Goal: Task Accomplishment & Management: Use online tool/utility

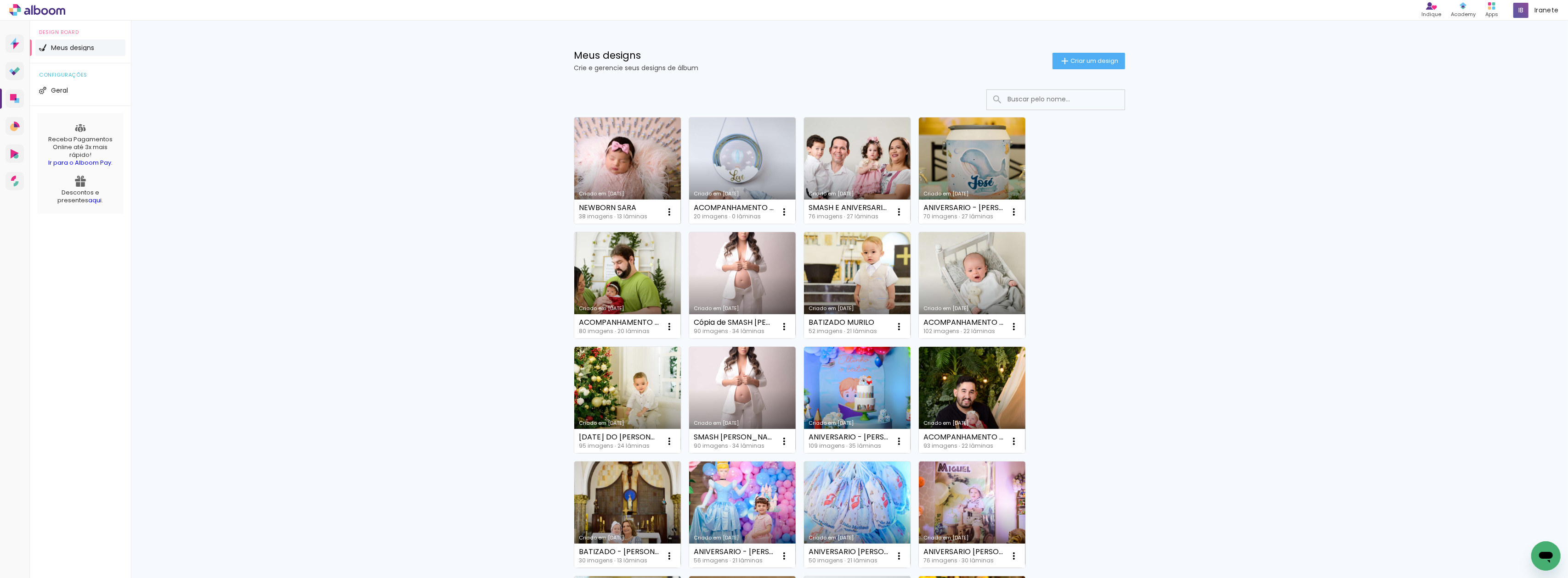
click at [627, 173] on link "Criado em [DATE]" at bounding box center [628, 170] width 107 height 107
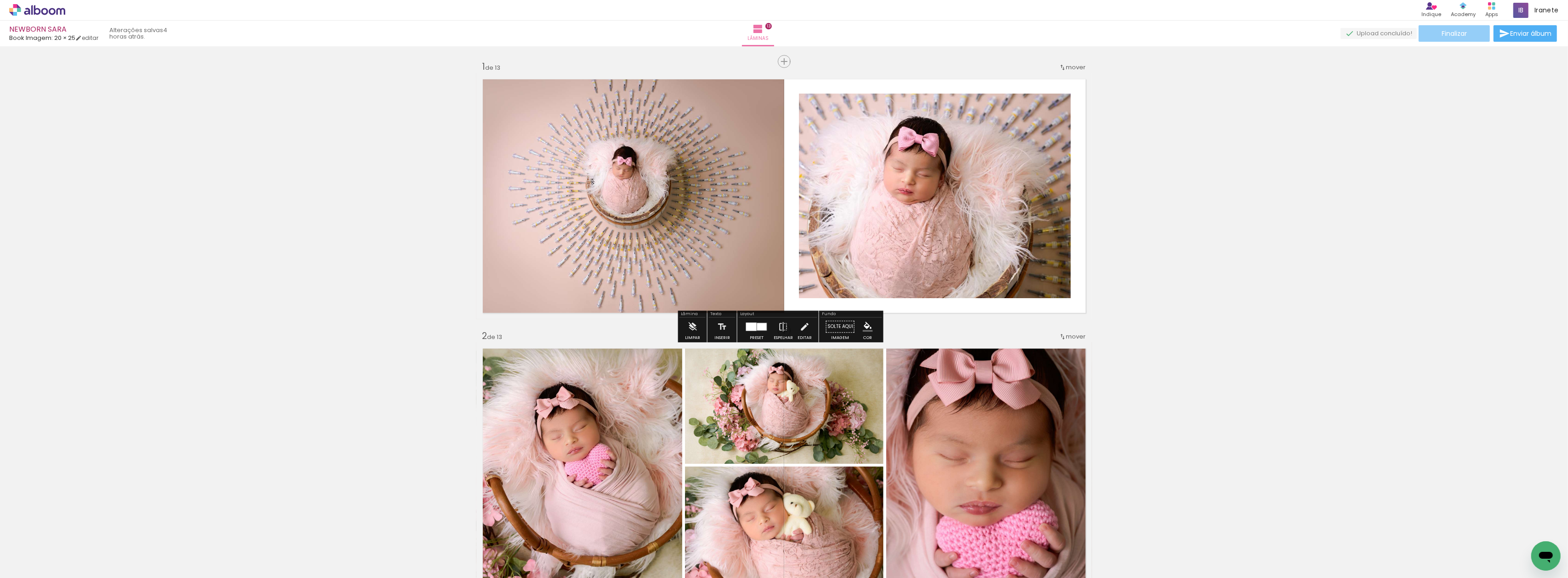
click at [1425, 33] on paper-button "Finalizar" at bounding box center [1454, 33] width 71 height 17
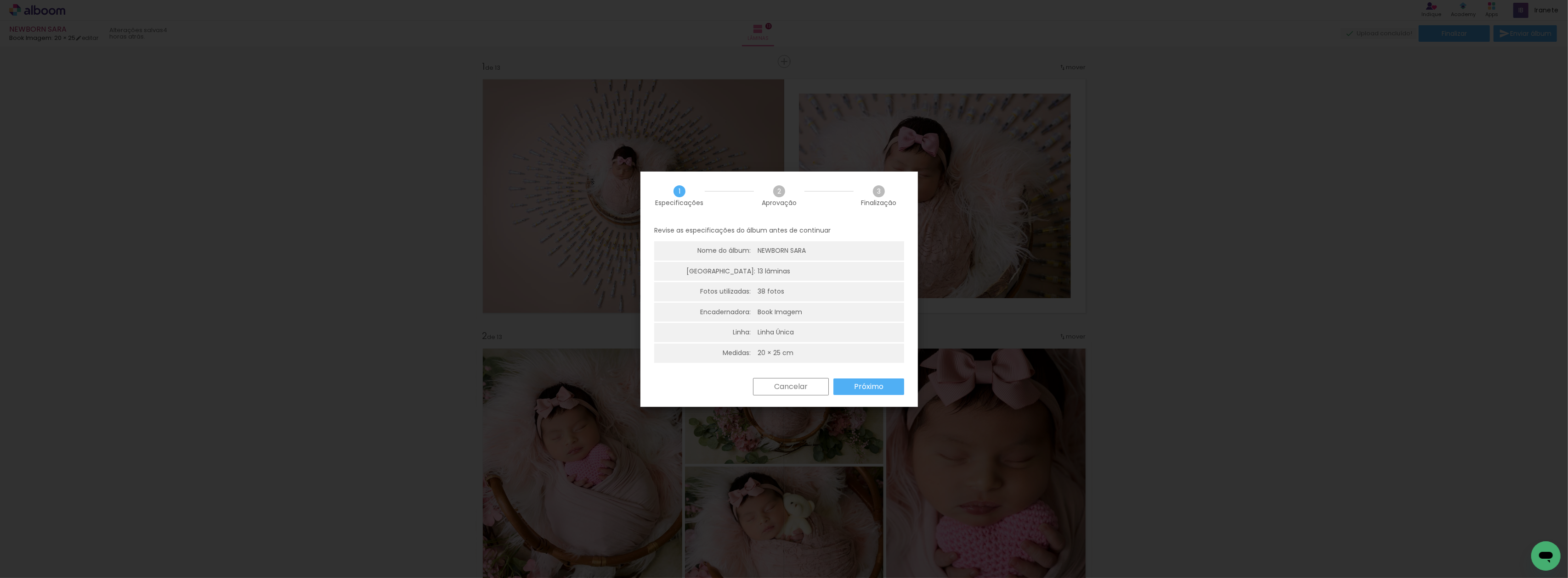
click at [892, 386] on paper-button "Próximo" at bounding box center [868, 386] width 71 height 17
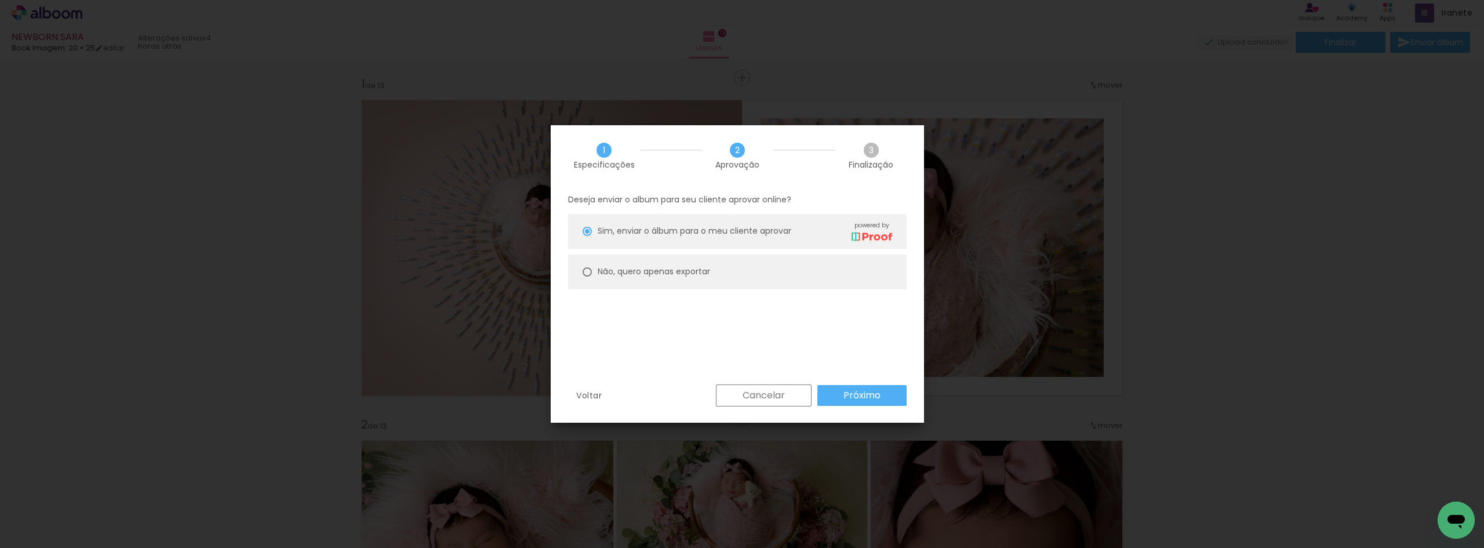
click at [0, 0] on slot "Não, quero apenas exportar" at bounding box center [0, 0] width 0 height 0
type paper-radio-button "on"
click at [0, 0] on slot "Próximo" at bounding box center [0, 0] width 0 height 0
type input "Alta, 300 DPI"
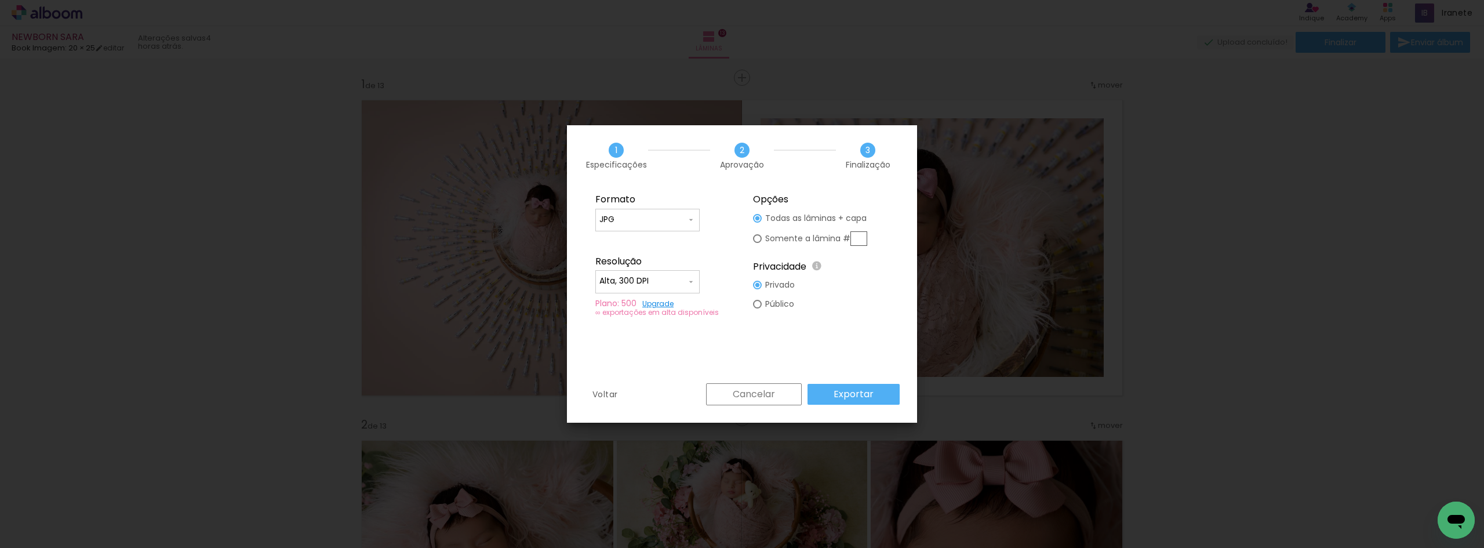
click at [678, 219] on input "JPG" at bounding box center [642, 220] width 87 height 12
click at [711, 195] on div "Formato" at bounding box center [663, 200] width 136 height 12
click at [833, 390] on paper-button "Exportar" at bounding box center [854, 394] width 92 height 21
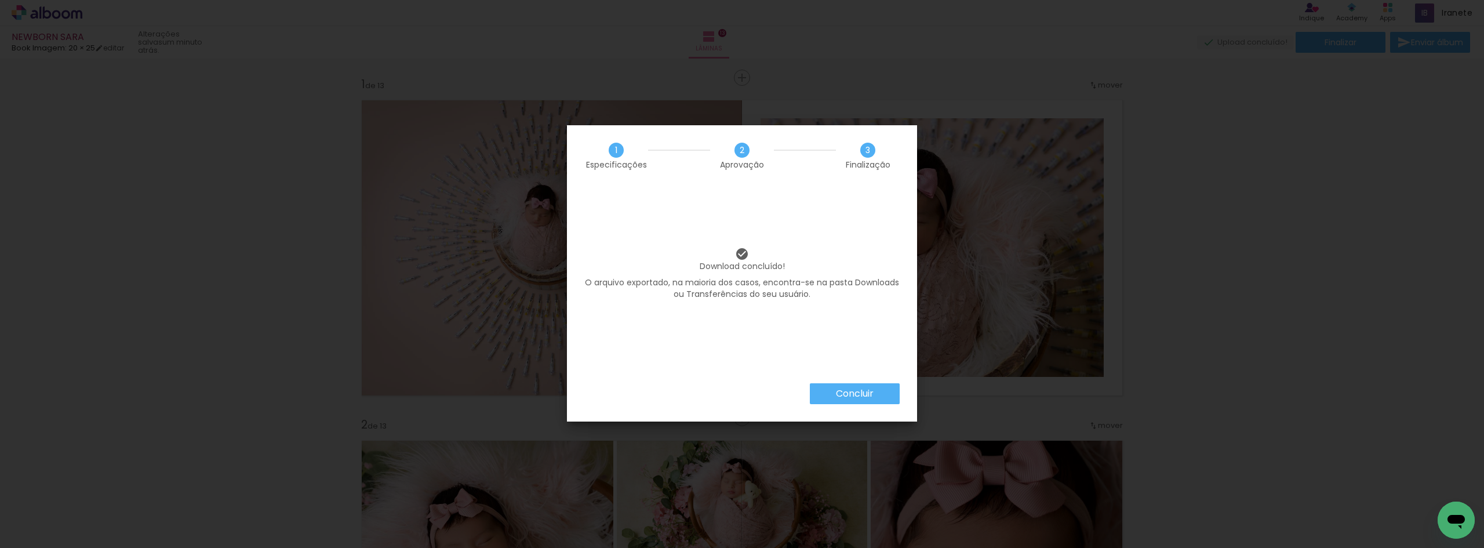
click at [0, 0] on slot "Concluir" at bounding box center [0, 0] width 0 height 0
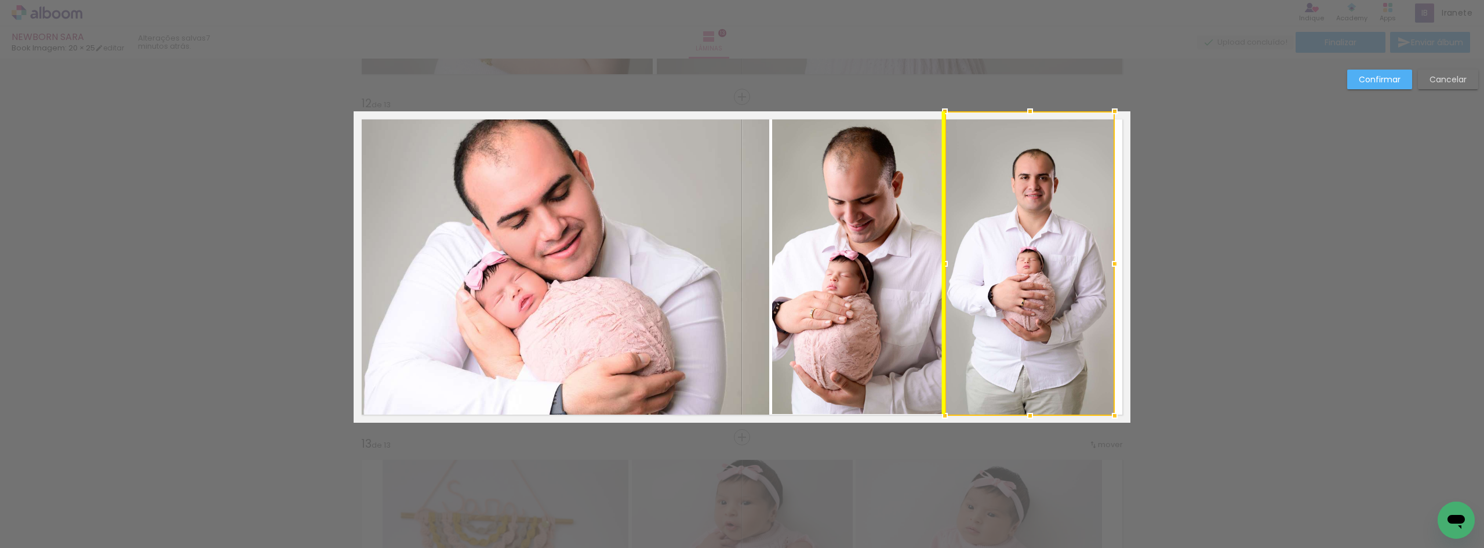
click at [1027, 221] on div at bounding box center [1030, 263] width 170 height 304
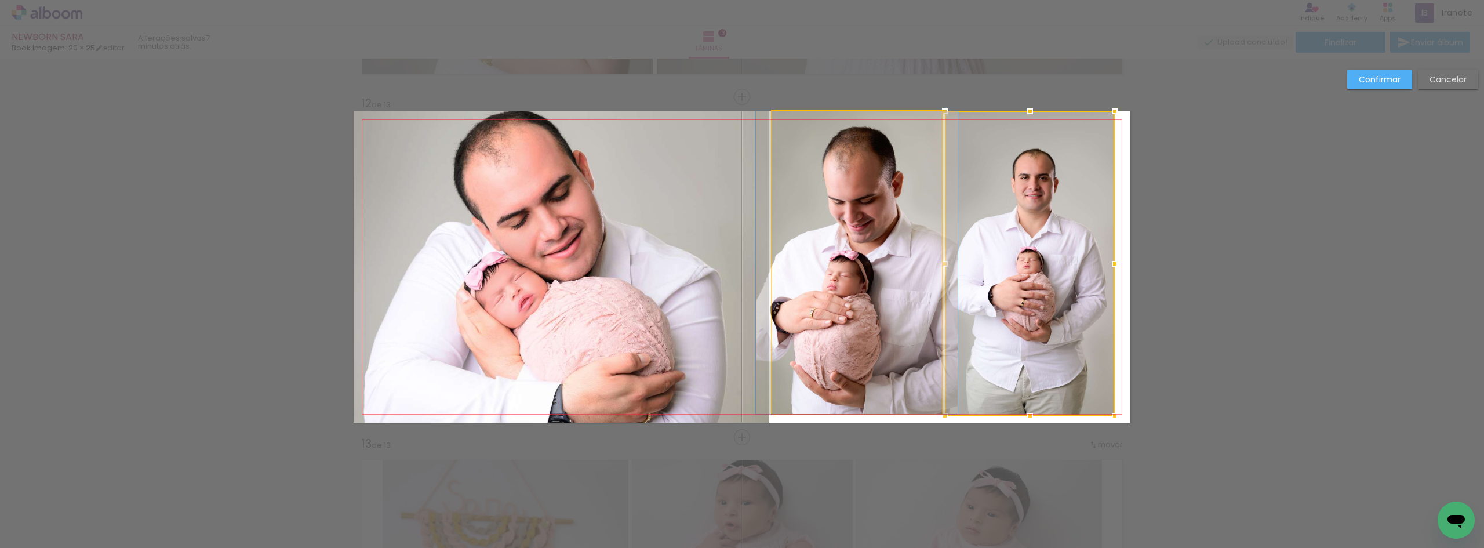
click at [910, 166] on quentale-photo at bounding box center [857, 262] width 170 height 303
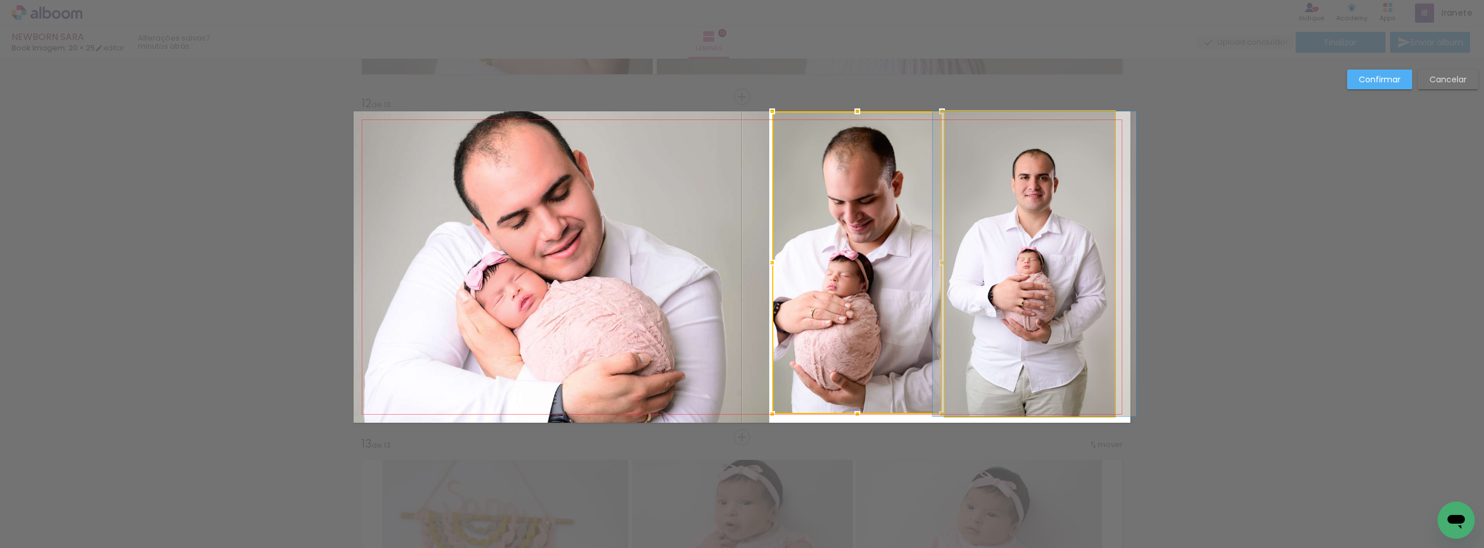
click at [1009, 166] on quentale-photo at bounding box center [1030, 263] width 170 height 305
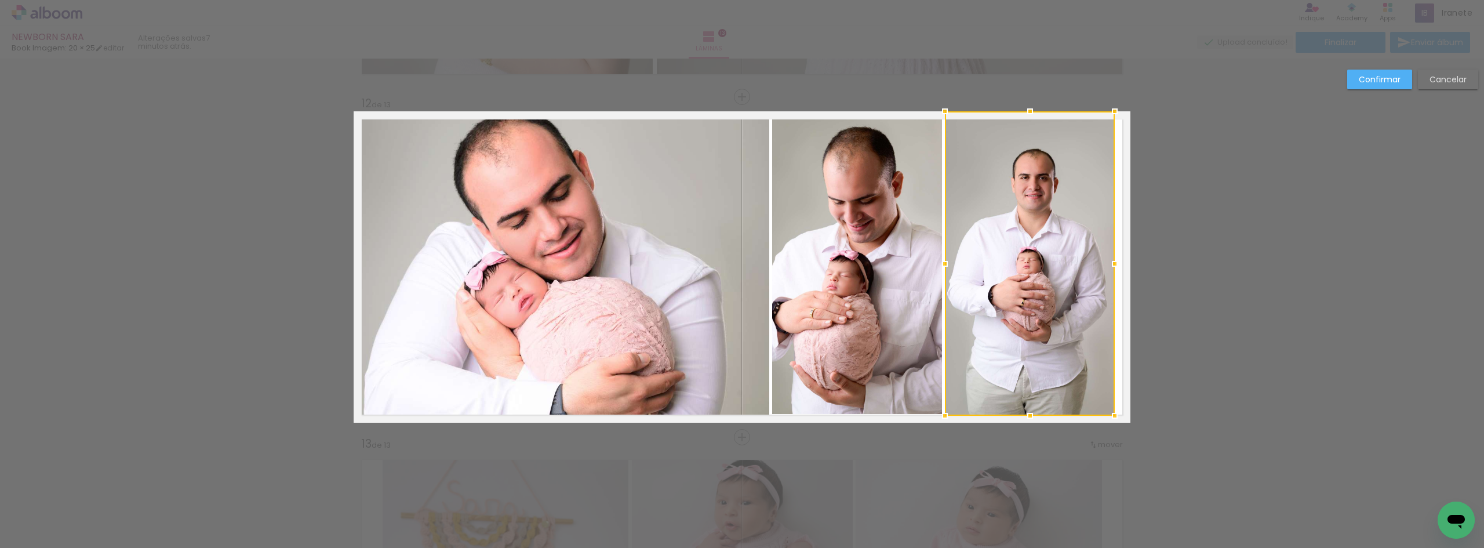
click at [892, 212] on quentale-photo at bounding box center [857, 262] width 170 height 303
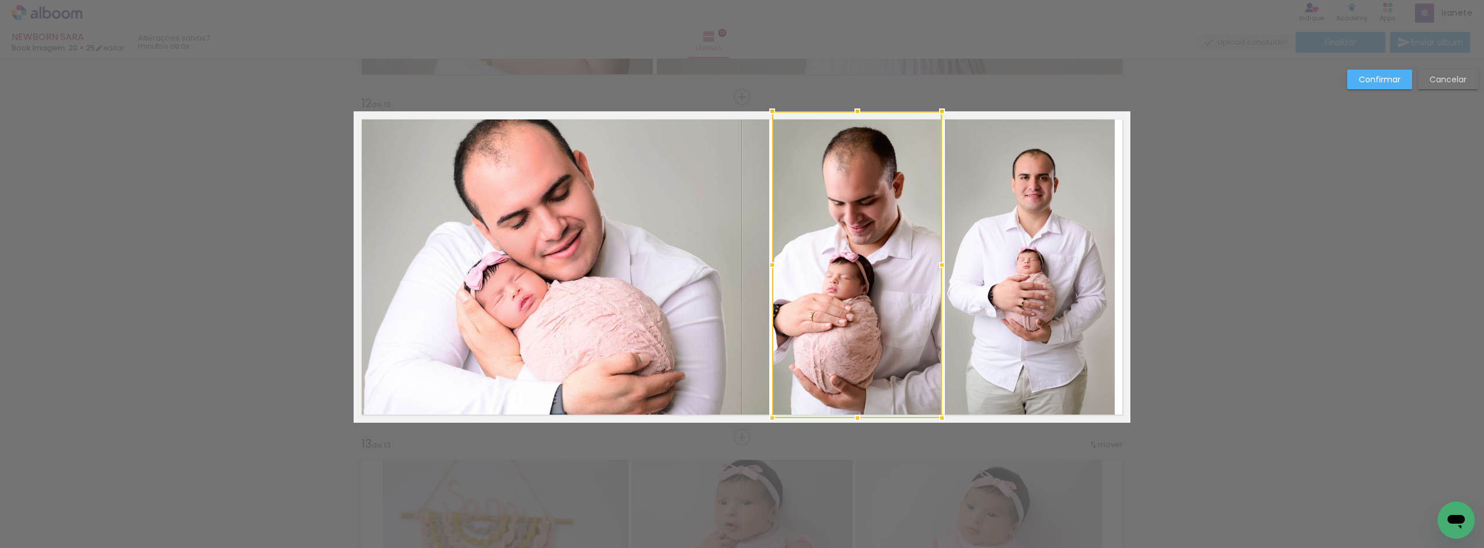
drag, startPoint x: 850, startPoint y: 412, endPoint x: 850, endPoint y: 427, distance: 14.5
click at [850, 427] on div at bounding box center [857, 417] width 23 height 23
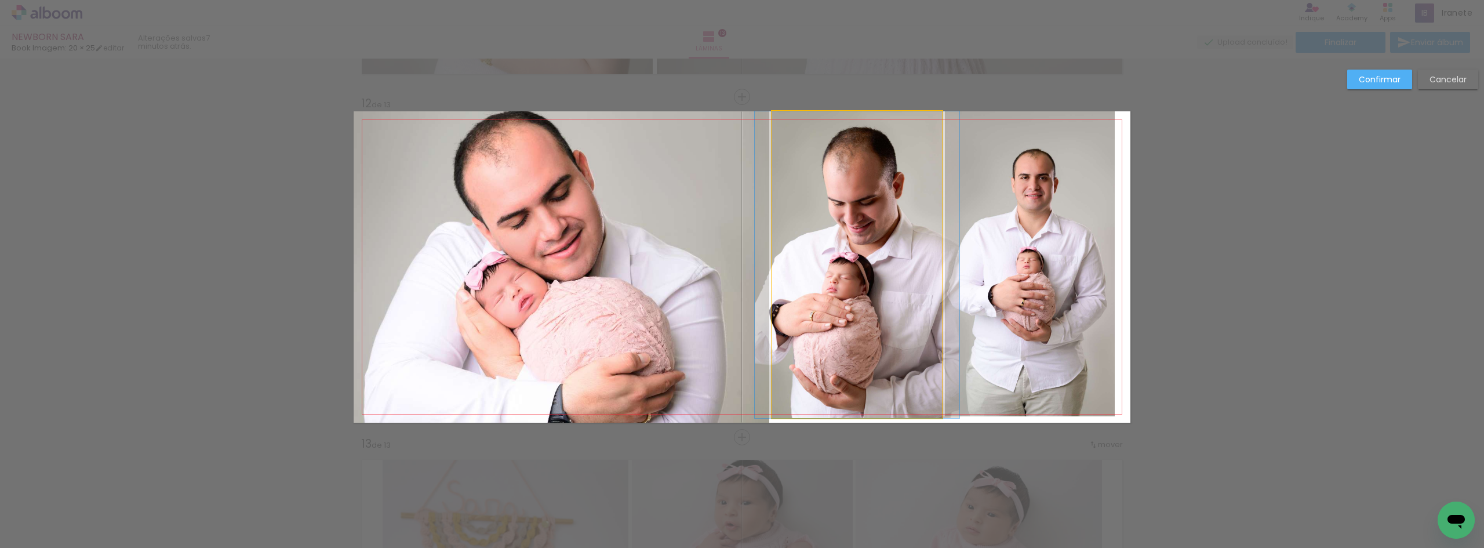
click at [884, 335] on quentale-photo at bounding box center [857, 264] width 170 height 307
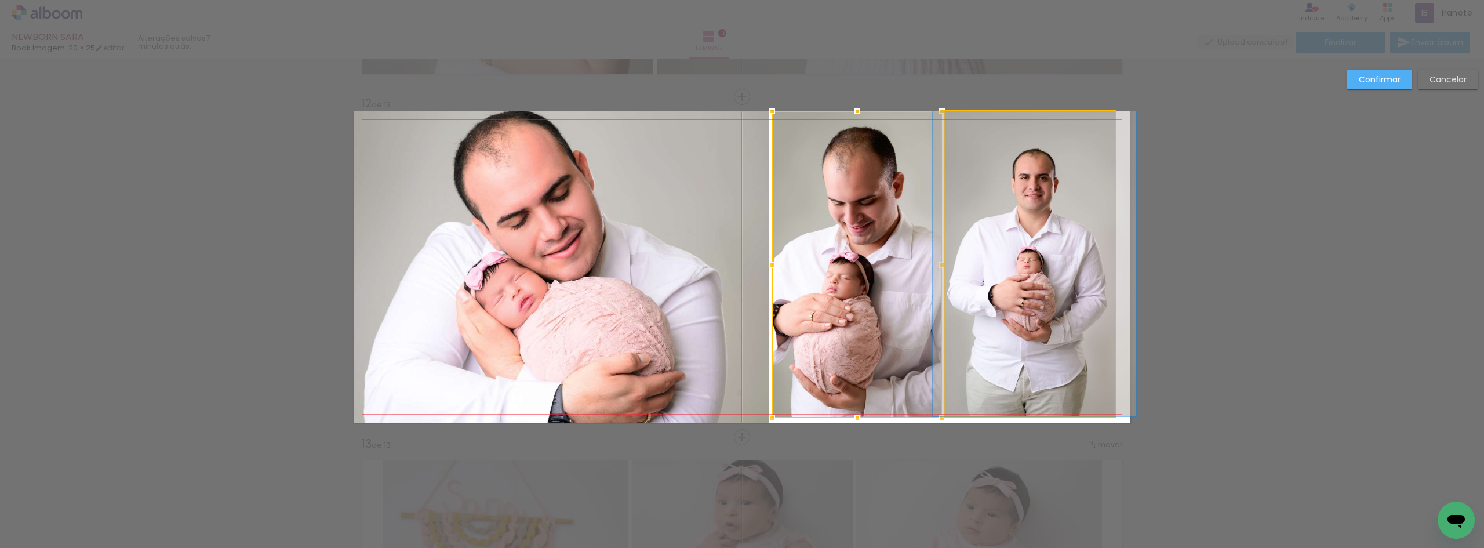
click at [981, 335] on quentale-photo at bounding box center [1030, 263] width 170 height 305
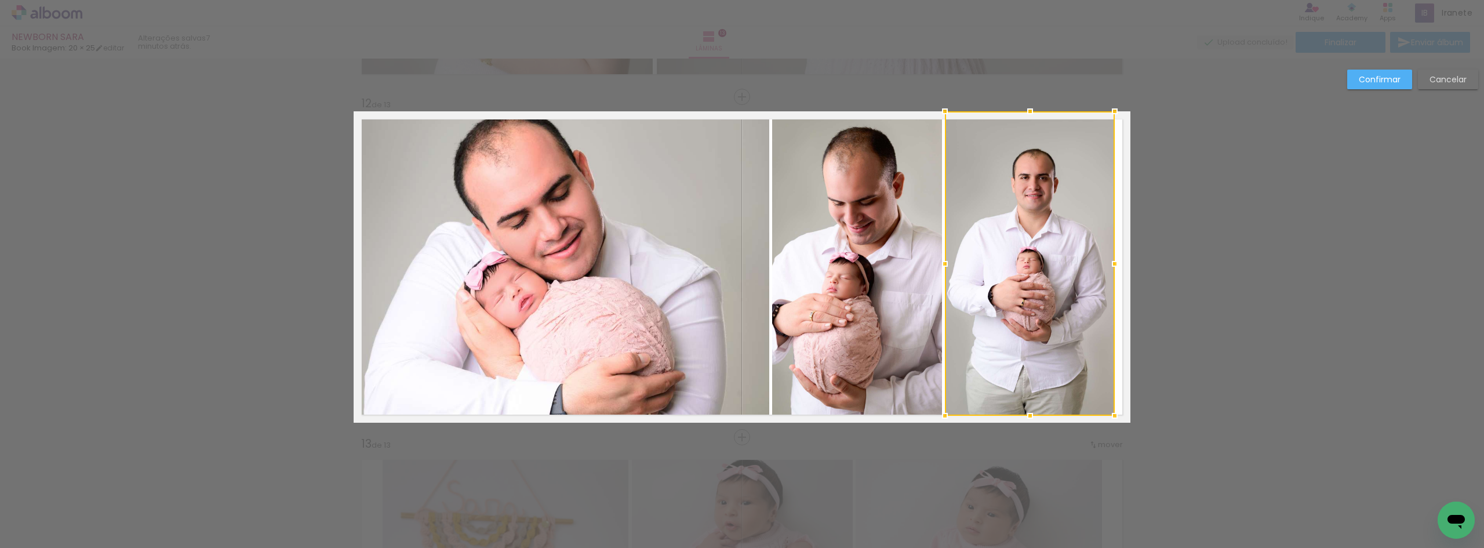
click at [0, 0] on slot "Confirmar" at bounding box center [0, 0] width 0 height 0
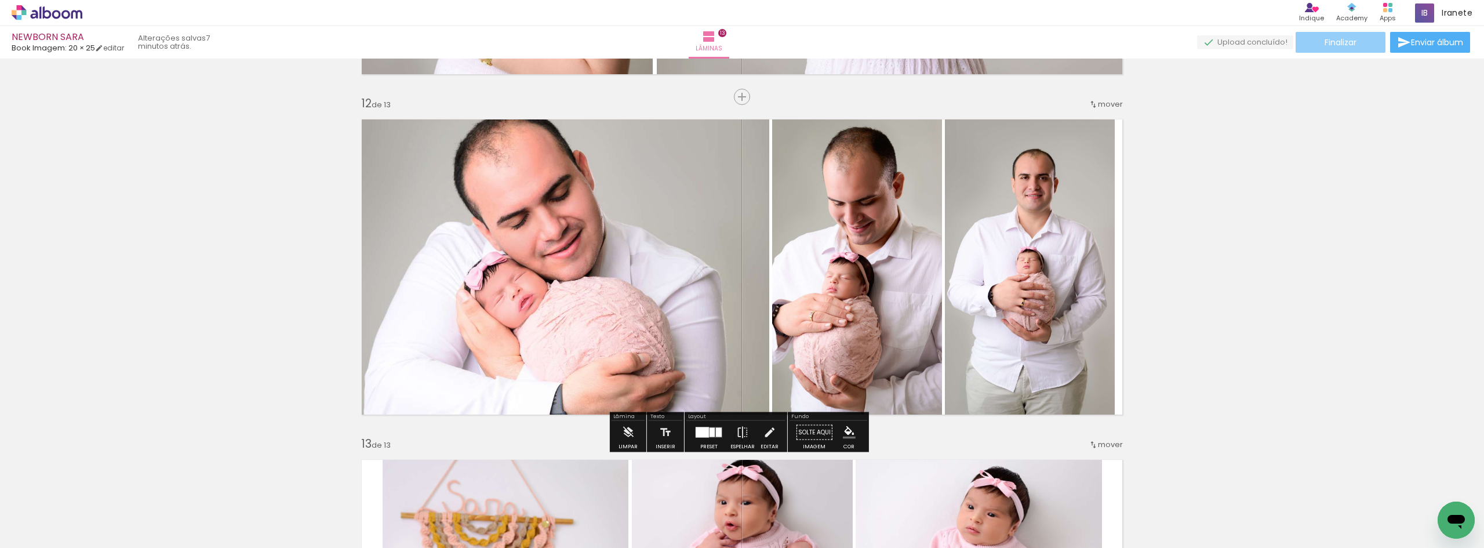
click at [1340, 46] on span "Finalizar" at bounding box center [1341, 42] width 32 height 8
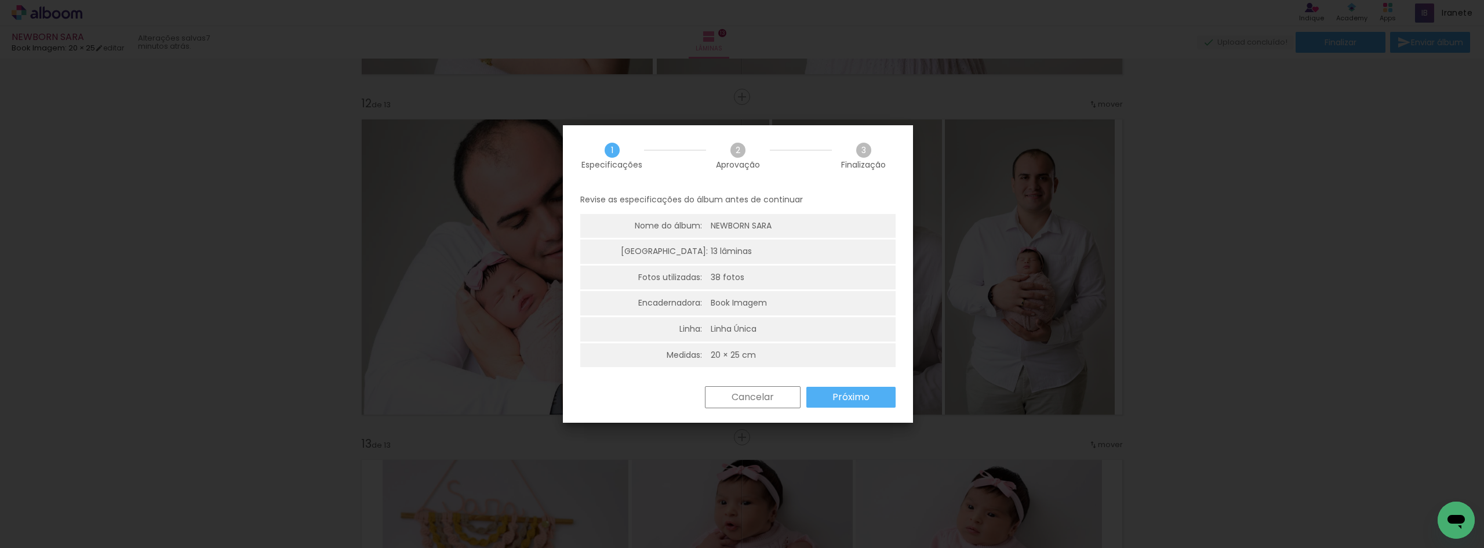
click at [0, 0] on slot "Próximo" at bounding box center [0, 0] width 0 height 0
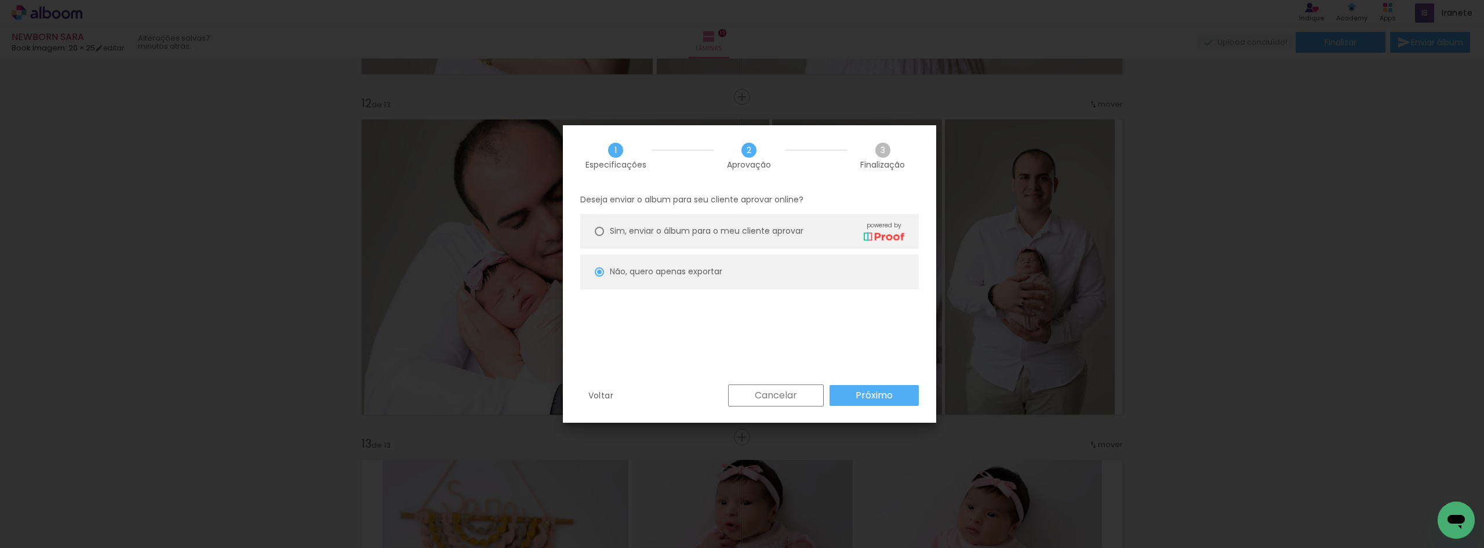
click at [0, 0] on slot "Próximo" at bounding box center [0, 0] width 0 height 0
type input "Alta, 300 DPI"
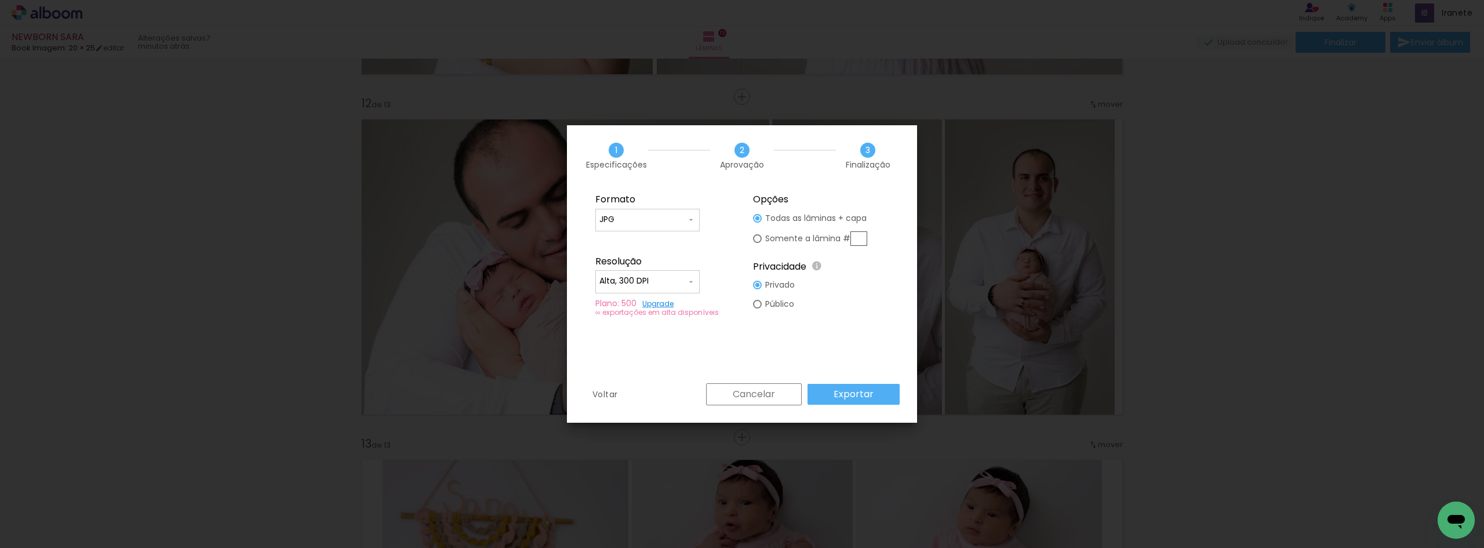
click at [860, 241] on input "text" at bounding box center [858, 238] width 17 height 14
type paper-radio-button "on"
type input "12"
click at [0, 0] on slot "Exportar" at bounding box center [0, 0] width 0 height 0
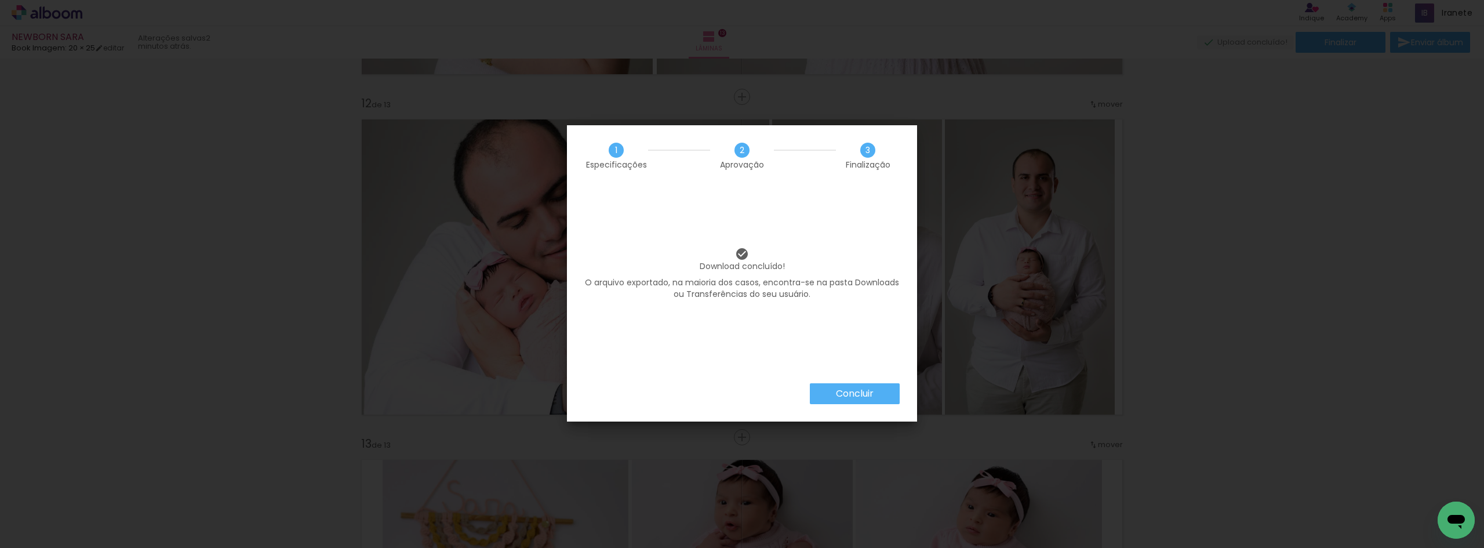
click at [0, 0] on slot "Concluir" at bounding box center [0, 0] width 0 height 0
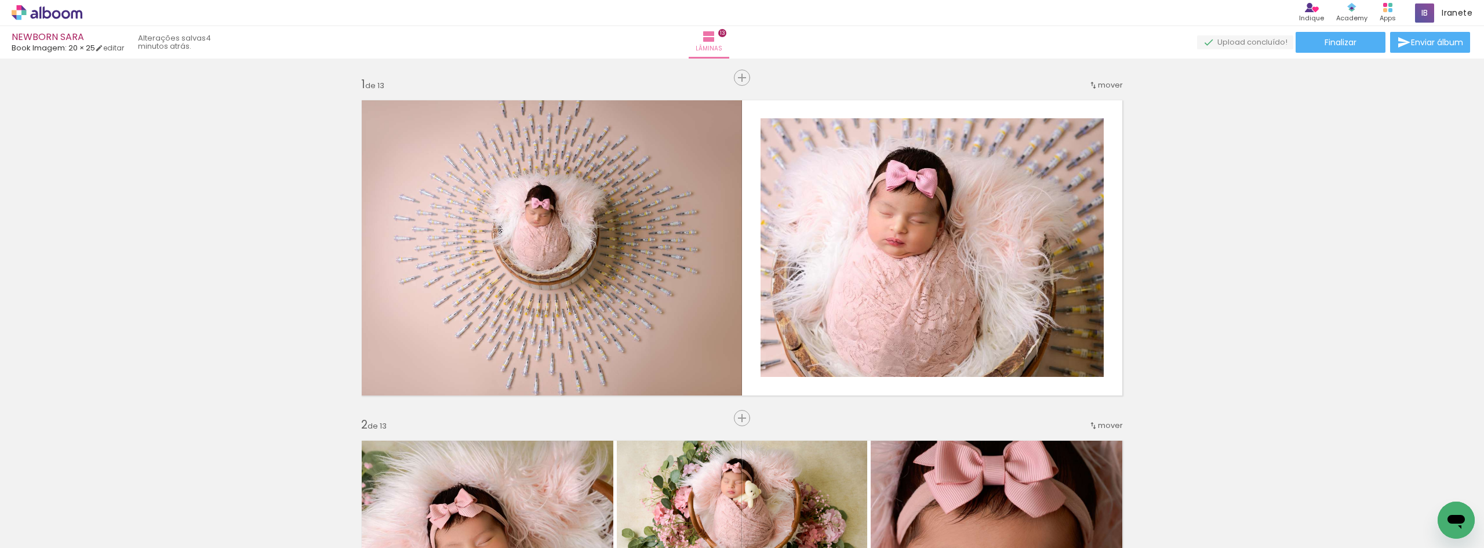
scroll to position [3724, 0]
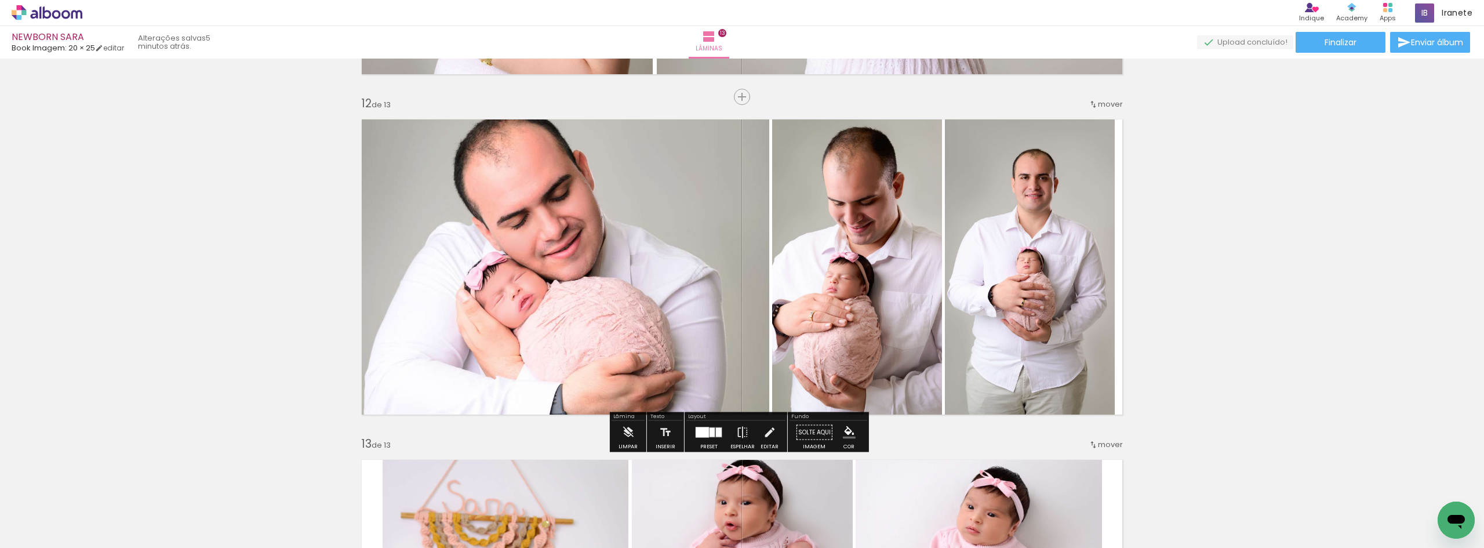
click at [883, 309] on quentale-photo at bounding box center [857, 264] width 170 height 307
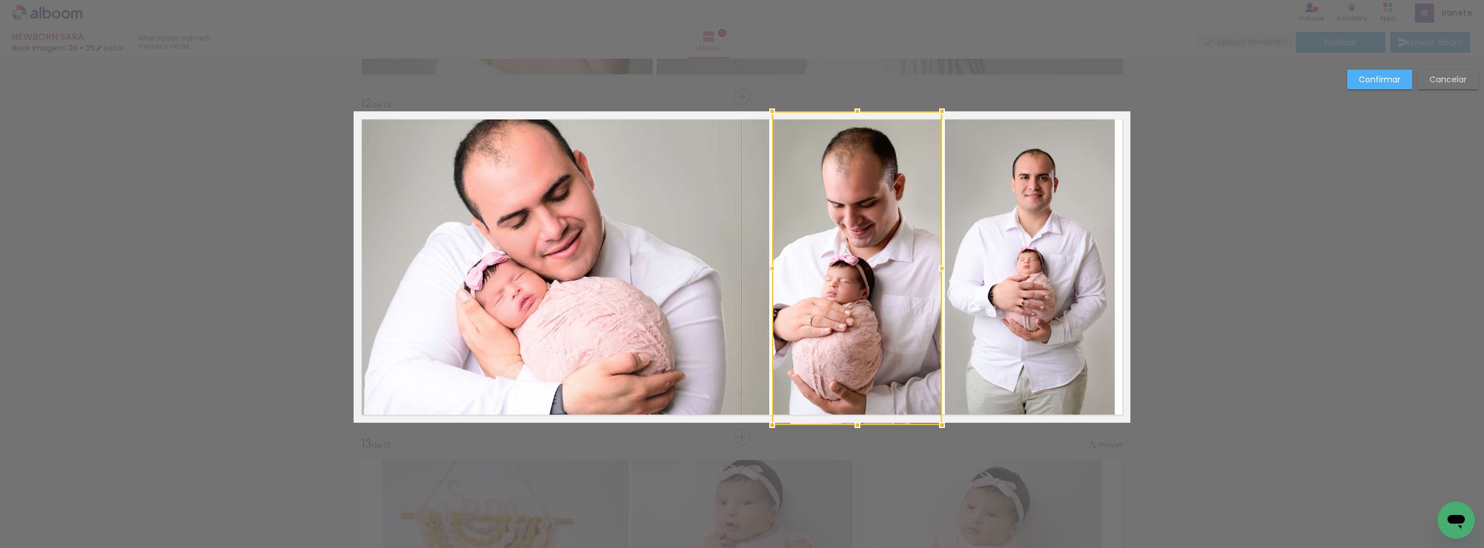
drag, startPoint x: 852, startPoint y: 420, endPoint x: 852, endPoint y: 426, distance: 6.4
click at [852, 426] on div at bounding box center [857, 424] width 23 height 23
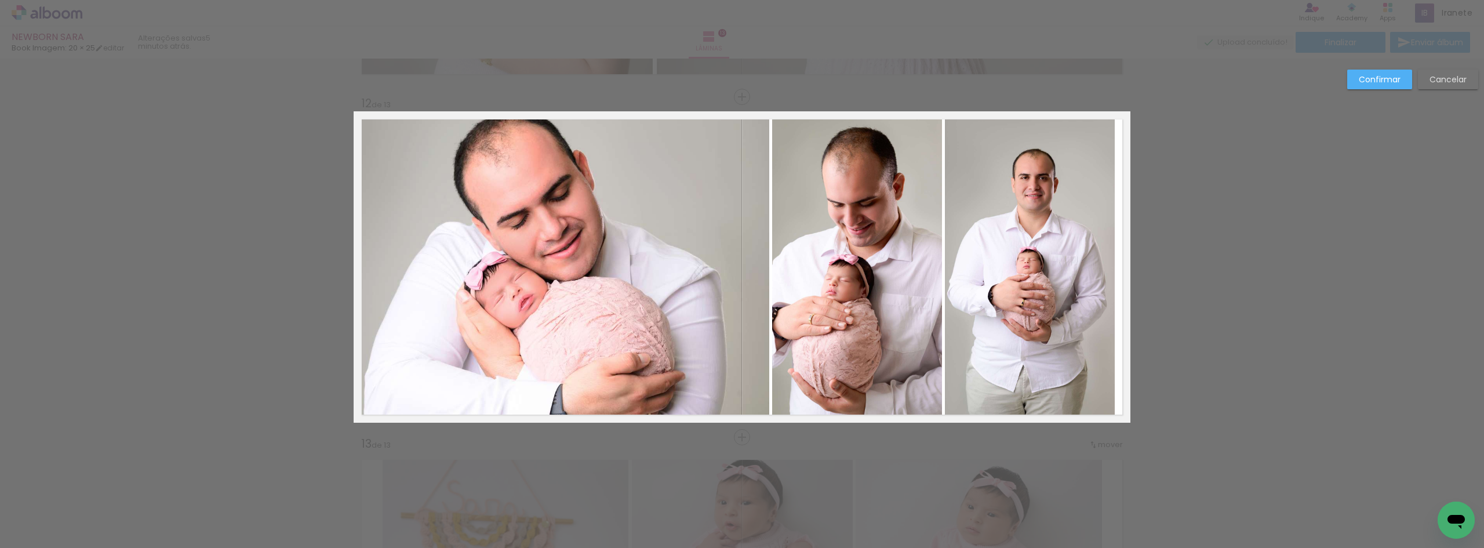
click at [976, 383] on quentale-photo at bounding box center [1030, 263] width 170 height 305
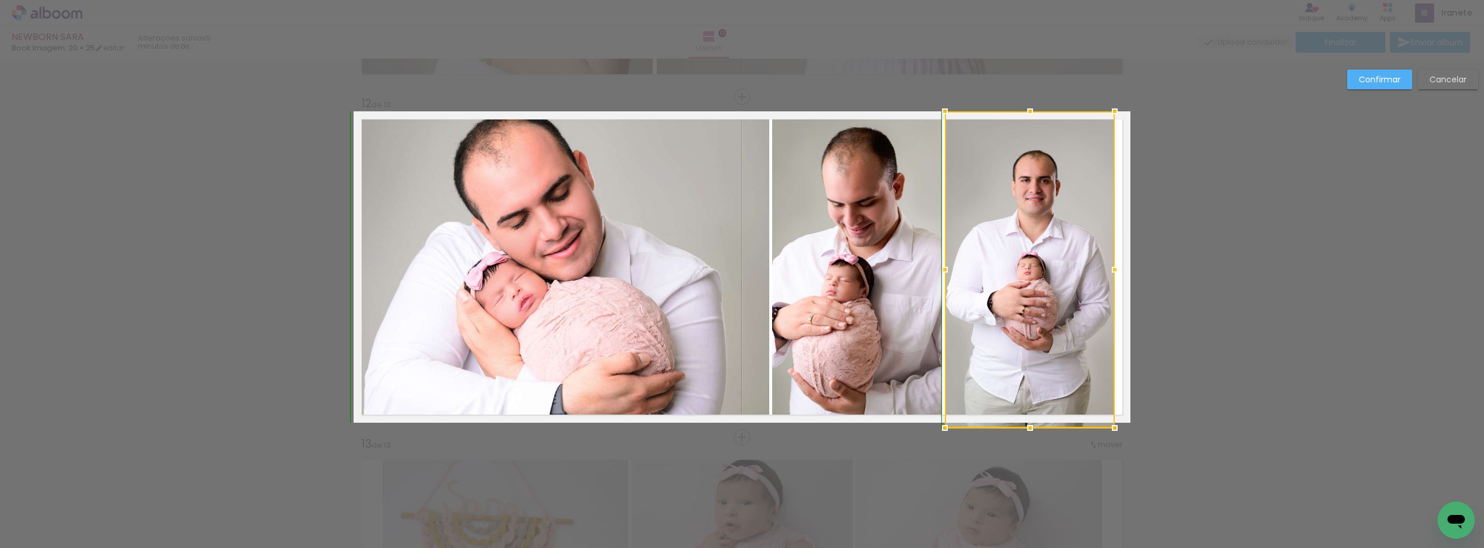
click at [1025, 415] on div at bounding box center [1030, 269] width 170 height 317
click at [0, 0] on slot "Confirmar" at bounding box center [0, 0] width 0 height 0
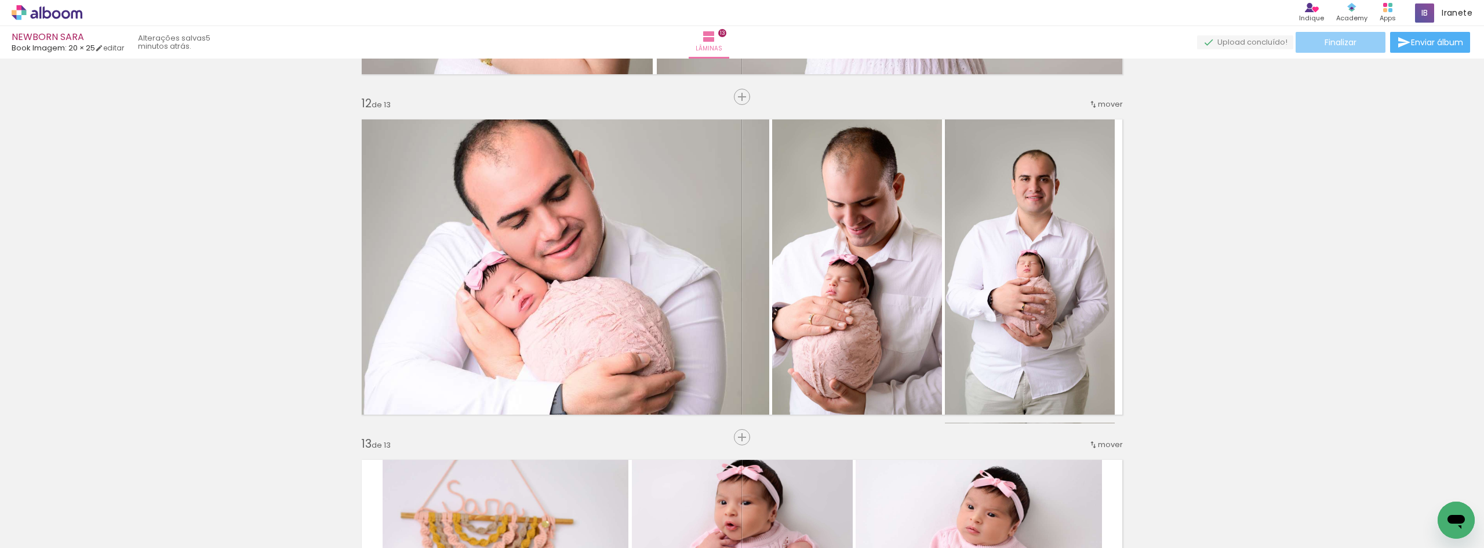
click at [1337, 39] on span "Finalizar" at bounding box center [1341, 42] width 32 height 8
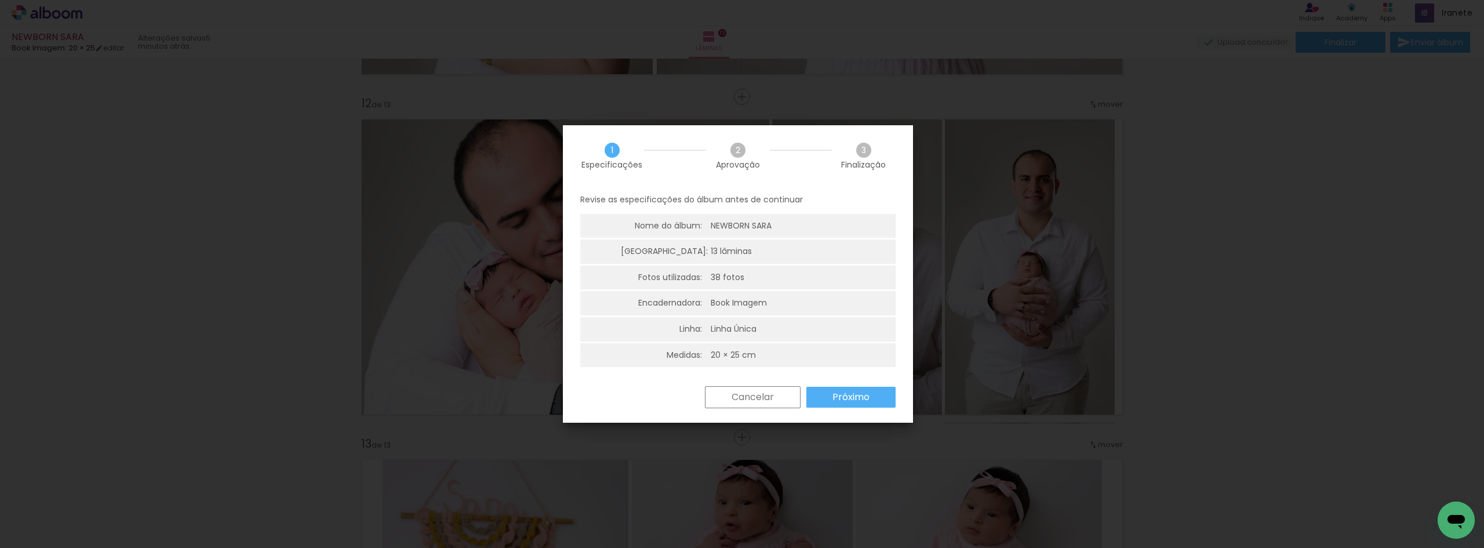
click at [881, 397] on paper-button "Próximo" at bounding box center [850, 397] width 89 height 21
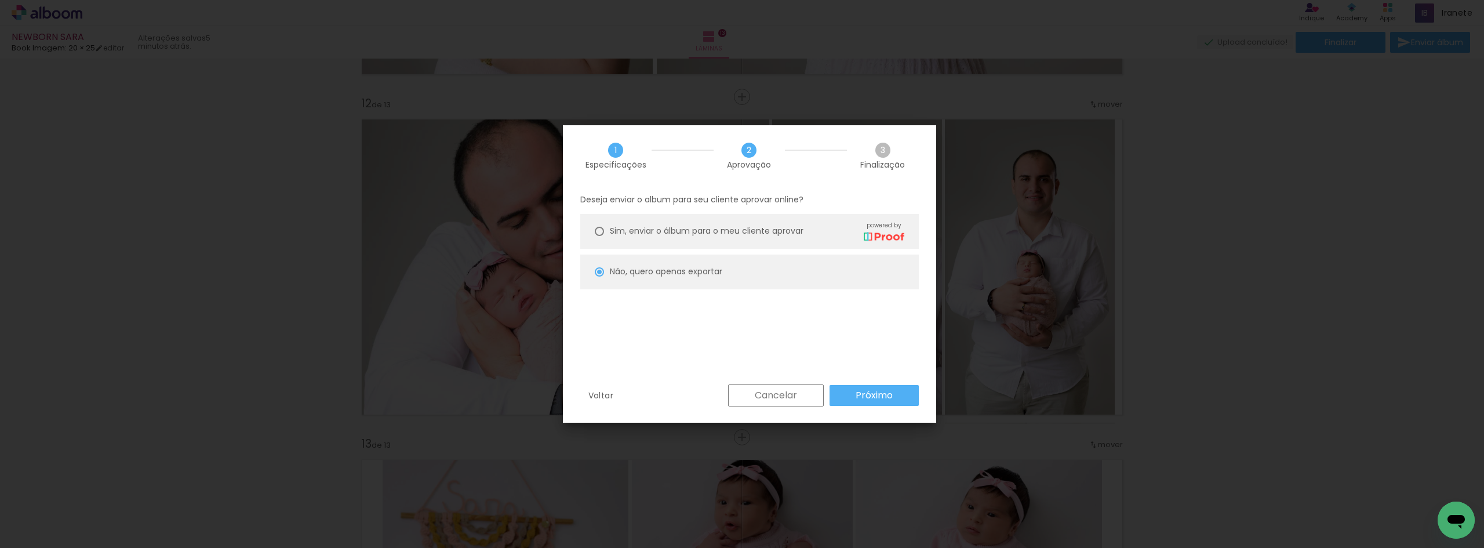
click at [0, 0] on slot "Próximo" at bounding box center [0, 0] width 0 height 0
type input "Alta, 300 DPI"
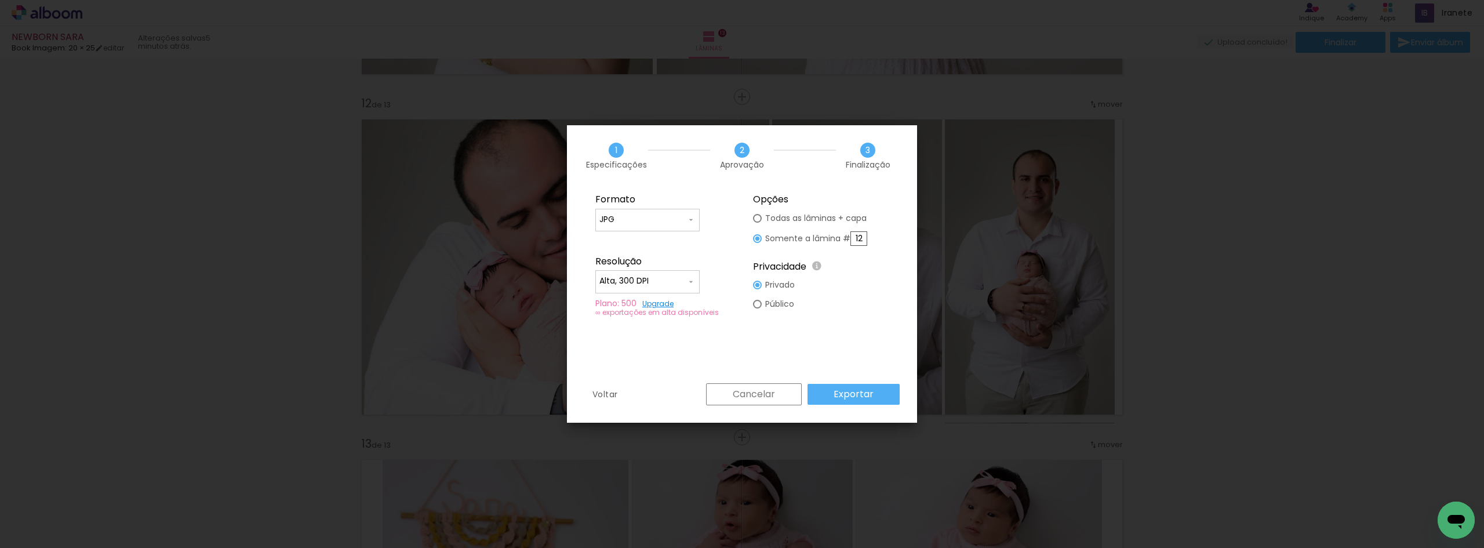
click at [0, 0] on slot "Exportar" at bounding box center [0, 0] width 0 height 0
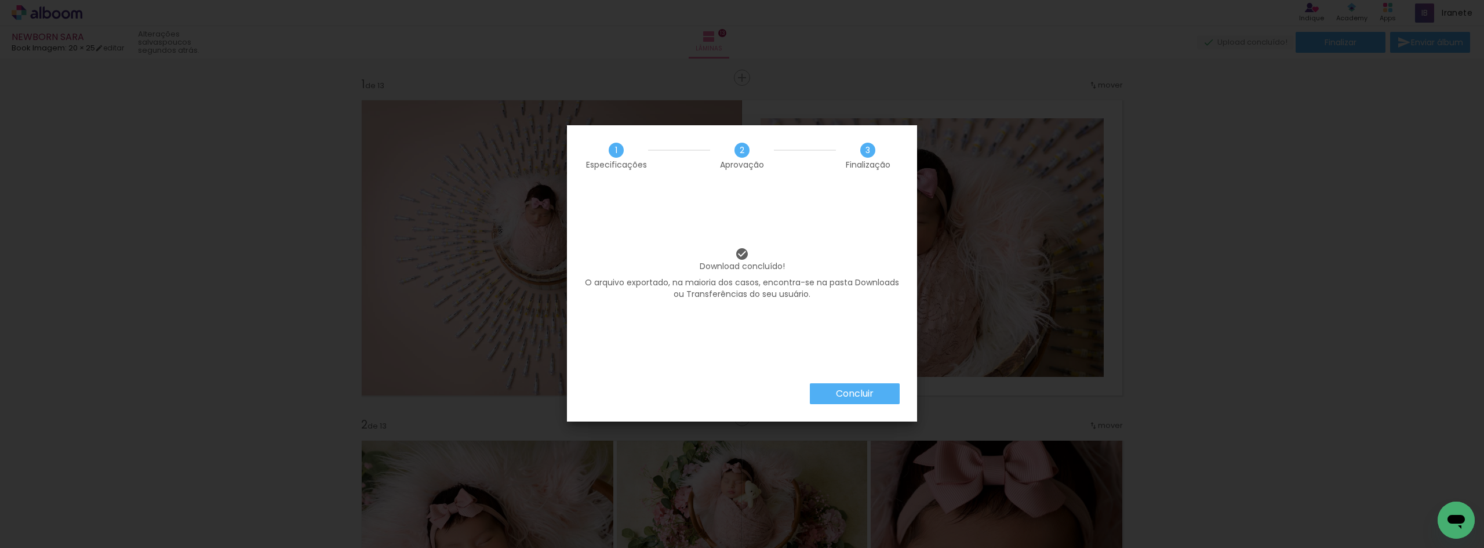
scroll to position [3724, 0]
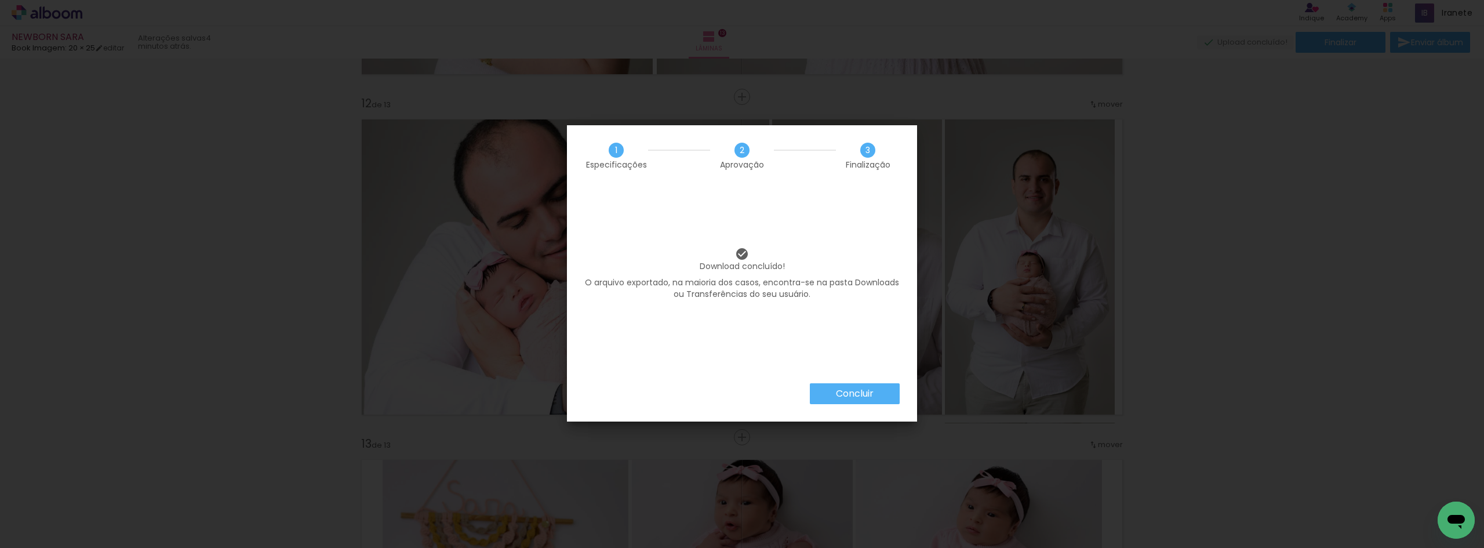
click at [0, 0] on slot "Concluir" at bounding box center [0, 0] width 0 height 0
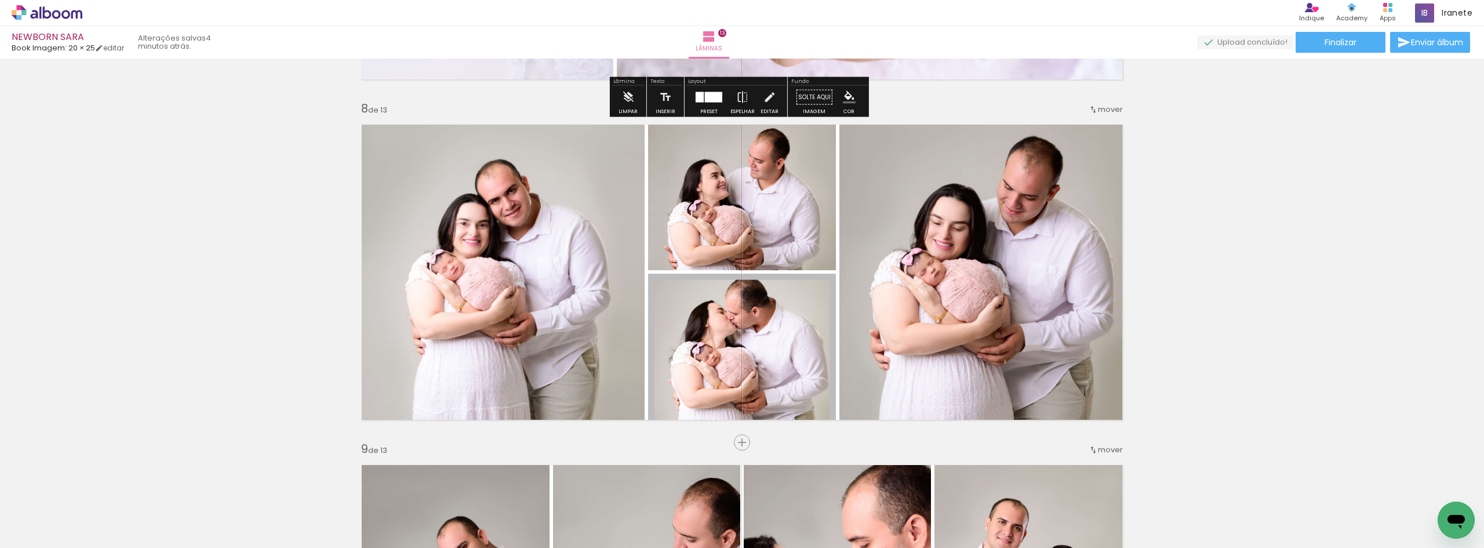
scroll to position [2422, 0]
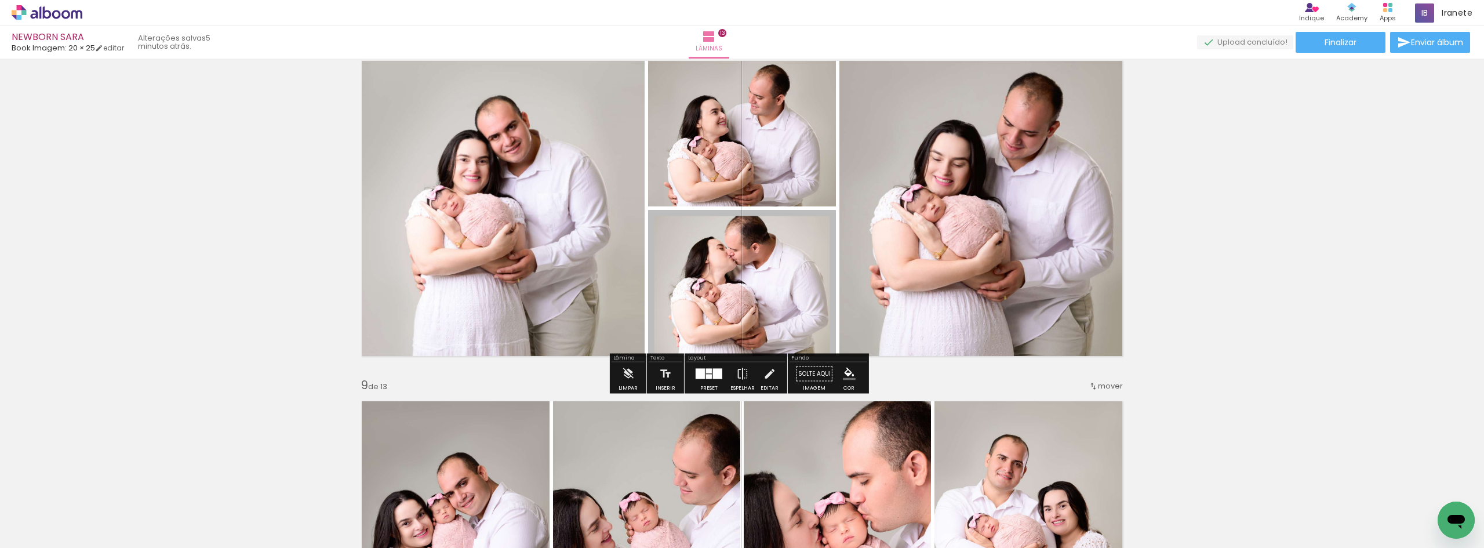
click at [745, 301] on quentale-photo at bounding box center [742, 287] width 188 height 154
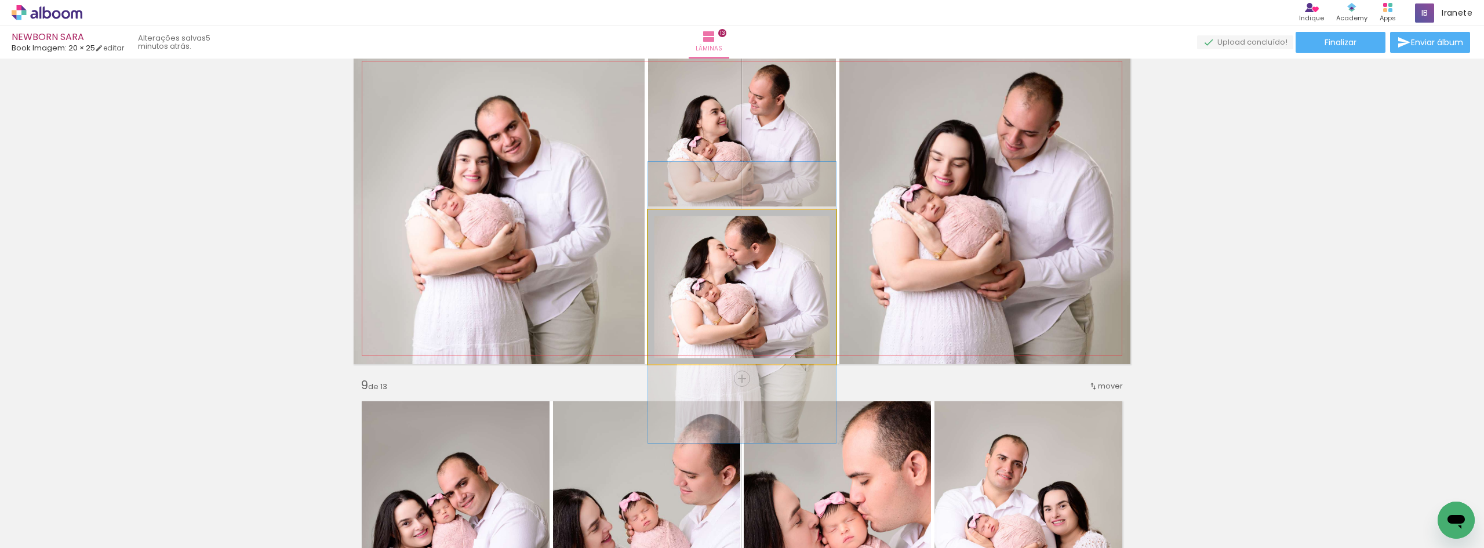
click at [757, 231] on quentale-photo at bounding box center [742, 287] width 188 height 154
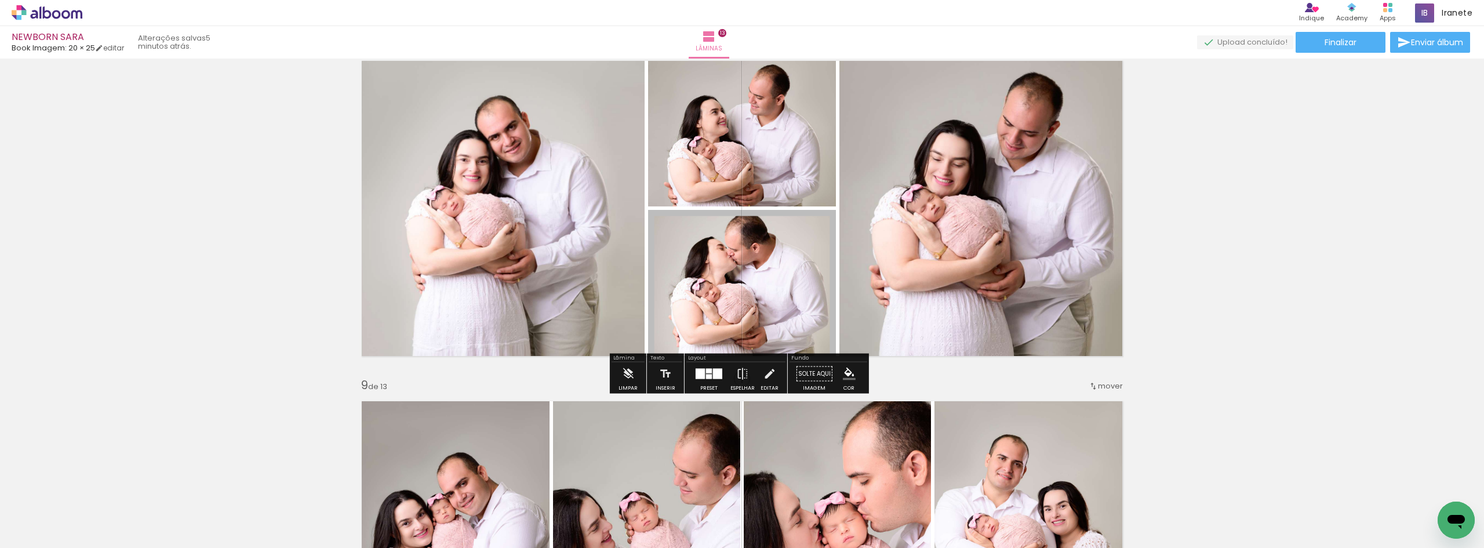
click at [764, 227] on div at bounding box center [766, 222] width 14 height 12
click at [765, 242] on paper-item at bounding box center [766, 241] width 21 height 8
click at [1227, 256] on div "Inserir lâmina 1 de 13 Inserir lâmina 2 de 13 Inserir lâmina 3 de 13 Inserir lâ…" at bounding box center [742, 23] width 1484 height 4765
click at [1226, 252] on div "Inserir lâmina 1 de 13 Inserir lâmina 2 de 13 Inserir lâmina 3 de 13 Inserir lâ…" at bounding box center [742, 23] width 1484 height 4765
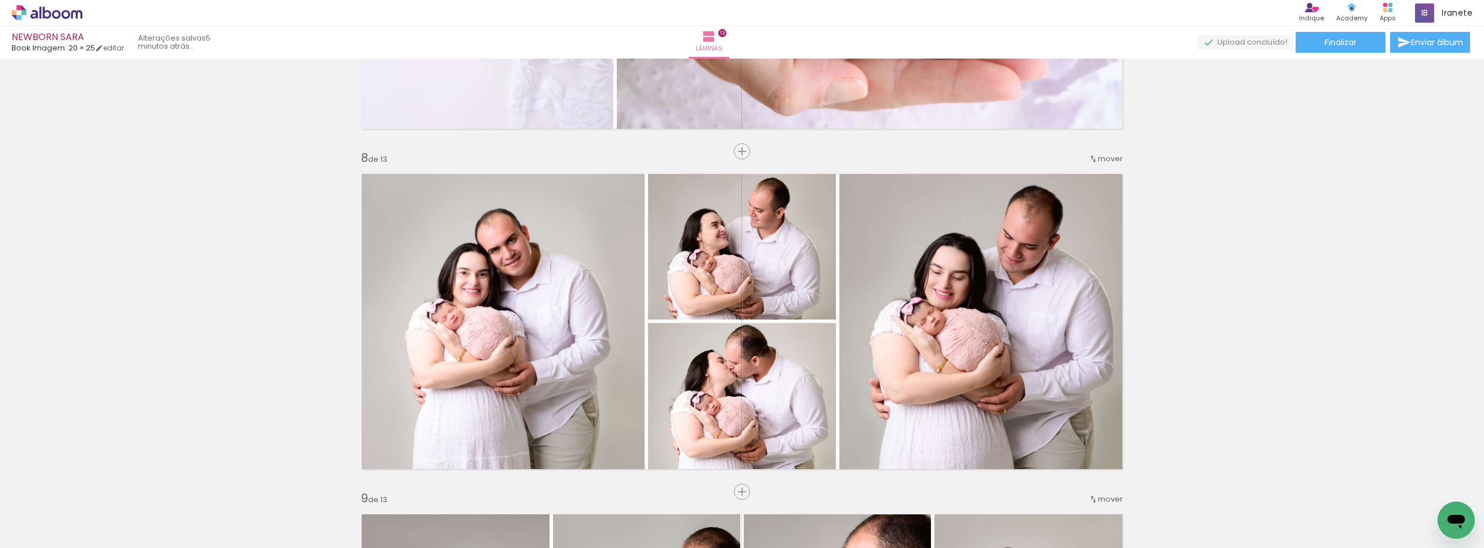
scroll to position [2306, 0]
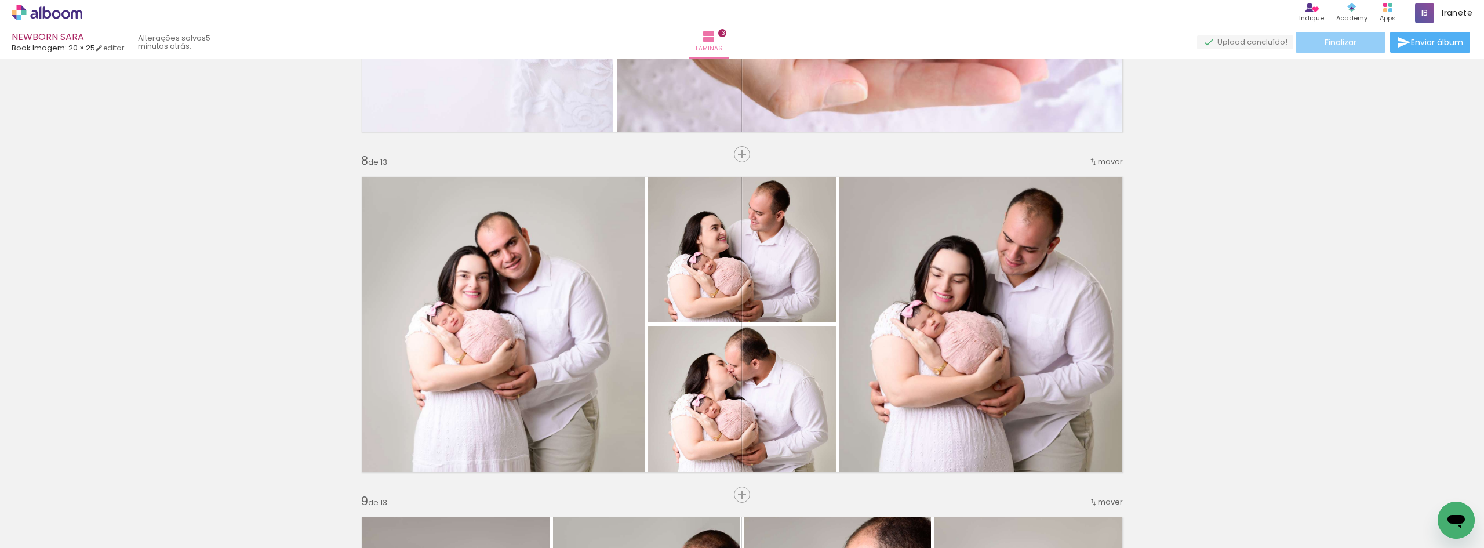
click at [1318, 42] on paper-button "Finalizar" at bounding box center [1341, 42] width 90 height 21
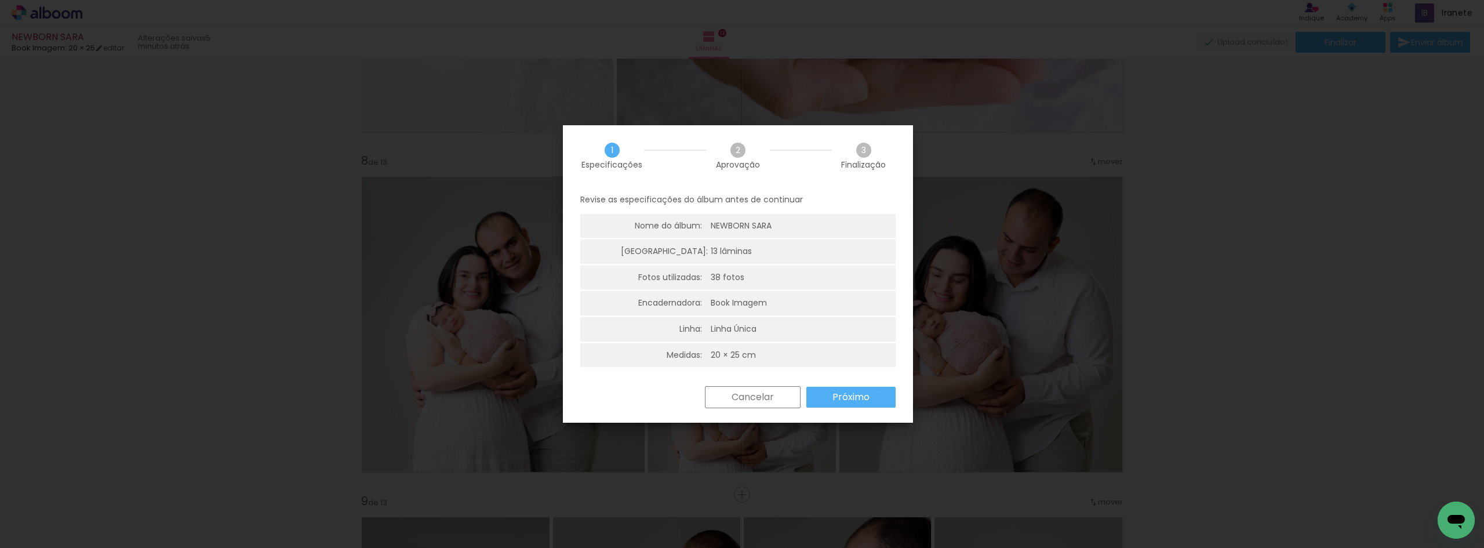
click at [879, 392] on paper-button "Próximo" at bounding box center [850, 397] width 89 height 21
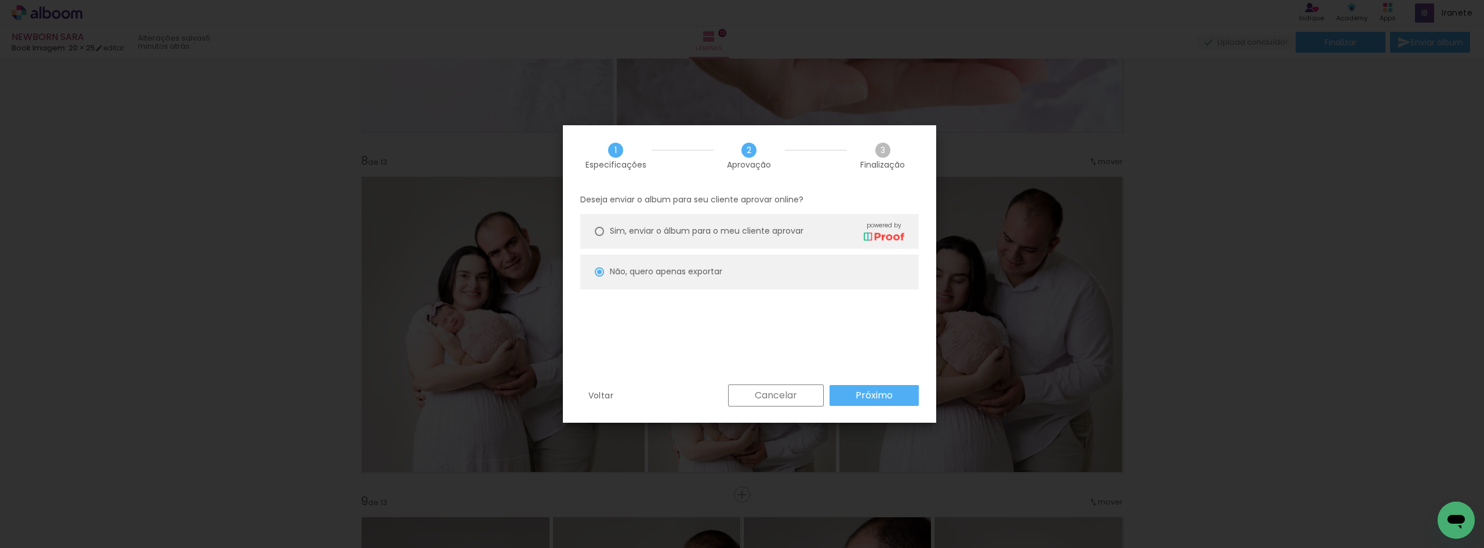
click at [0, 0] on slot "Próximo" at bounding box center [0, 0] width 0 height 0
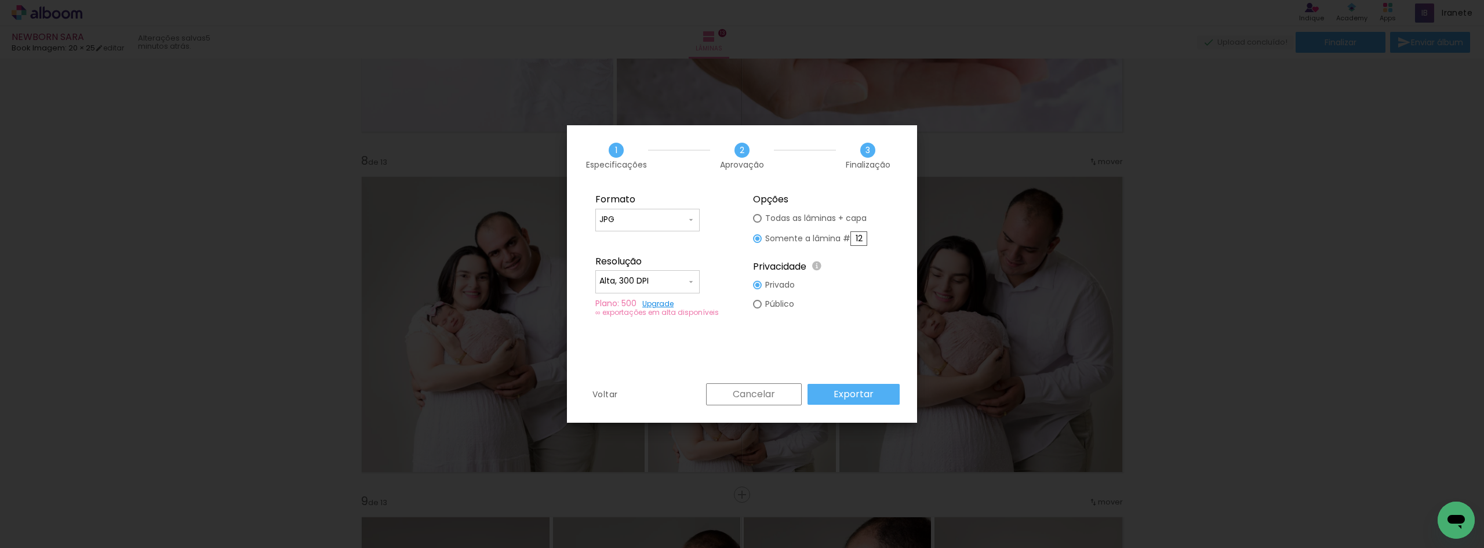
type input "Alta, 300 DPI"
drag, startPoint x: 857, startPoint y: 237, endPoint x: 888, endPoint y: 237, distance: 30.1
click at [888, 237] on fieldset "Opções Todas as lâminas + capa Somente a lâmina # 12 Privacidade Todo o conteúd…" at bounding box center [820, 255] width 155 height 139
type input "1"
type input "8"
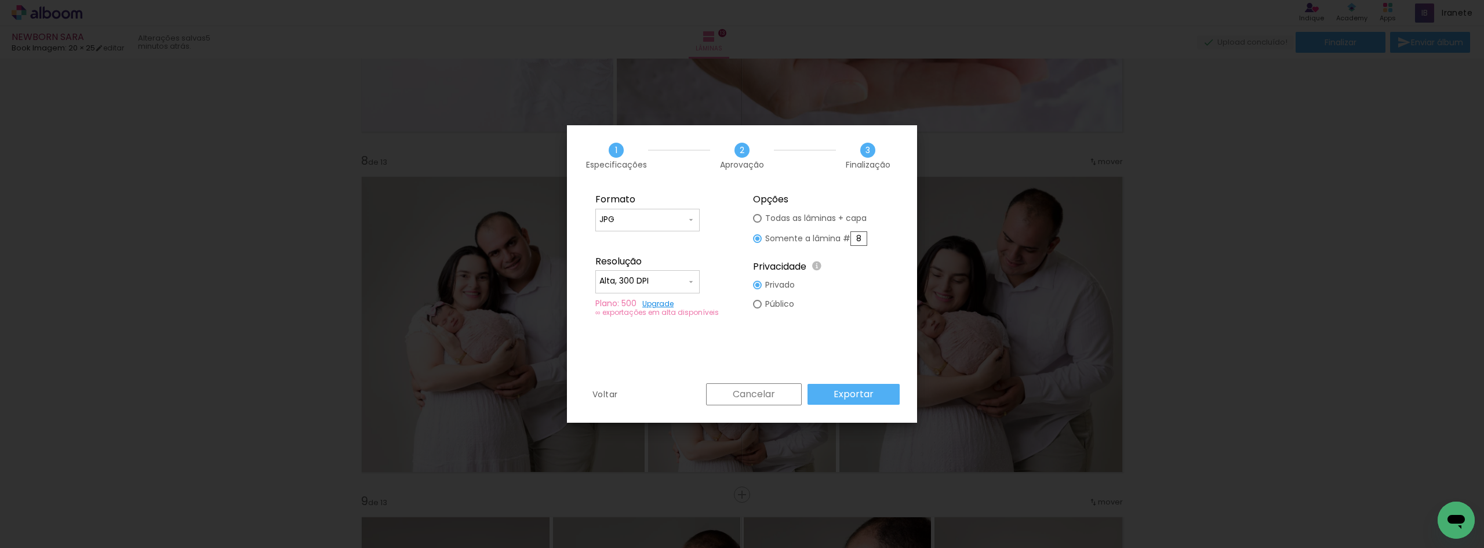
click at [0, 0] on slot "Exportar" at bounding box center [0, 0] width 0 height 0
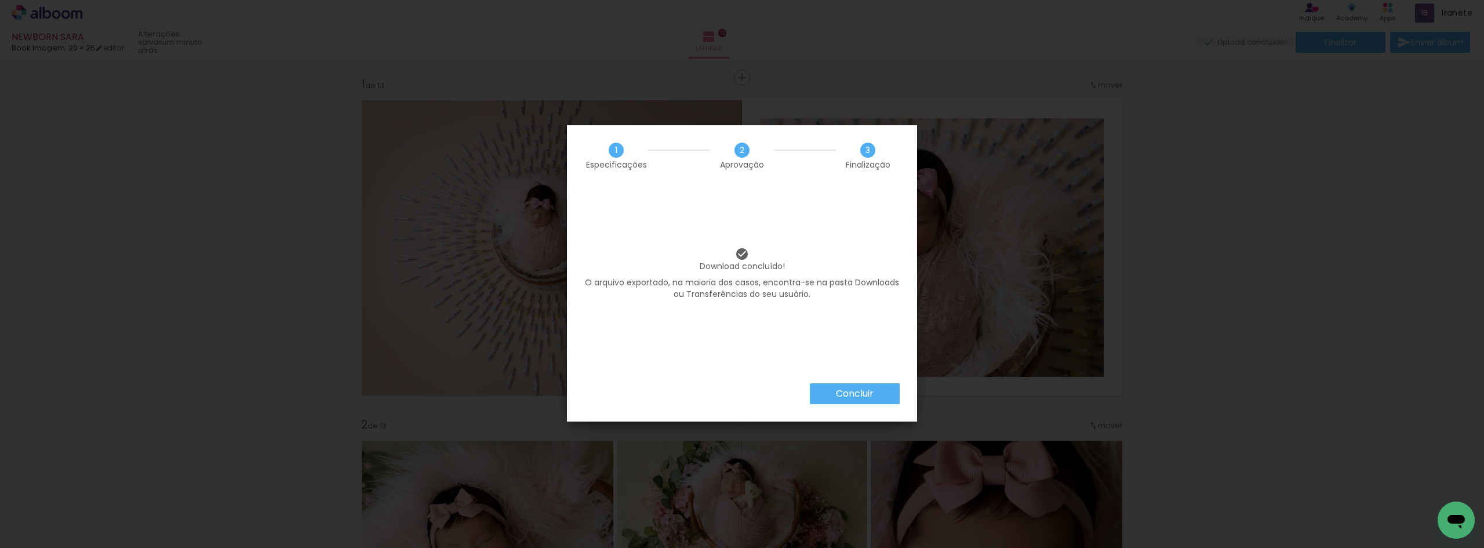
scroll to position [2306, 0]
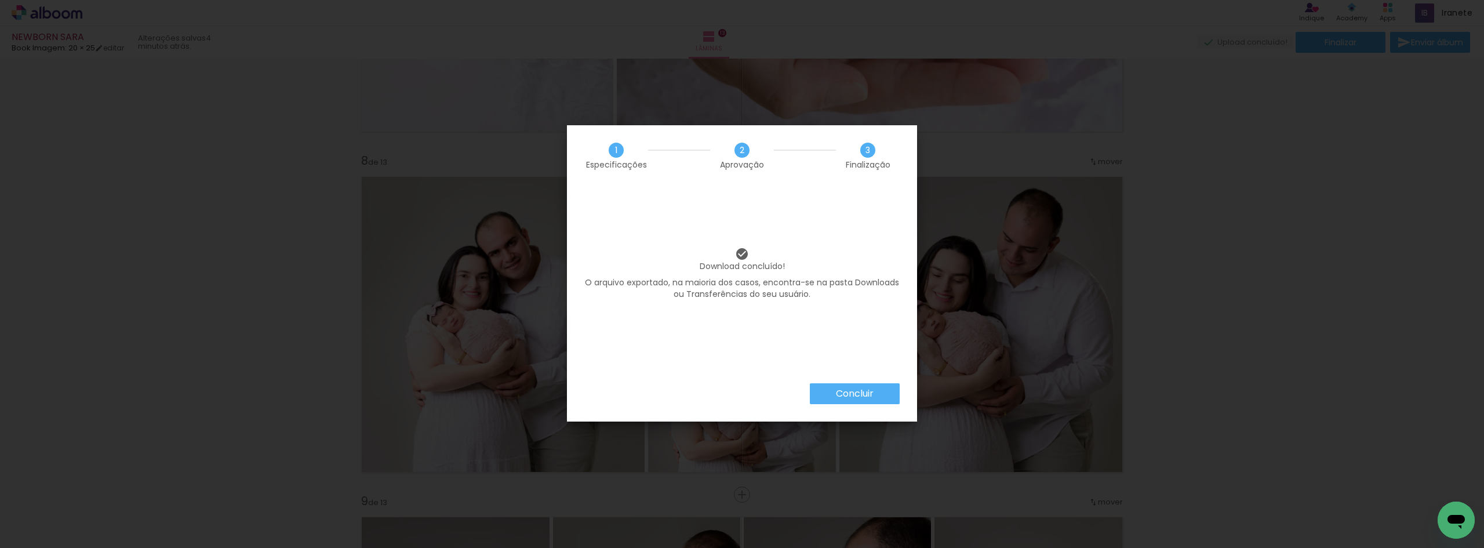
click at [0, 0] on slot "Concluir" at bounding box center [0, 0] width 0 height 0
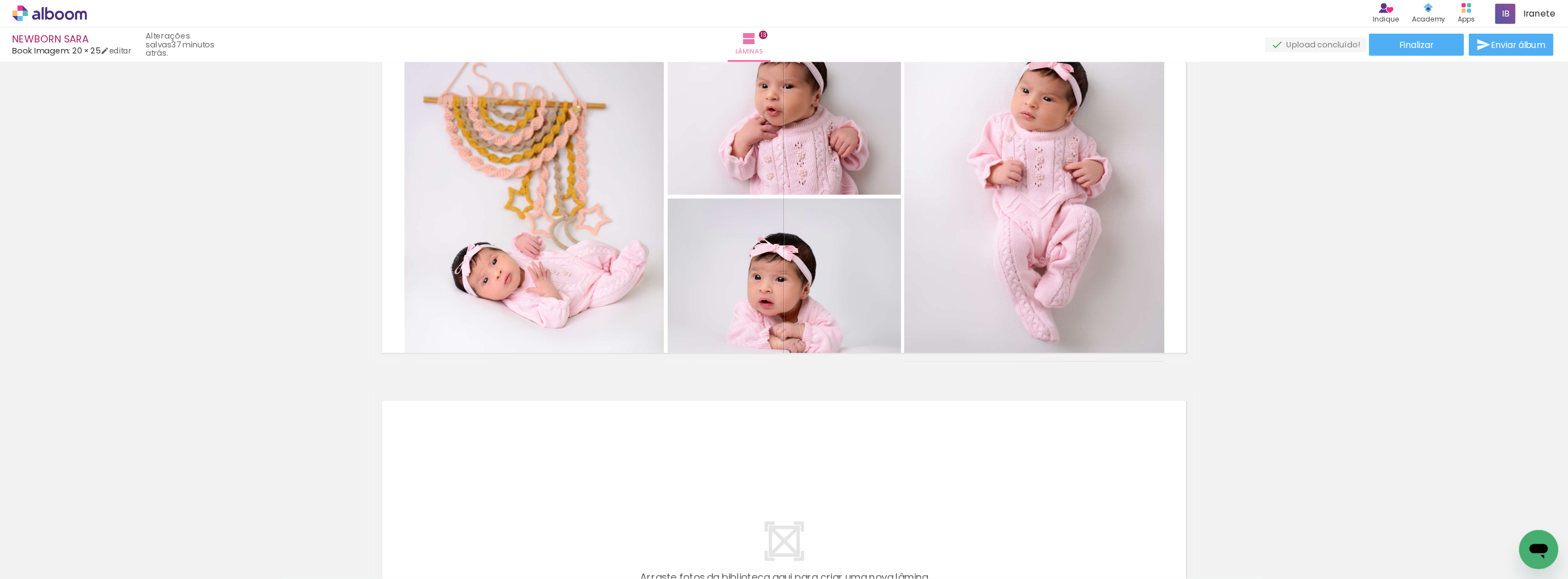
scroll to position [3941, 0]
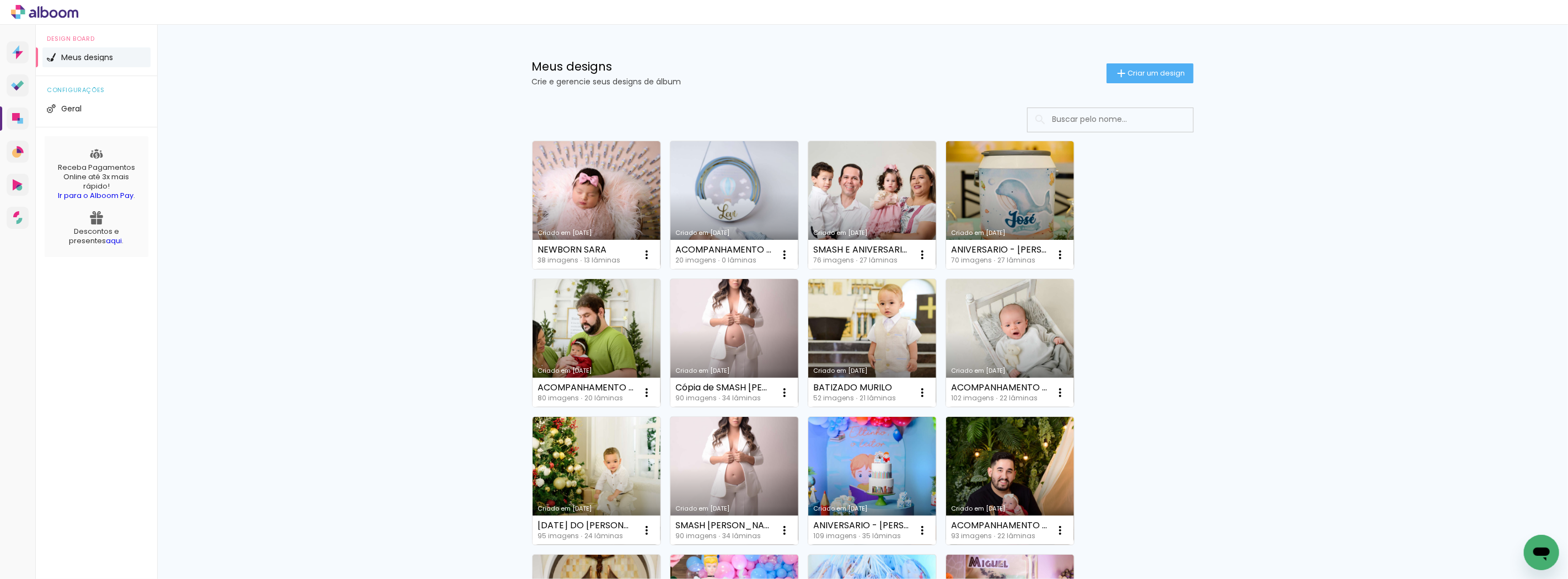
click at [738, 188] on link "Criado em [DATE]" at bounding box center [734, 204] width 128 height 128
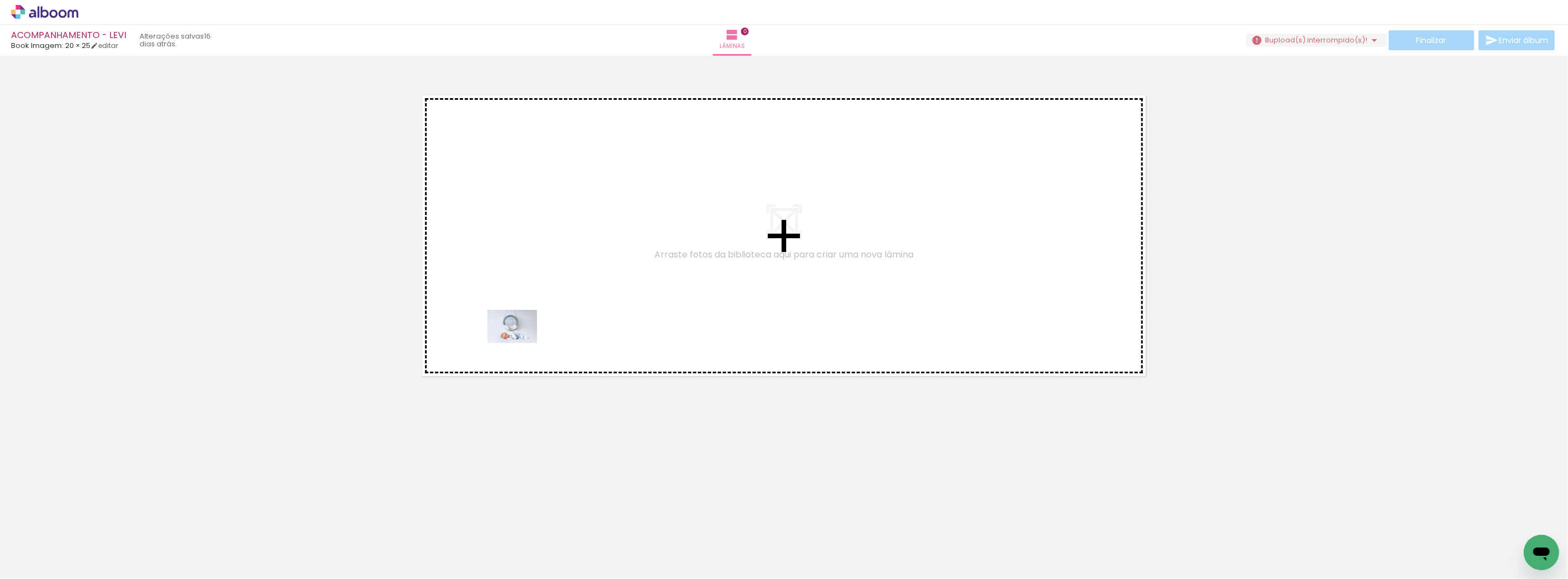
drag, startPoint x: 118, startPoint y: 546, endPoint x: 520, endPoint y: 343, distance: 450.3
click at [520, 343] on quentale-workspace at bounding box center [784, 289] width 1568 height 579
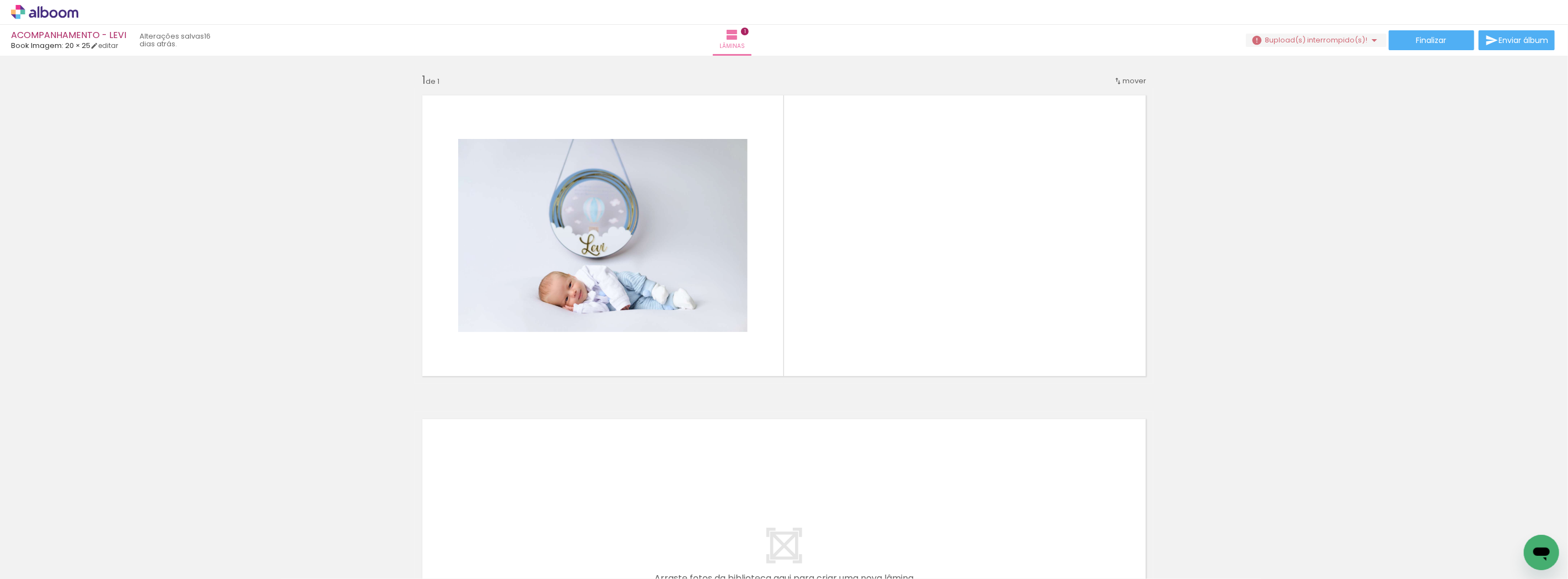
click at [1153, 547] on div at bounding box center [1159, 541] width 54 height 54
drag, startPoint x: 1153, startPoint y: 558, endPoint x: 1032, endPoint y: 393, distance: 204.6
click at [1032, 393] on quentale-workspace at bounding box center [784, 289] width 1568 height 579
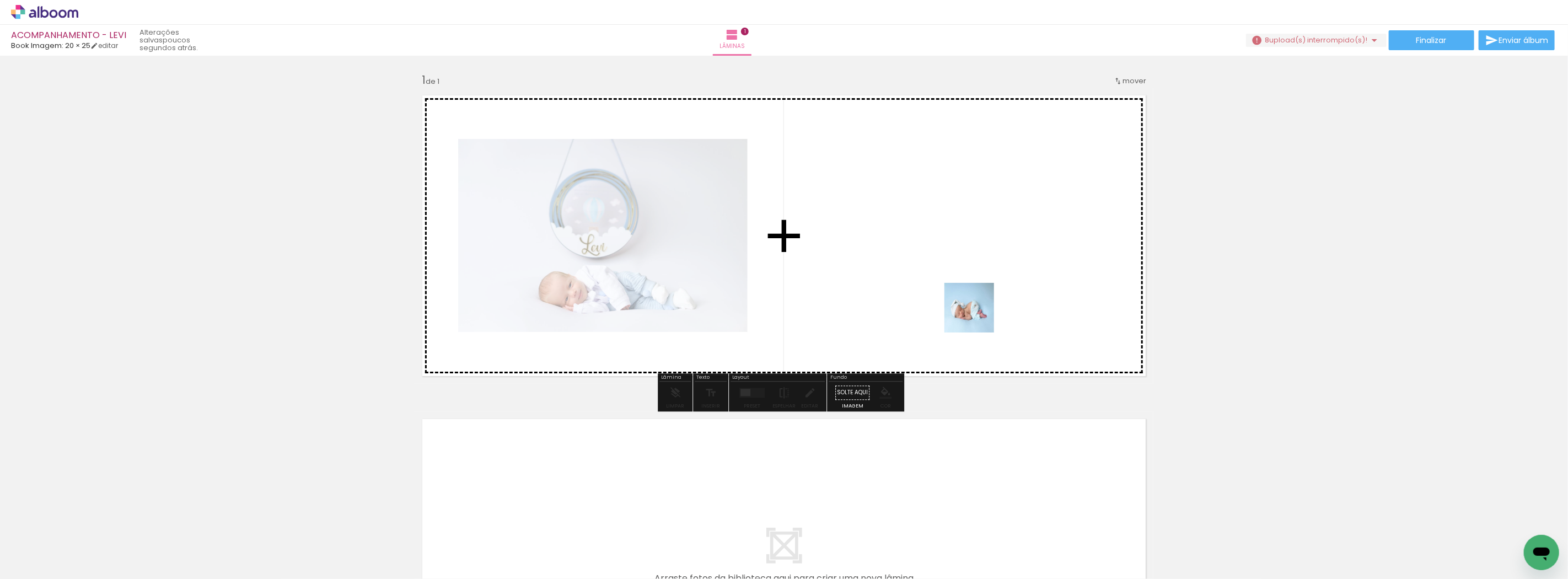
drag, startPoint x: 1160, startPoint y: 557, endPoint x: 978, endPoint y: 316, distance: 302.0
click at [978, 316] on quentale-workspace at bounding box center [784, 289] width 1568 height 579
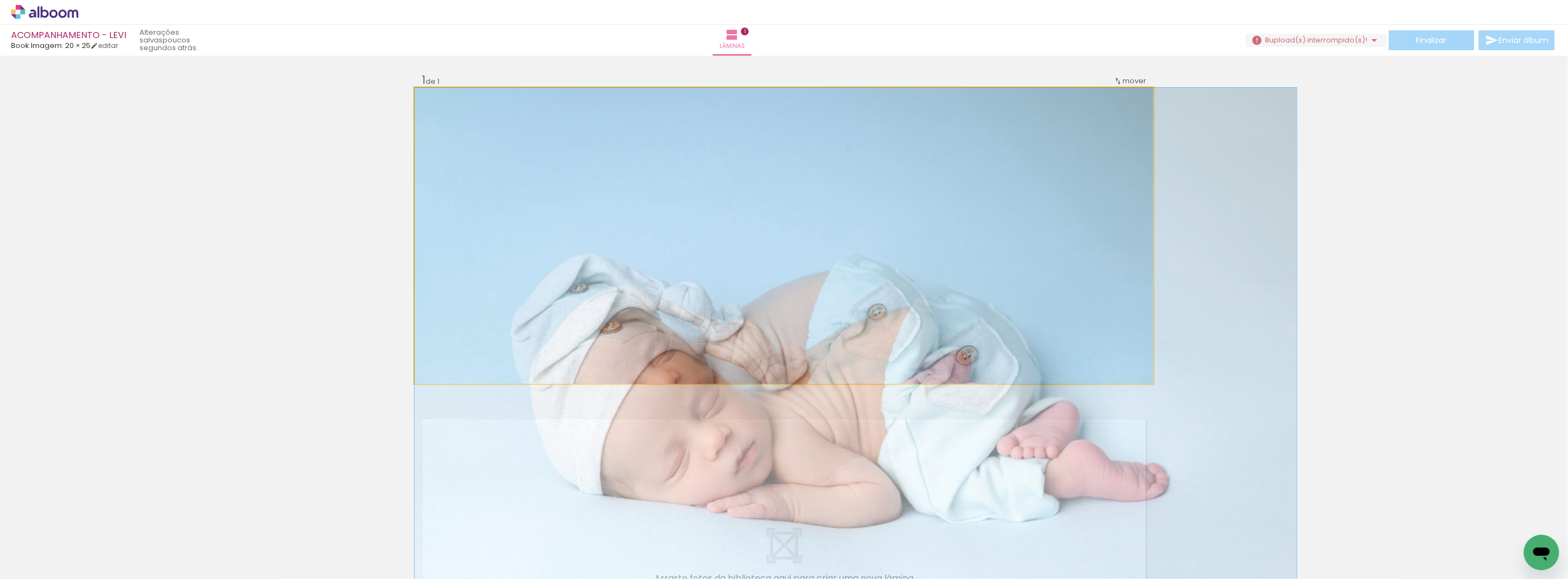
drag, startPoint x: 977, startPoint y: 317, endPoint x: 983, endPoint y: 218, distance: 99.2
click at [983, 218] on quentale-layouter at bounding box center [784, 235] width 739 height 296
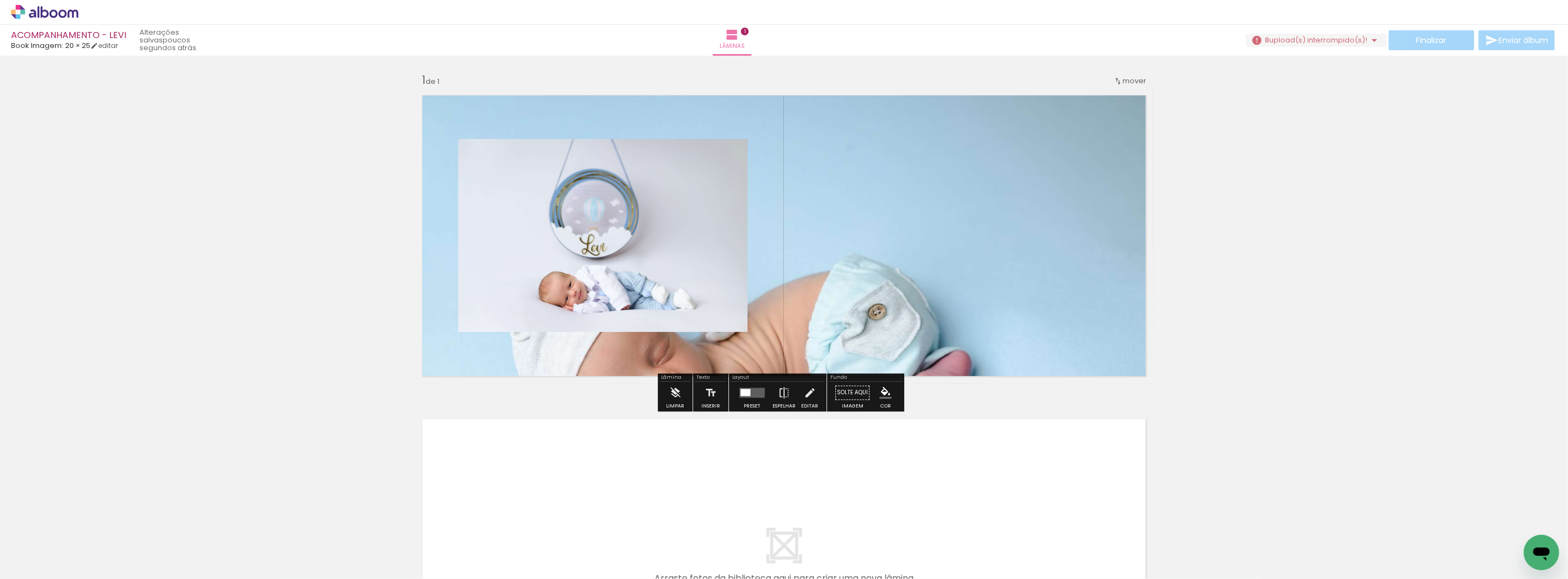
click at [956, 243] on quentale-photo at bounding box center [784, 235] width 739 height 296
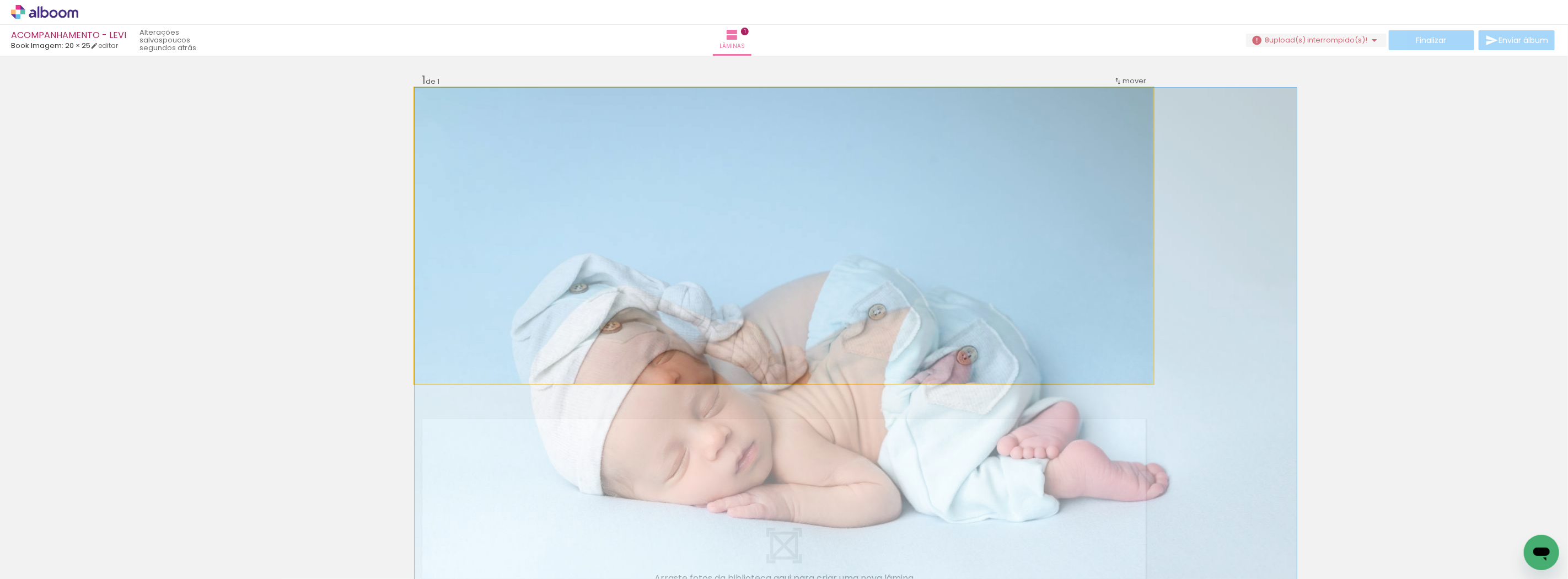
click at [956, 243] on quentale-photo at bounding box center [784, 235] width 739 height 296
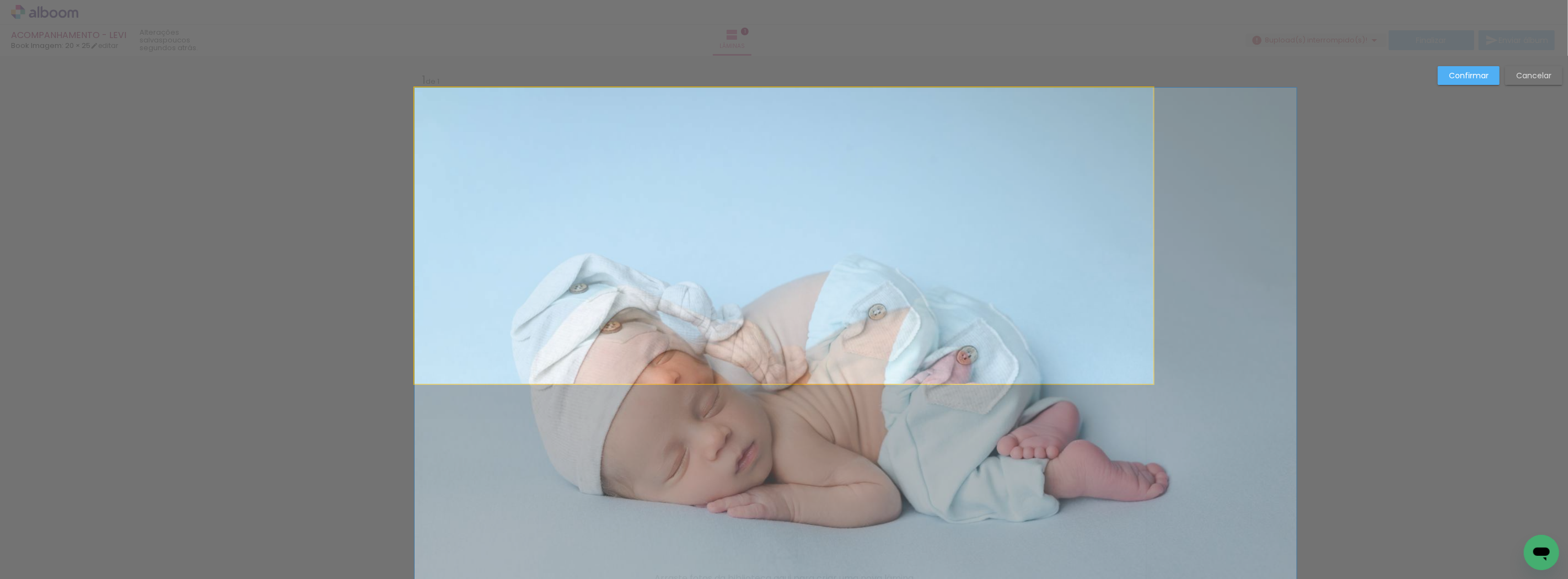
drag, startPoint x: 956, startPoint y: 249, endPoint x: 959, endPoint y: 215, distance: 34.1
click at [959, 215] on quentale-layouter at bounding box center [784, 235] width 739 height 296
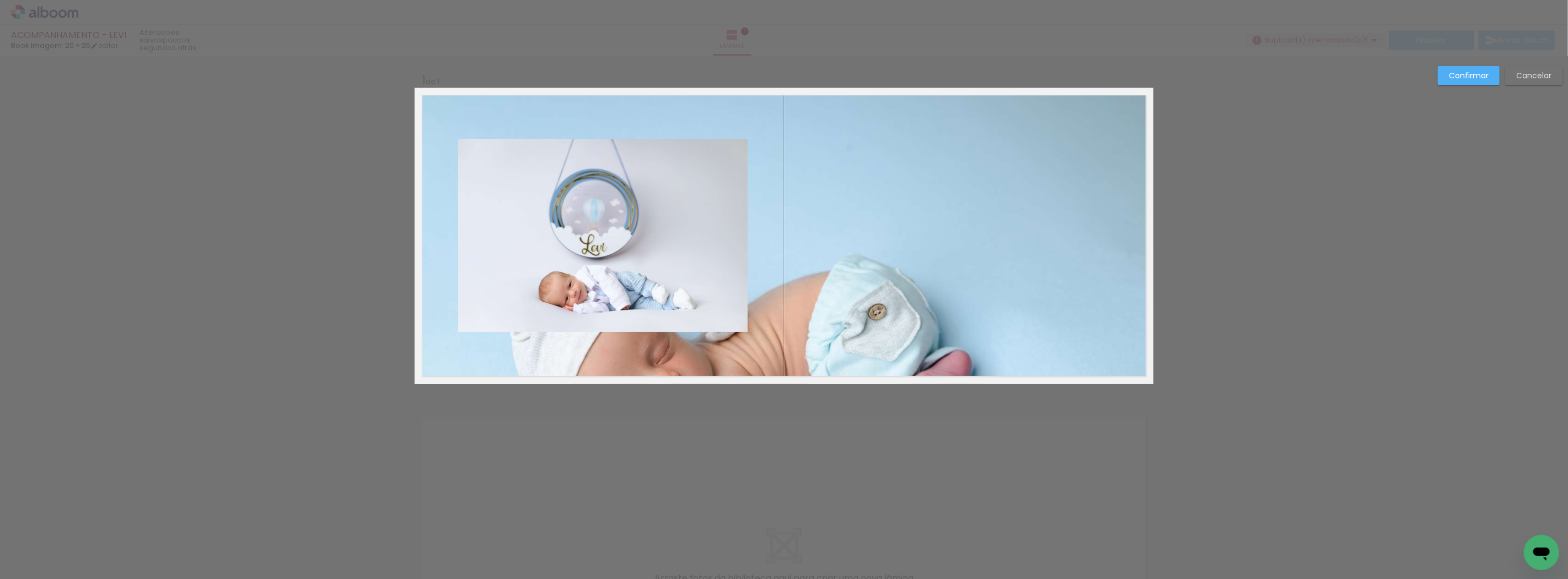
click at [0, 0] on slot "Confirmar" at bounding box center [0, 0] width 0 height 0
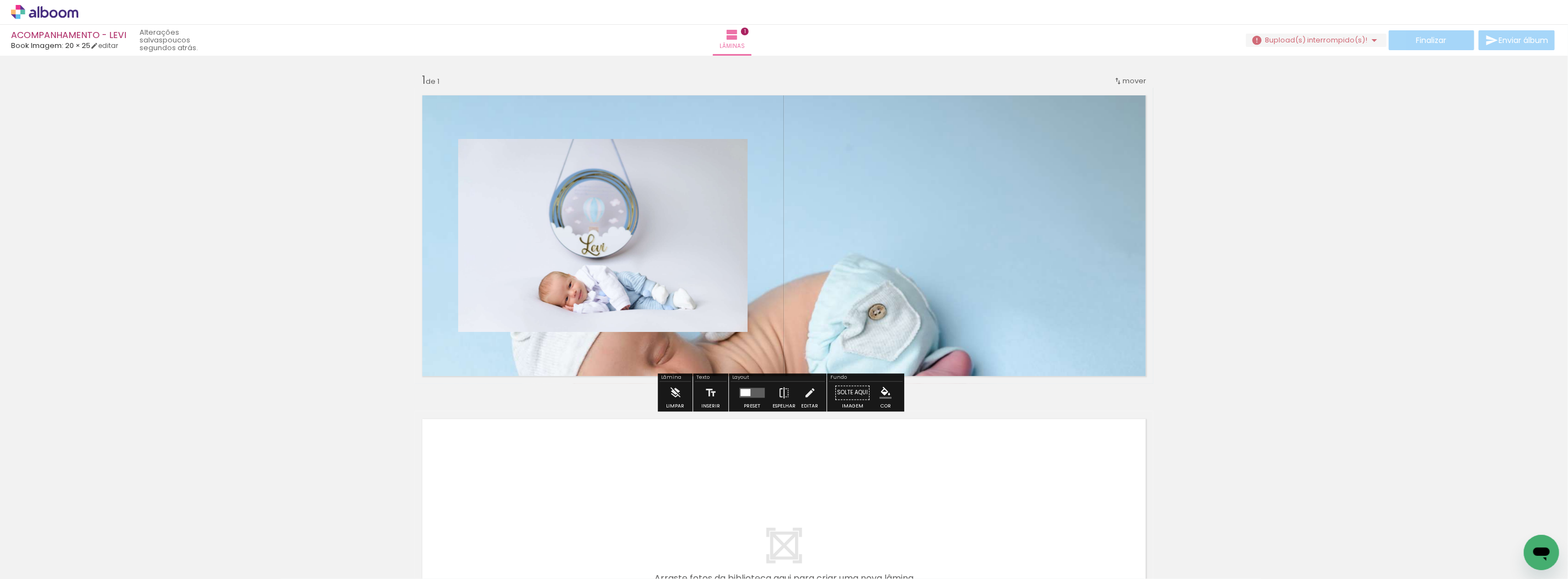
click at [971, 261] on quentale-photo at bounding box center [784, 235] width 739 height 296
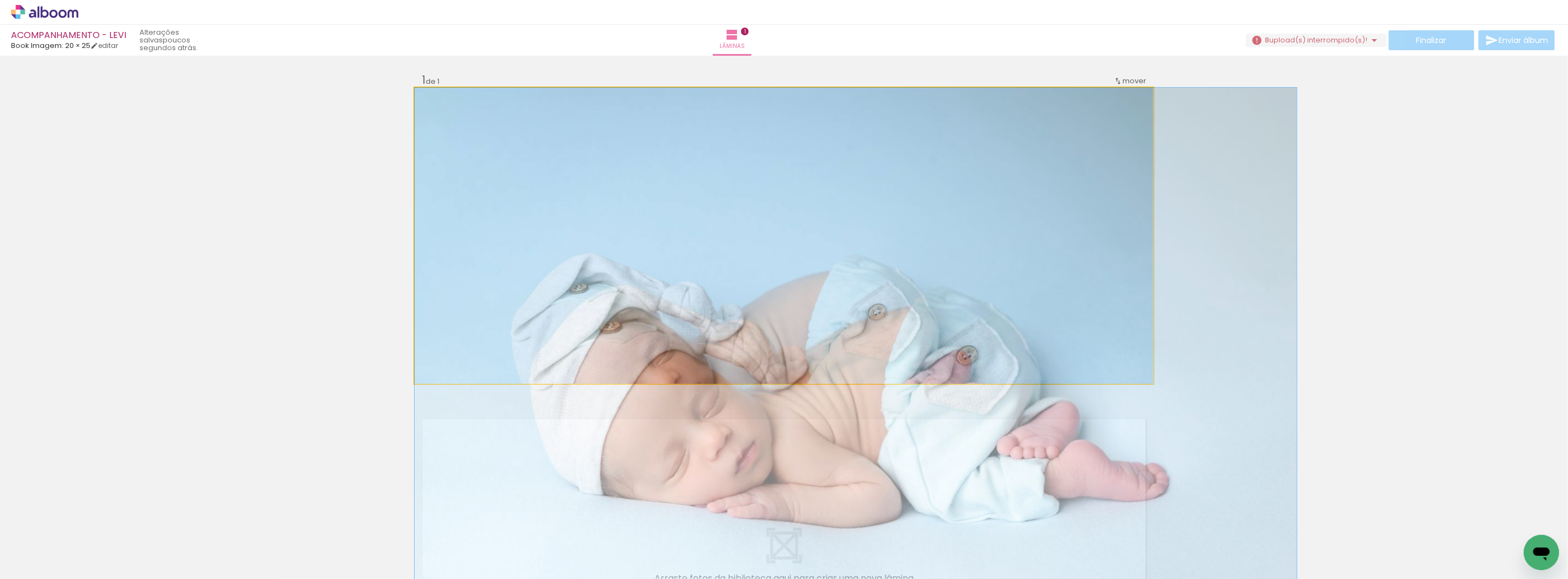
click at [971, 261] on quentale-photo at bounding box center [784, 235] width 739 height 296
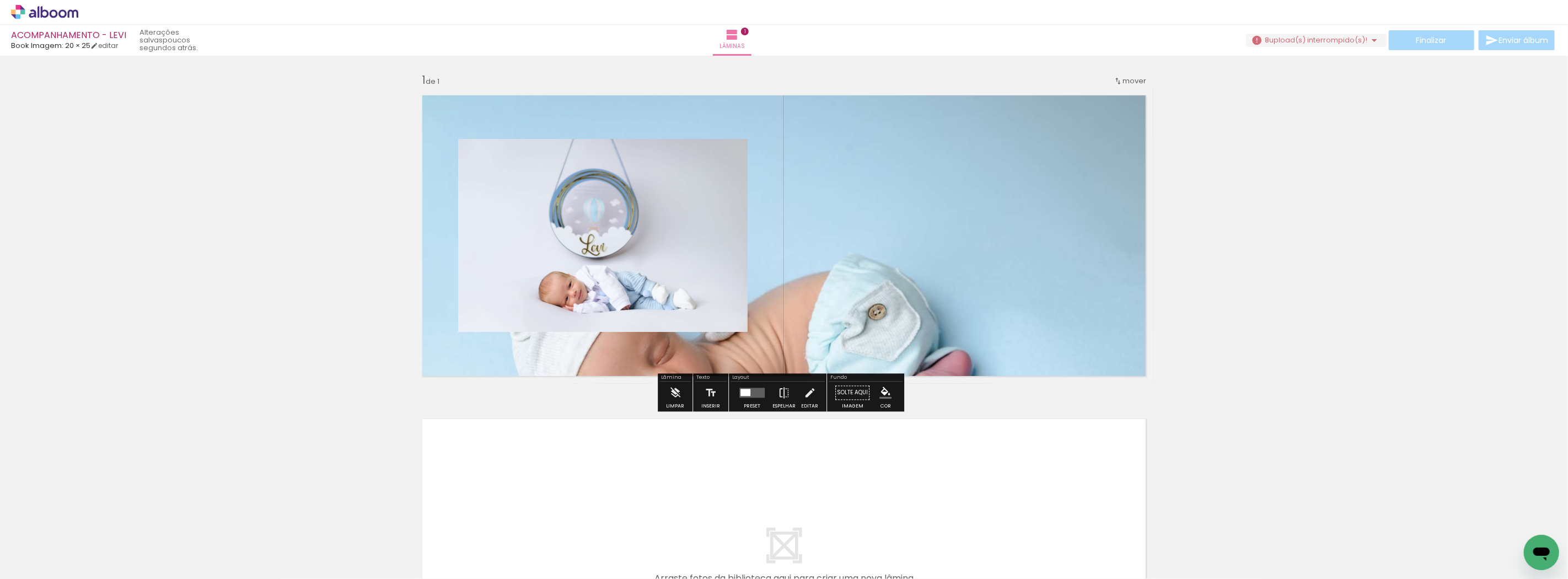
click at [1156, 323] on div "Inserir lâmina 1 de 1" at bounding box center [784, 383] width 1568 height 647
click at [1190, 331] on div "Inserir lâmina 1 de 1" at bounding box center [784, 383] width 1568 height 647
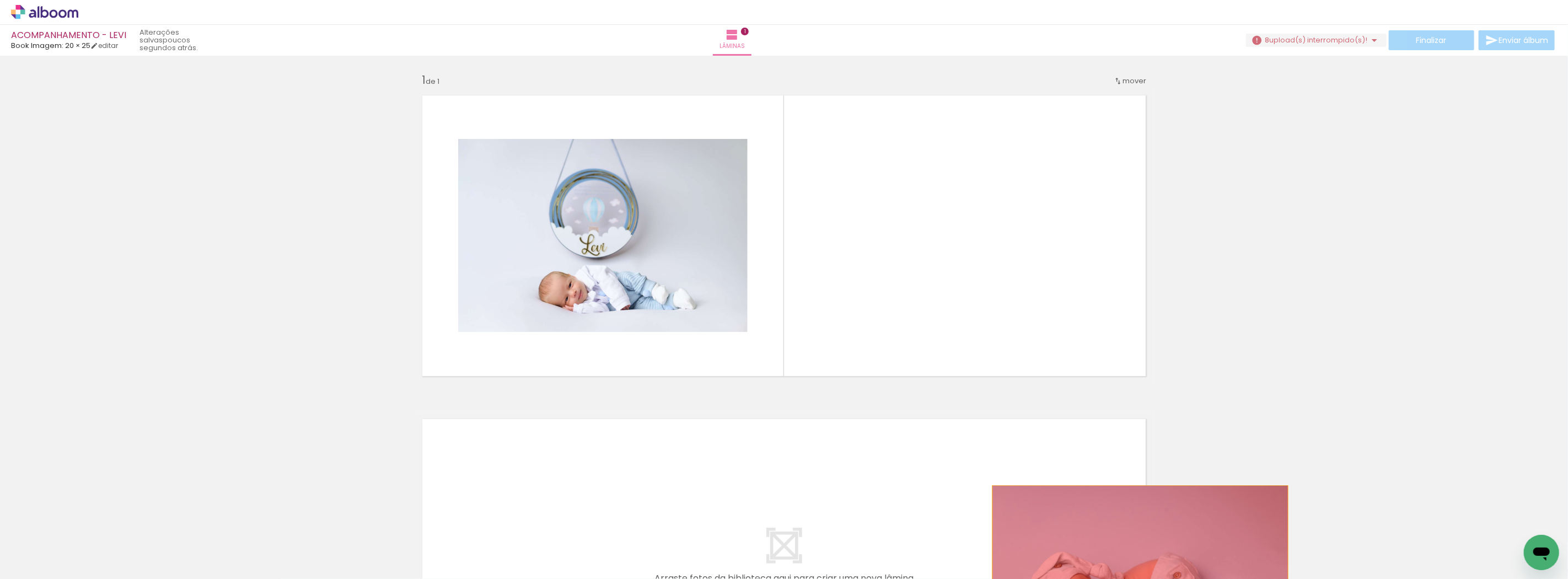
drag, startPoint x: 1026, startPoint y: 323, endPoint x: 1135, endPoint y: 545, distance: 247.3
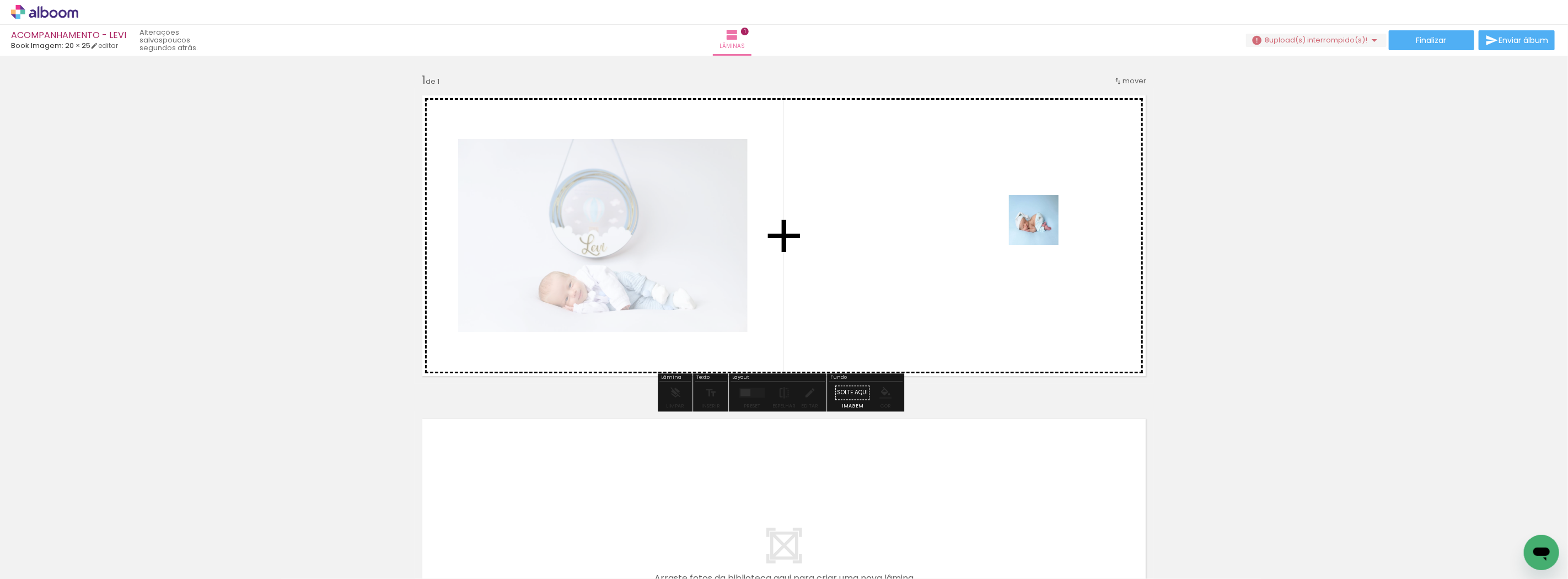
drag, startPoint x: 1158, startPoint y: 547, endPoint x: 1042, endPoint y: 228, distance: 339.4
click at [1042, 228] on quentale-workspace at bounding box center [784, 289] width 1568 height 579
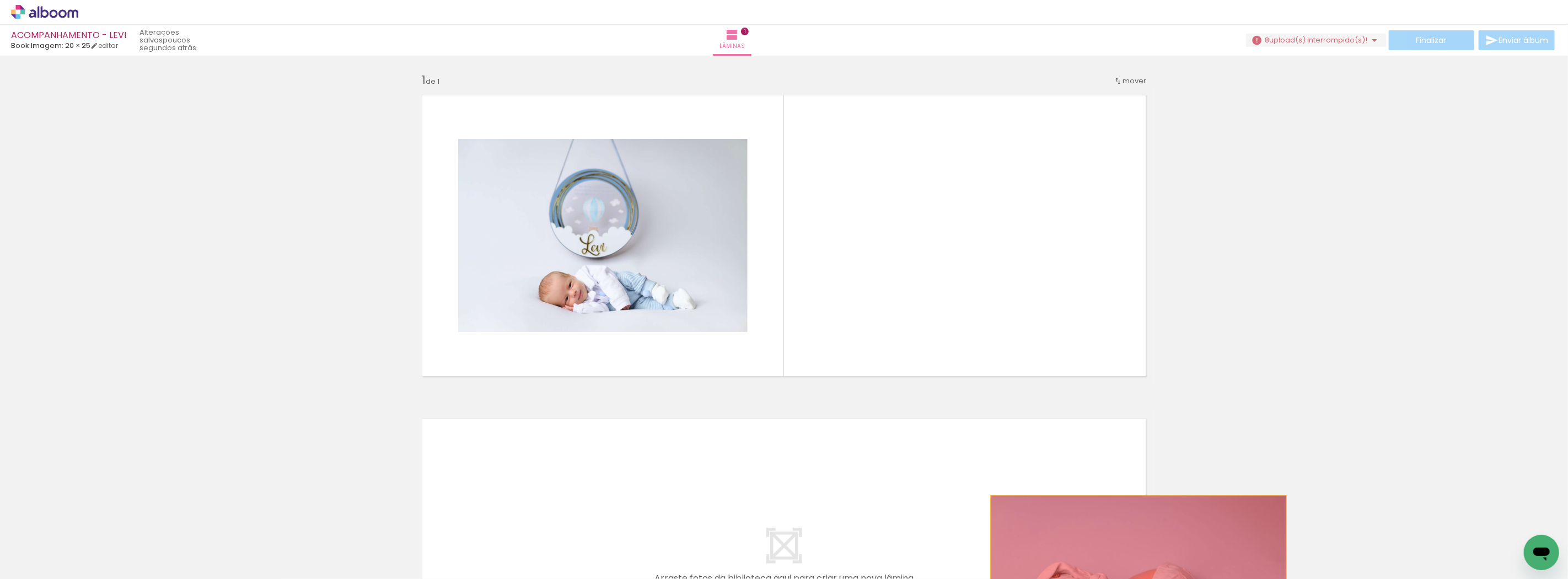
drag, startPoint x: 1018, startPoint y: 320, endPoint x: 1134, endPoint y: 554, distance: 261.2
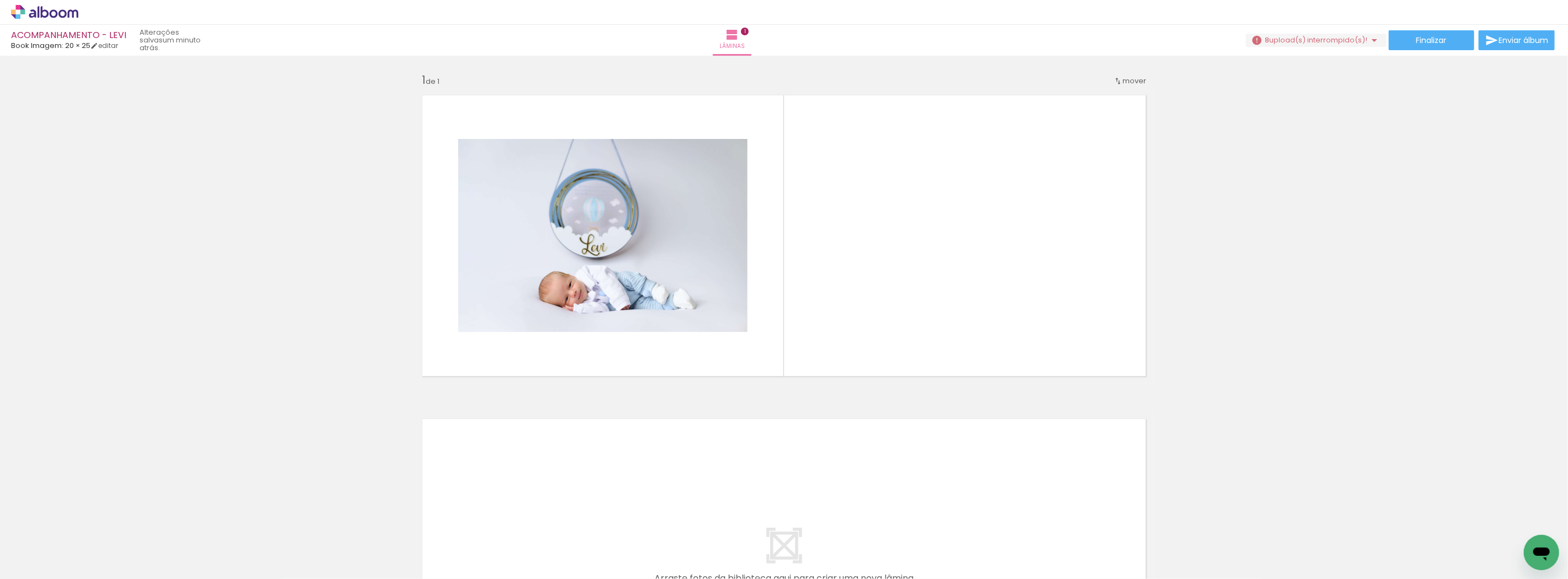
click at [1141, 453] on quentale-layouter at bounding box center [784, 558] width 739 height 296
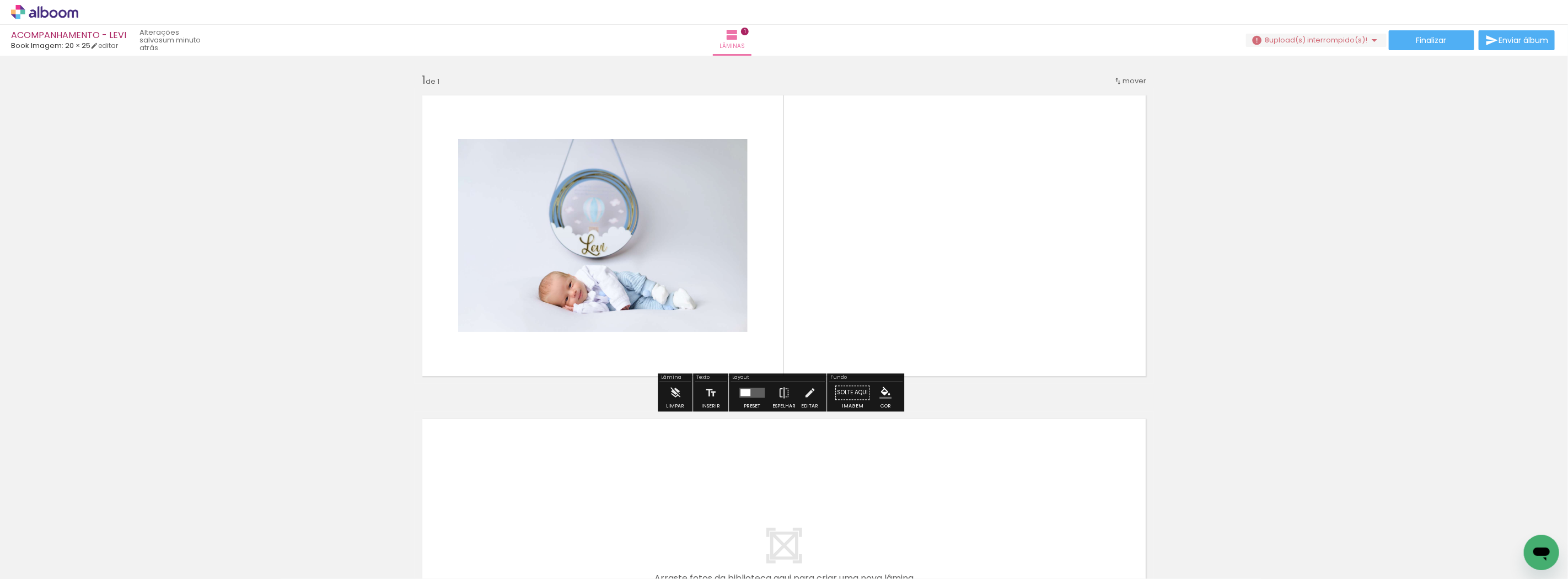
click at [800, 330] on quentale-layouter at bounding box center [784, 235] width 739 height 296
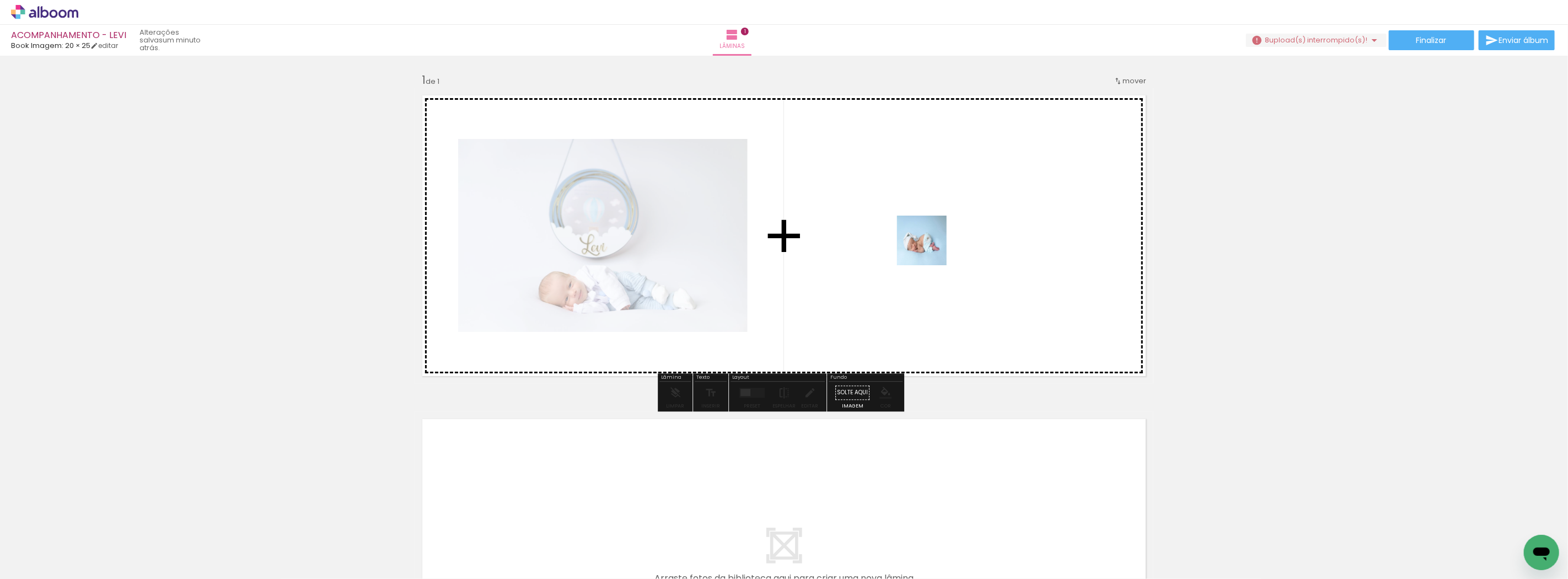
drag, startPoint x: 1154, startPoint y: 555, endPoint x: 930, endPoint y: 248, distance: 380.0
click at [930, 248] on quentale-workspace at bounding box center [784, 289] width 1568 height 579
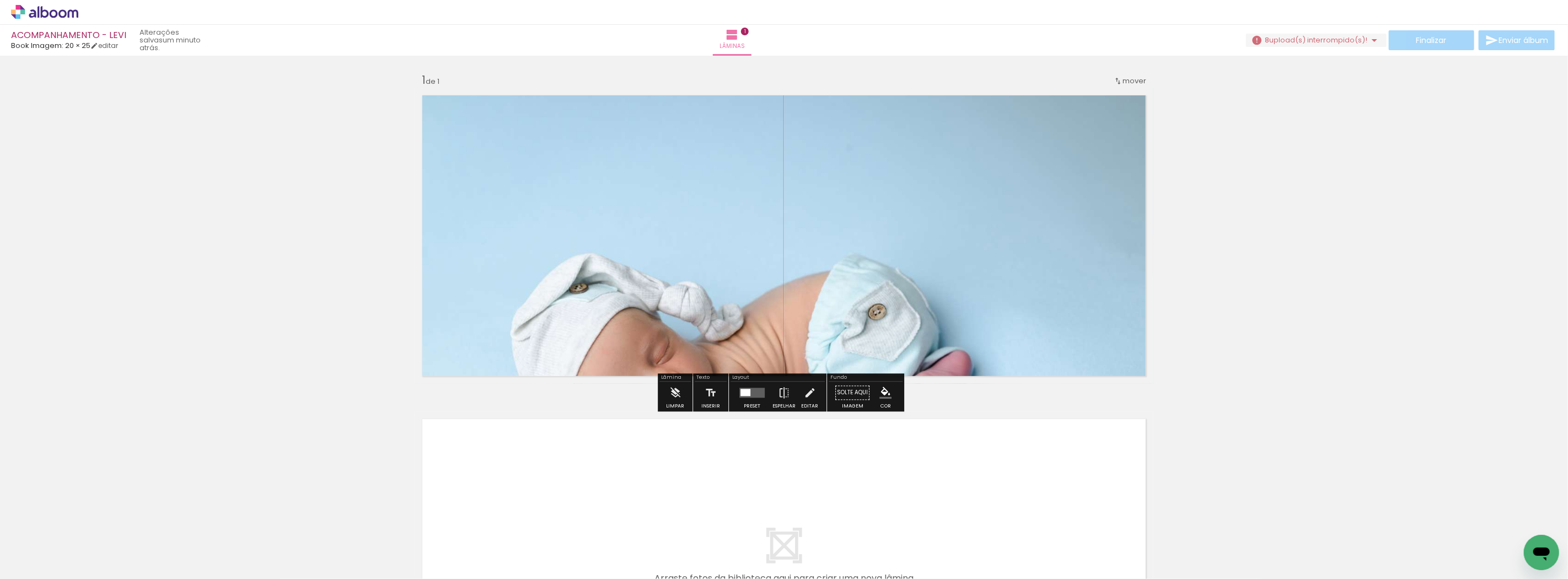
click at [748, 400] on div at bounding box center [751, 392] width 29 height 22
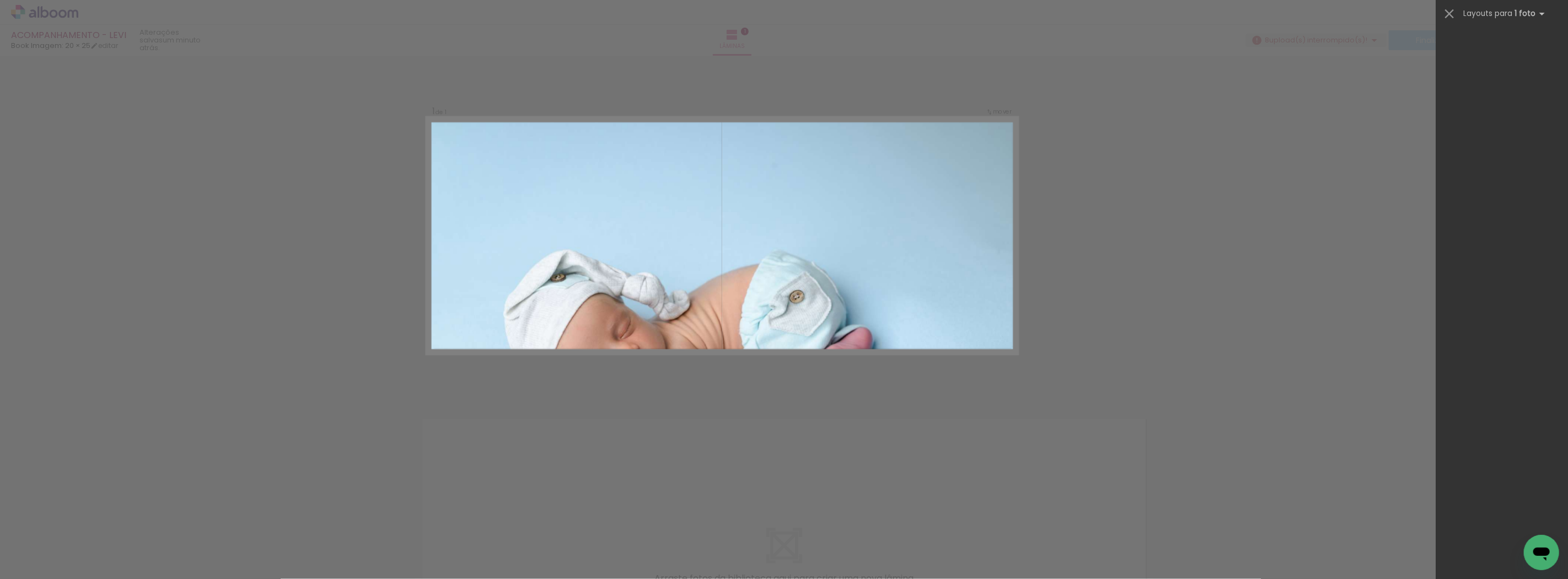
click at [1089, 357] on div "Confirmar Cancelar" at bounding box center [784, 393] width 1568 height 673
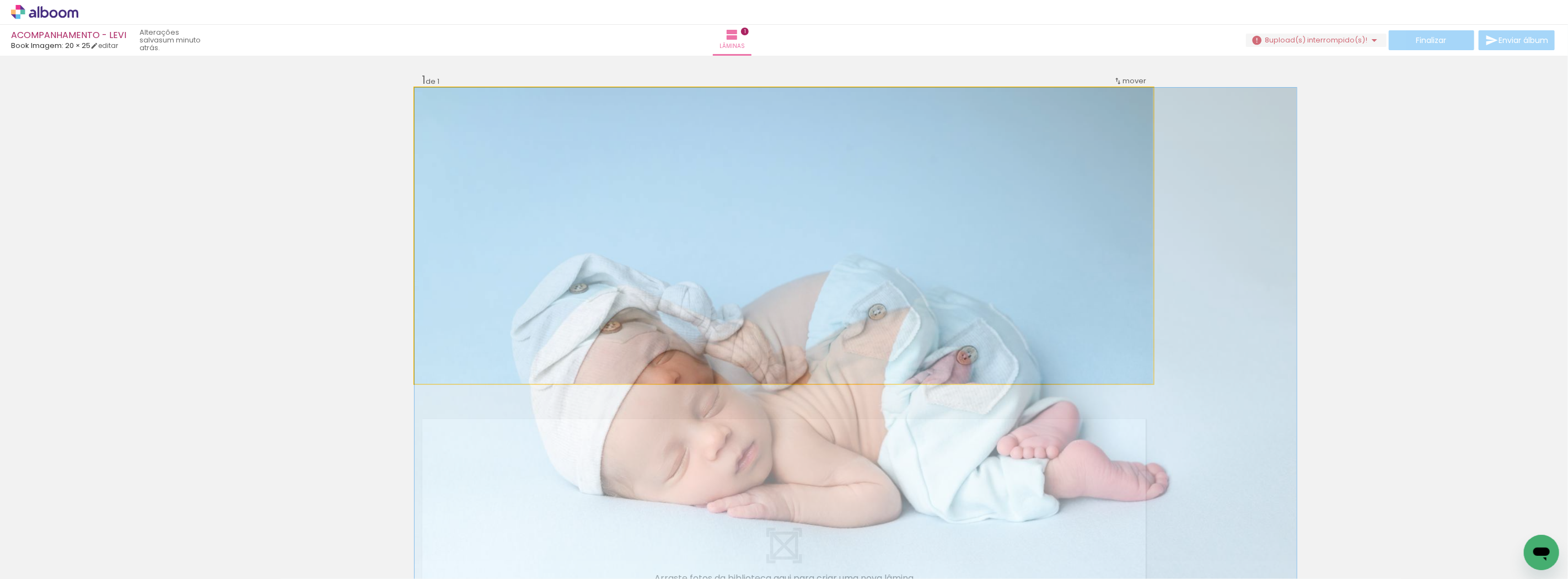
click at [952, 122] on quentale-photo at bounding box center [784, 235] width 739 height 296
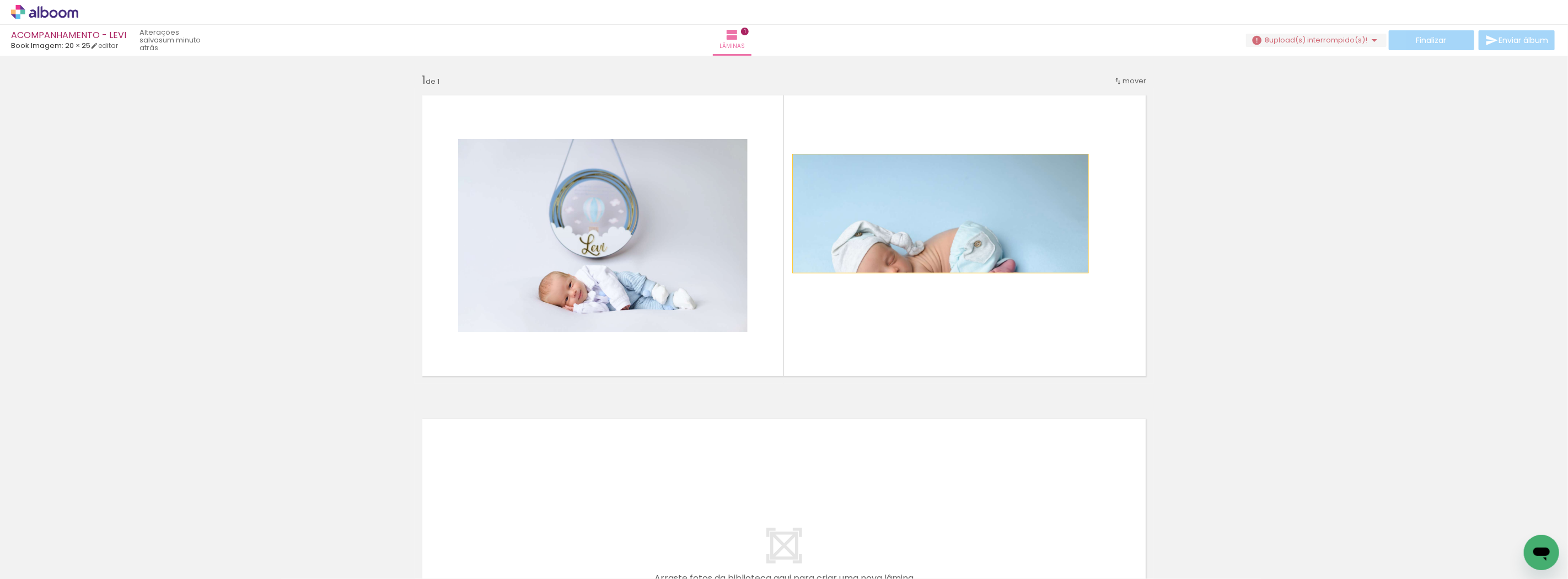
drag, startPoint x: 935, startPoint y: 171, endPoint x: 938, endPoint y: 216, distance: 45.1
click at [938, 216] on quentale-layouter at bounding box center [784, 235] width 739 height 296
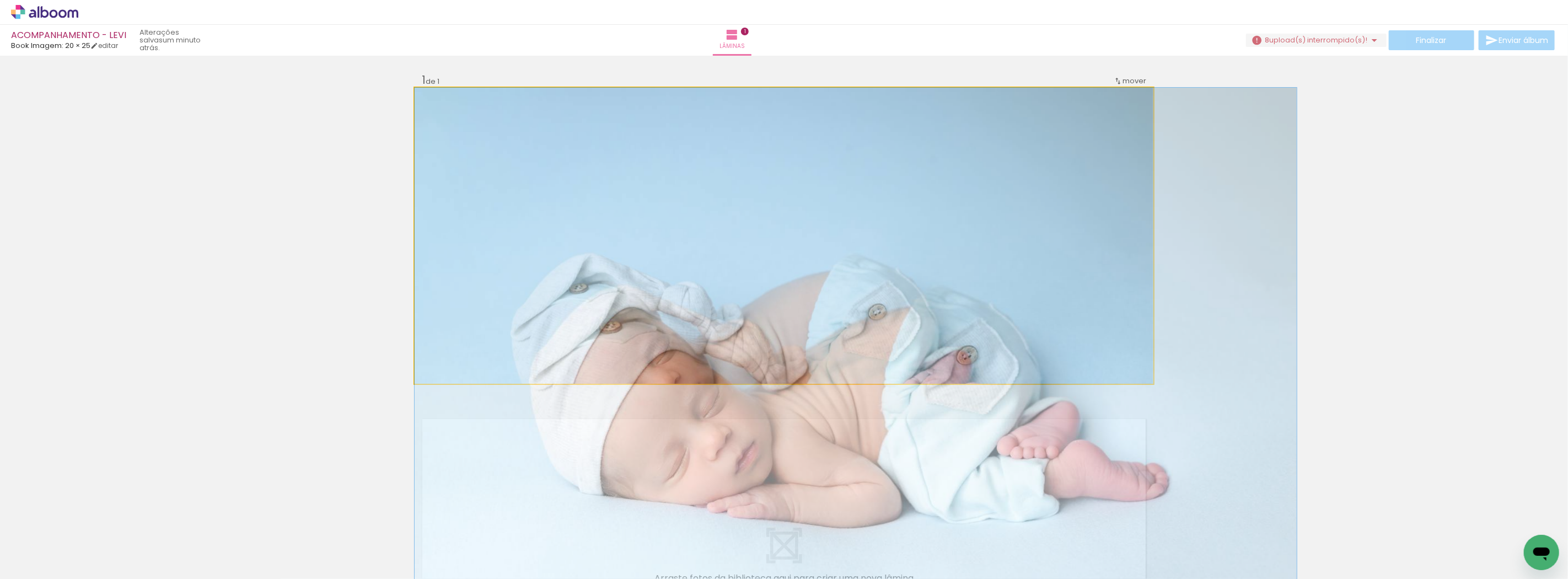
click at [745, 221] on quentale-photo at bounding box center [784, 235] width 739 height 296
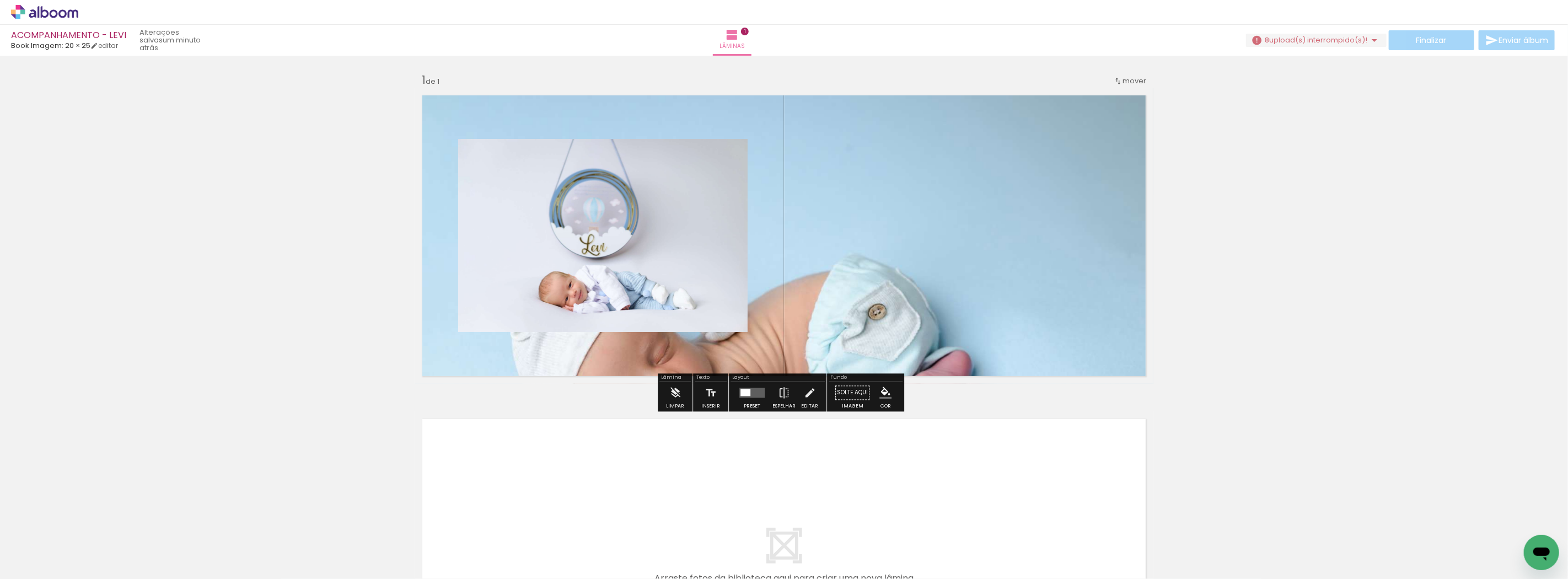
click at [919, 228] on quentale-photo at bounding box center [784, 235] width 739 height 296
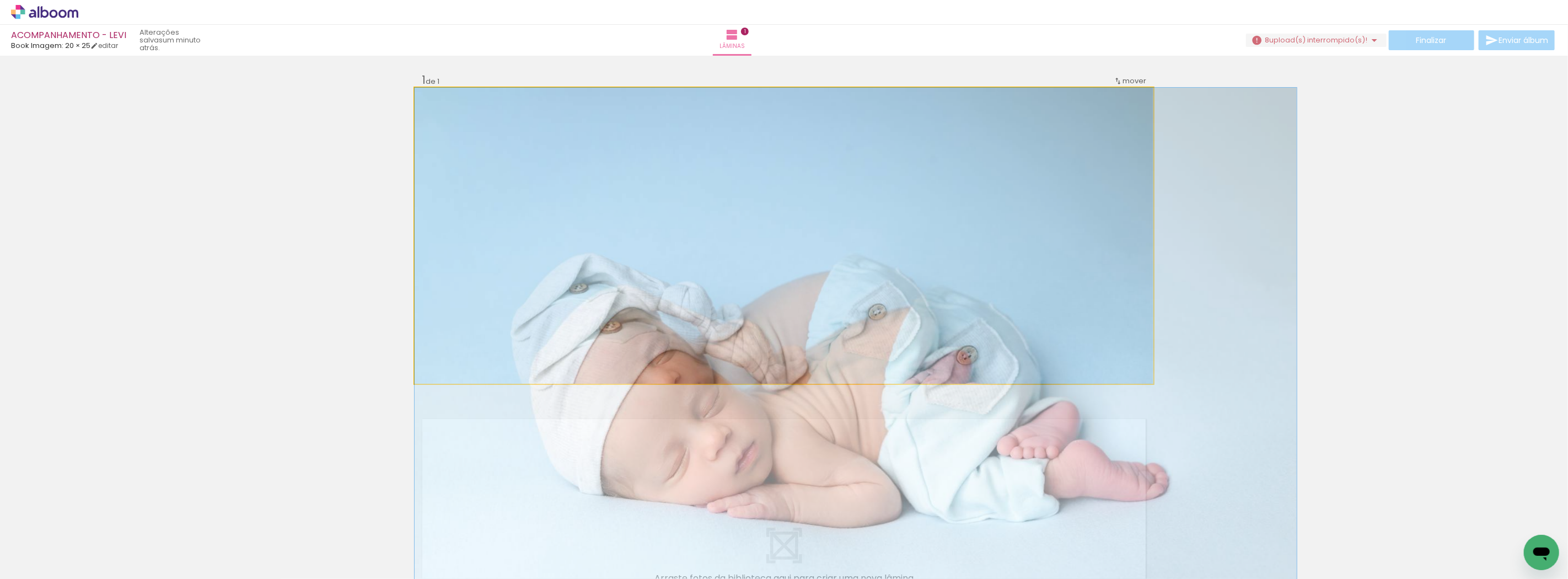
click at [1090, 232] on quentale-photo at bounding box center [784, 235] width 739 height 296
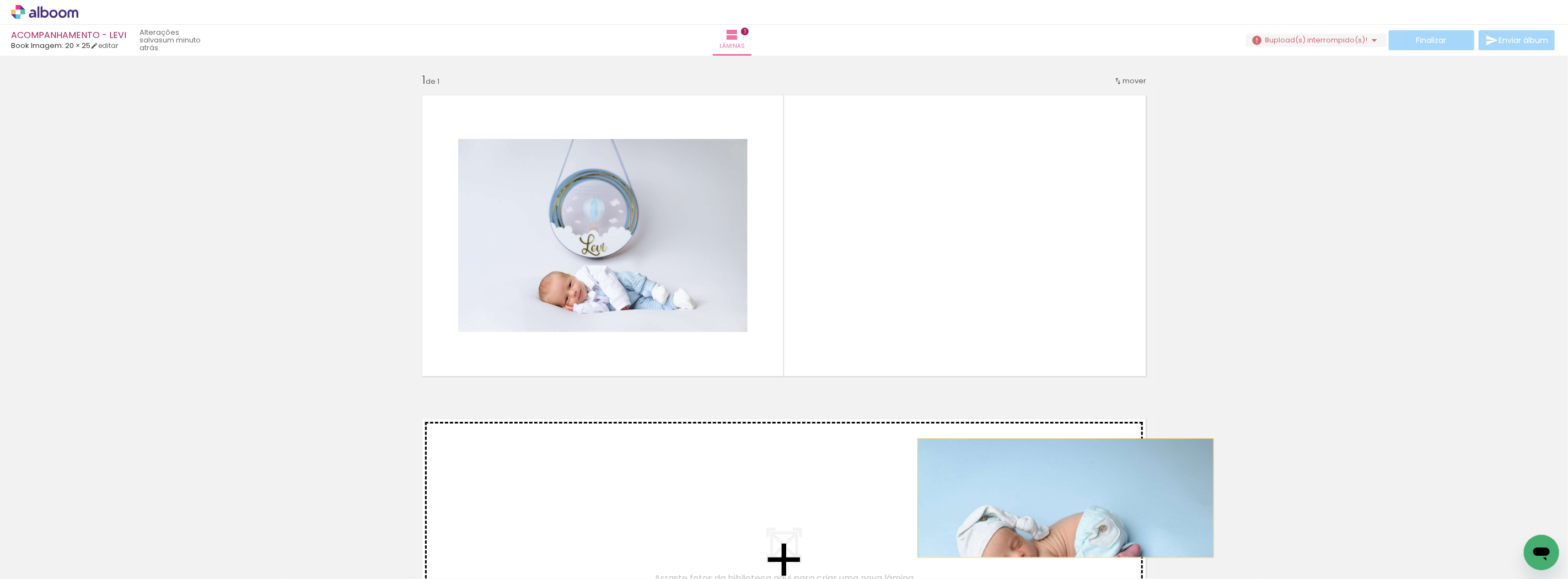
drag, startPoint x: 1066, startPoint y: 235, endPoint x: 1064, endPoint y: 504, distance: 269.0
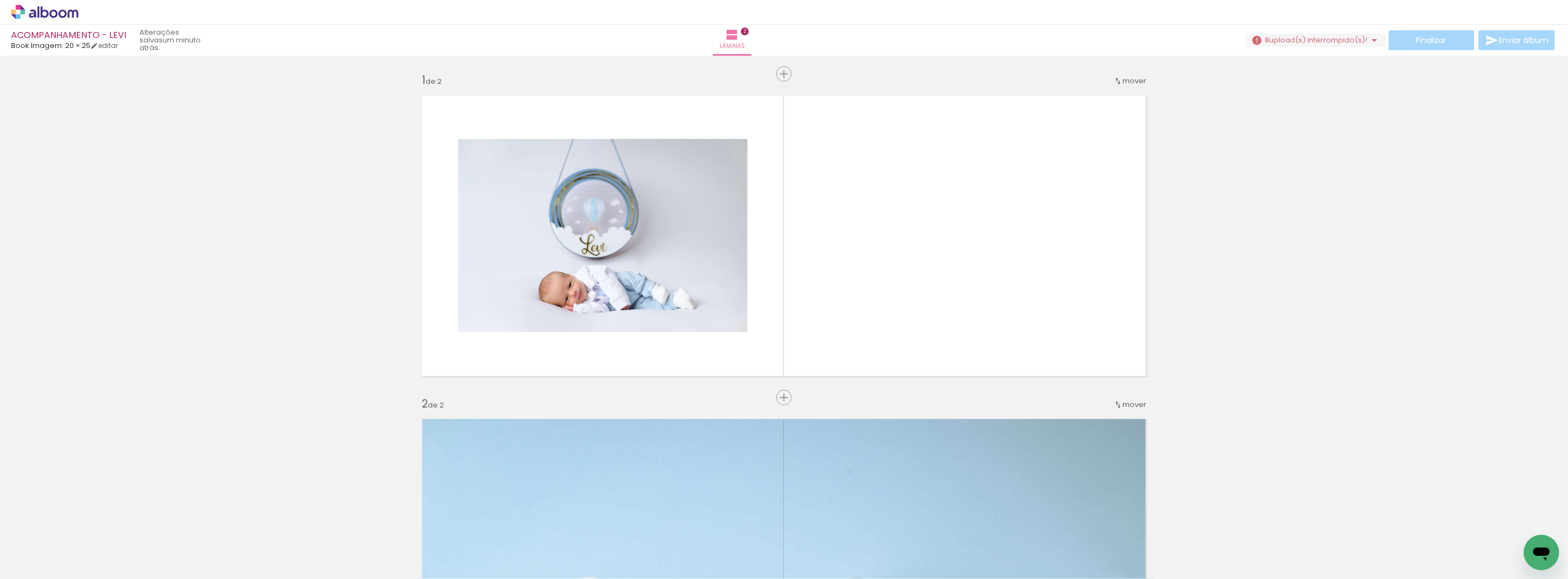
click at [1213, 392] on div "Inserir lâmina 1 de 2 Inserir lâmina 2 de 2" at bounding box center [784, 546] width 1568 height 972
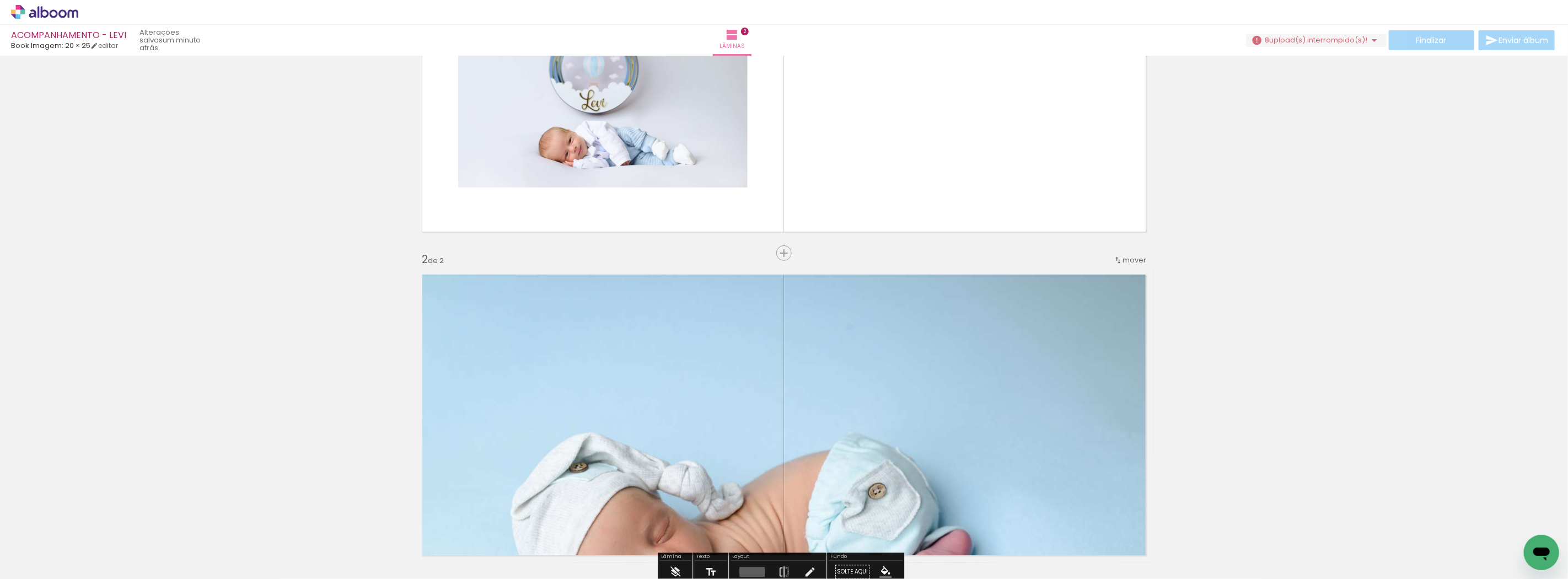
scroll to position [306, 0]
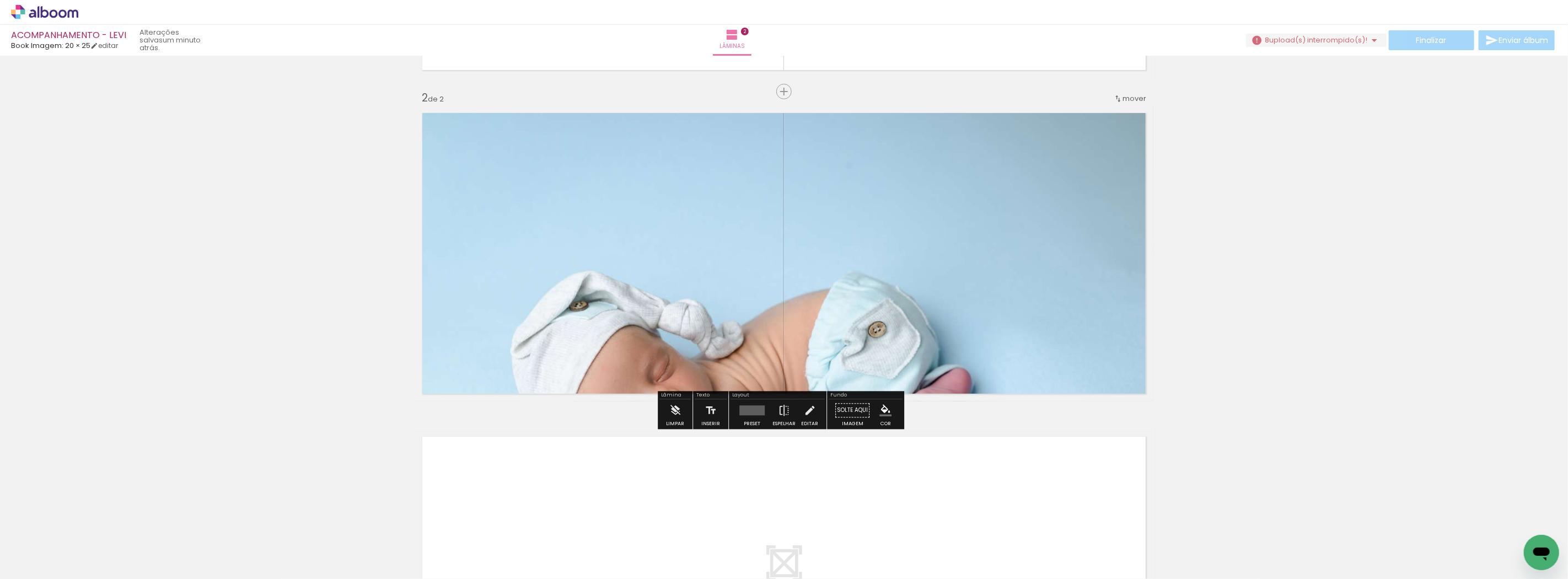
click at [742, 400] on div at bounding box center [751, 410] width 29 height 22
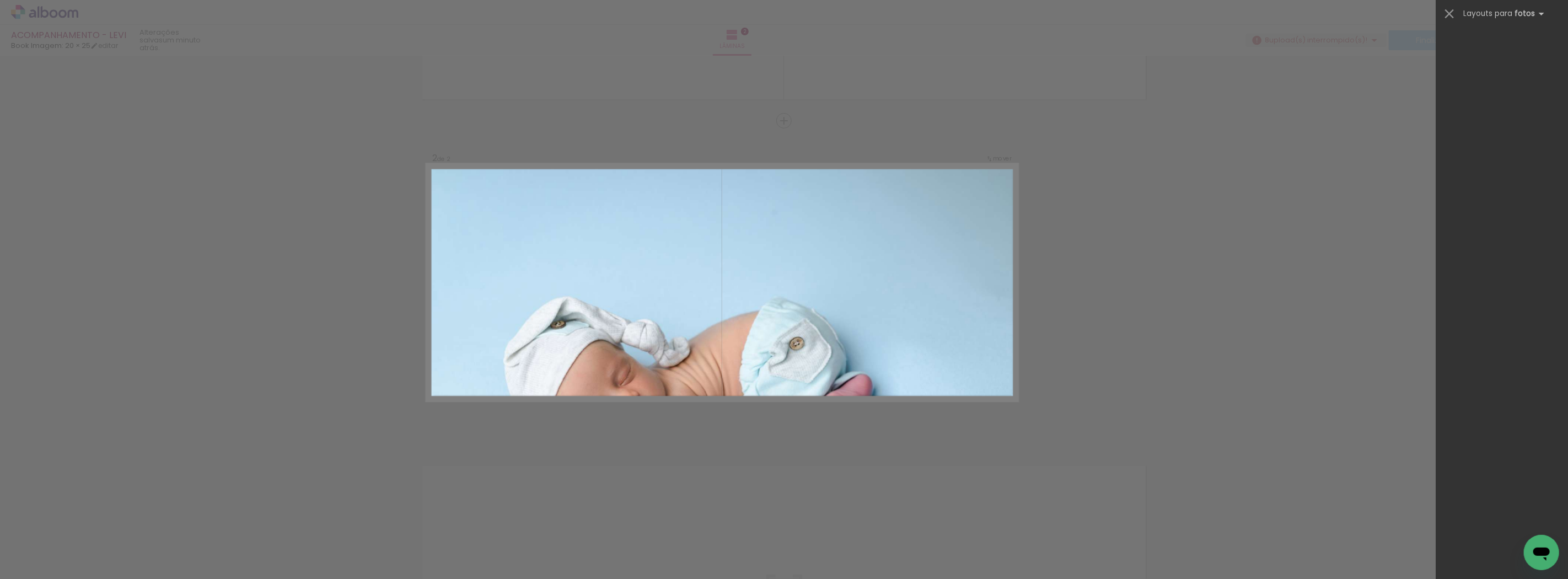
scroll to position [276, 0]
click at [1450, 16] on iron-icon at bounding box center [1449, 13] width 15 height 15
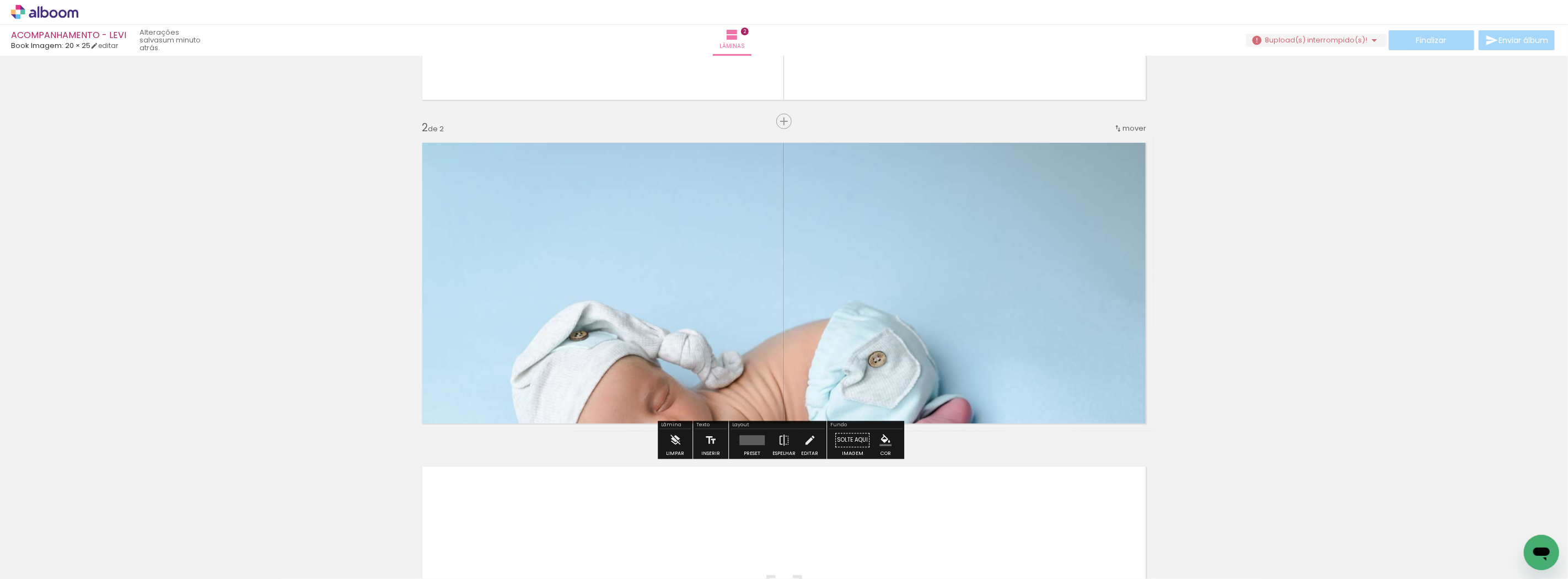
click at [1132, 223] on quentale-photo at bounding box center [784, 282] width 739 height 296
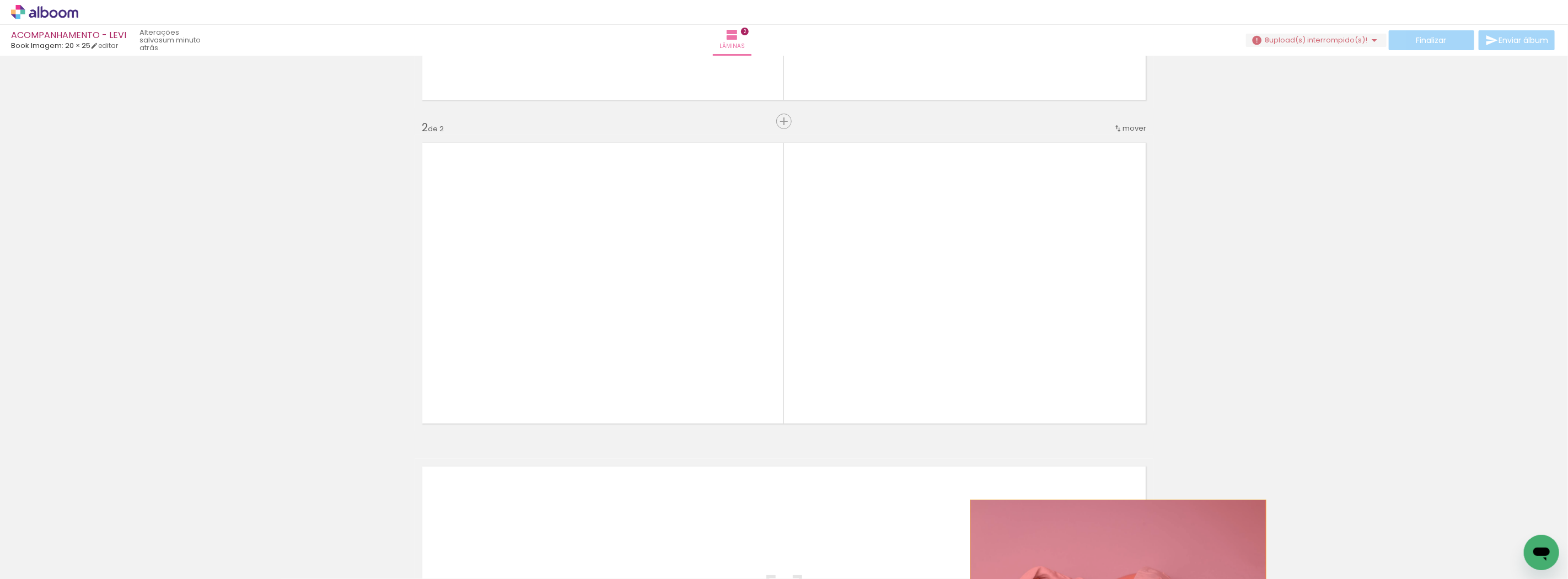
drag, startPoint x: 978, startPoint y: 353, endPoint x: 1113, endPoint y: 559, distance: 246.3
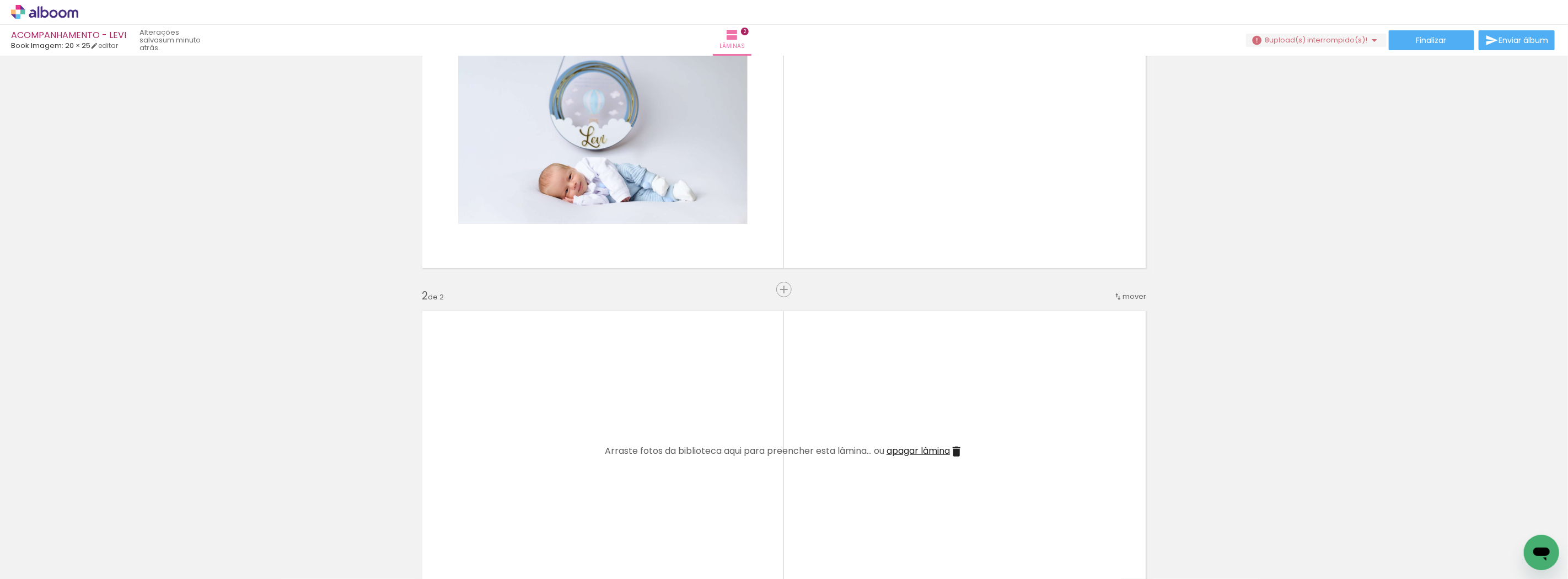
scroll to position [0, 0]
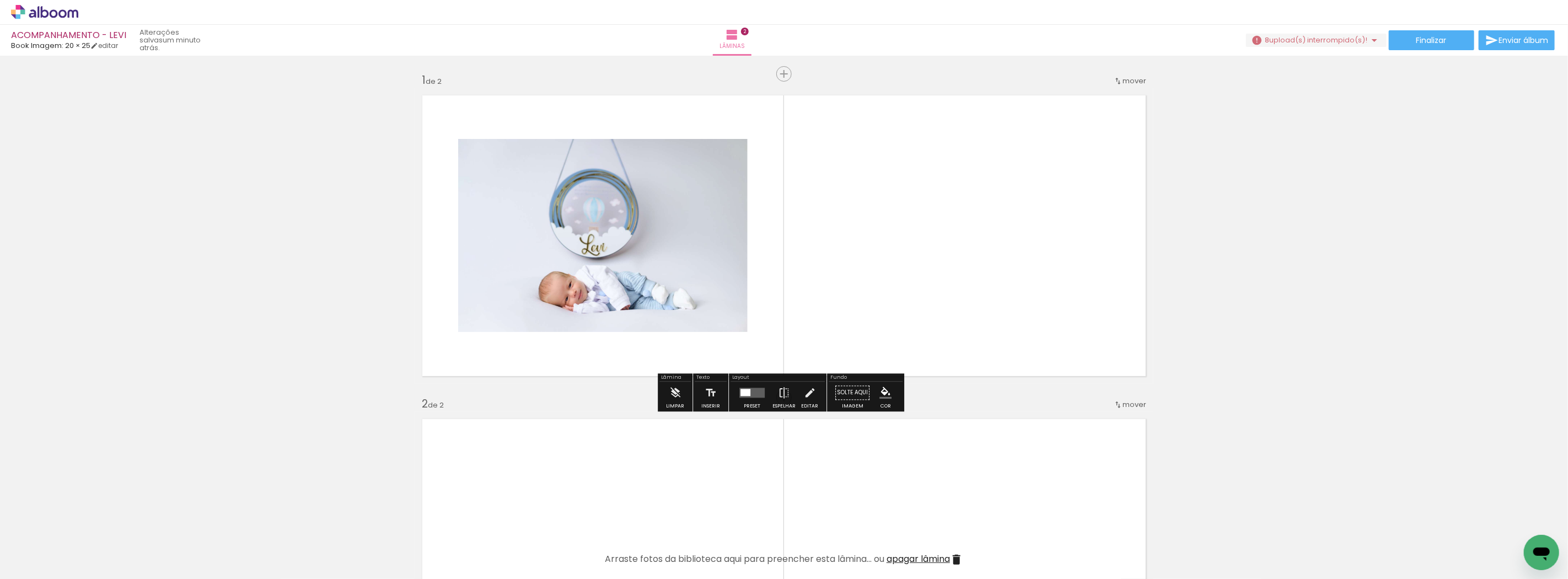
click at [748, 279] on quentale-layouter at bounding box center [784, 235] width 739 height 296
click at [688, 270] on quentale-photo at bounding box center [603, 235] width 289 height 193
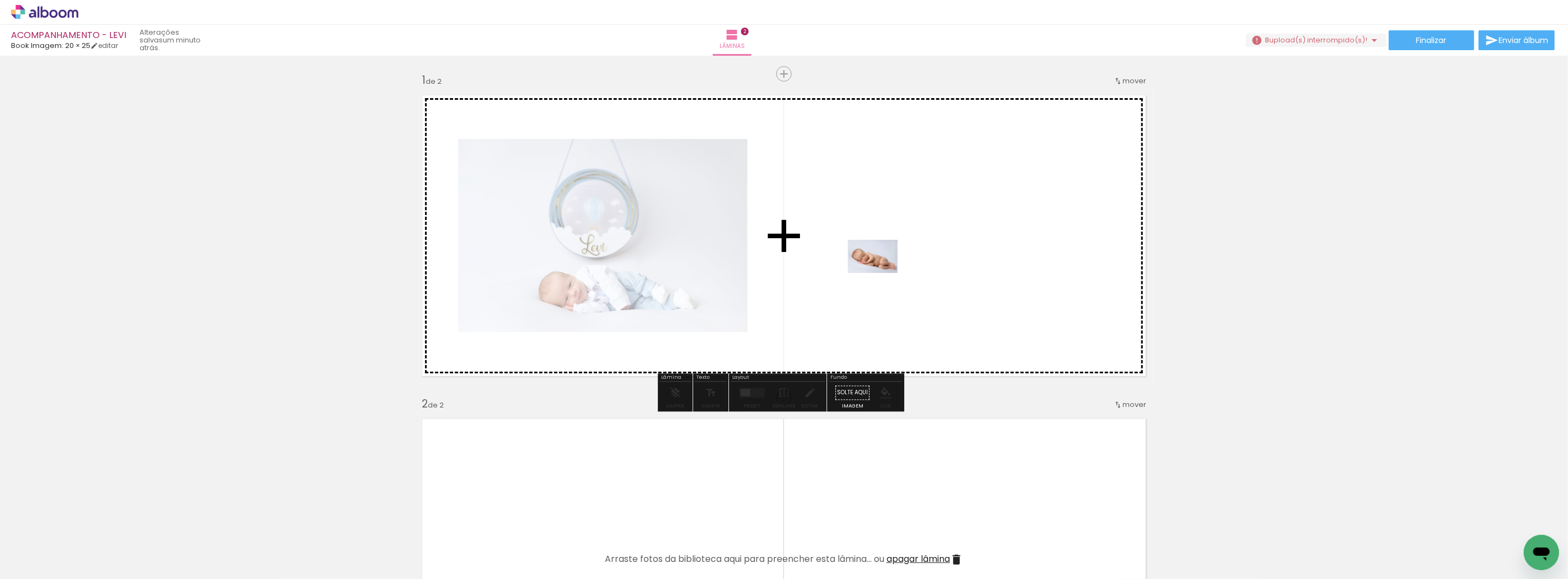
drag, startPoint x: 474, startPoint y: 543, endPoint x: 881, endPoint y: 273, distance: 488.4
click at [881, 273] on quentale-workspace at bounding box center [784, 289] width 1568 height 579
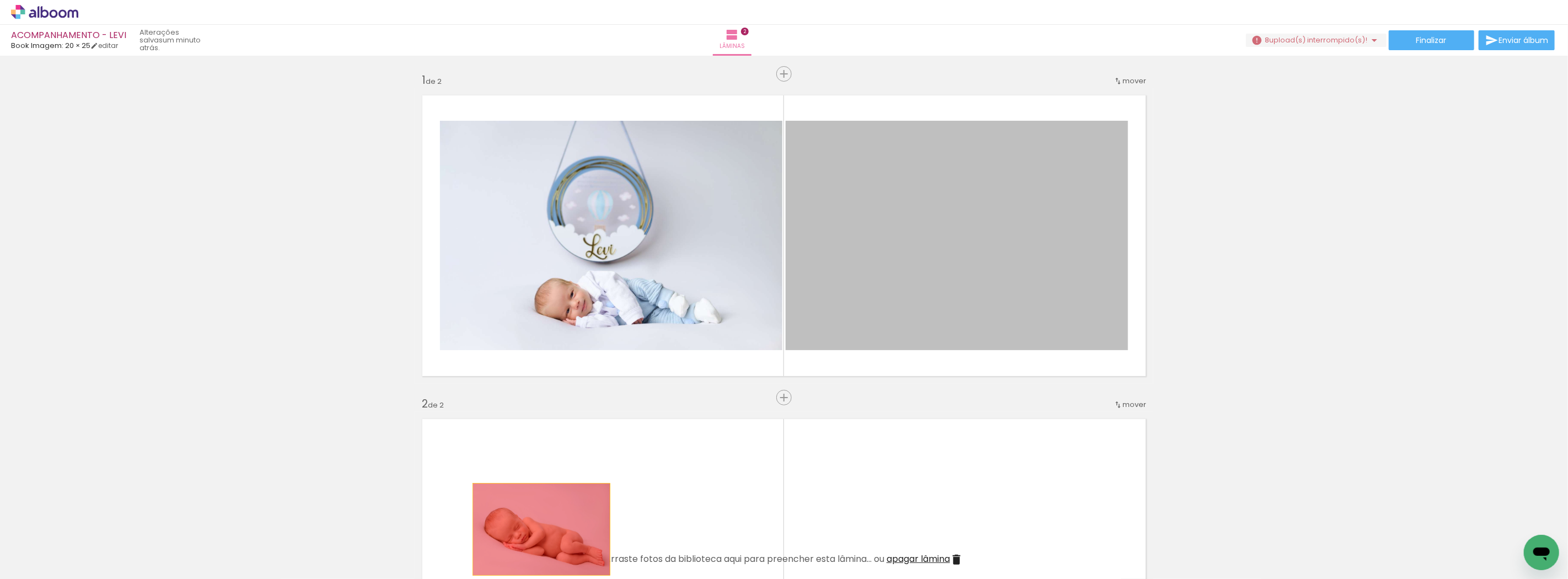
drag, startPoint x: 908, startPoint y: 285, endPoint x: 537, endPoint y: 530, distance: 444.6
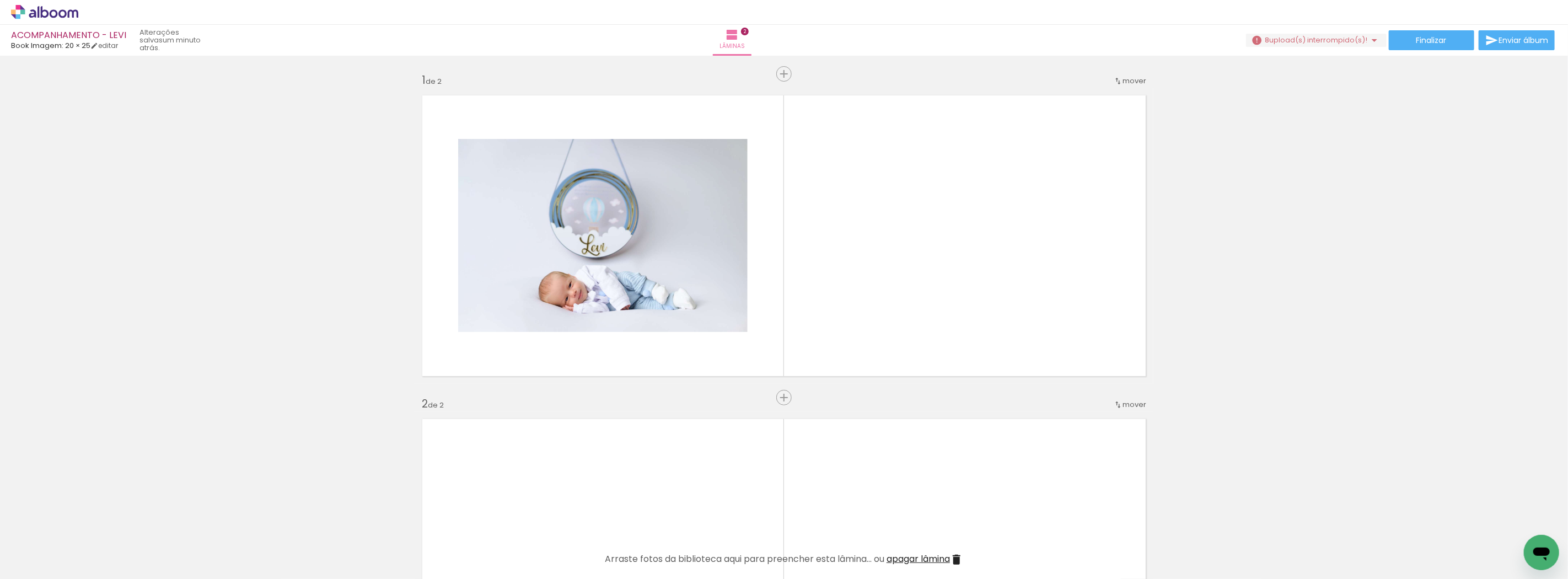
drag, startPoint x: 1153, startPoint y: 544, endPoint x: 1181, endPoint y: 551, distance: 28.9
click at [1153, 544] on div at bounding box center [1159, 541] width 54 height 54
drag, startPoint x: 1185, startPoint y: 551, endPoint x: 1017, endPoint y: 317, distance: 288.1
click at [1017, 317] on quentale-workspace at bounding box center [784, 289] width 1568 height 579
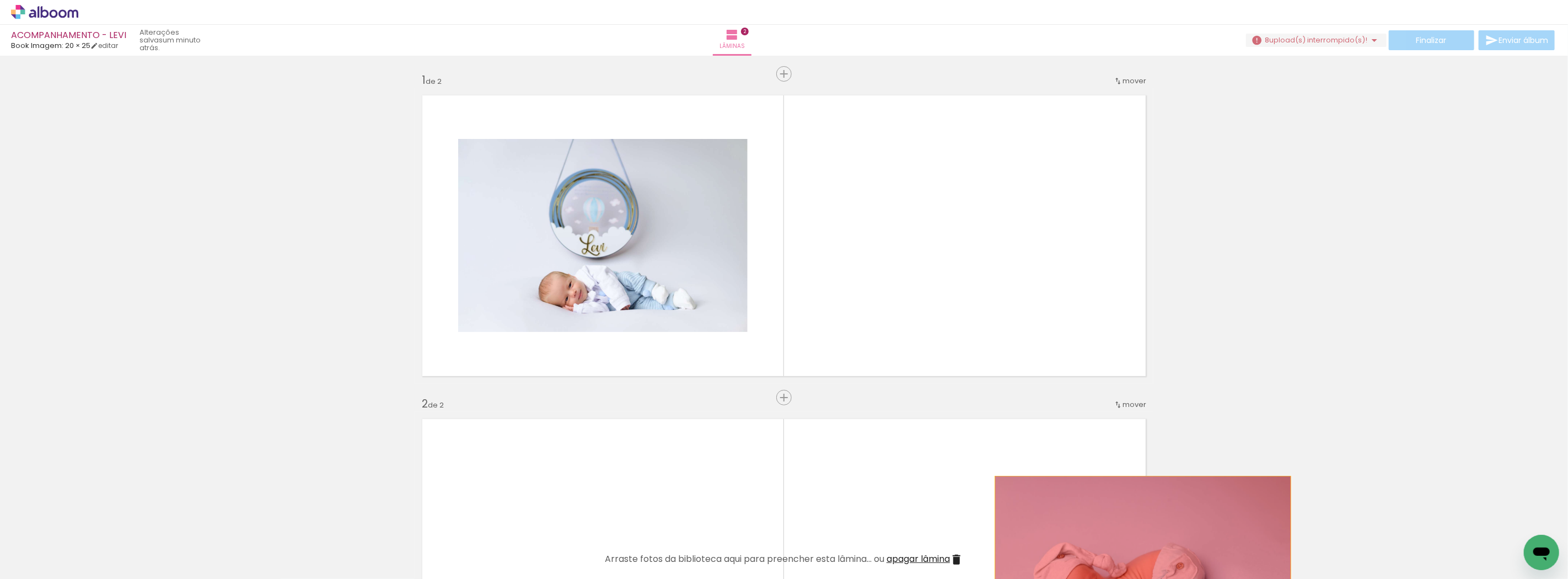
drag, startPoint x: 1007, startPoint y: 284, endPoint x: 1119, endPoint y: 547, distance: 285.9
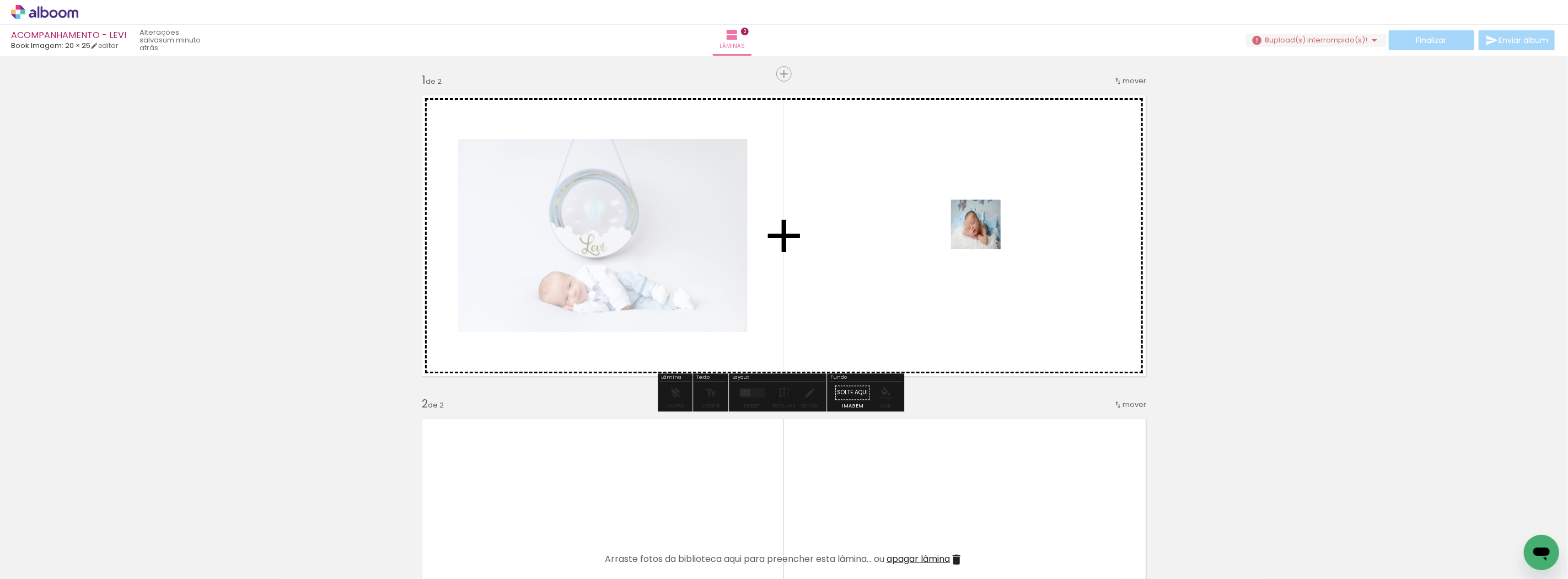
drag, startPoint x: 1107, startPoint y: 551, endPoint x: 980, endPoint y: 221, distance: 353.6
click at [980, 221] on quentale-workspace at bounding box center [784, 289] width 1568 height 579
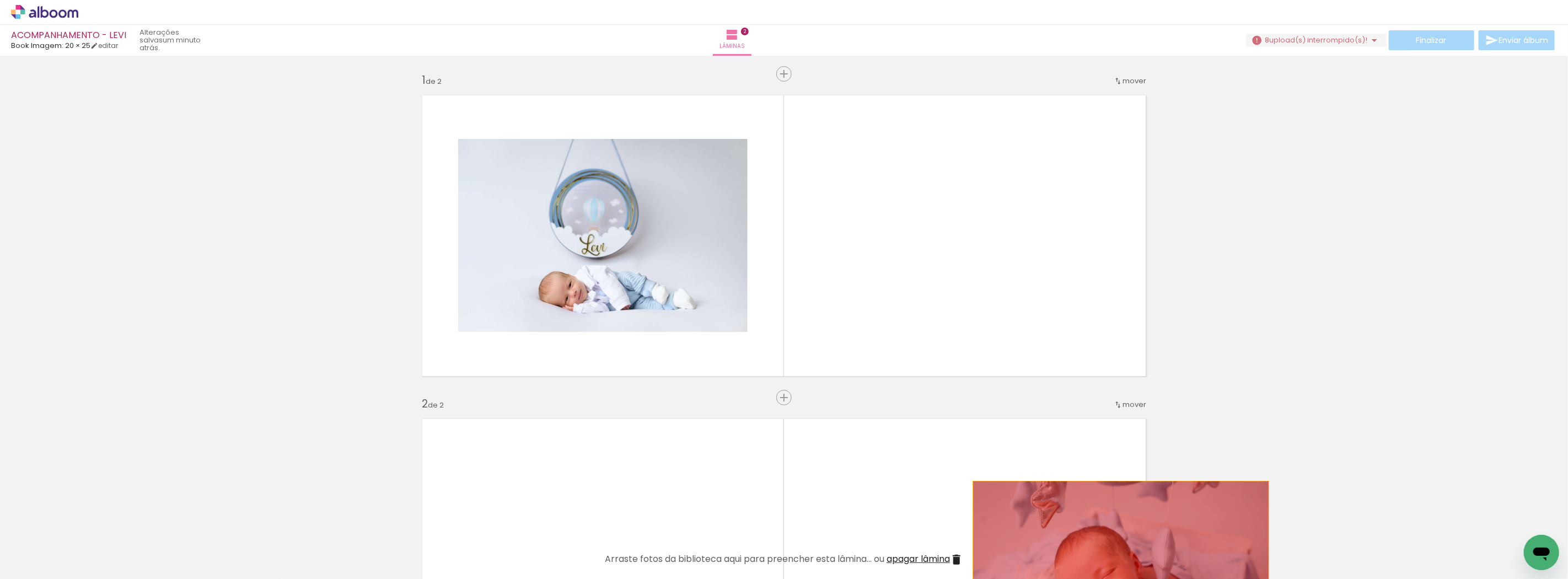
drag, startPoint x: 919, startPoint y: 261, endPoint x: 1116, endPoint y: 541, distance: 342.4
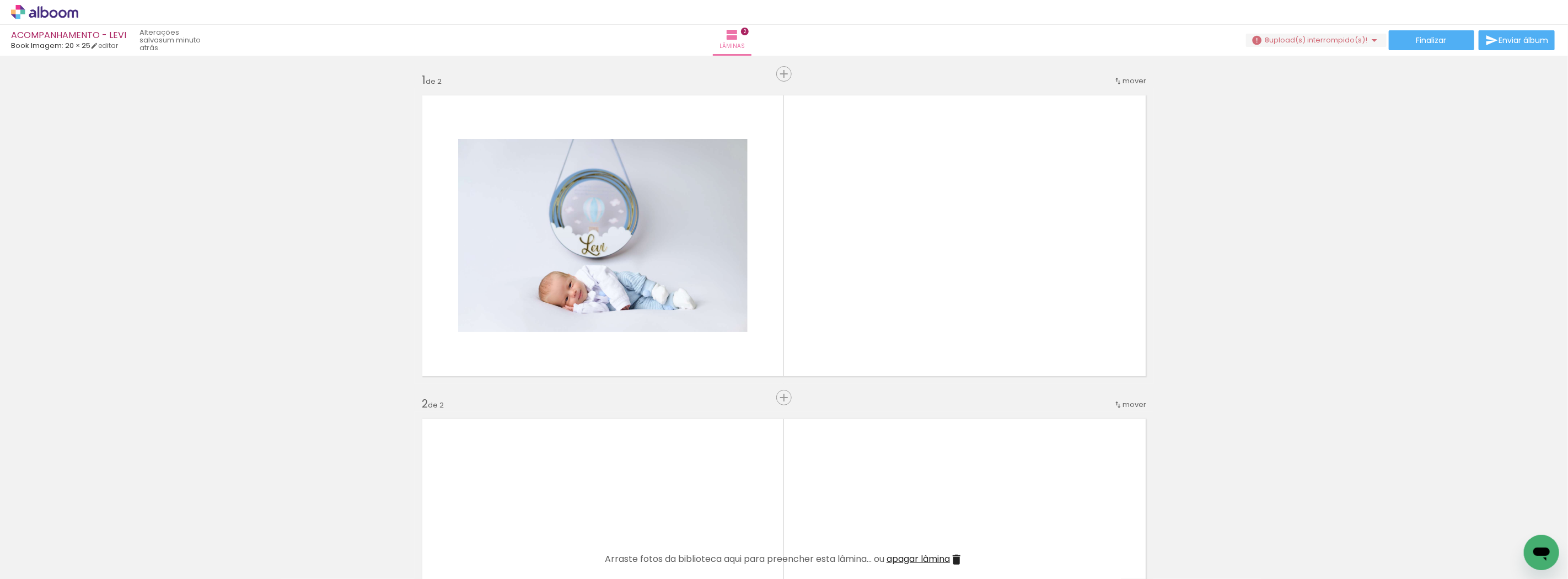
click at [1243, 554] on div at bounding box center [1221, 541] width 54 height 54
click at [1209, 533] on div at bounding box center [1221, 541] width 54 height 54
click at [1208, 531] on div at bounding box center [1221, 541] width 54 height 54
click at [1206, 528] on div at bounding box center [1221, 541] width 54 height 54
click at [1204, 524] on iron-icon at bounding box center [1197, 519] width 11 height 11
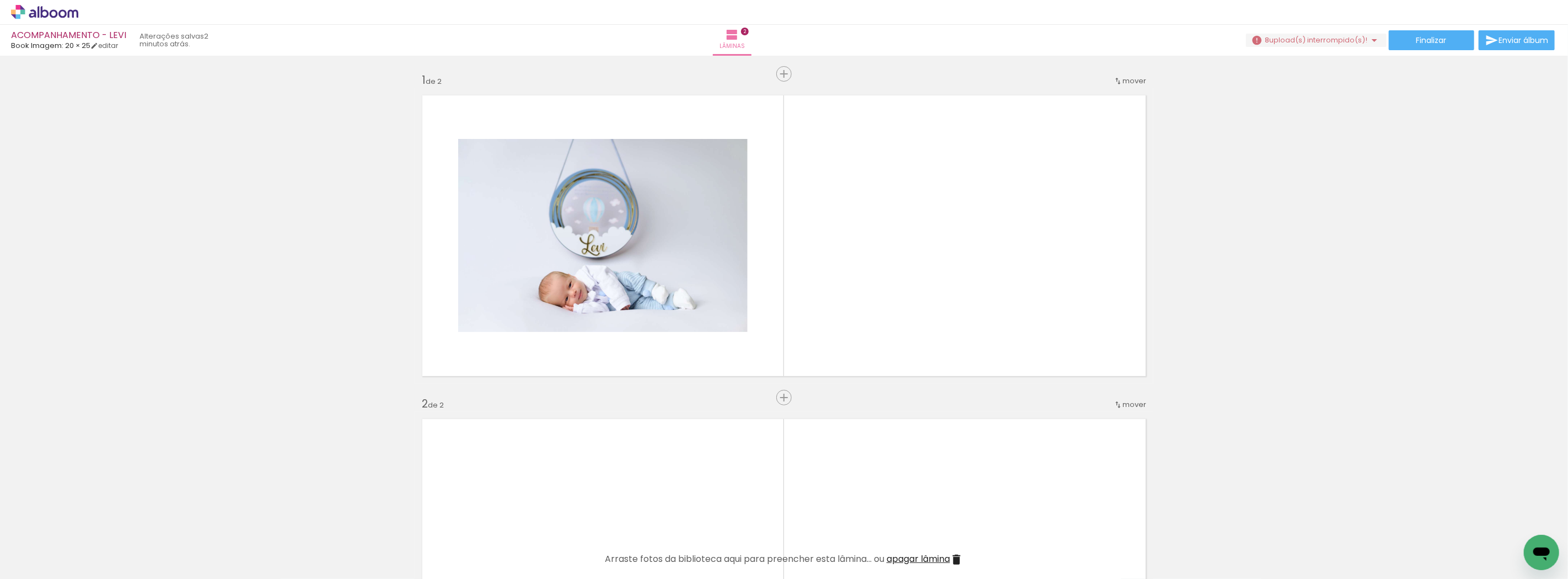
click at [1204, 524] on iron-icon at bounding box center [1197, 519] width 11 height 11
click at [1136, 523] on iron-icon at bounding box center [1135, 519] width 11 height 11
click at [1080, 525] on iron-icon at bounding box center [1074, 519] width 11 height 11
click at [1019, 525] on paper-icon-button at bounding box center [1012, 519] width 13 height 13
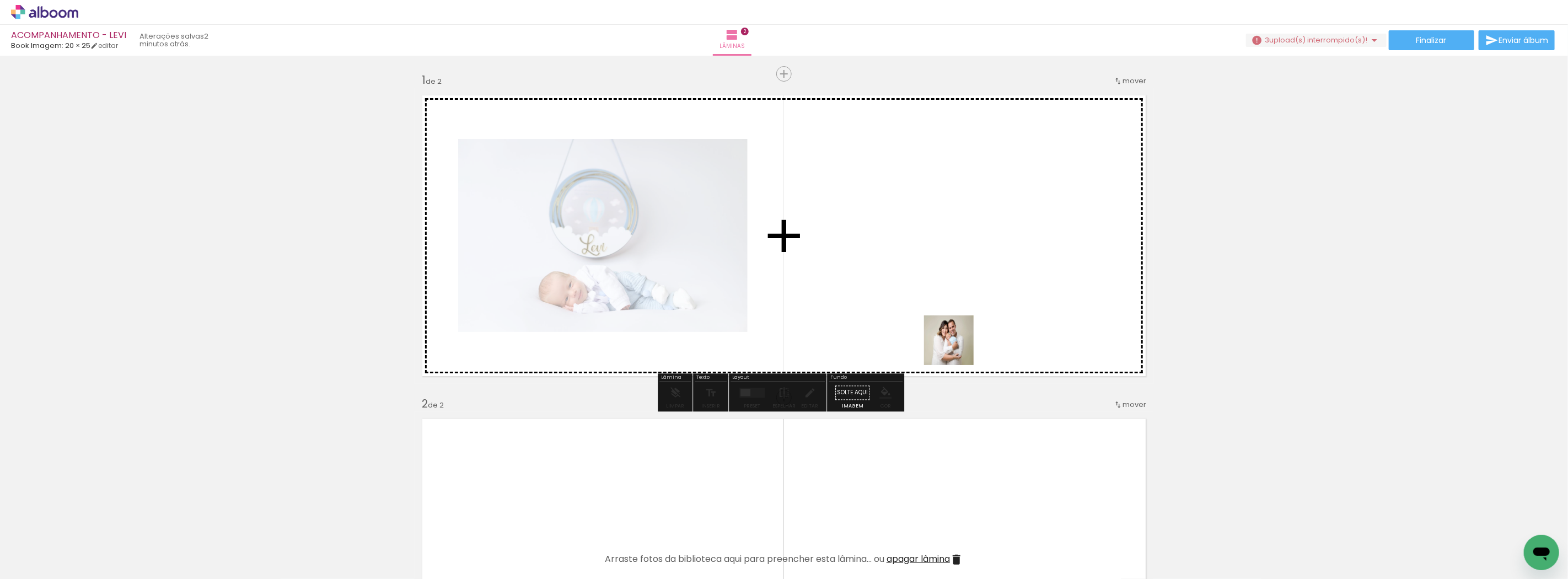
drag, startPoint x: 982, startPoint y: 541, endPoint x: 952, endPoint y: 293, distance: 249.8
click at [952, 293] on quentale-workspace at bounding box center [784, 289] width 1568 height 579
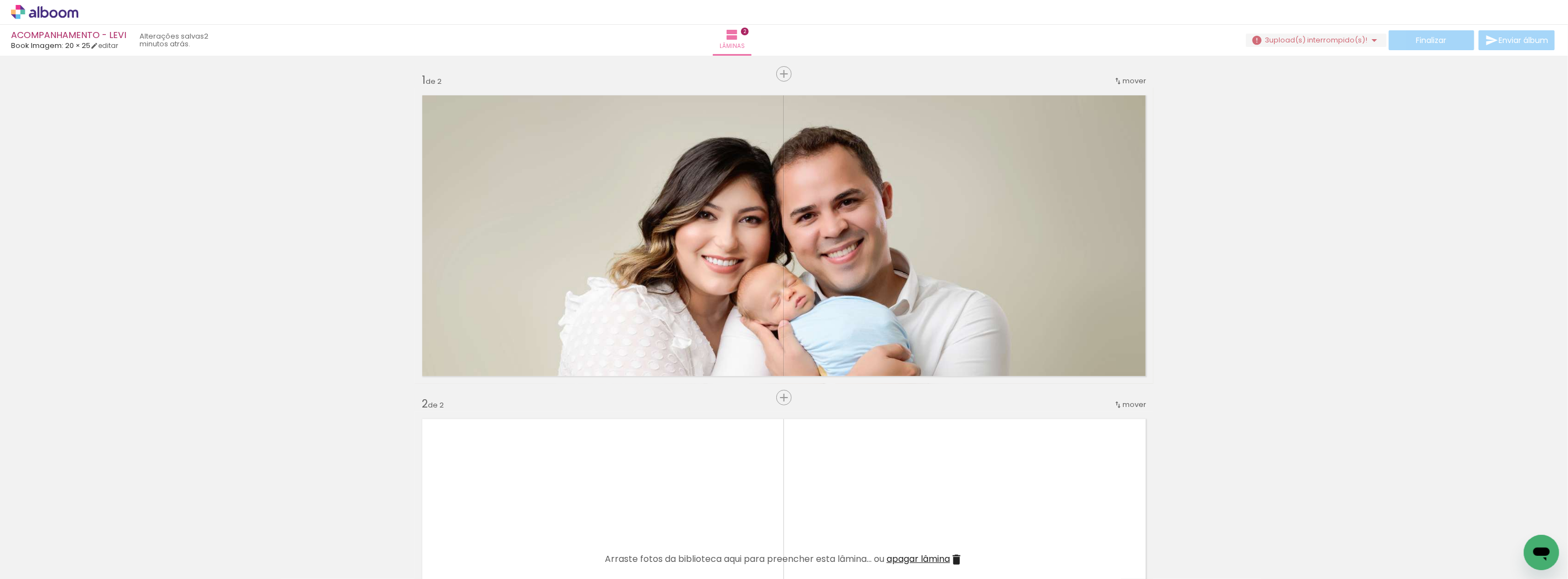
click at [94, 528] on div at bounding box center [110, 542] width 54 height 36
click at [89, 527] on div at bounding box center [110, 542] width 54 height 36
click at [89, 519] on iron-icon at bounding box center [87, 519] width 11 height 11
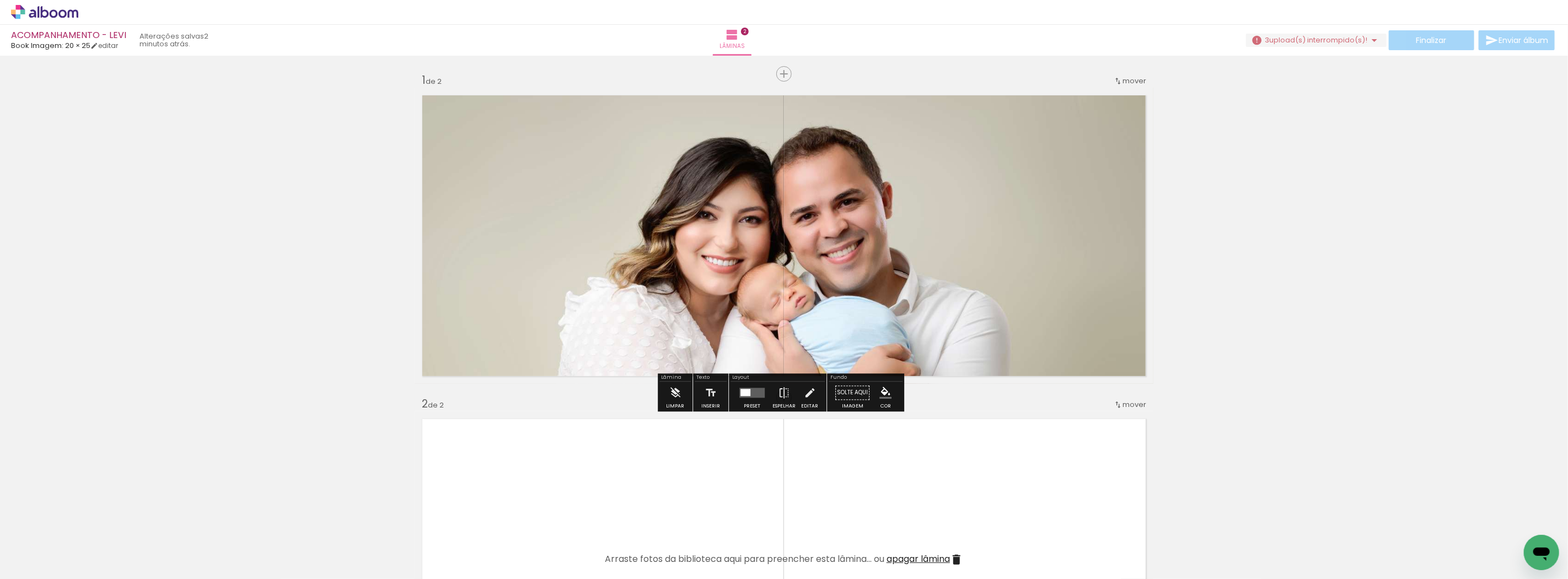
click at [89, 520] on iron-icon at bounding box center [87, 519] width 11 height 11
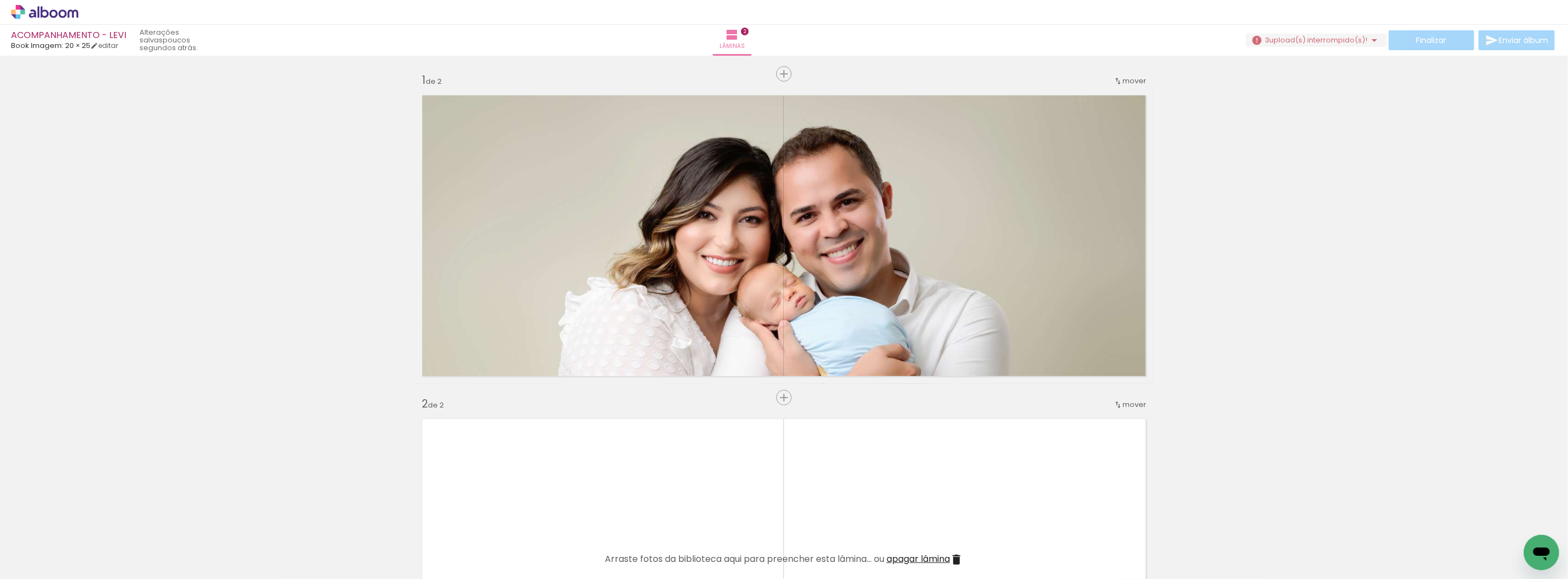
click at [828, 520] on iron-icon at bounding box center [827, 519] width 11 height 11
click at [771, 522] on iron-icon at bounding box center [765, 519] width 11 height 11
click at [769, 524] on iron-icon at bounding box center [765, 519] width 11 height 11
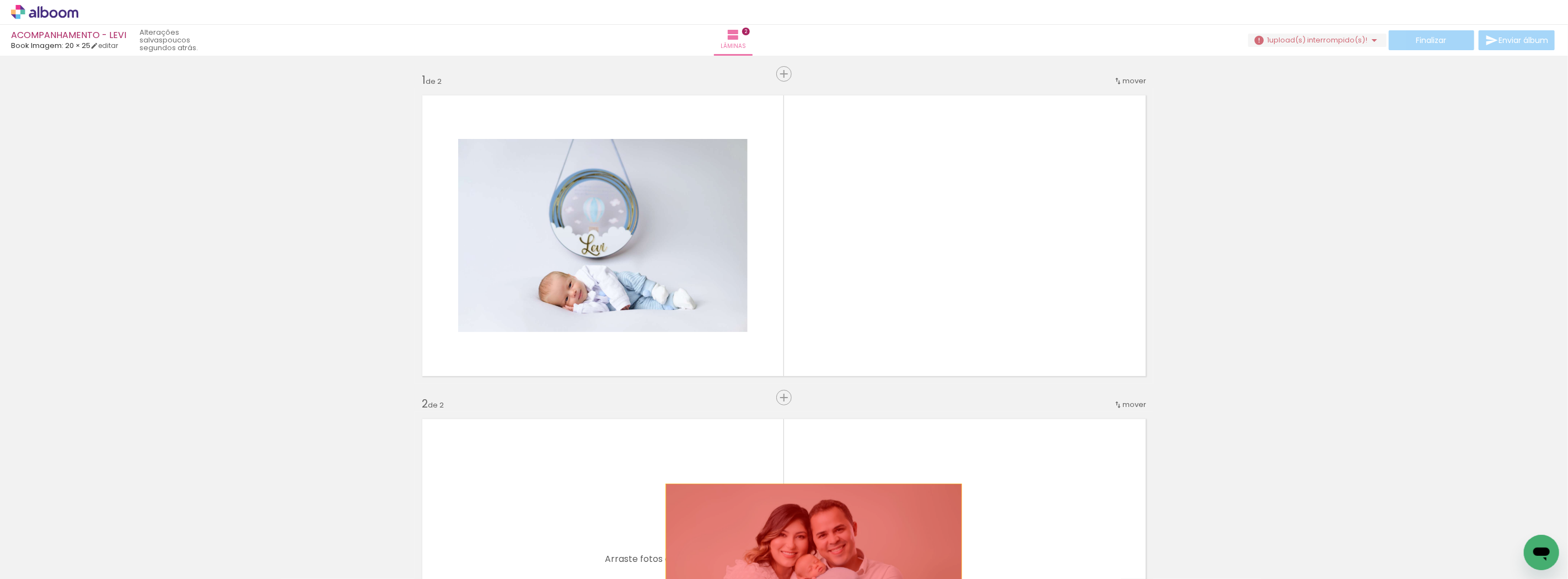
drag, startPoint x: 845, startPoint y: 215, endPoint x: 809, endPoint y: 543, distance: 330.0
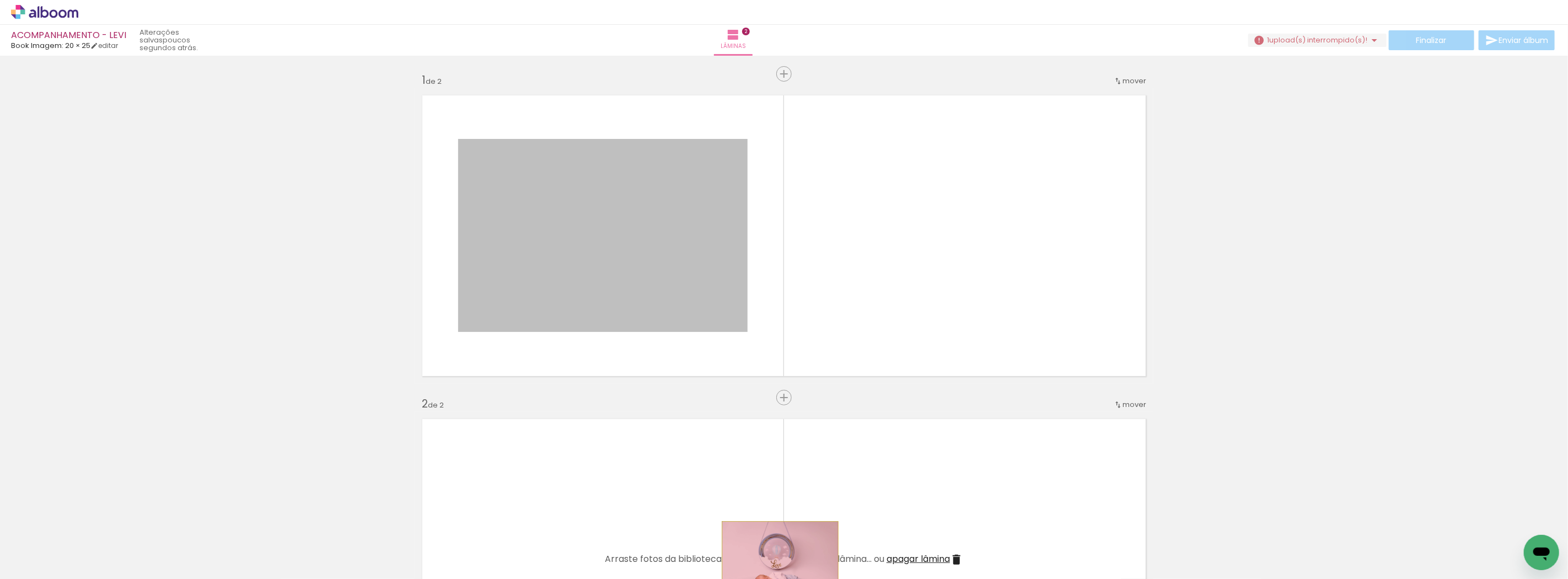
drag, startPoint x: 666, startPoint y: 267, endPoint x: 776, endPoint y: 560, distance: 313.0
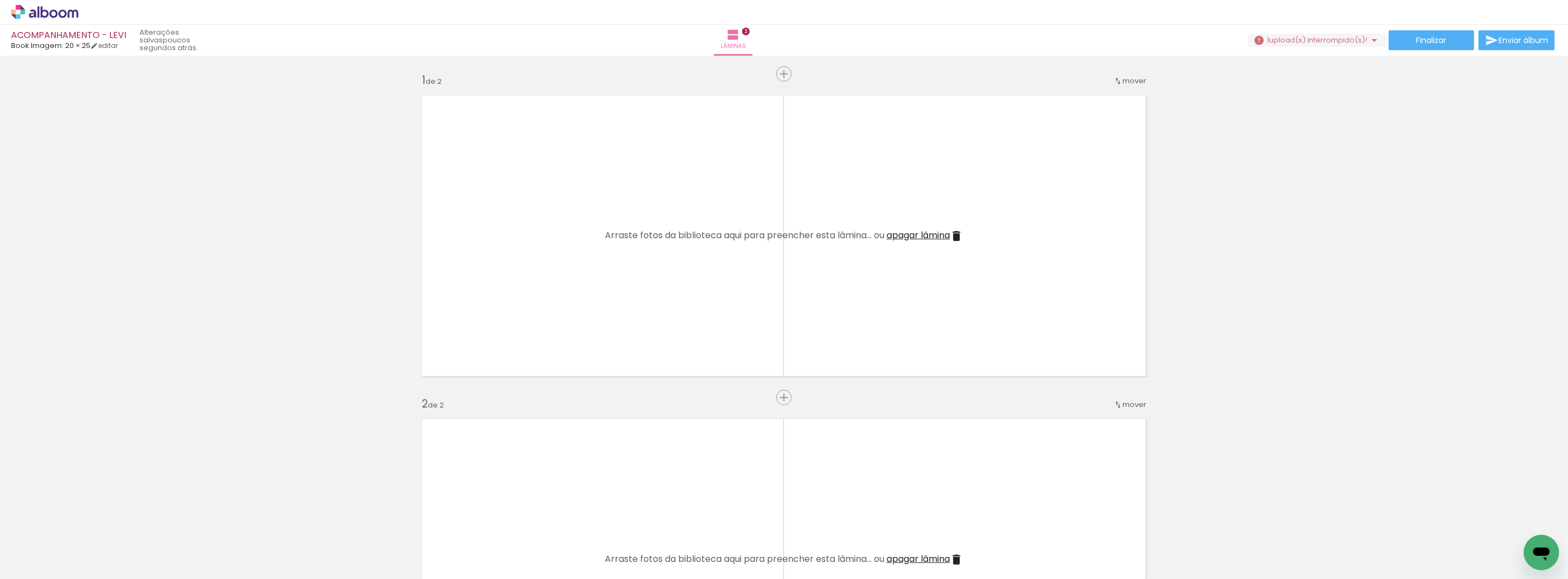
click at [772, 527] on quentale-thumb at bounding box center [789, 541] width 62 height 64
click at [769, 521] on iron-icon at bounding box center [765, 519] width 11 height 11
click at [90, 525] on iron-icon at bounding box center [87, 519] width 11 height 11
click at [88, 520] on iron-icon at bounding box center [87, 519] width 11 height 11
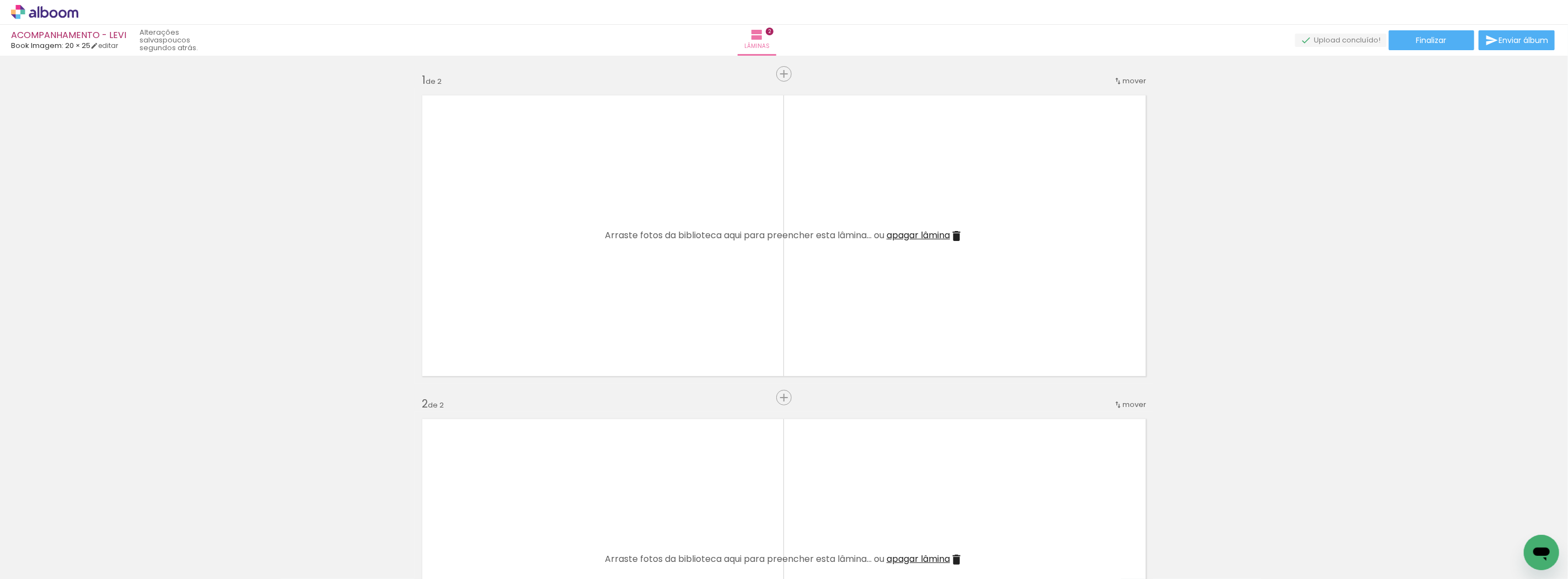
click at [88, 520] on iron-icon at bounding box center [87, 519] width 11 height 11
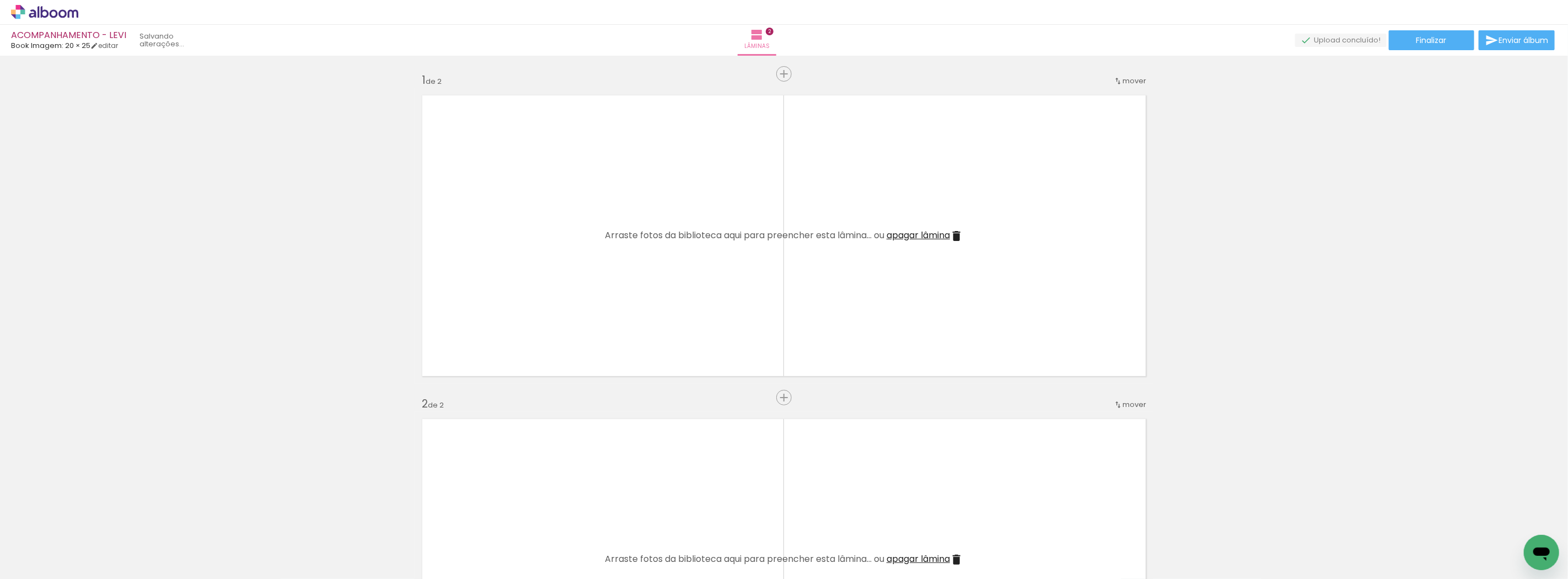
click at [88, 520] on iron-icon at bounding box center [87, 519] width 11 height 11
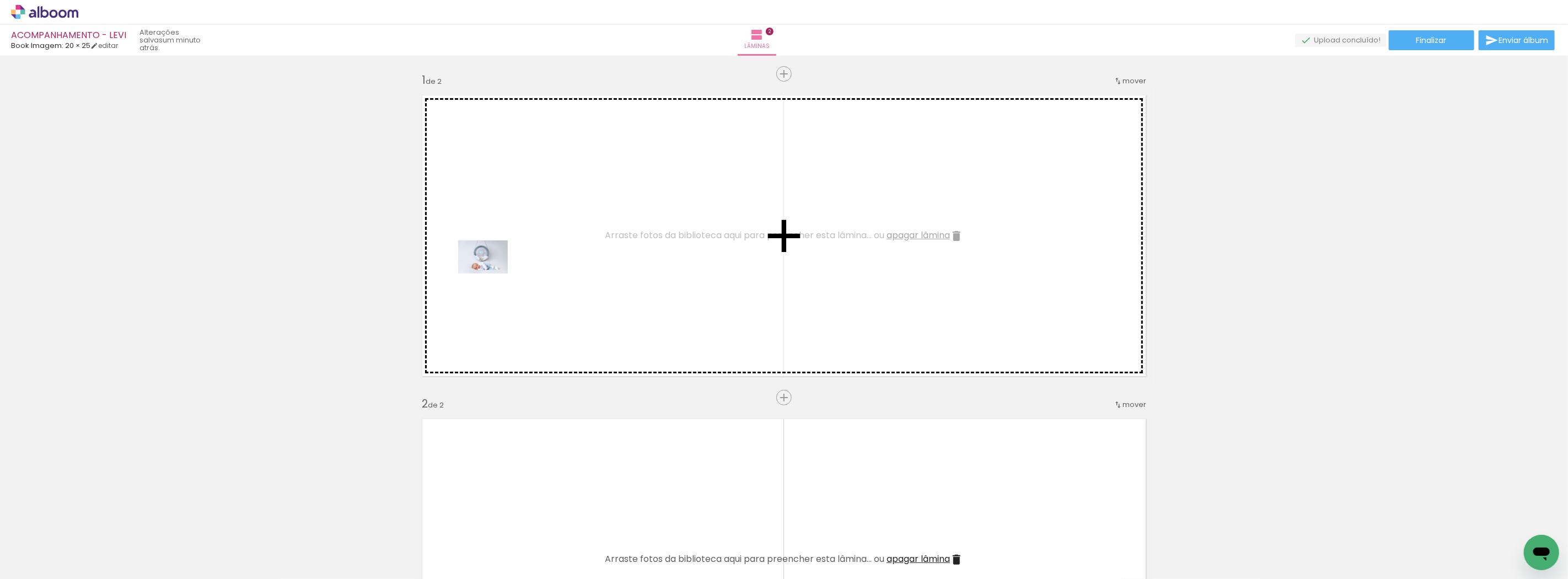
drag, startPoint x: 111, startPoint y: 550, endPoint x: 492, endPoint y: 274, distance: 470.5
click at [492, 274] on quentale-workspace at bounding box center [784, 289] width 1568 height 579
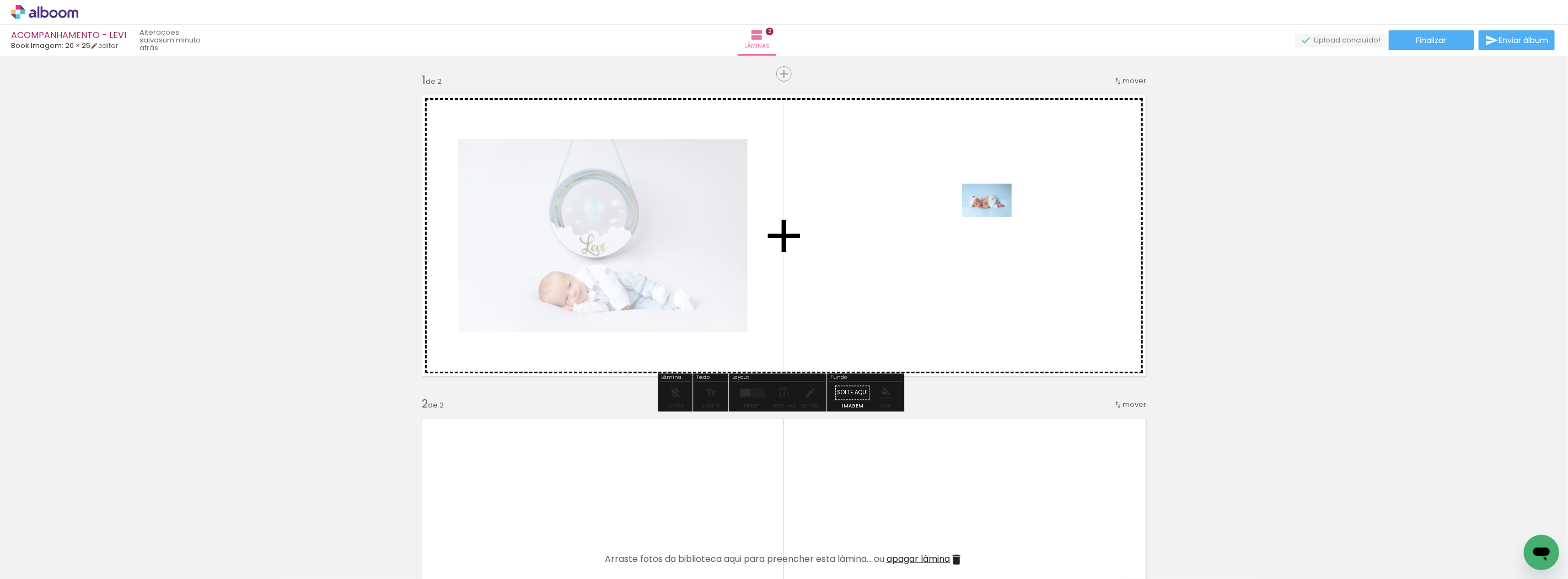
drag, startPoint x: 1156, startPoint y: 545, endPoint x: 995, endPoint y: 217, distance: 365.4
click at [995, 217] on quentale-workspace at bounding box center [784, 289] width 1568 height 579
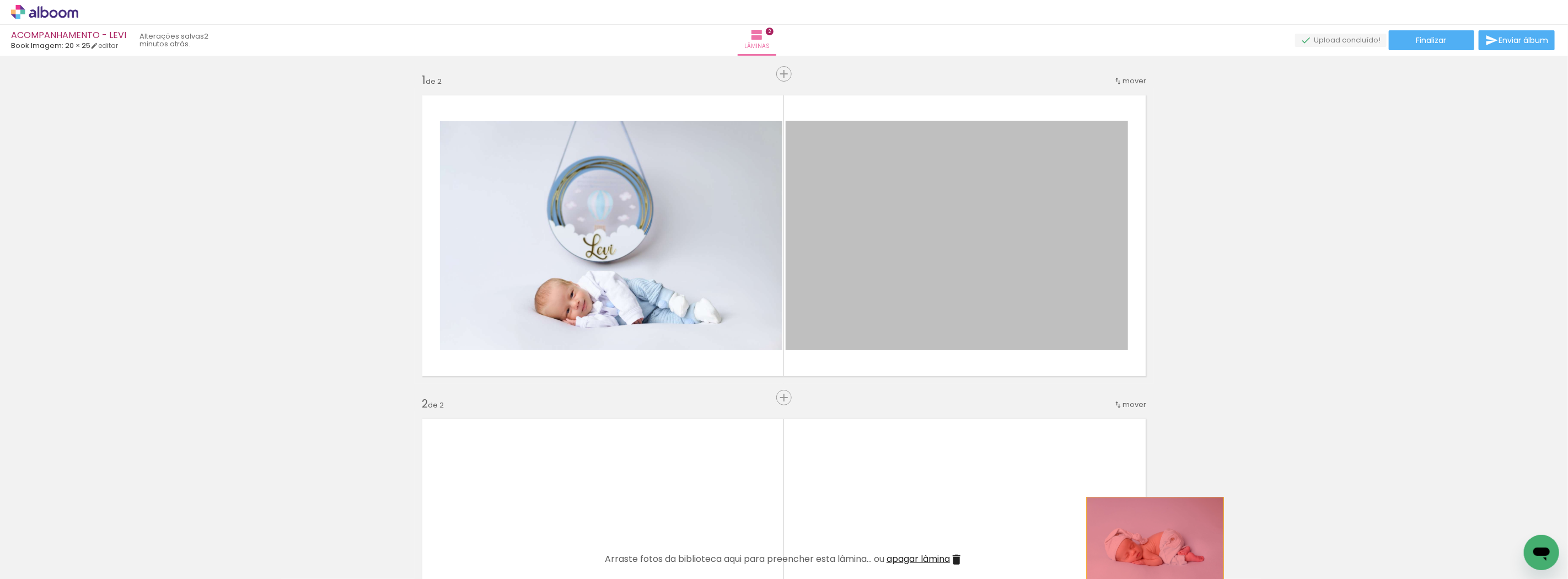
drag, startPoint x: 995, startPoint y: 226, endPoint x: 1151, endPoint y: 543, distance: 353.3
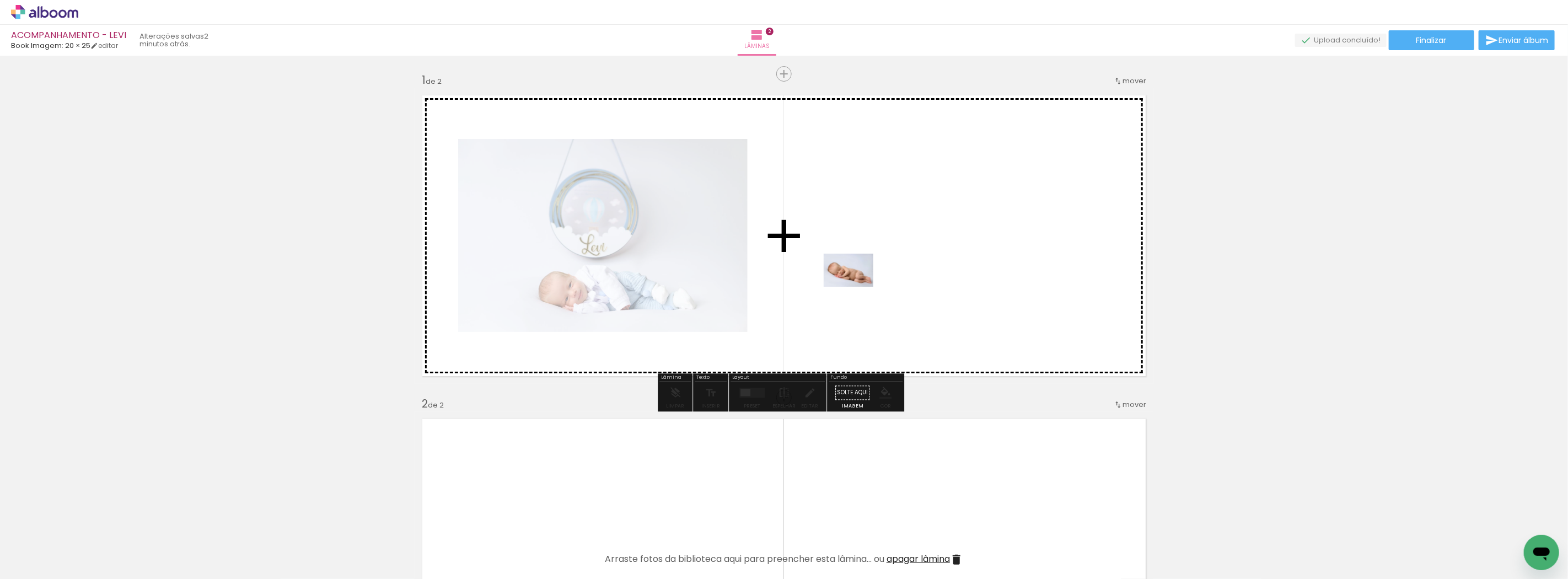
drag, startPoint x: 486, startPoint y: 546, endPoint x: 857, endPoint y: 286, distance: 453.0
click at [857, 286] on quentale-workspace at bounding box center [784, 289] width 1568 height 579
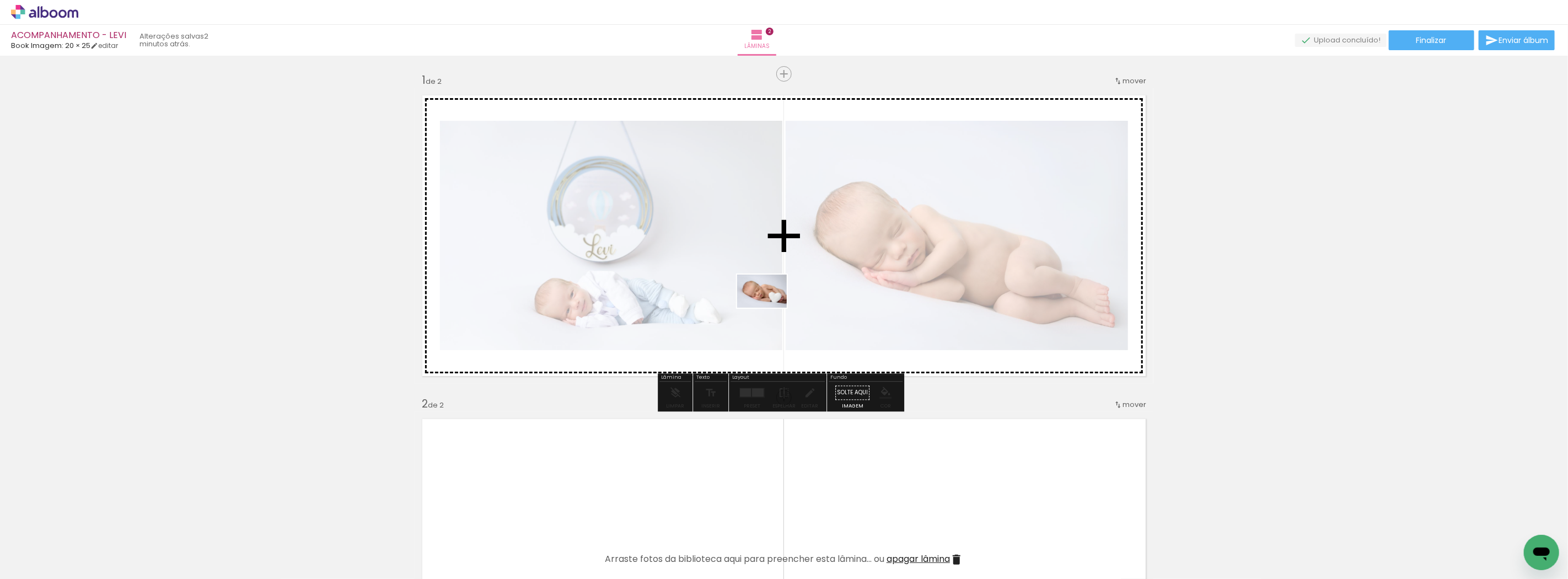
drag, startPoint x: 555, startPoint y: 549, endPoint x: 770, endPoint y: 307, distance: 323.7
click at [770, 307] on quentale-workspace at bounding box center [784, 289] width 1568 height 579
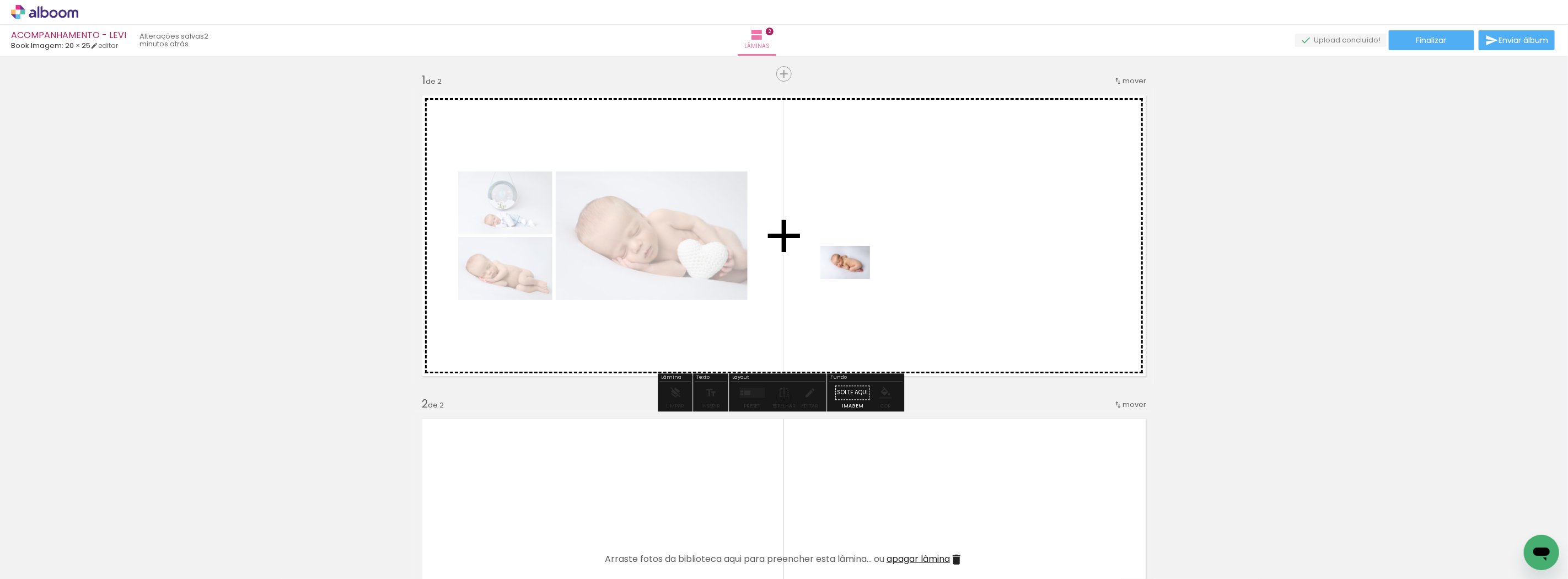
drag, startPoint x: 606, startPoint y: 542, endPoint x: 853, endPoint y: 279, distance: 360.8
click at [853, 279] on quentale-workspace at bounding box center [784, 289] width 1568 height 579
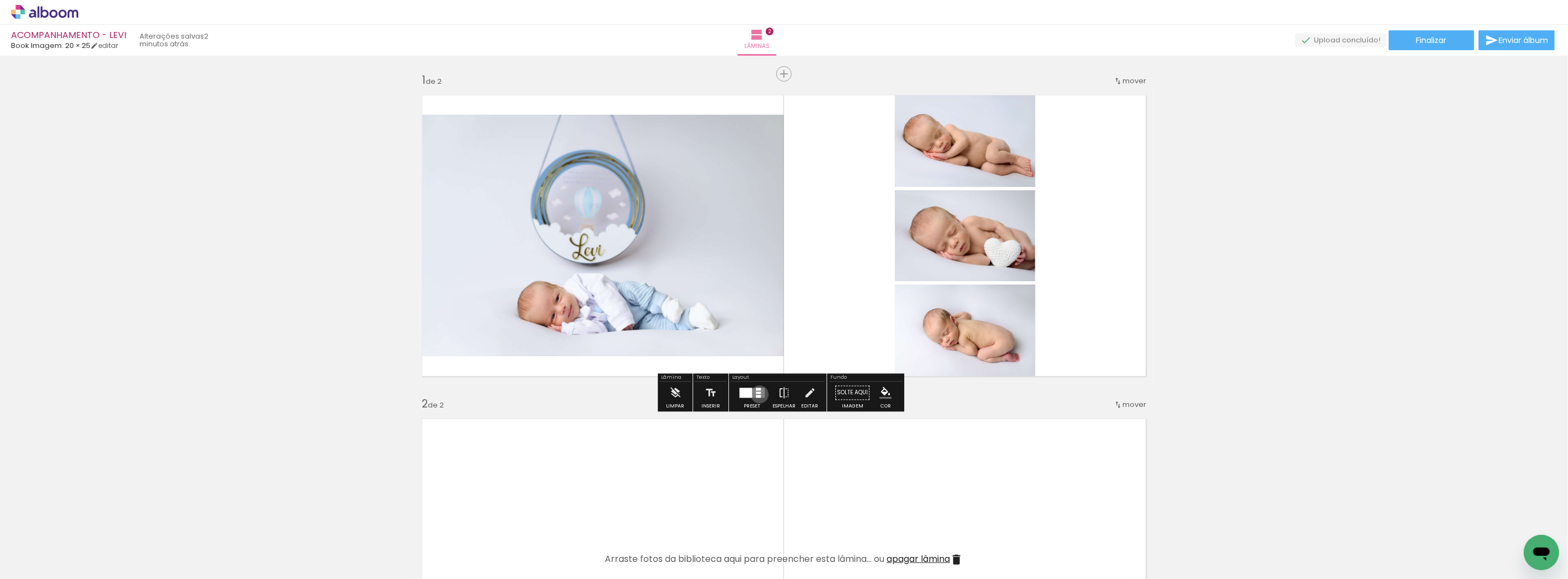
click at [756, 395] on div at bounding box center [758, 396] width 5 height 3
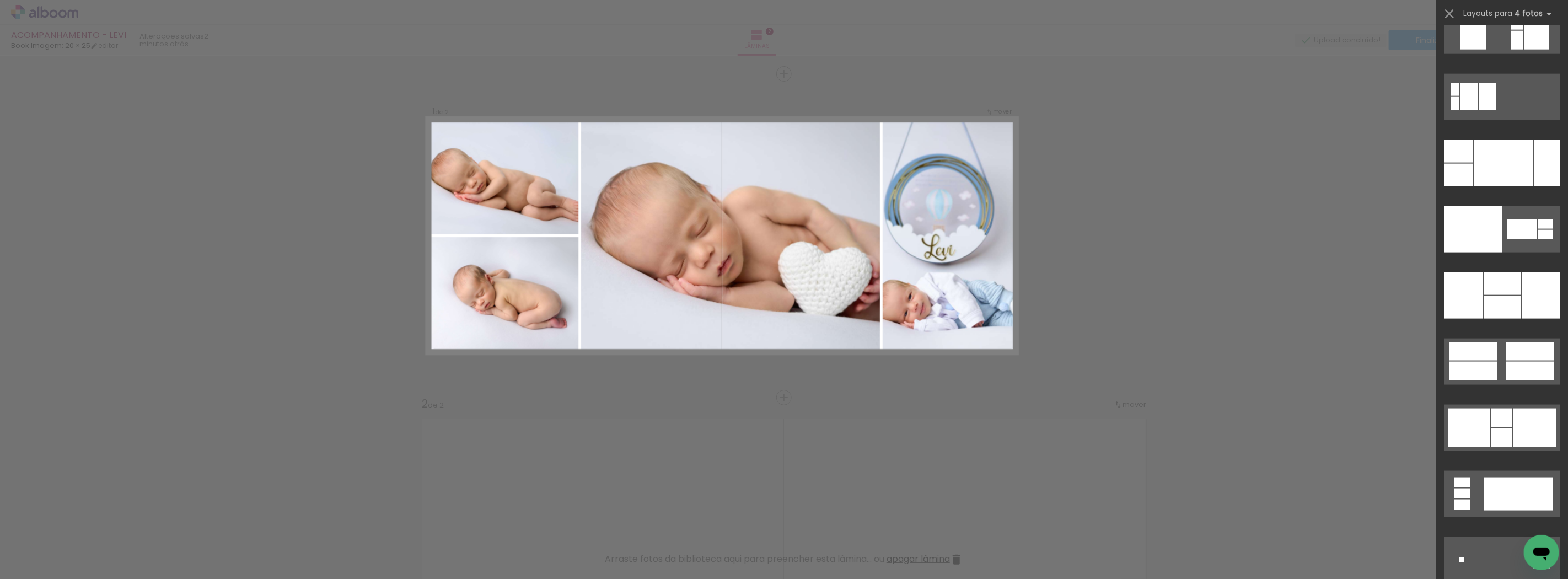
scroll to position [22771, 0]
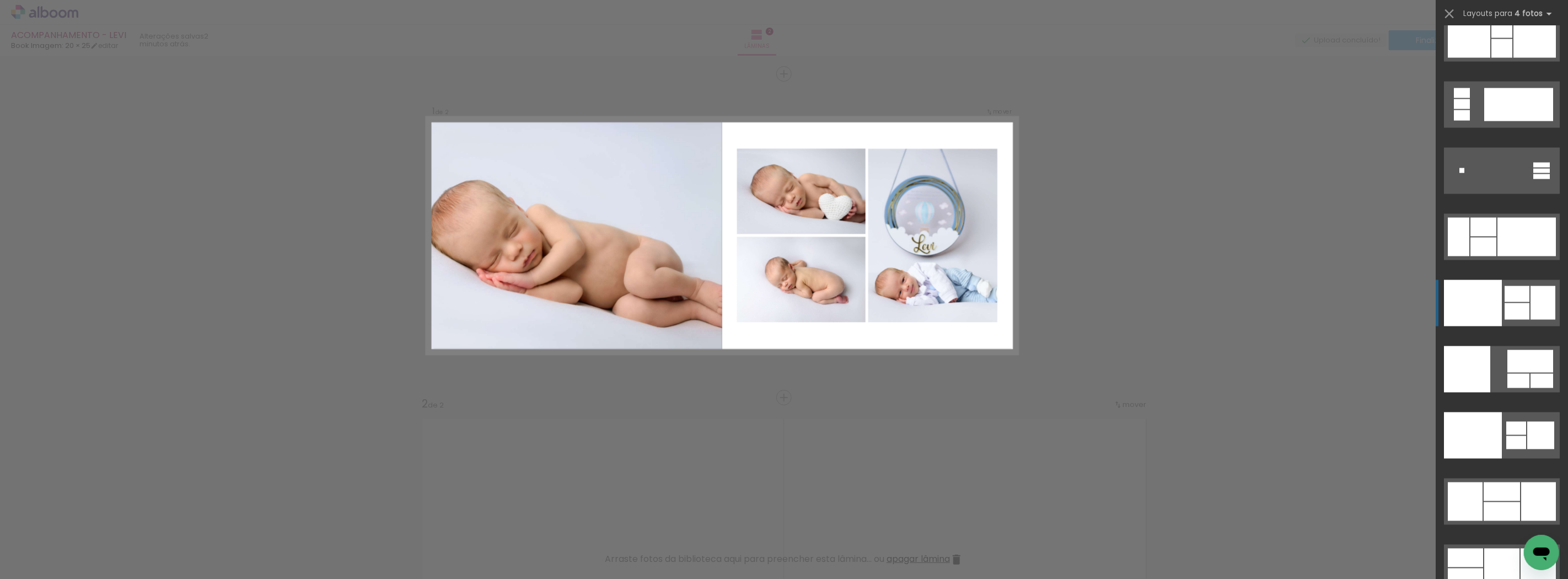
click at [1505, 286] on div at bounding box center [1517, 294] width 25 height 16
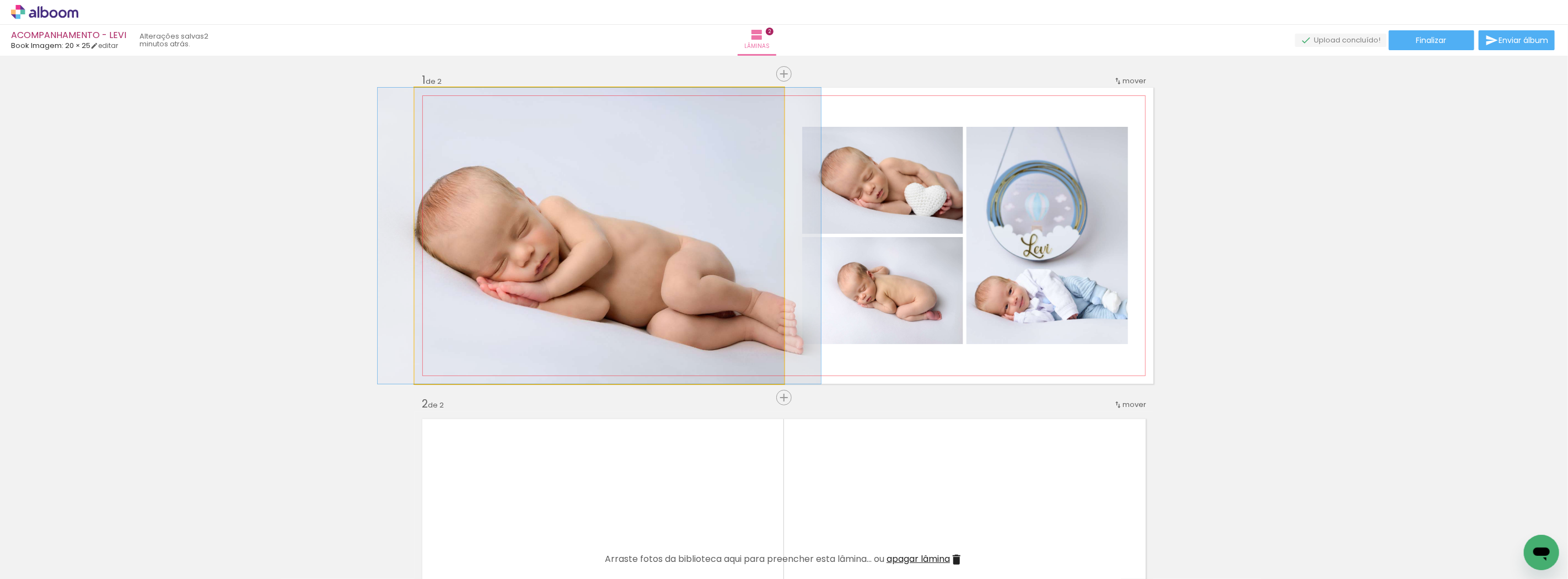
click at [715, 289] on quentale-photo at bounding box center [599, 235] width 369 height 296
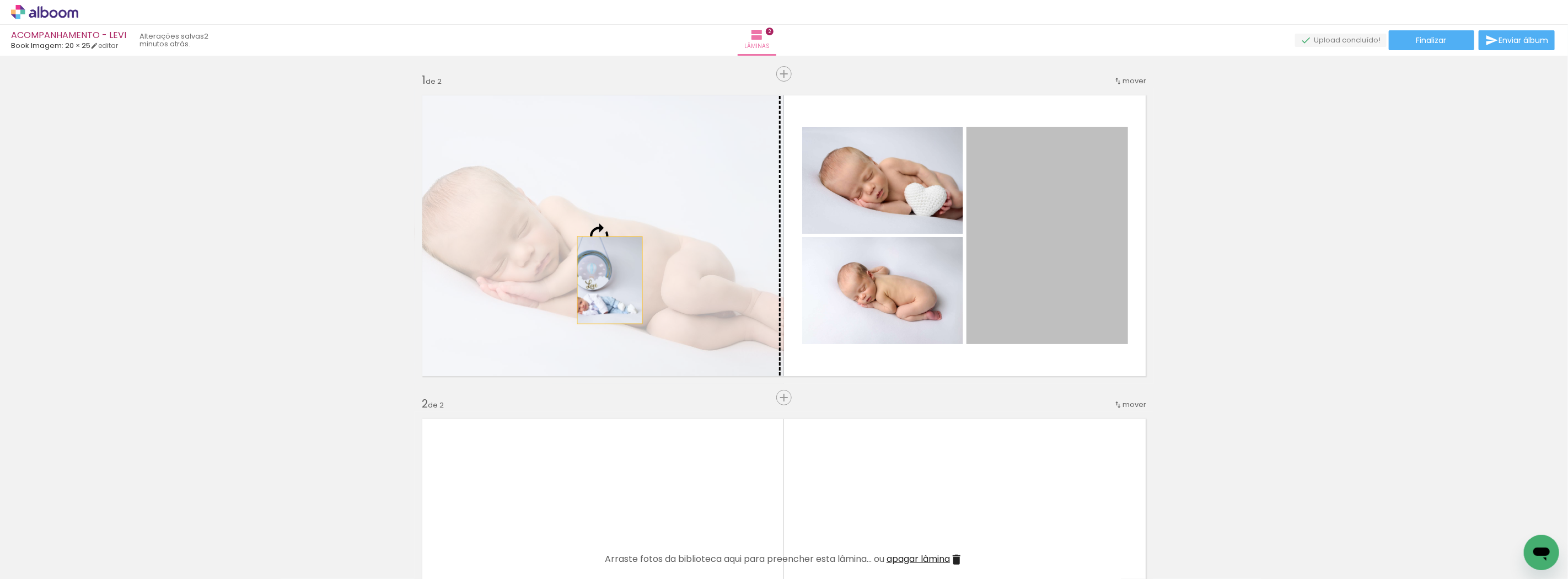
drag, startPoint x: 1024, startPoint y: 280, endPoint x: 606, endPoint y: 280, distance: 418.0
click at [0, 0] on slot at bounding box center [0, 0] width 0 height 0
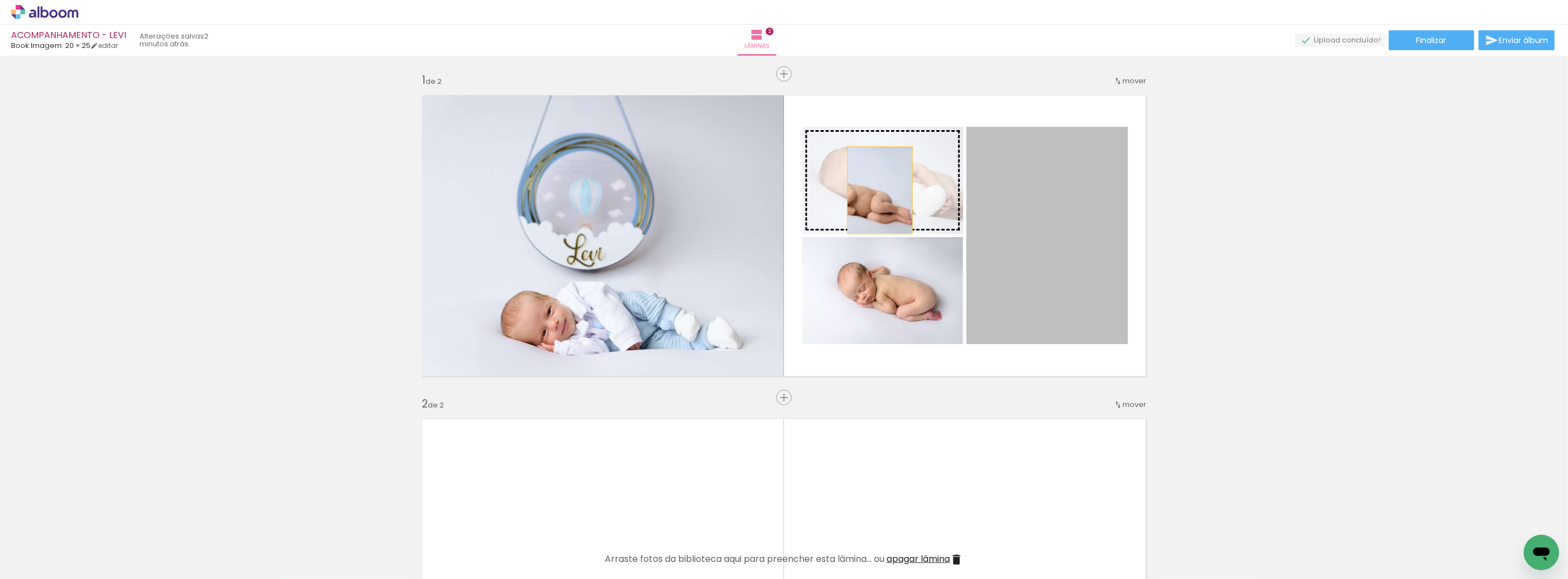
drag, startPoint x: 1029, startPoint y: 270, endPoint x: 876, endPoint y: 190, distance: 172.7
click at [0, 0] on slot at bounding box center [0, 0] width 0 height 0
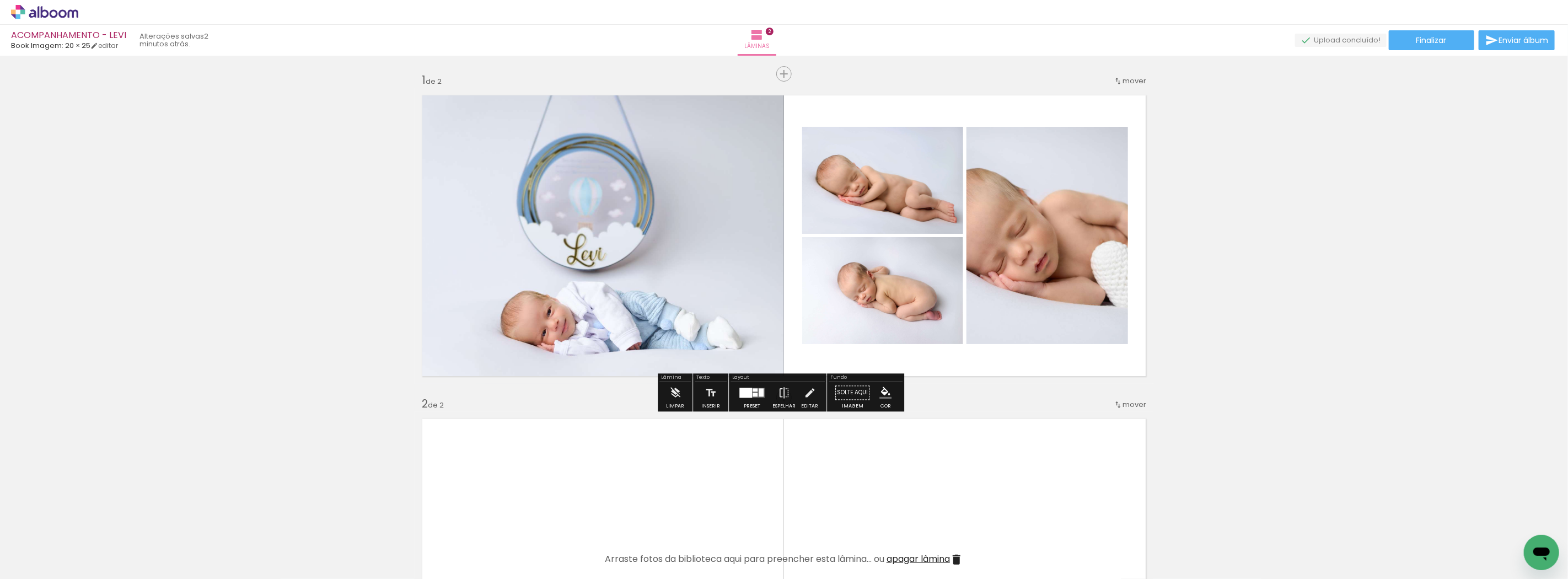
click at [743, 393] on div at bounding box center [745, 393] width 12 height 10
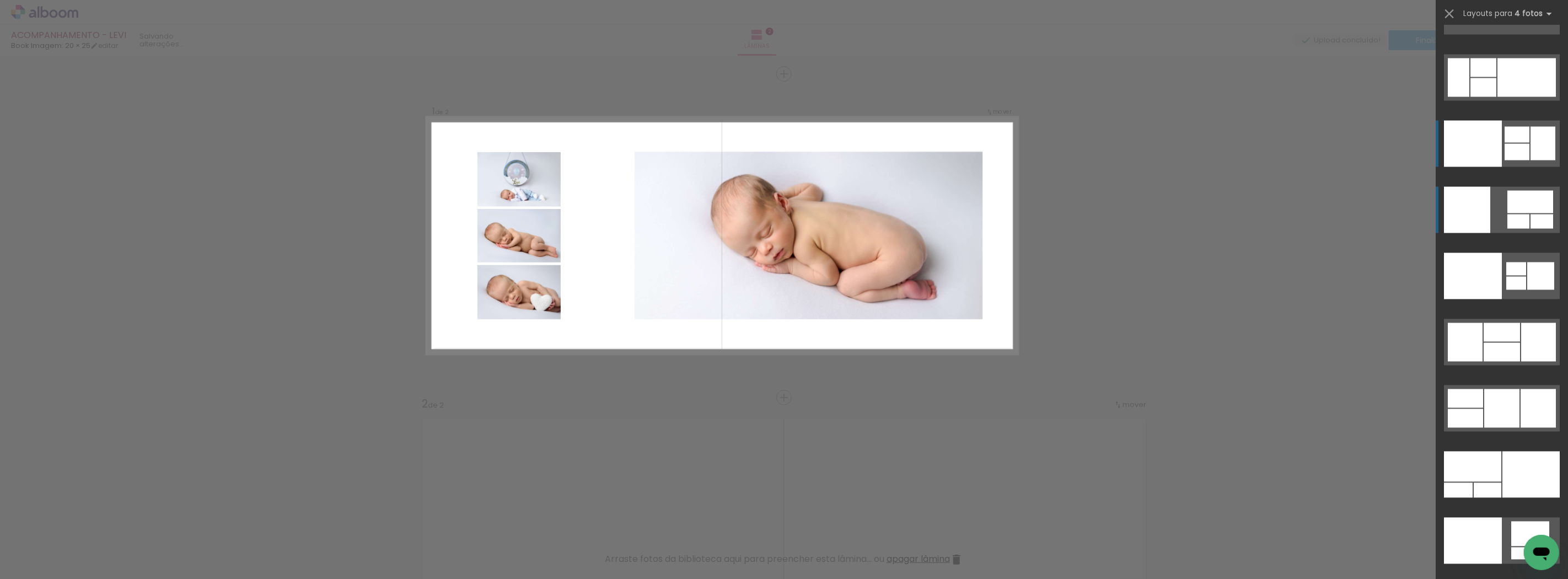
scroll to position [23017, 0]
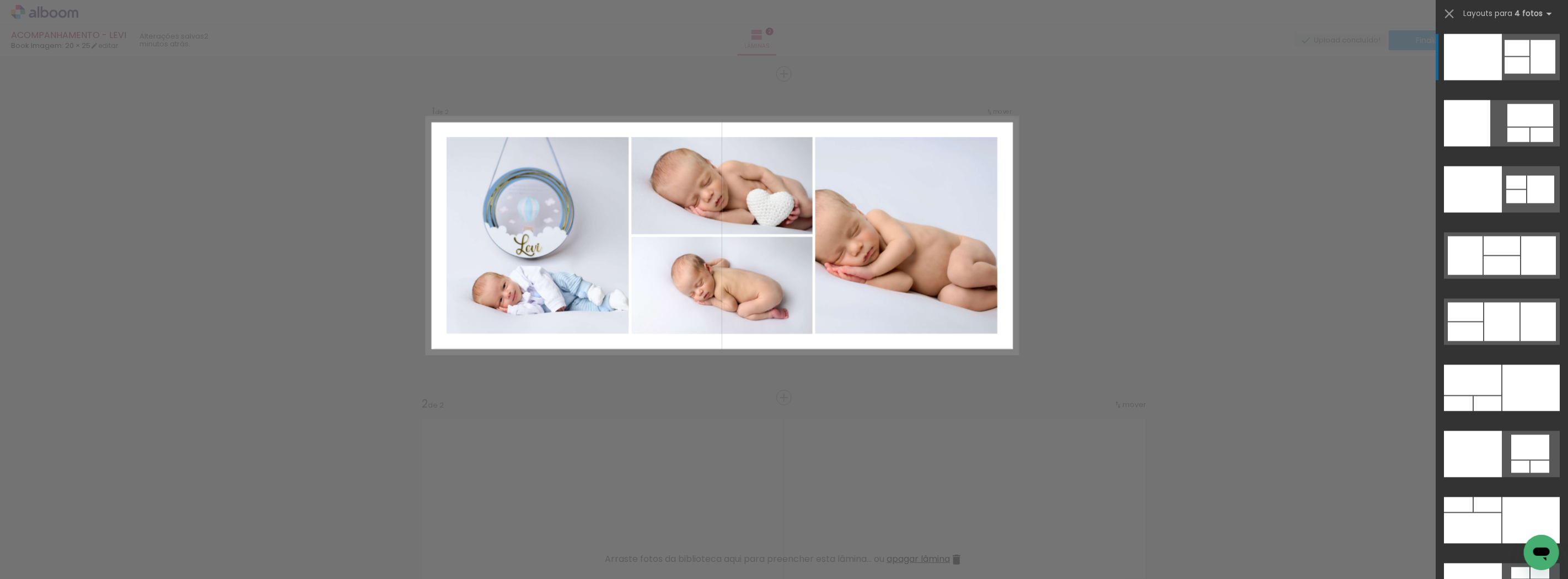
click at [1134, 250] on div "Confirmar Cancelar" at bounding box center [784, 554] width 1568 height 997
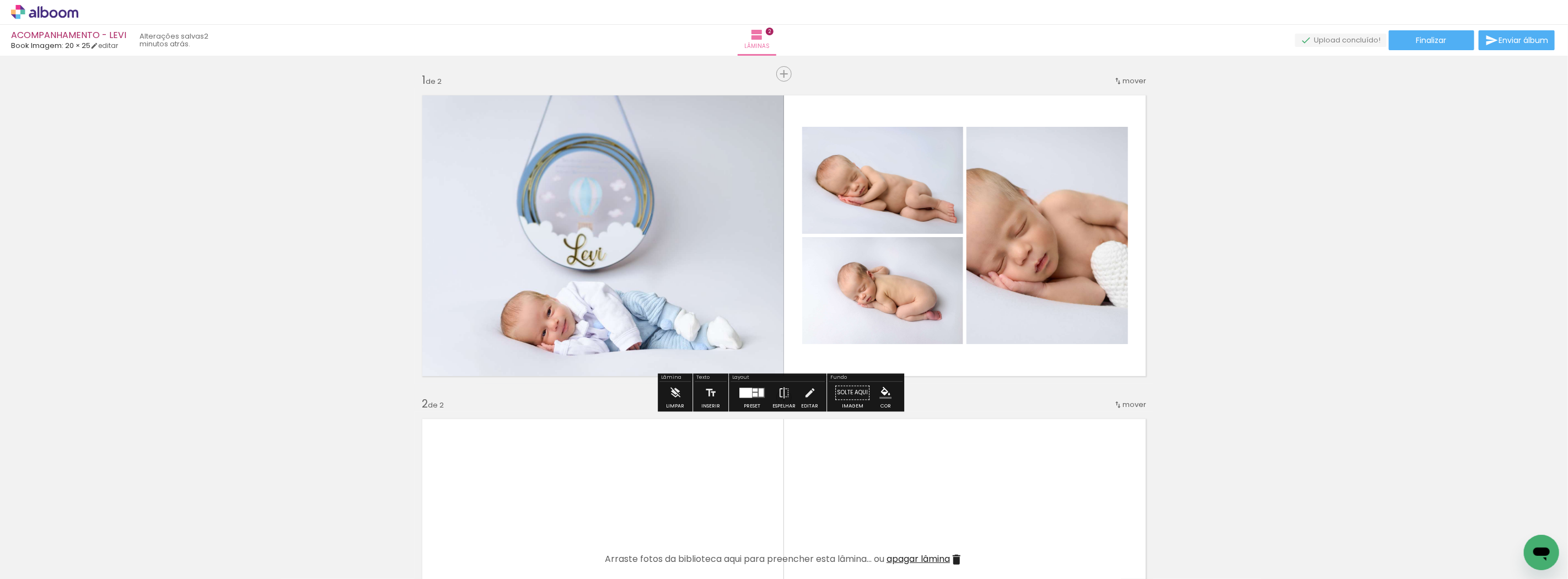
click at [752, 389] on div at bounding box center [754, 389] width 5 height 3
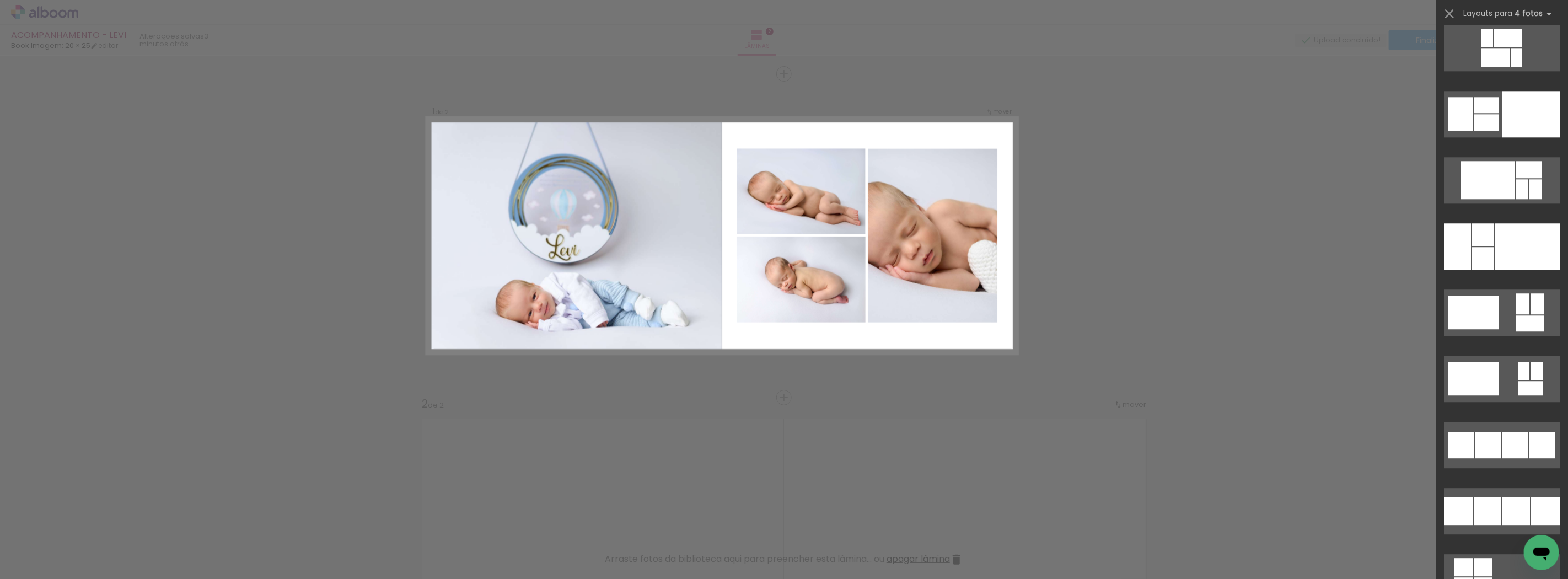
scroll to position [12981, 0]
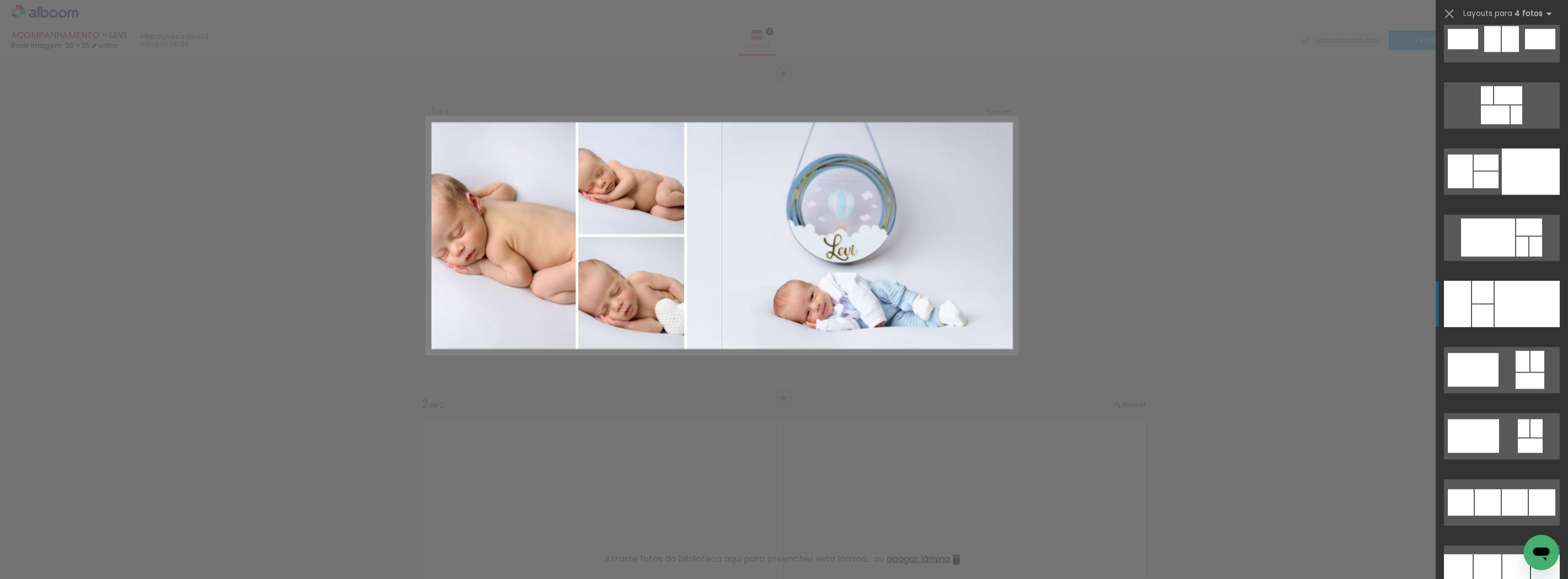
click at [1502, 307] on div at bounding box center [1527, 303] width 65 height 47
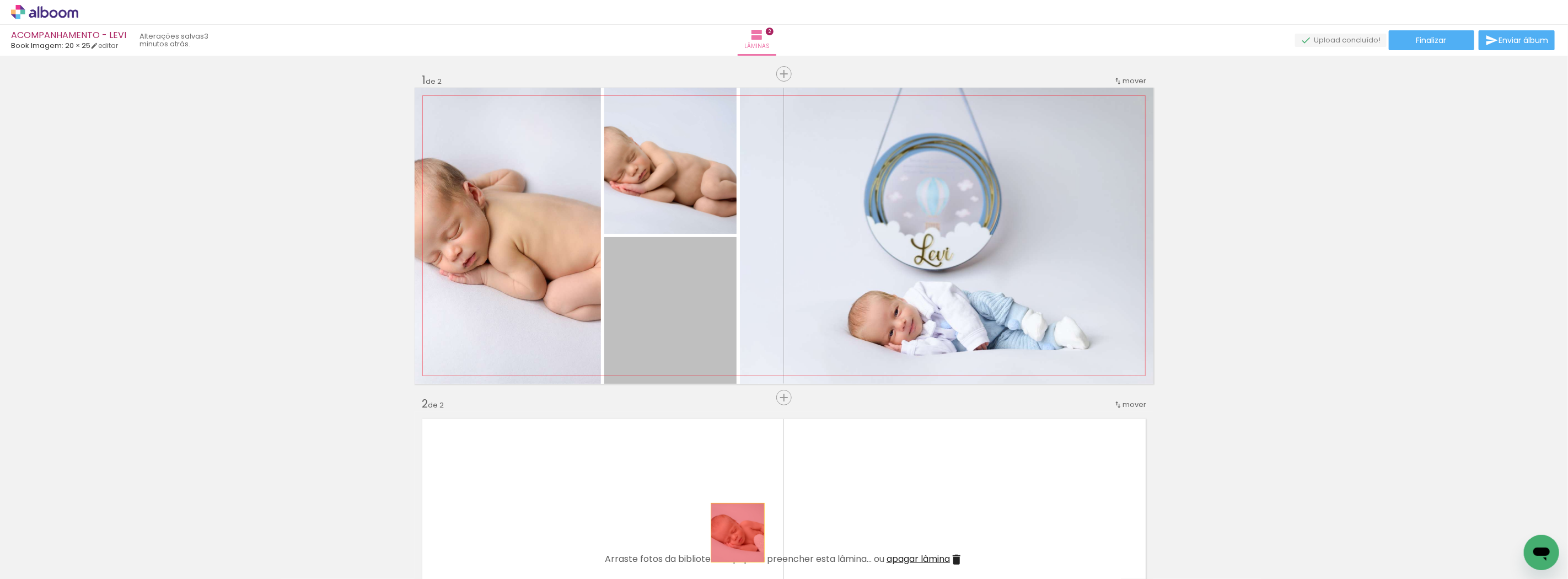
drag, startPoint x: 680, startPoint y: 318, endPoint x: 733, endPoint y: 533, distance: 221.4
click at [733, 533] on quentale-workspace at bounding box center [784, 289] width 1568 height 579
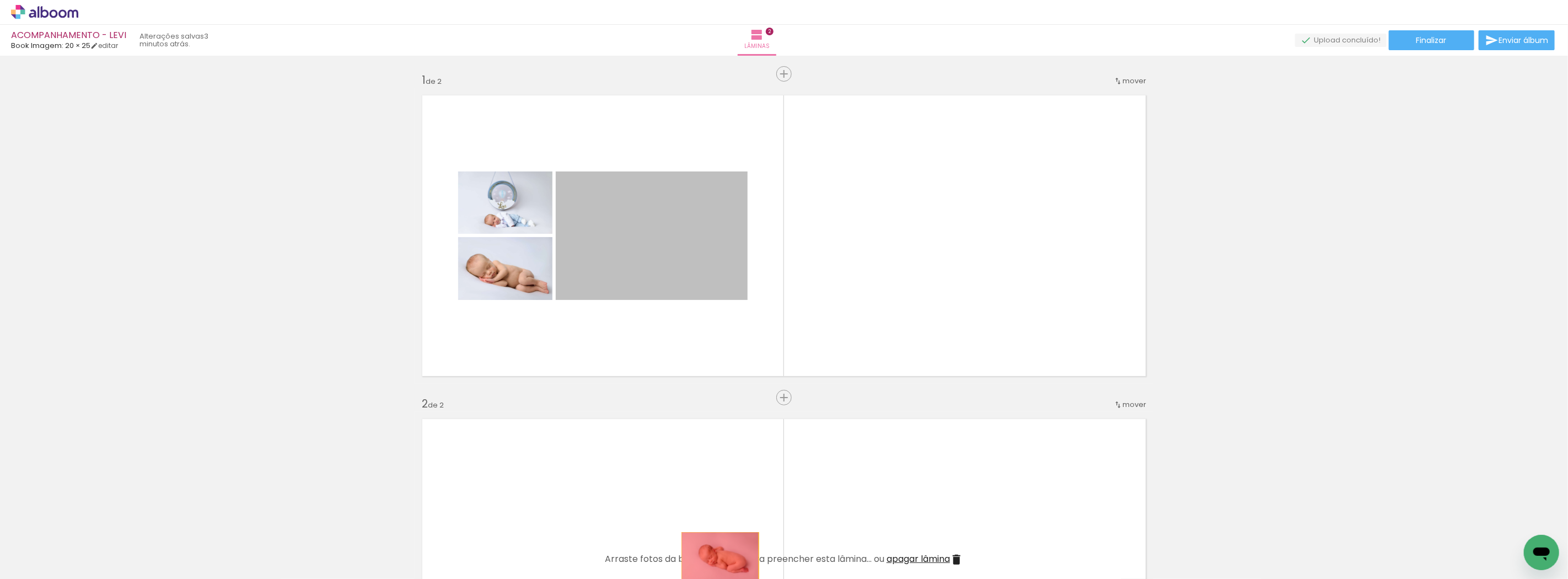
drag, startPoint x: 630, startPoint y: 246, endPoint x: 711, endPoint y: 528, distance: 293.4
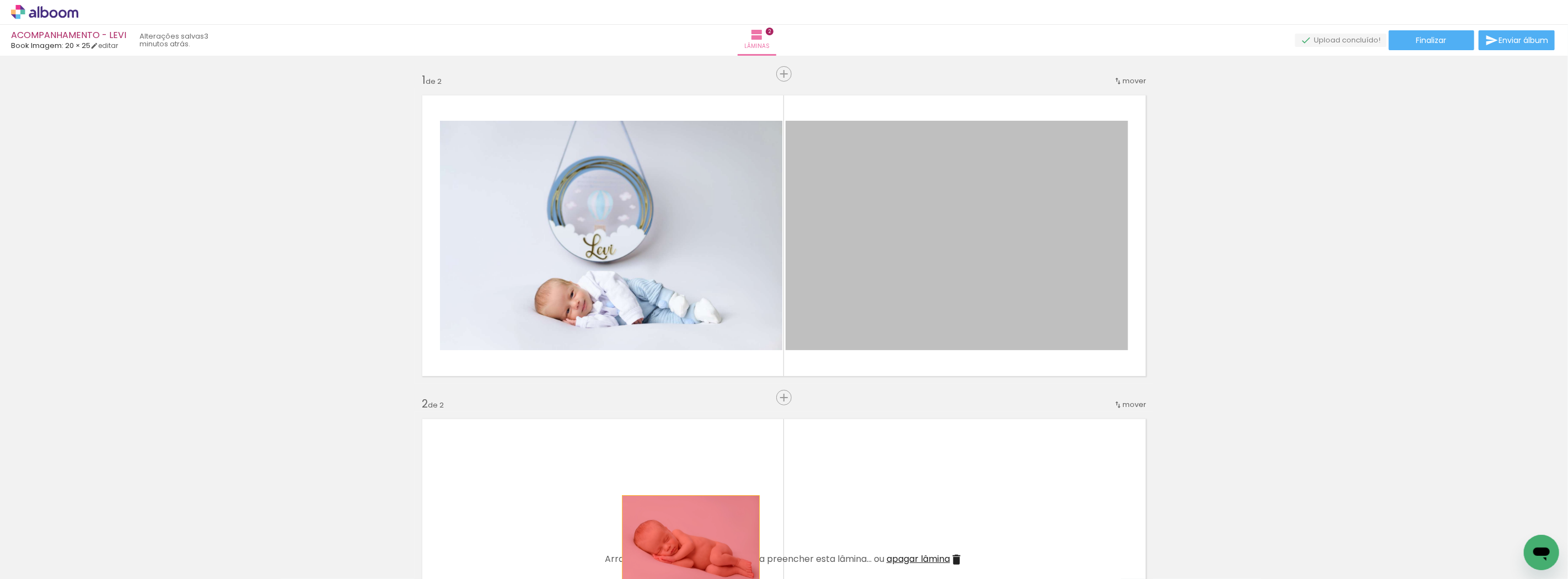
drag, startPoint x: 849, startPoint y: 399, endPoint x: 698, endPoint y: 544, distance: 209.3
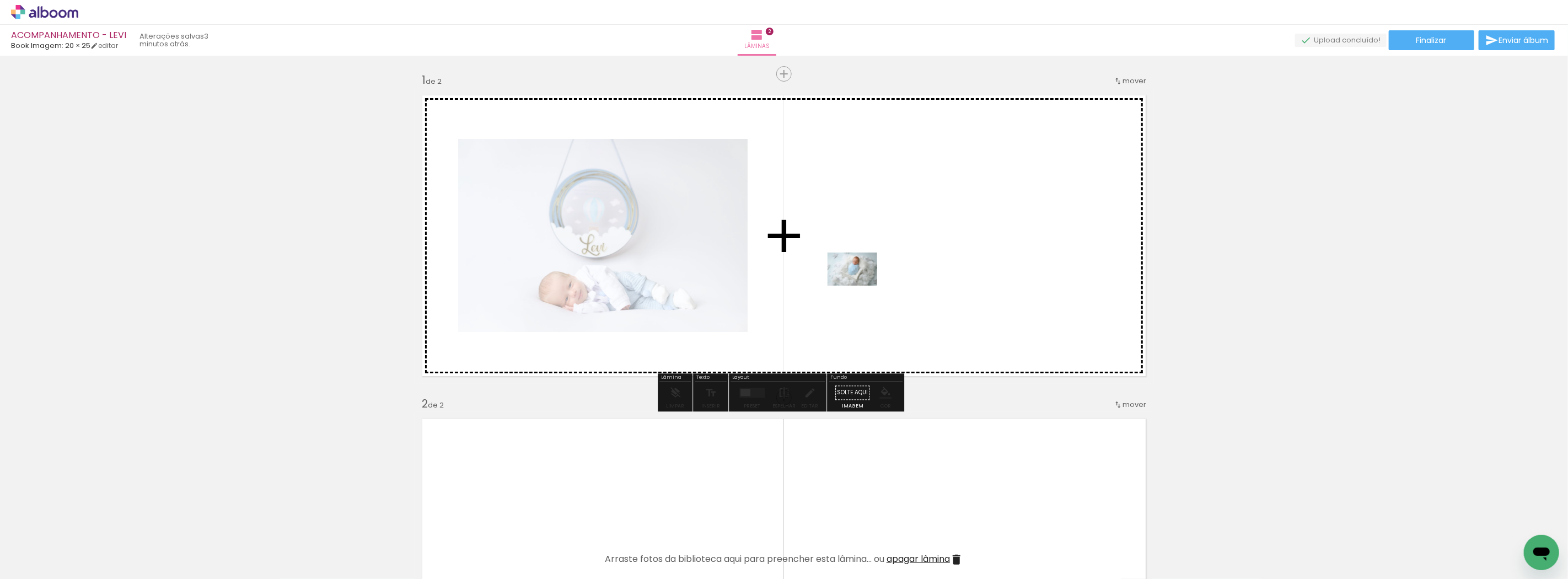
drag, startPoint x: 668, startPoint y: 548, endPoint x: 861, endPoint y: 285, distance: 326.2
click at [861, 285] on quentale-workspace at bounding box center [784, 289] width 1568 height 579
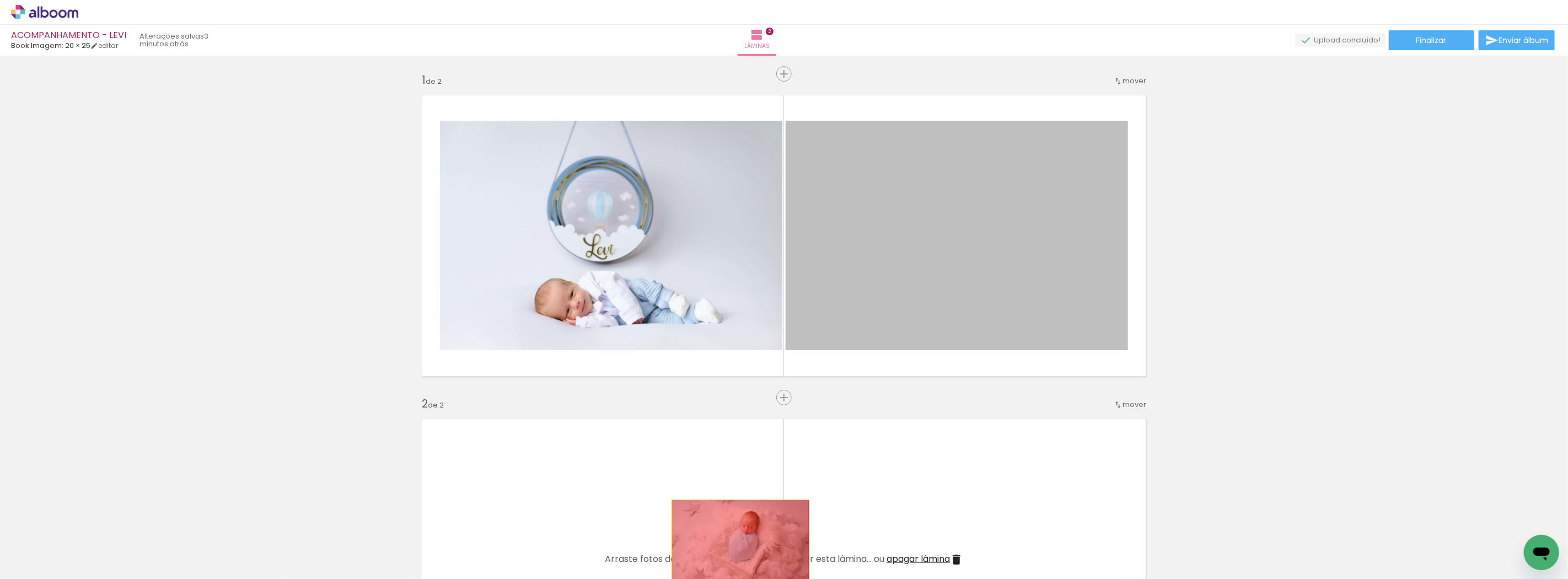
drag, startPoint x: 897, startPoint y: 275, endPoint x: 736, endPoint y: 546, distance: 315.2
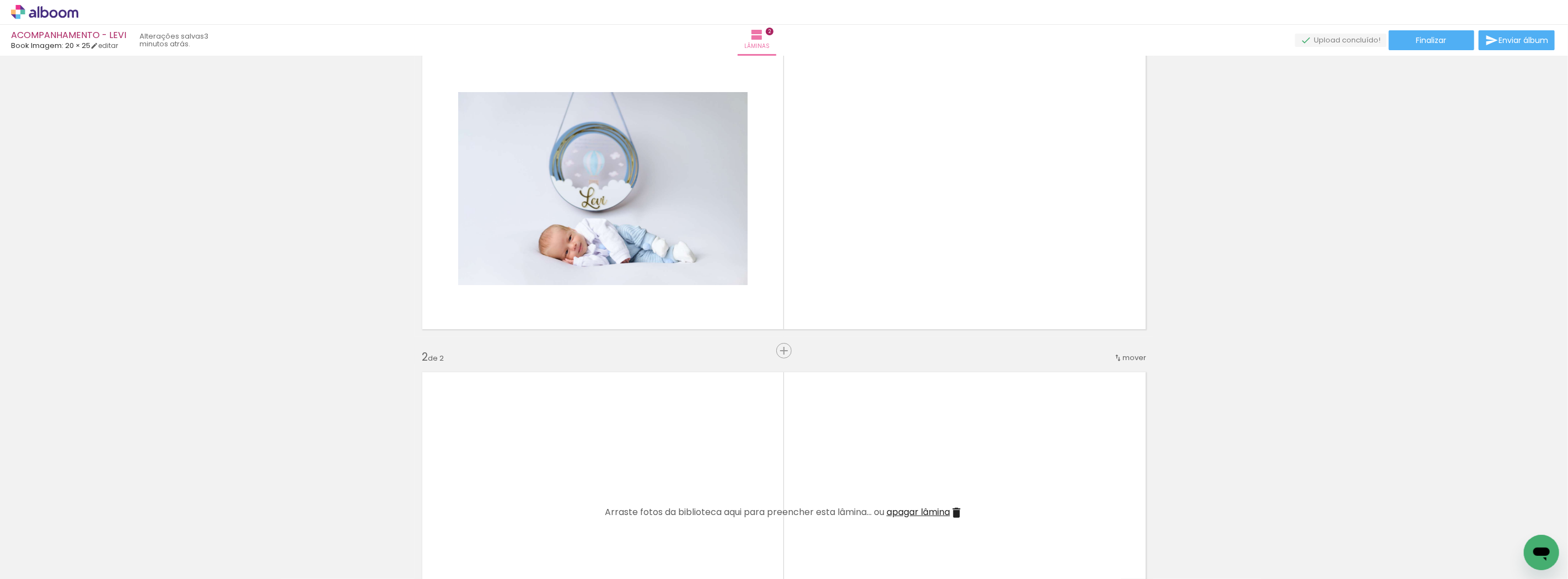
scroll to position [244, 0]
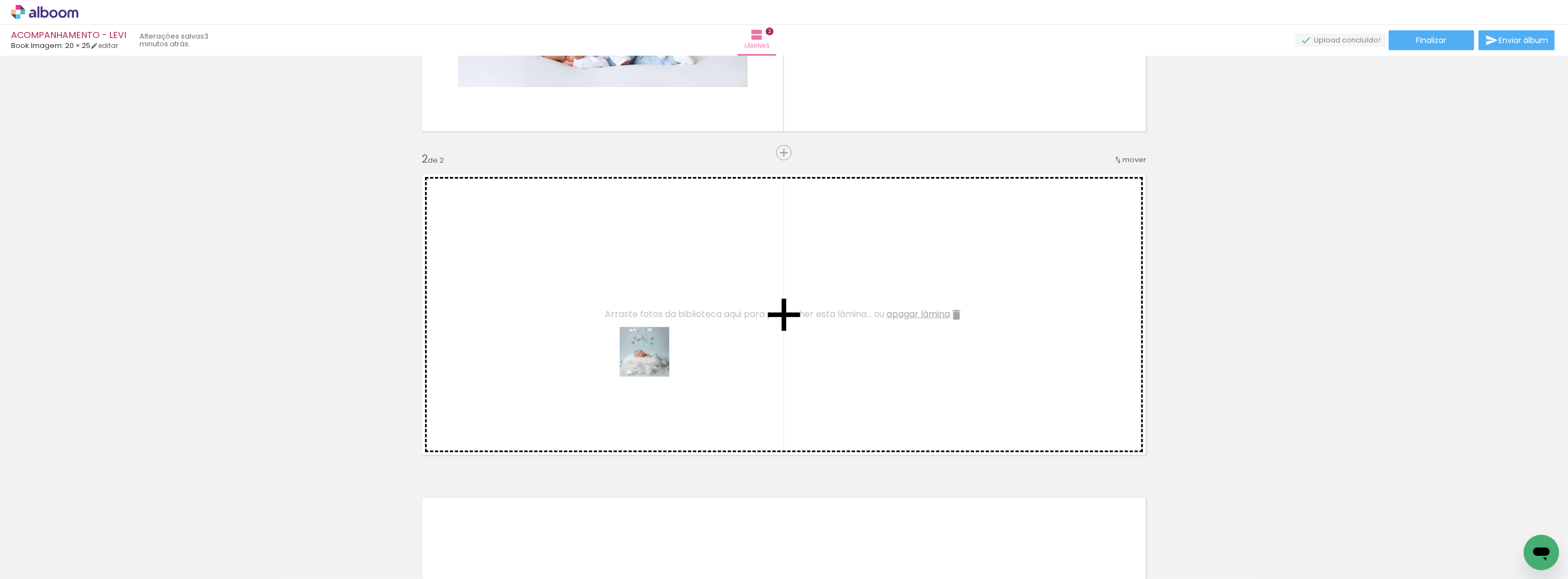
drag, startPoint x: 1039, startPoint y: 546, endPoint x: 648, endPoint y: 357, distance: 434.3
click at [648, 357] on quentale-workspace at bounding box center [784, 289] width 1568 height 579
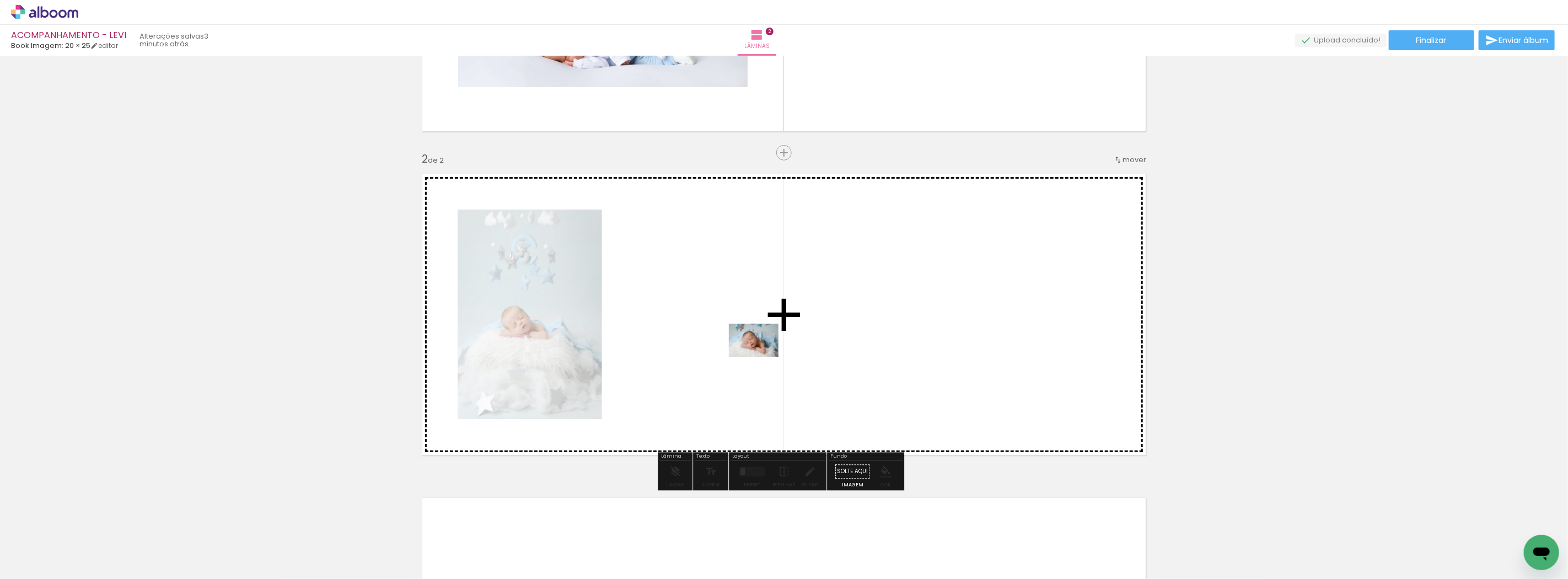
drag, startPoint x: 1092, startPoint y: 545, endPoint x: 762, endPoint y: 357, distance: 379.8
click at [762, 357] on quentale-workspace at bounding box center [784, 289] width 1568 height 579
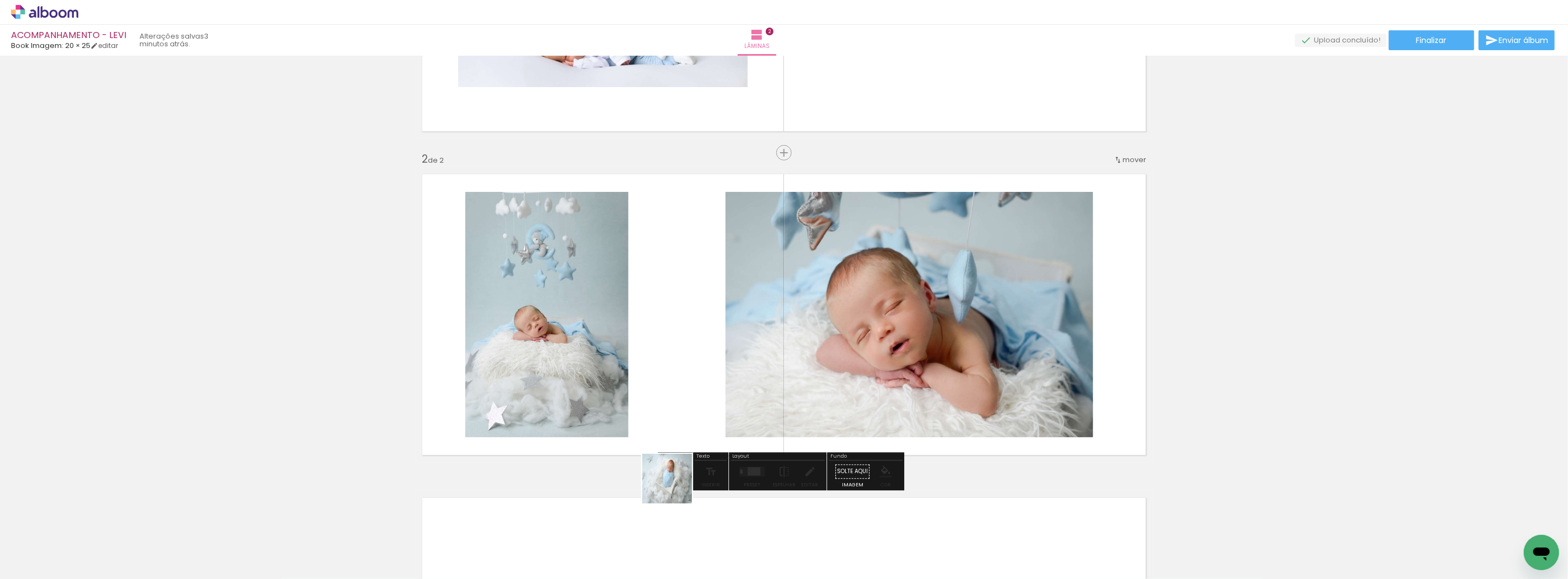
drag, startPoint x: 669, startPoint y: 551, endPoint x: 692, endPoint y: 485, distance: 69.9
click at [684, 389] on quentale-workspace at bounding box center [784, 289] width 1568 height 579
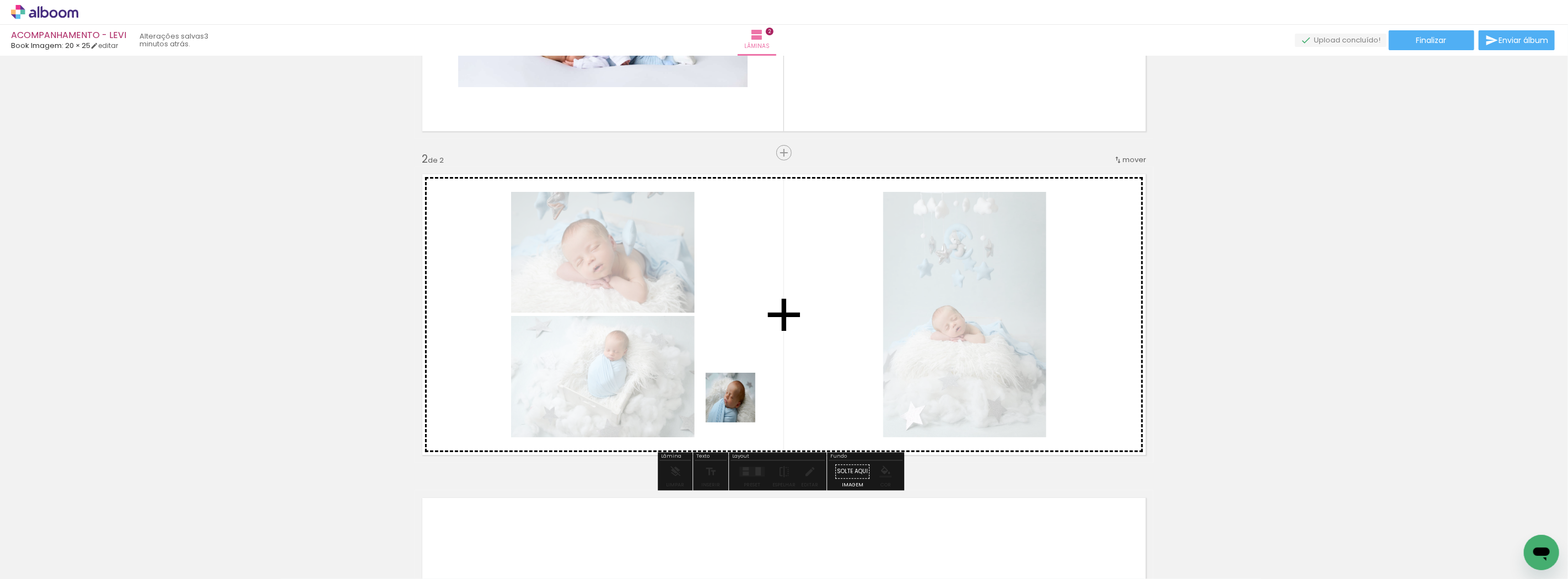
drag, startPoint x: 726, startPoint y: 542, endPoint x: 739, endPoint y: 406, distance: 136.6
click at [739, 406] on quentale-workspace at bounding box center [784, 289] width 1568 height 579
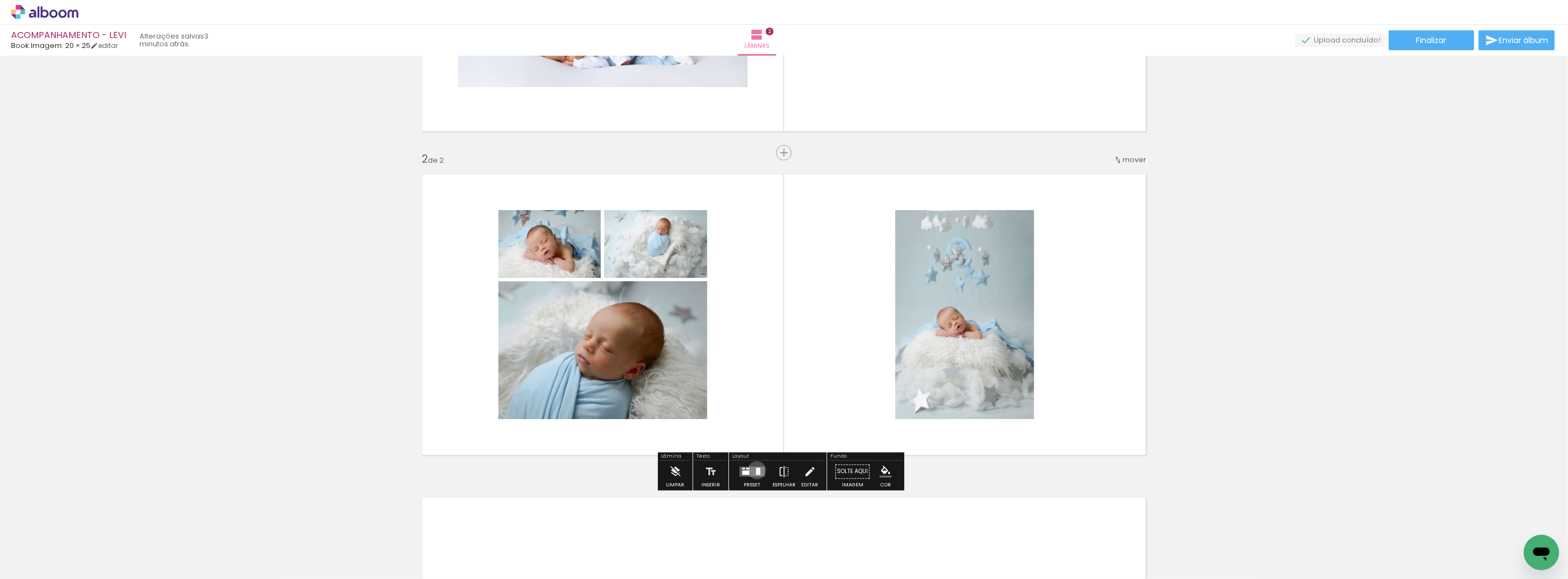
click at [756, 470] on div at bounding box center [758, 472] width 5 height 8
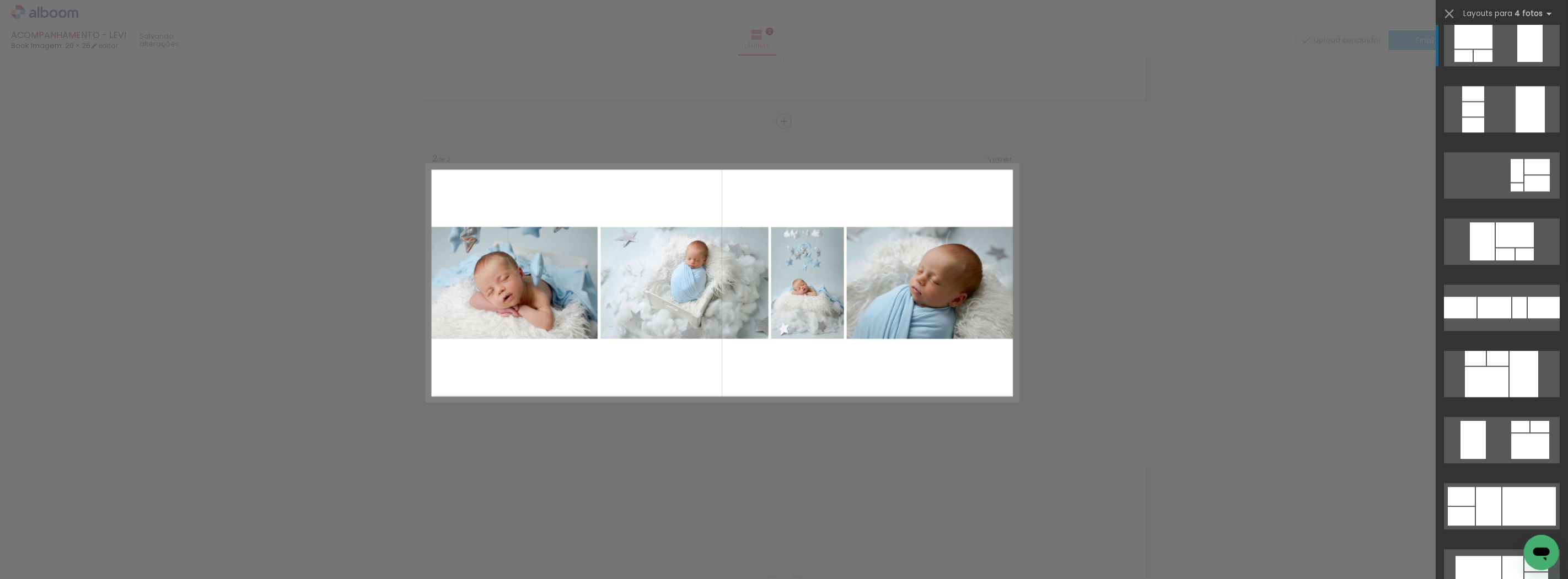
scroll to position [2449, 0]
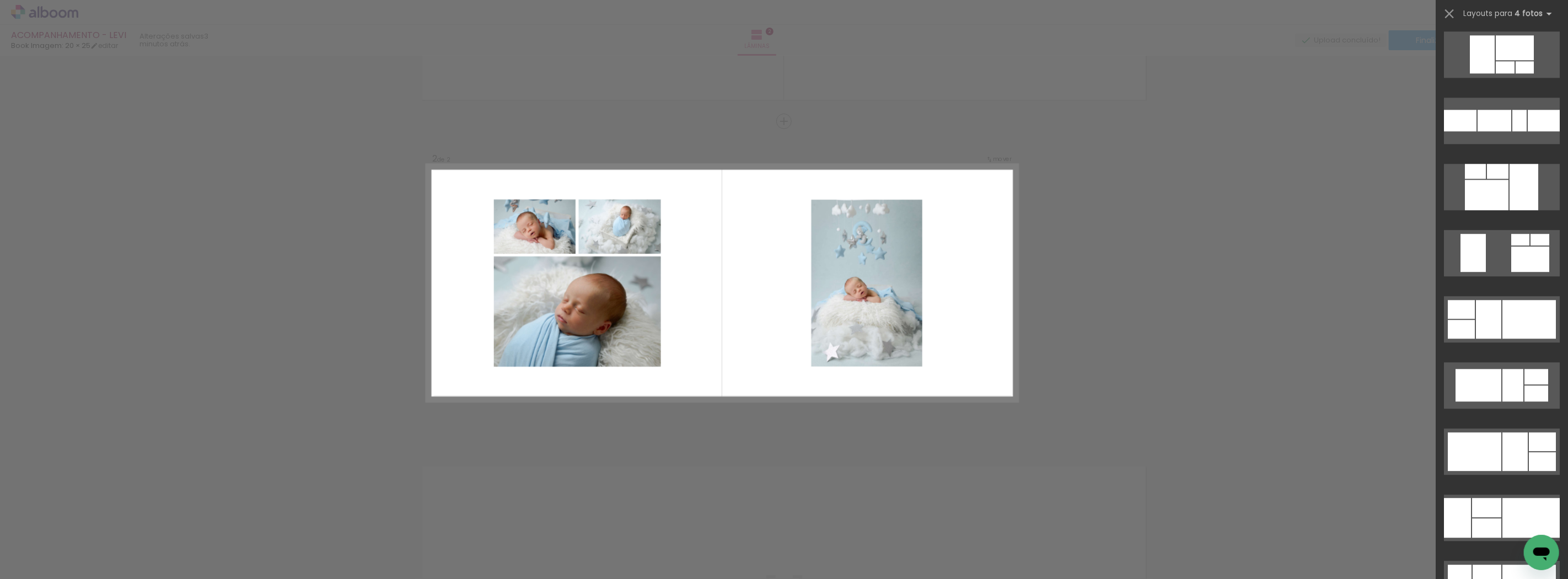
click at [1125, 238] on div "Confirmar Cancelar" at bounding box center [784, 278] width 1568 height 997
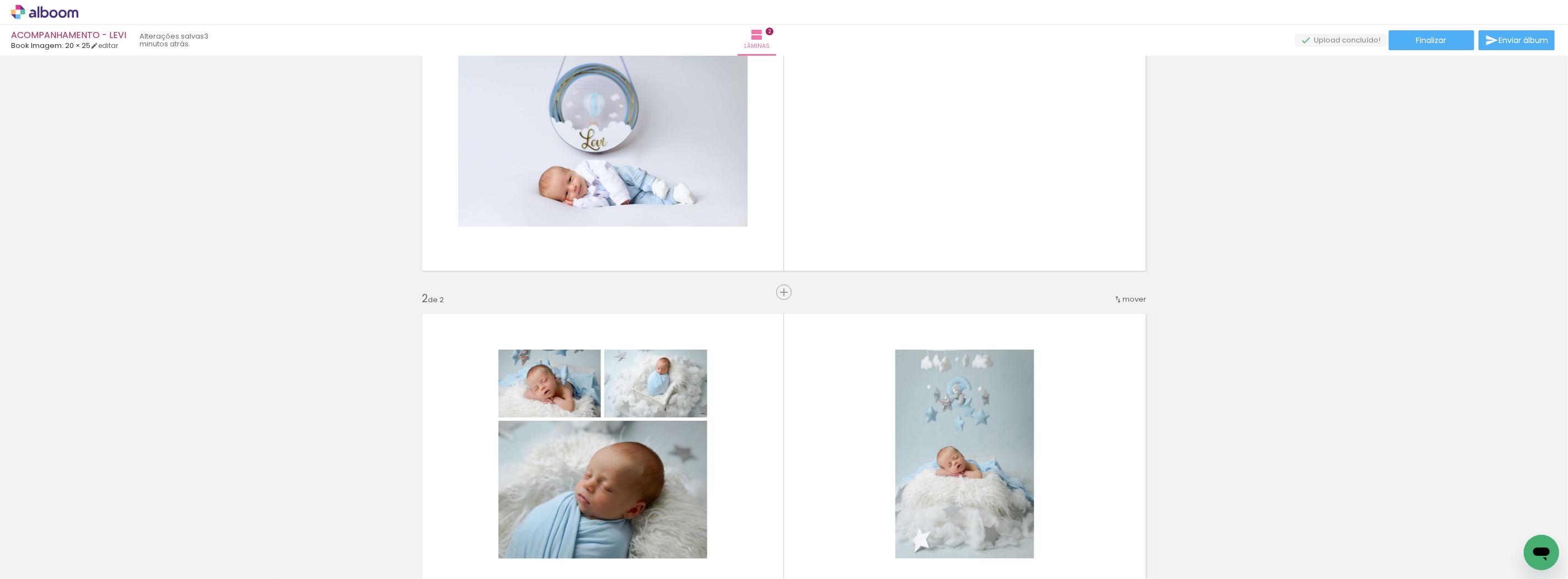
scroll to position [0, 0]
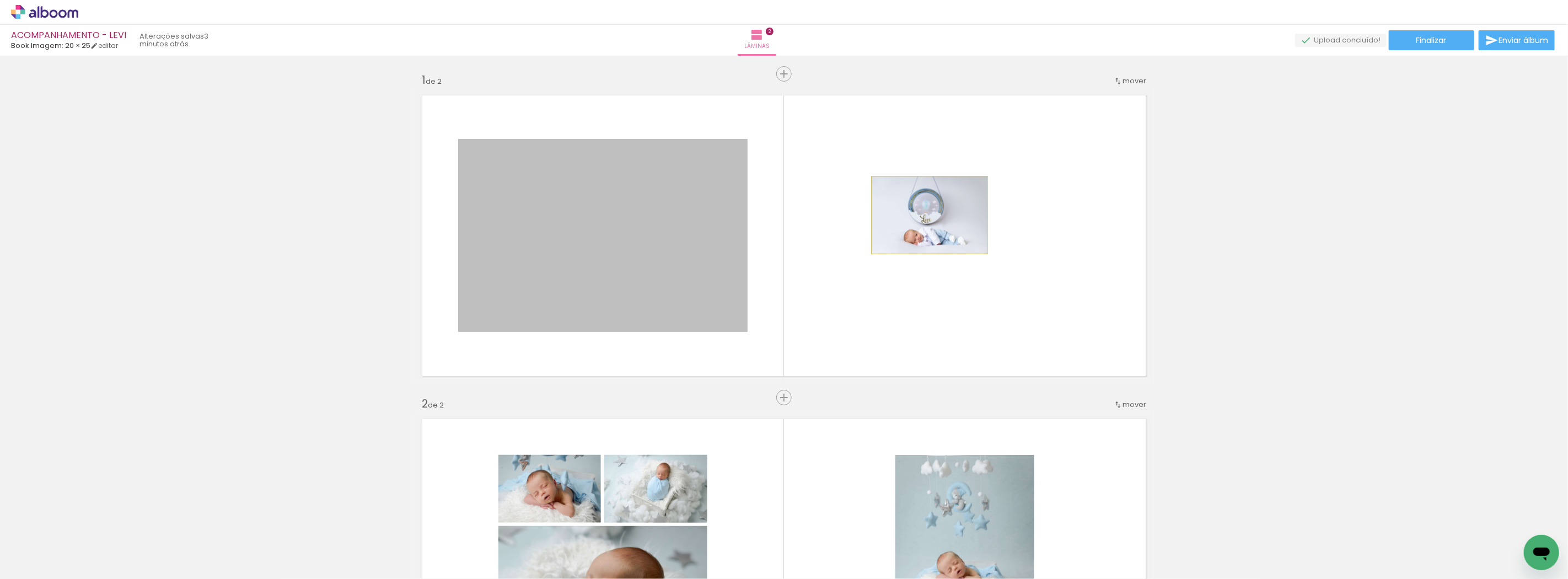
drag, startPoint x: 648, startPoint y: 246, endPoint x: 925, endPoint y: 215, distance: 278.7
click at [925, 215] on quentale-layouter at bounding box center [784, 235] width 739 height 296
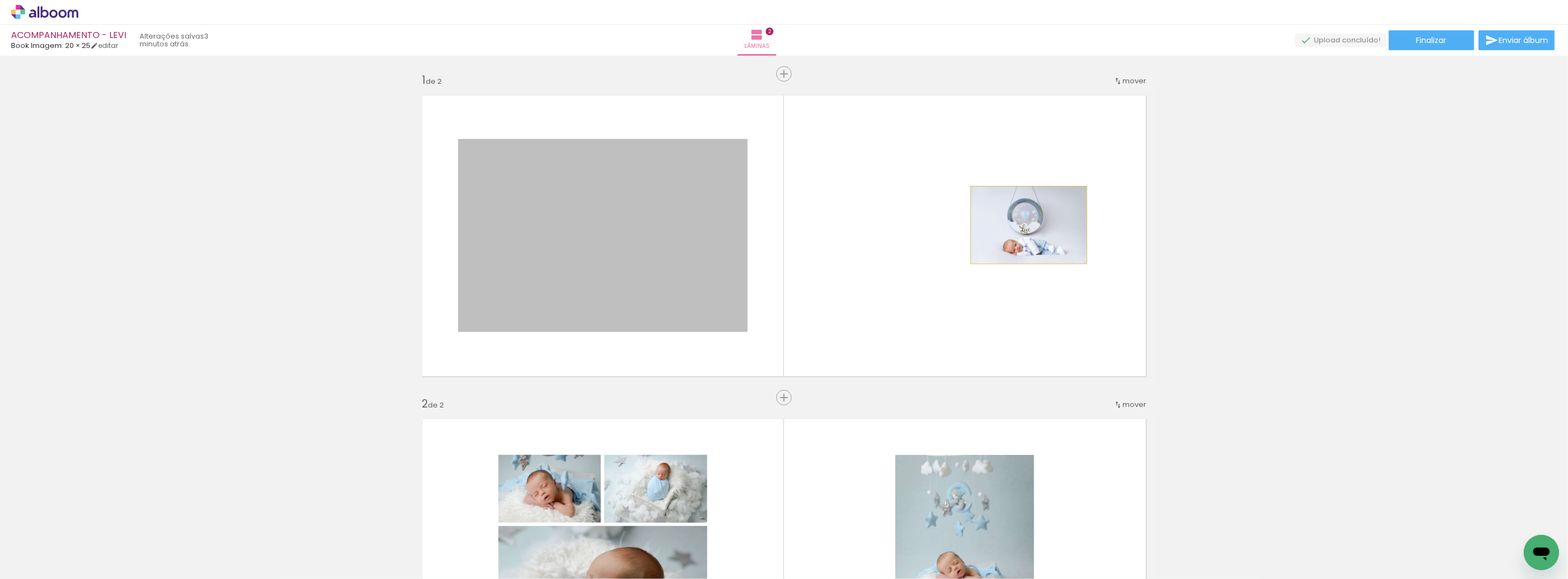
drag, startPoint x: 738, startPoint y: 230, endPoint x: 1024, endPoint y: 225, distance: 286.0
click at [1024, 225] on quentale-layouter at bounding box center [784, 235] width 739 height 296
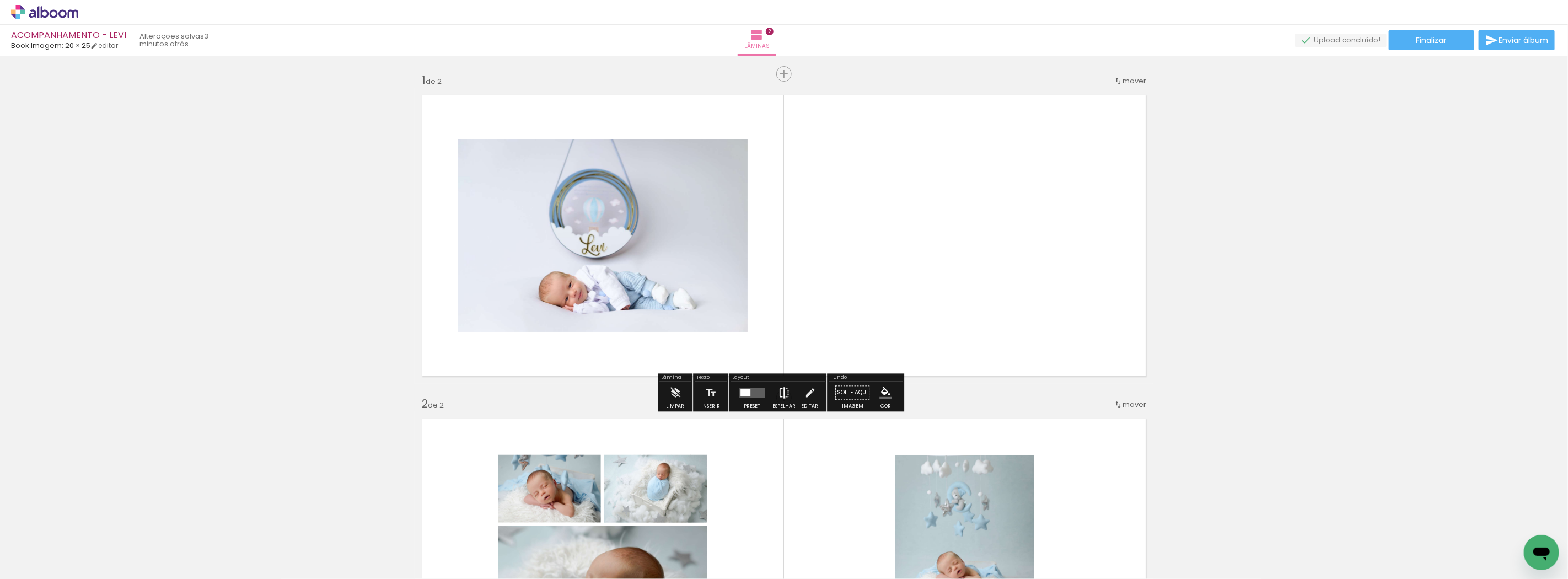
click at [782, 397] on iron-icon at bounding box center [784, 392] width 12 height 22
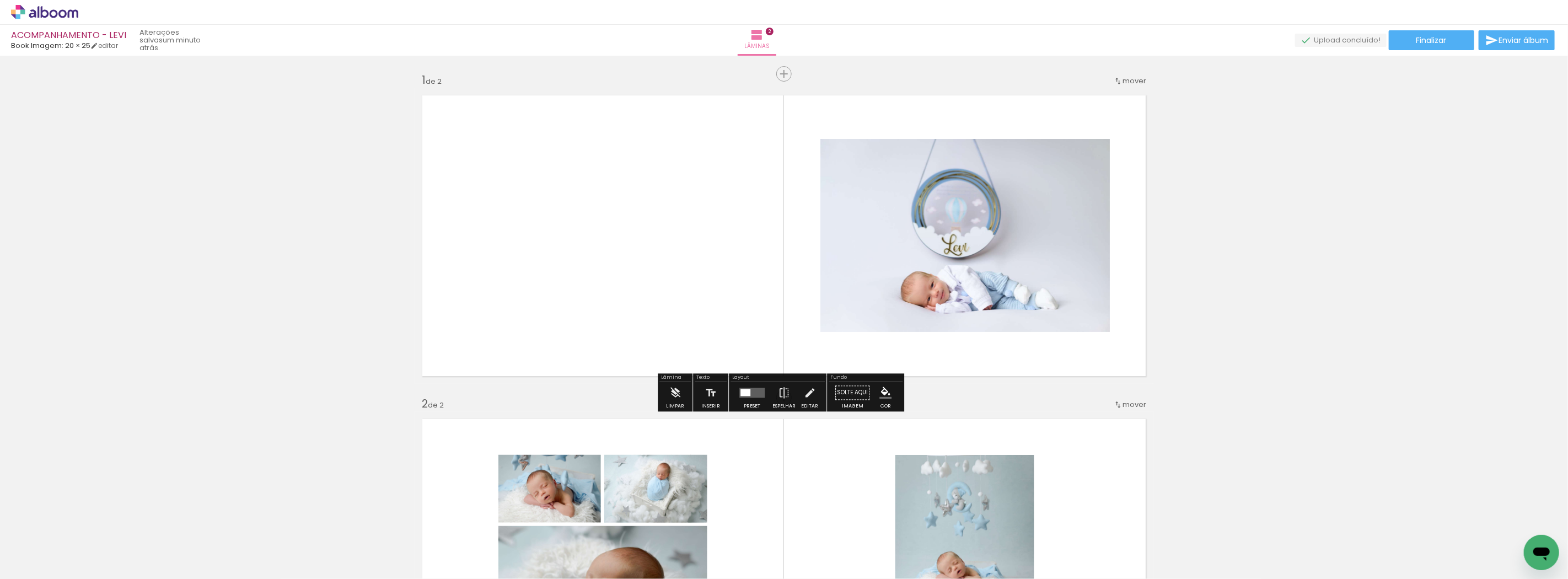
click at [872, 295] on quentale-photo at bounding box center [965, 235] width 289 height 193
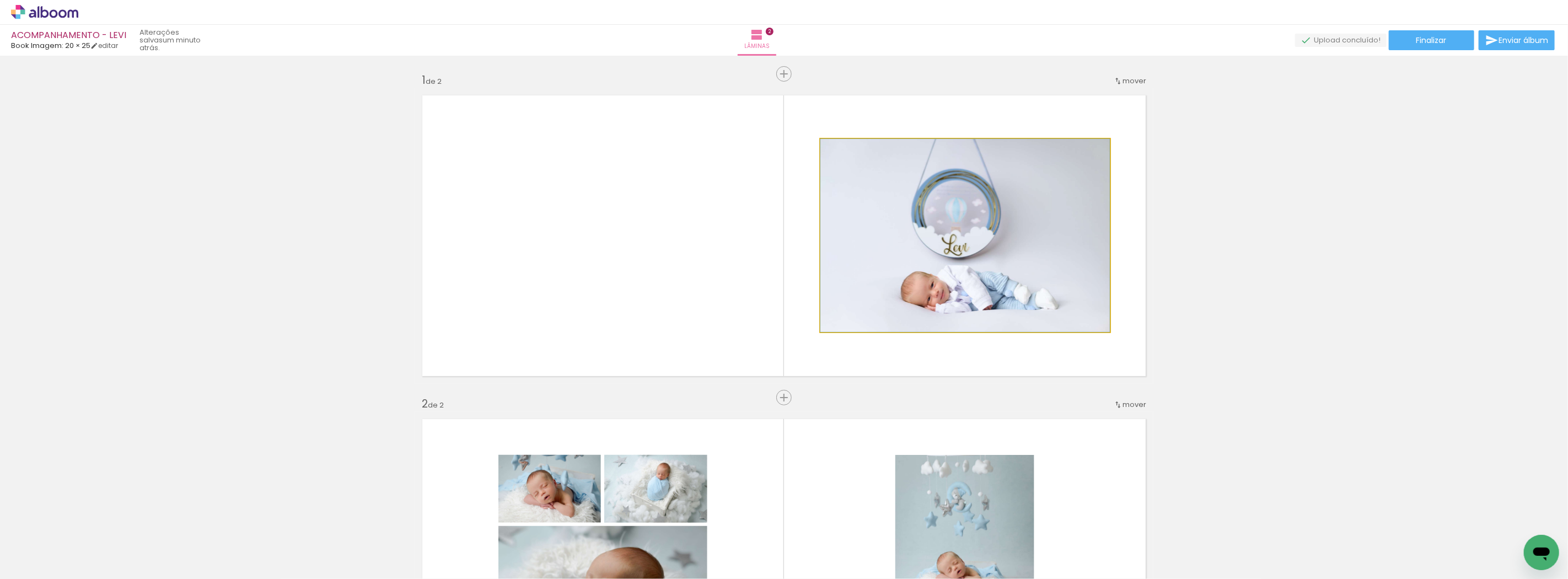
click at [872, 295] on quentale-photo at bounding box center [965, 235] width 289 height 193
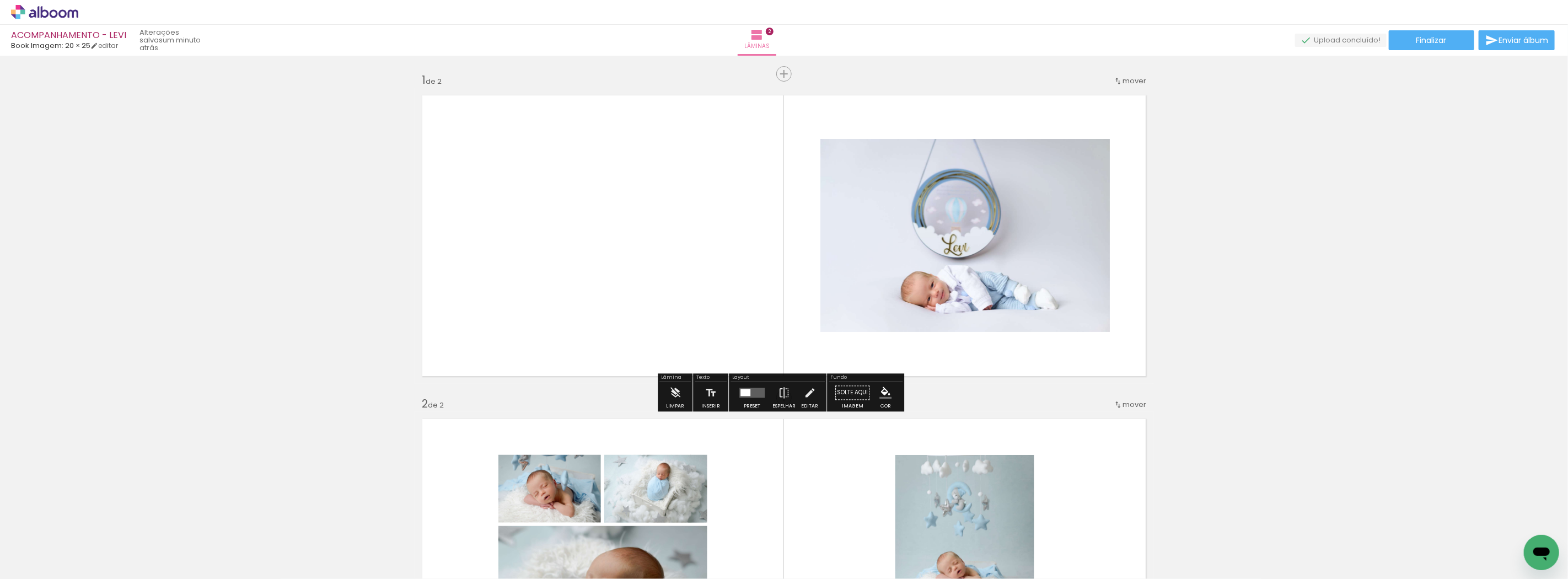
click at [748, 395] on quentale-layouter at bounding box center [751, 393] width 26 height 10
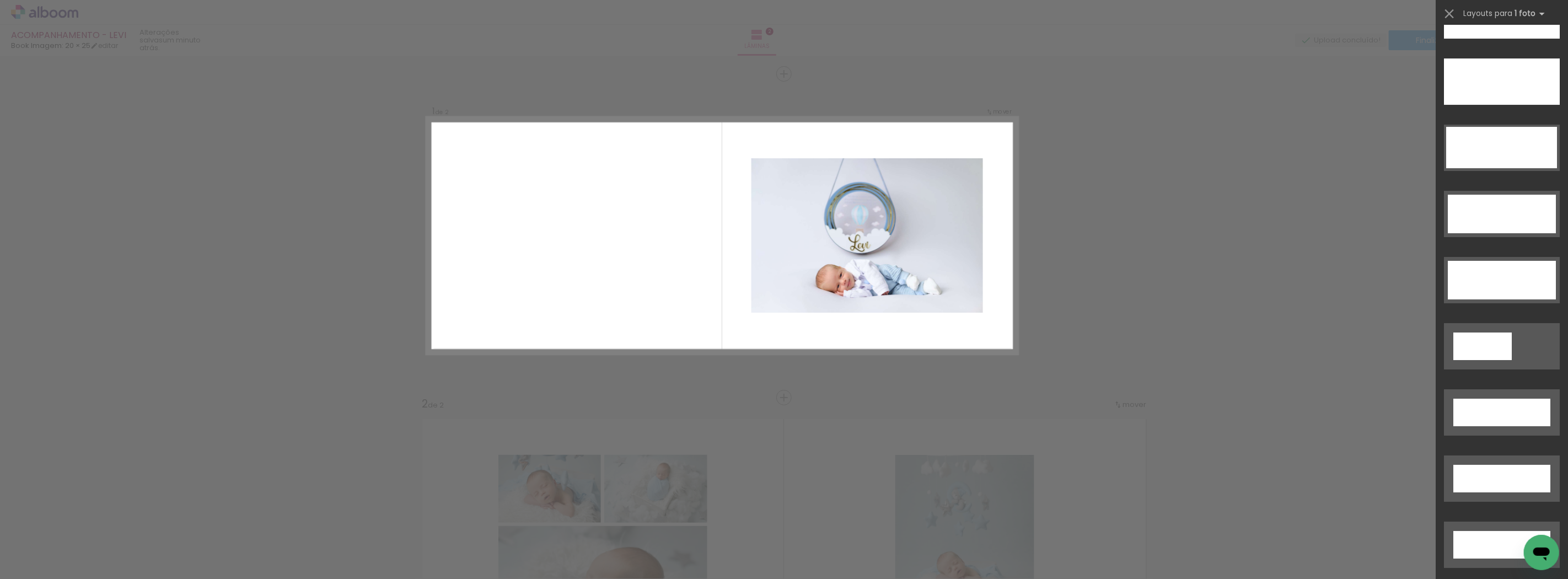
scroll to position [2301, 0]
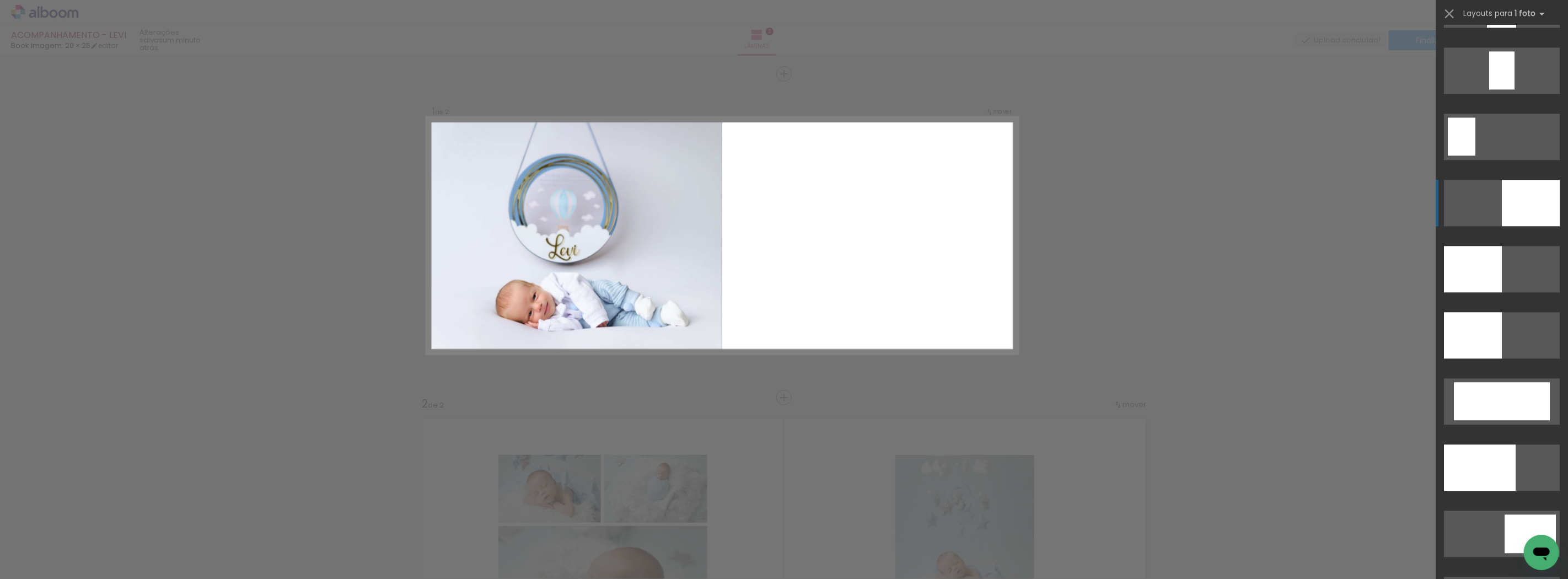
click at [1542, 209] on div at bounding box center [1530, 203] width 58 height 47
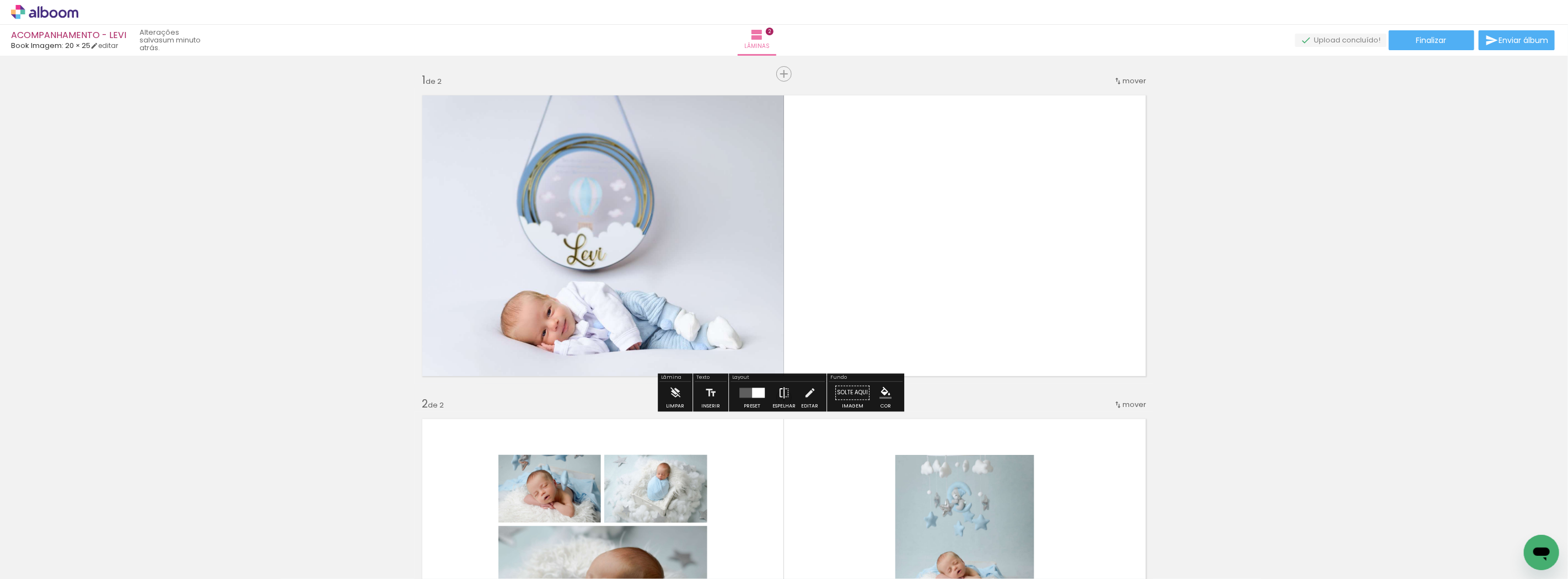
click at [780, 393] on iron-icon at bounding box center [784, 392] width 12 height 22
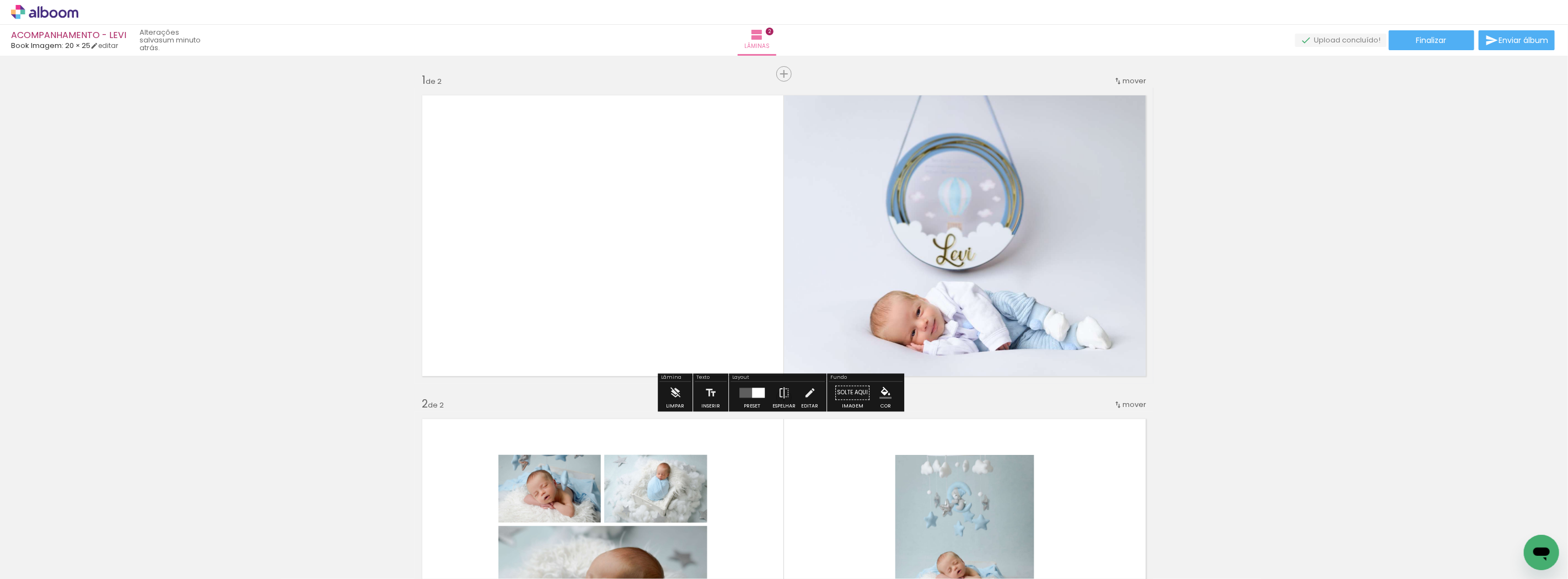
click at [1220, 236] on div "Inserir lâmina 1 de 2 Inserir lâmina 2 de 2" at bounding box center [784, 546] width 1568 height 972
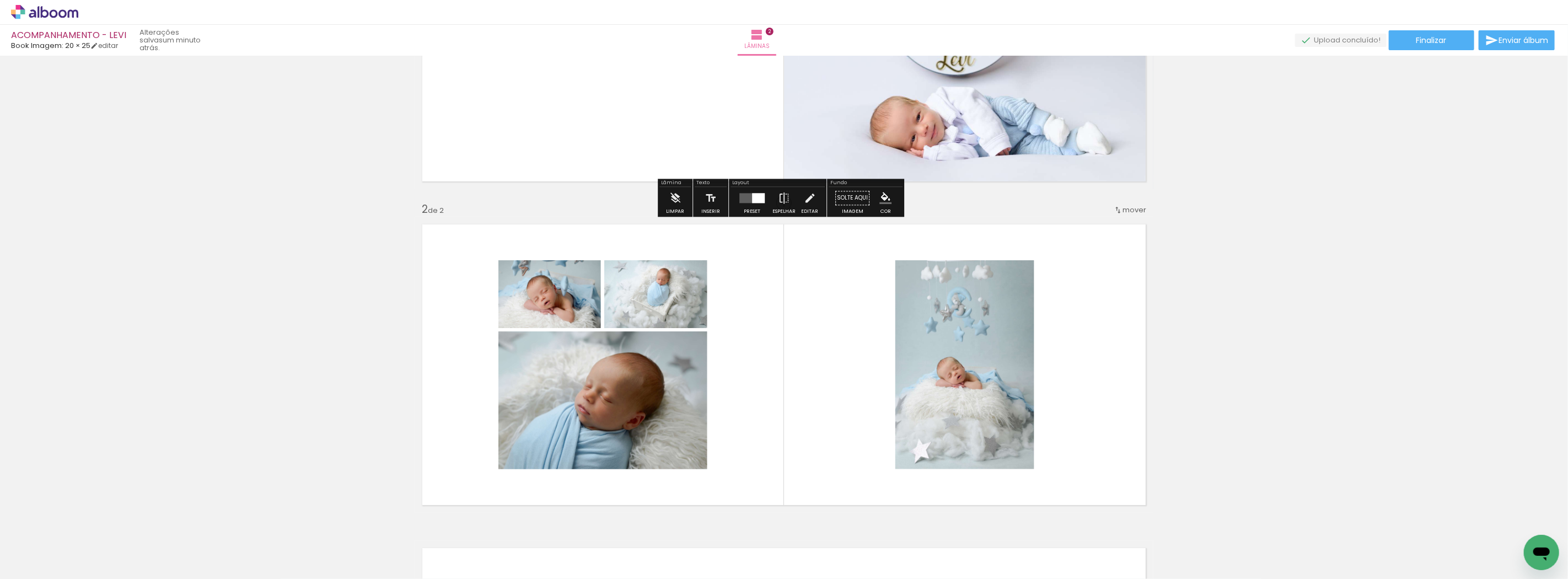
scroll to position [244, 0]
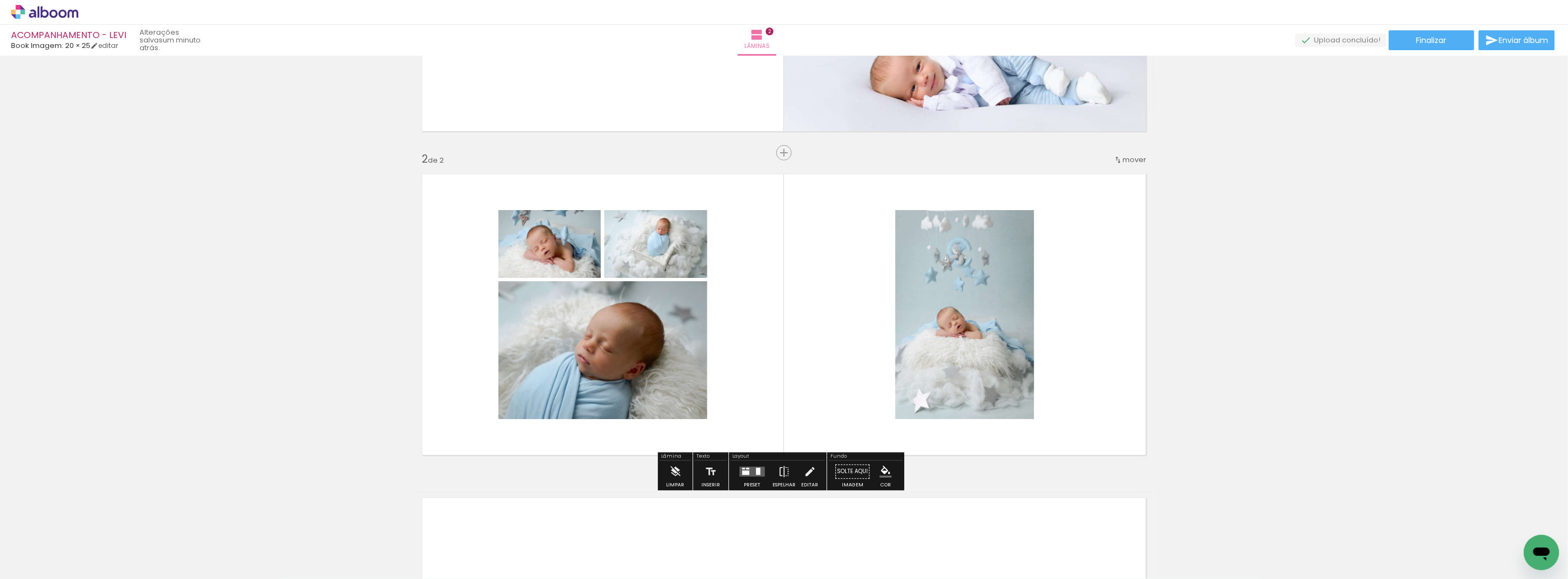
click at [742, 476] on div at bounding box center [751, 471] width 29 height 22
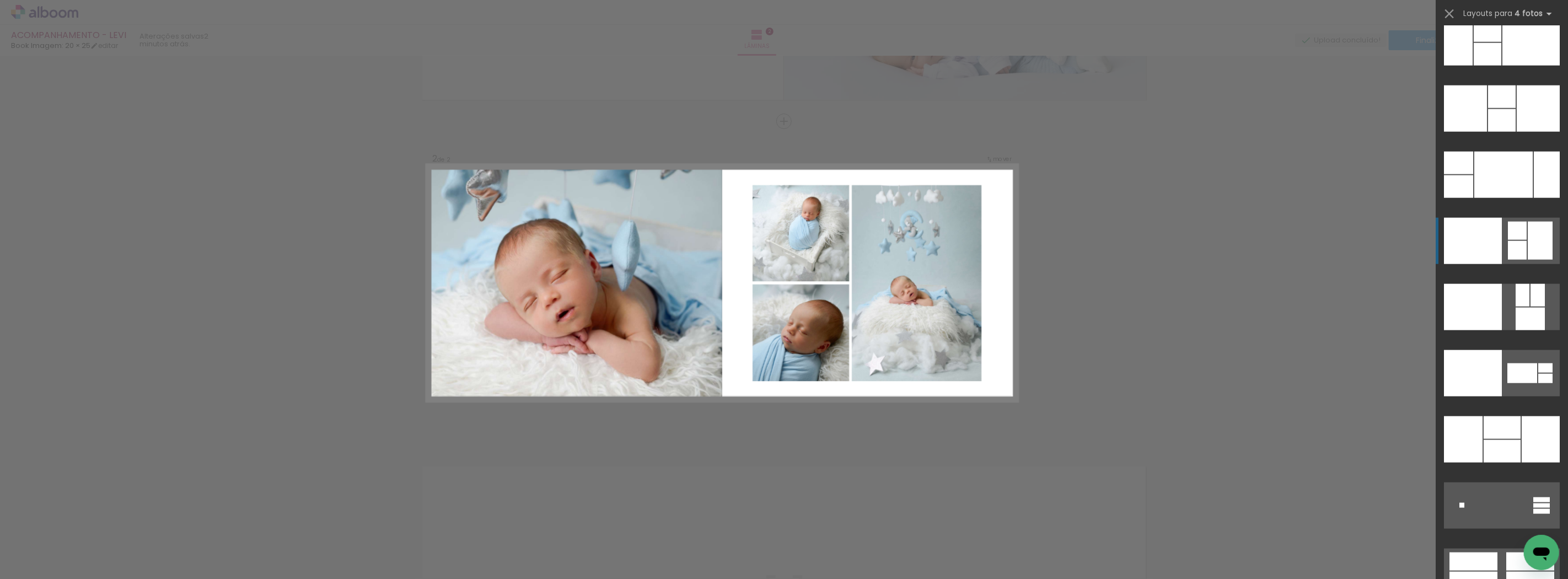
scroll to position [22219, 0]
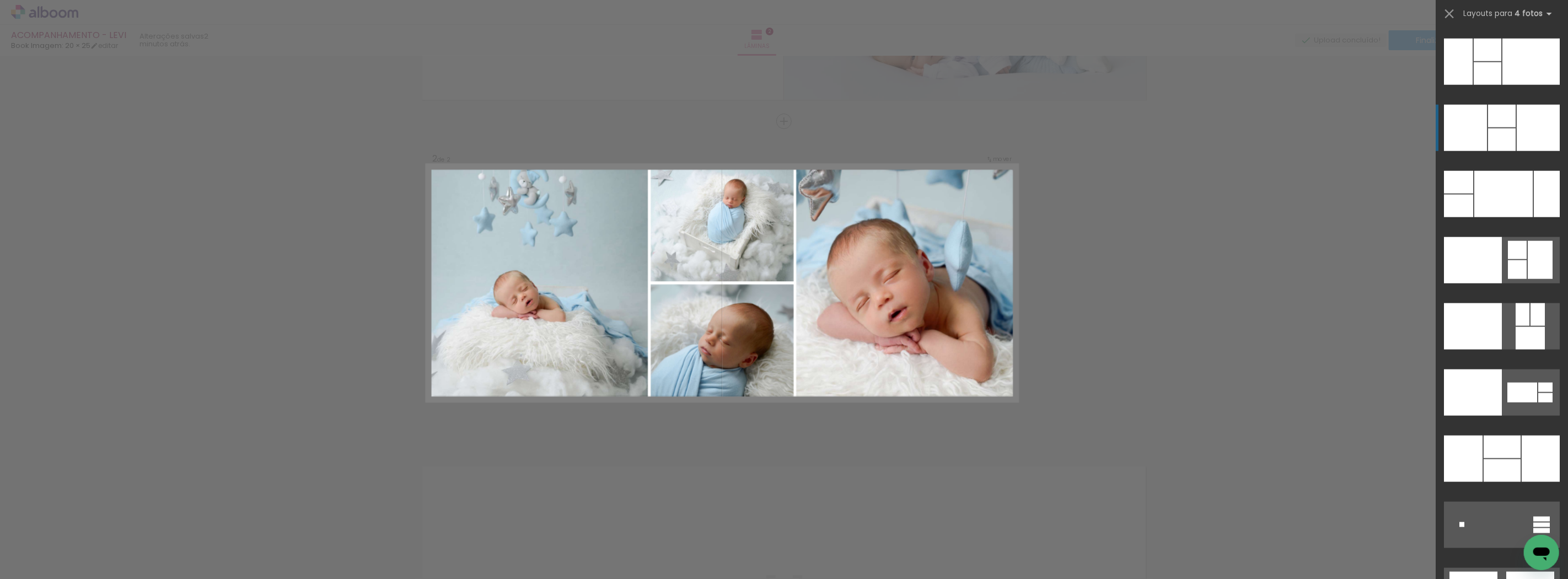
click at [1502, 136] on div at bounding box center [1501, 140] width 28 height 23
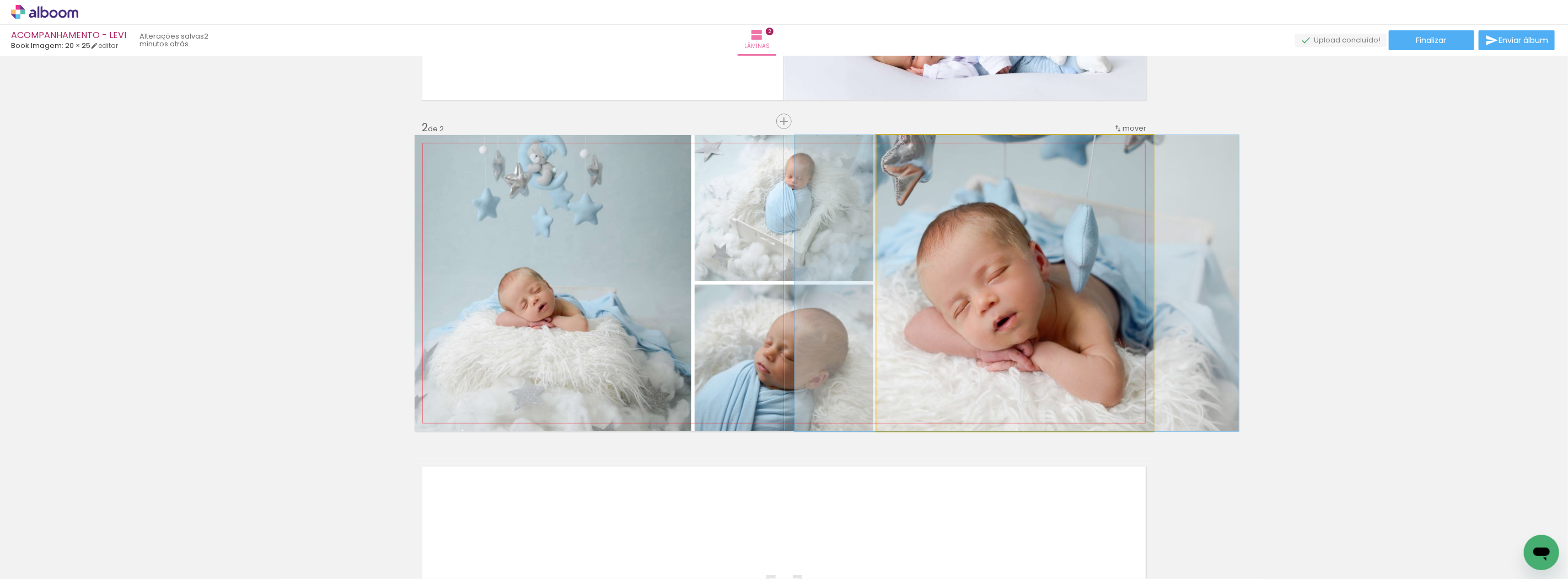
drag, startPoint x: 1092, startPoint y: 271, endPoint x: 1094, endPoint y: 285, distance: 14.1
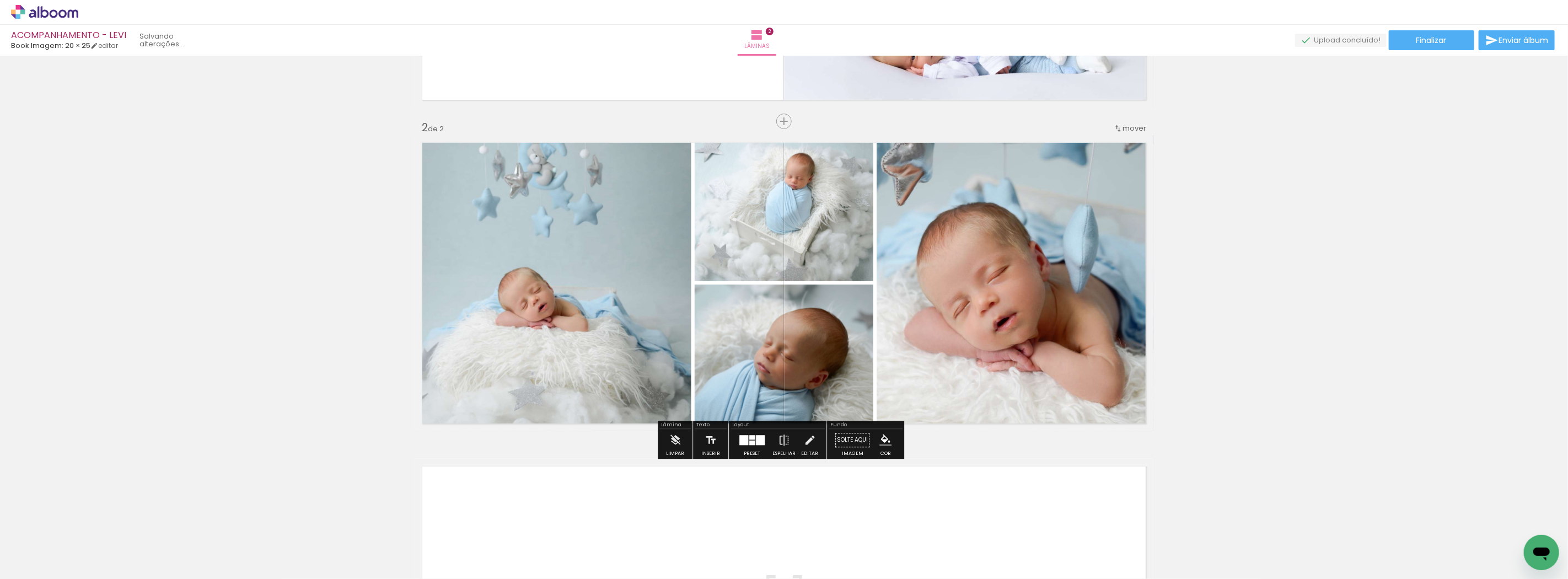
click at [1276, 230] on div "Inserir lâmina 1 de 2 Inserir lâmina 2 de 2" at bounding box center [784, 269] width 1568 height 972
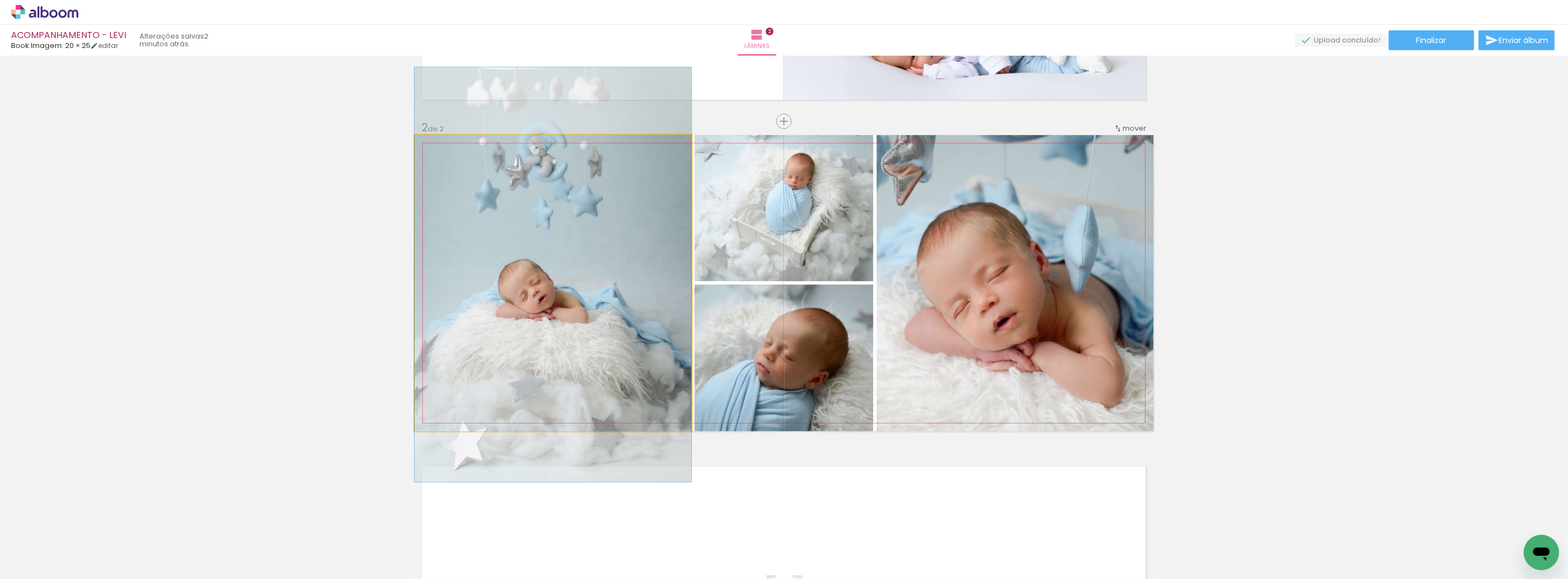
drag, startPoint x: 538, startPoint y: 323, endPoint x: 539, endPoint y: 316, distance: 7.1
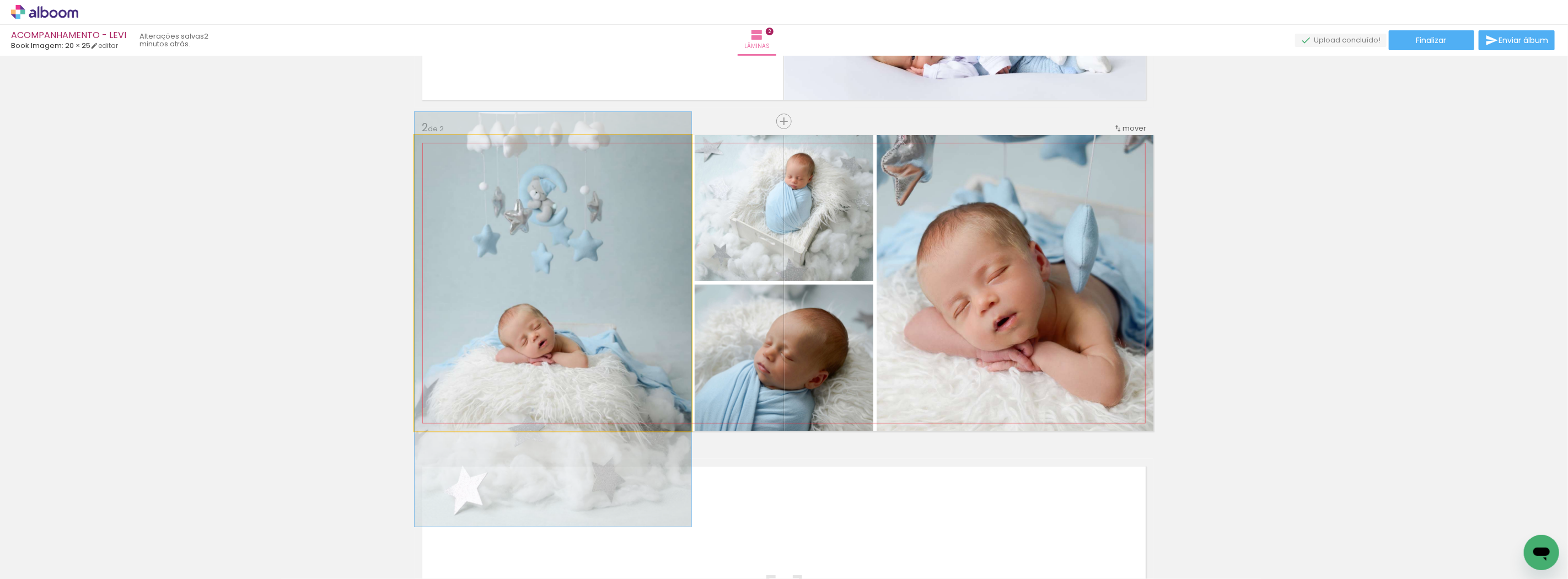
drag, startPoint x: 554, startPoint y: 313, endPoint x: 551, endPoint y: 357, distance: 44.1
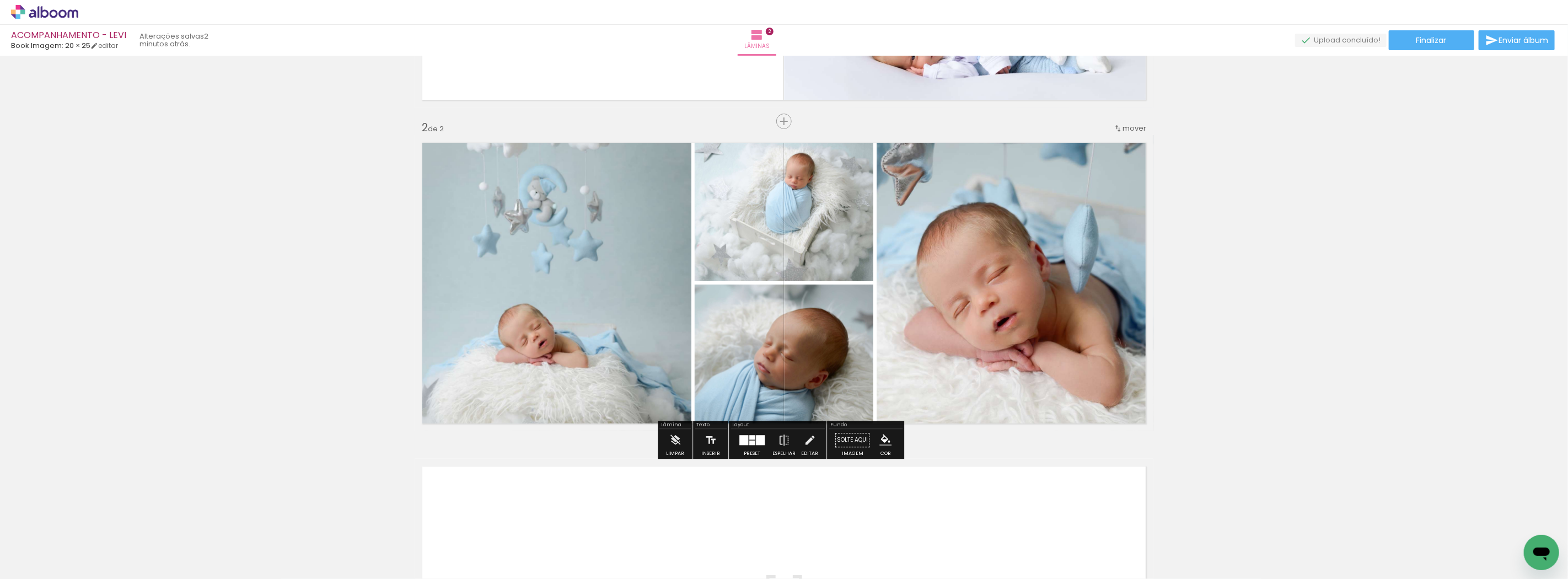
click at [747, 439] on quentale-layouter at bounding box center [751, 439] width 26 height 10
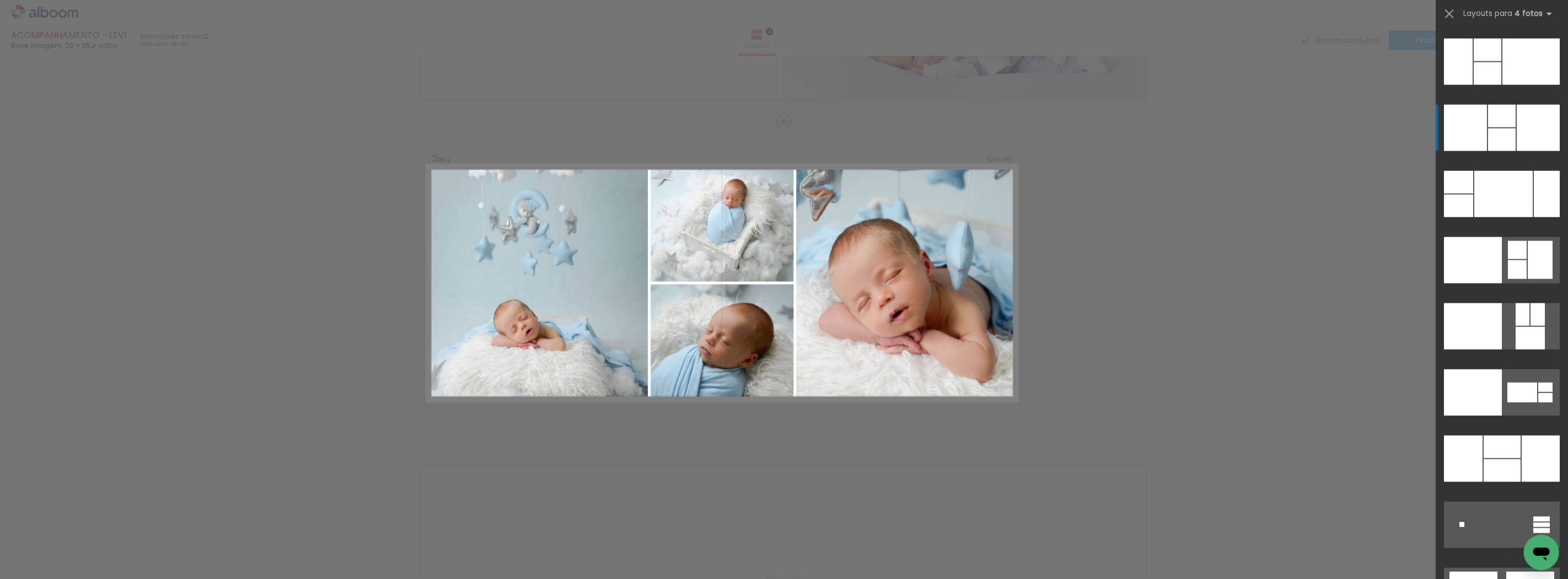
scroll to position [22290, 0]
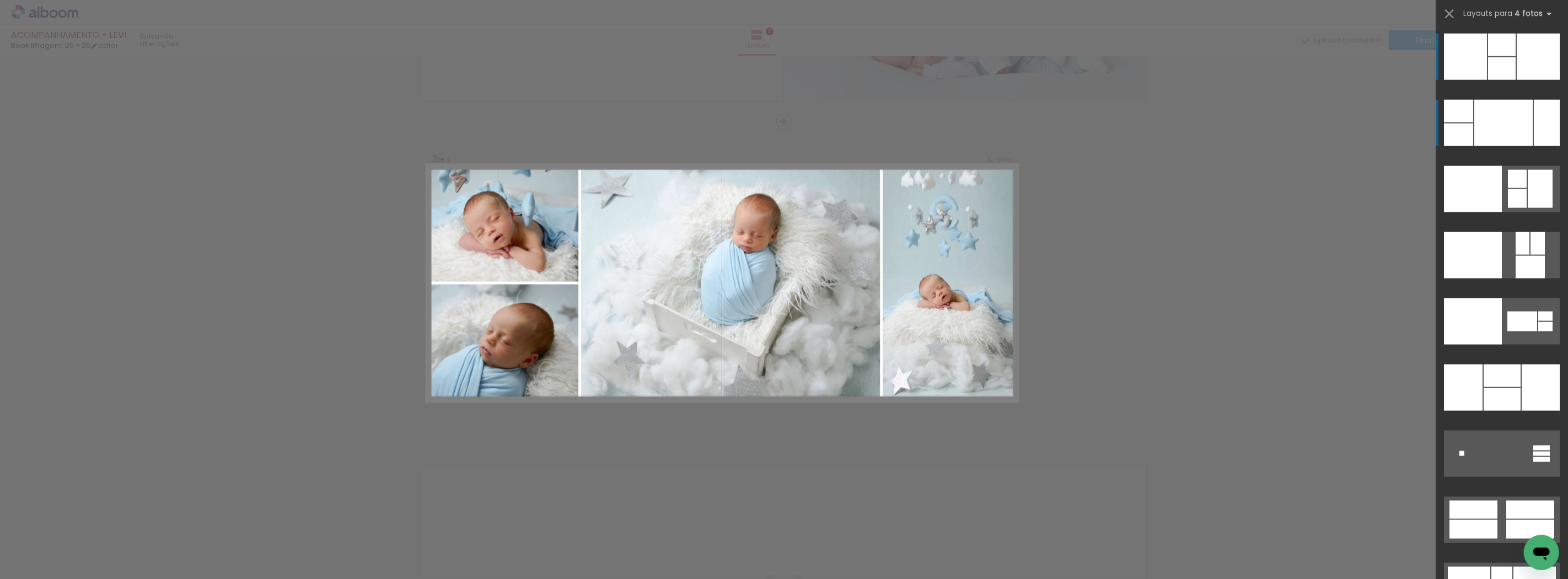
click at [1514, 136] on div at bounding box center [1502, 123] width 58 height 47
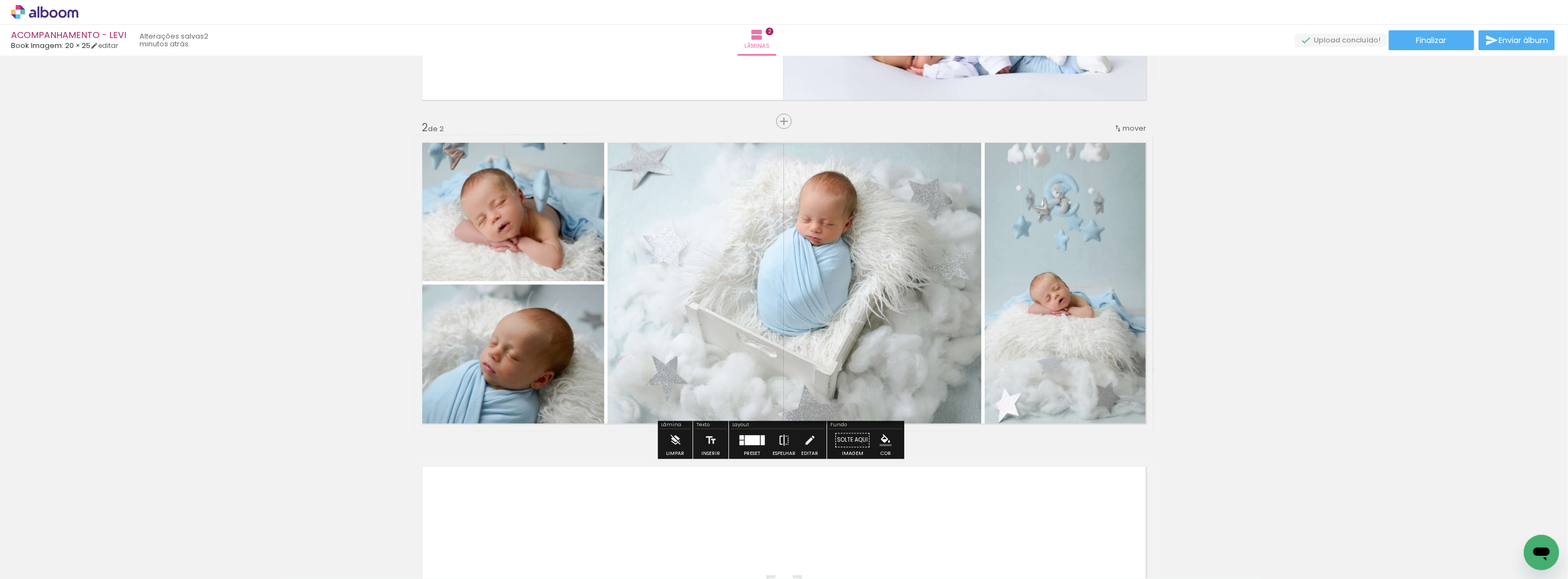
click at [781, 441] on iron-icon at bounding box center [784, 439] width 12 height 22
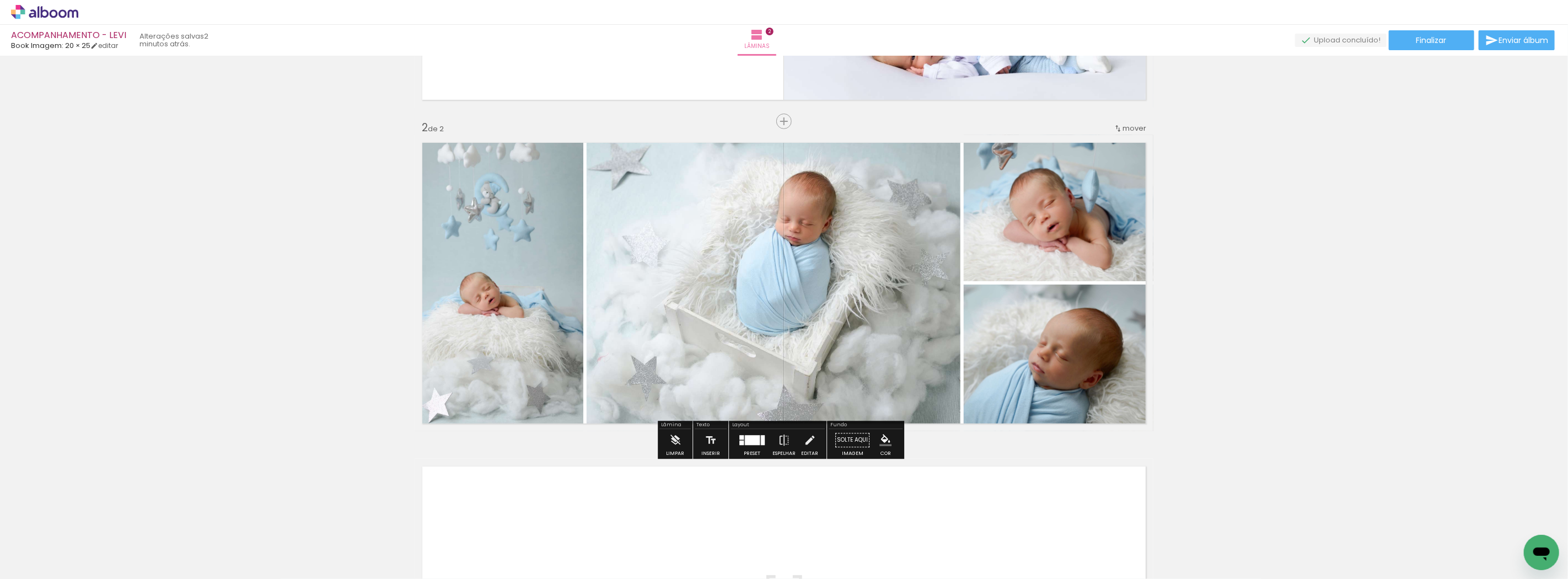
click at [1344, 246] on div "Inserir lâmina 1 de 2 Inserir lâmina 2 de 2" at bounding box center [784, 269] width 1568 height 972
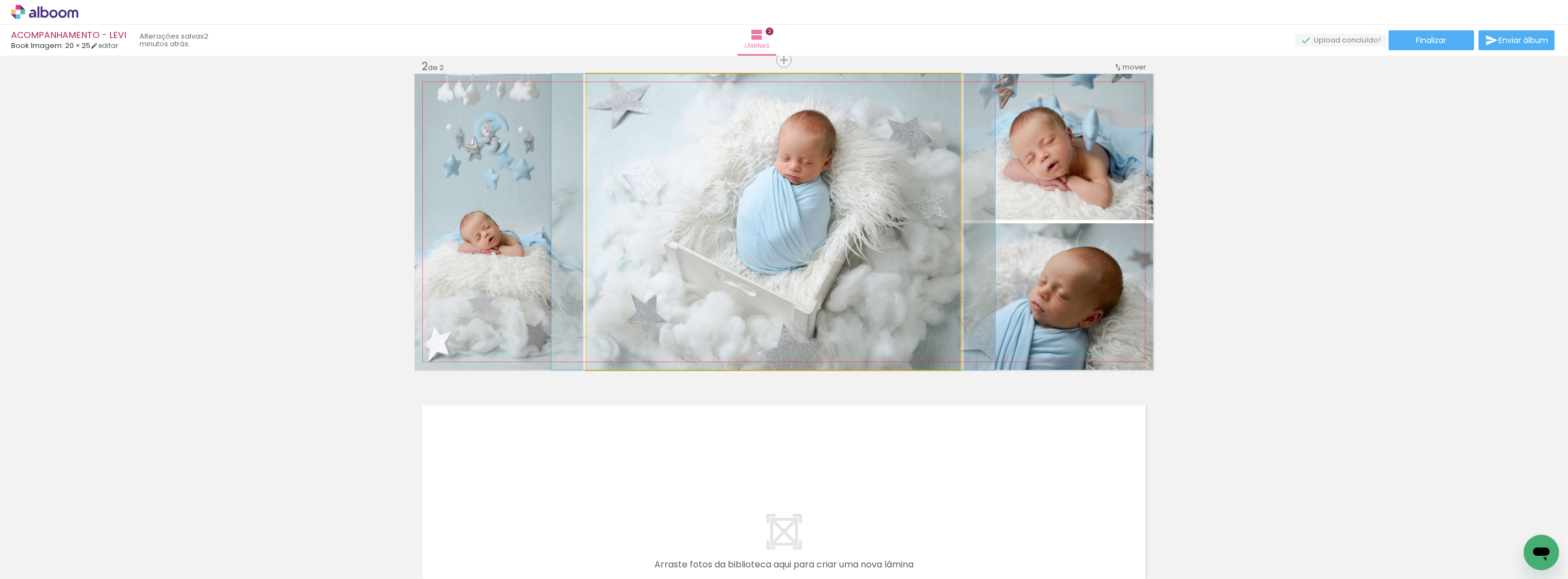
click at [865, 250] on quentale-photo at bounding box center [773, 222] width 374 height 296
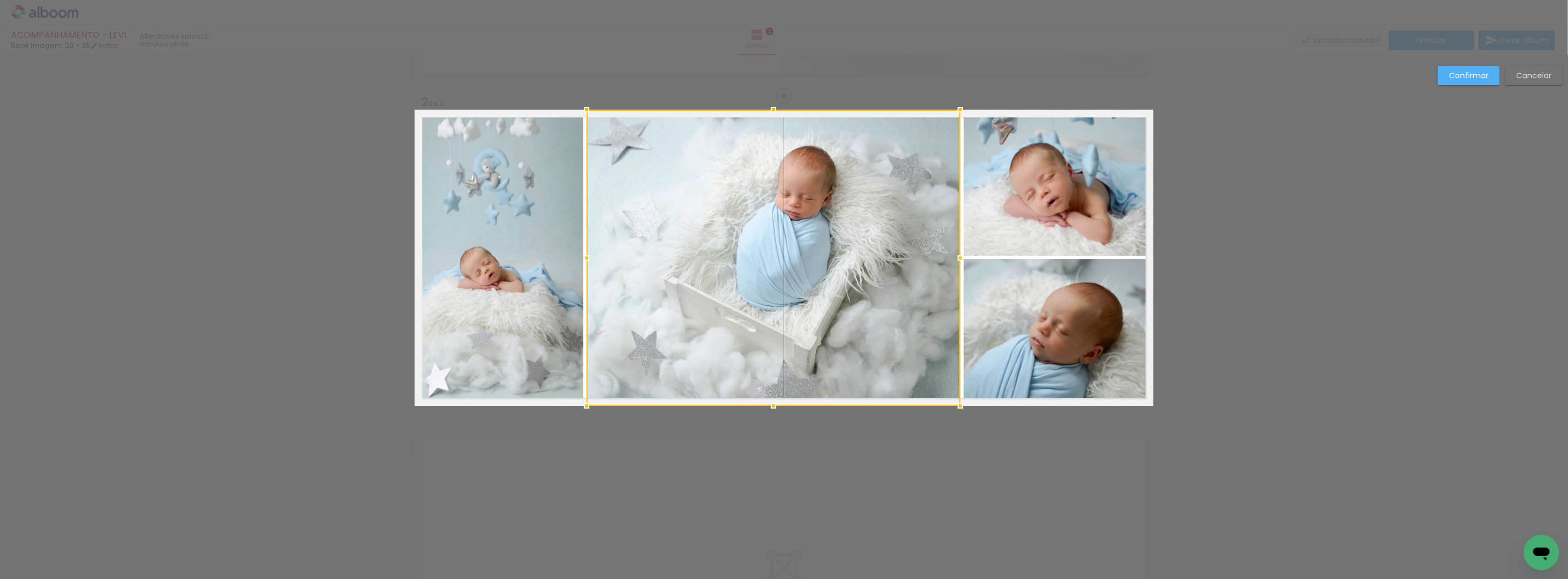
scroll to position [276, 0]
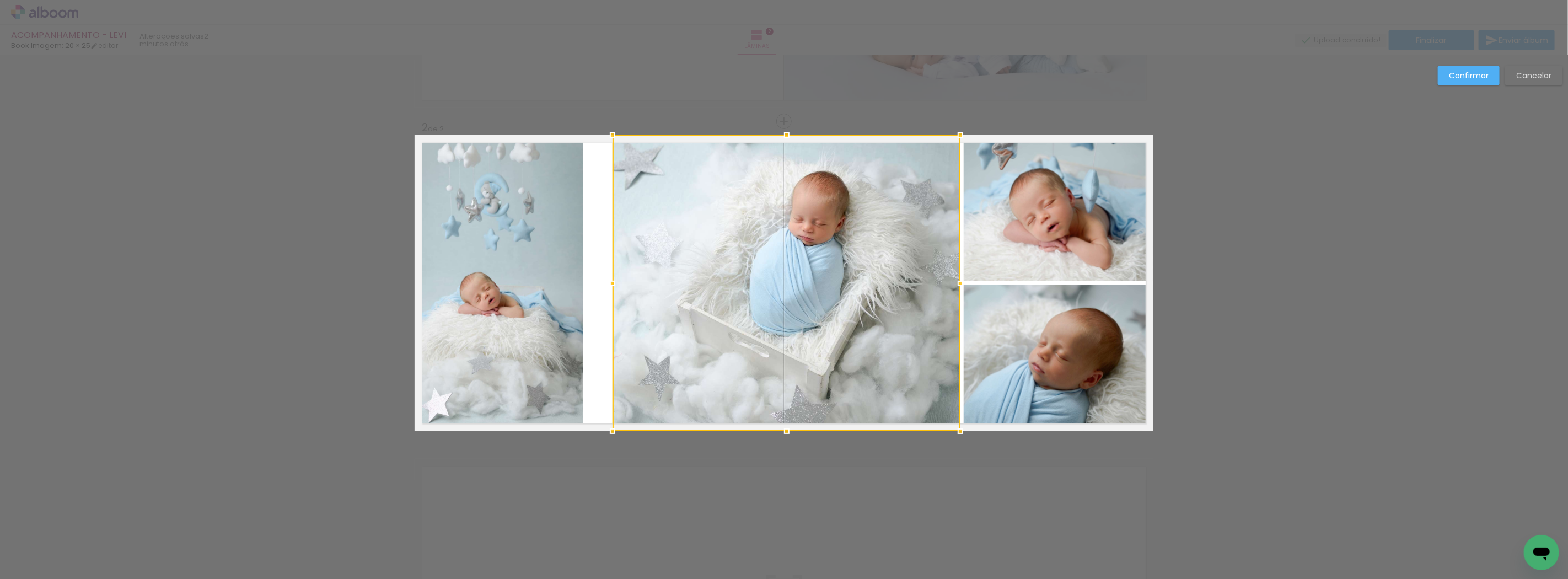
drag, startPoint x: 582, startPoint y: 284, endPoint x: 608, endPoint y: 285, distance: 26.0
click at [608, 285] on div at bounding box center [612, 282] width 22 height 22
click at [567, 286] on quentale-photo at bounding box center [498, 282] width 168 height 296
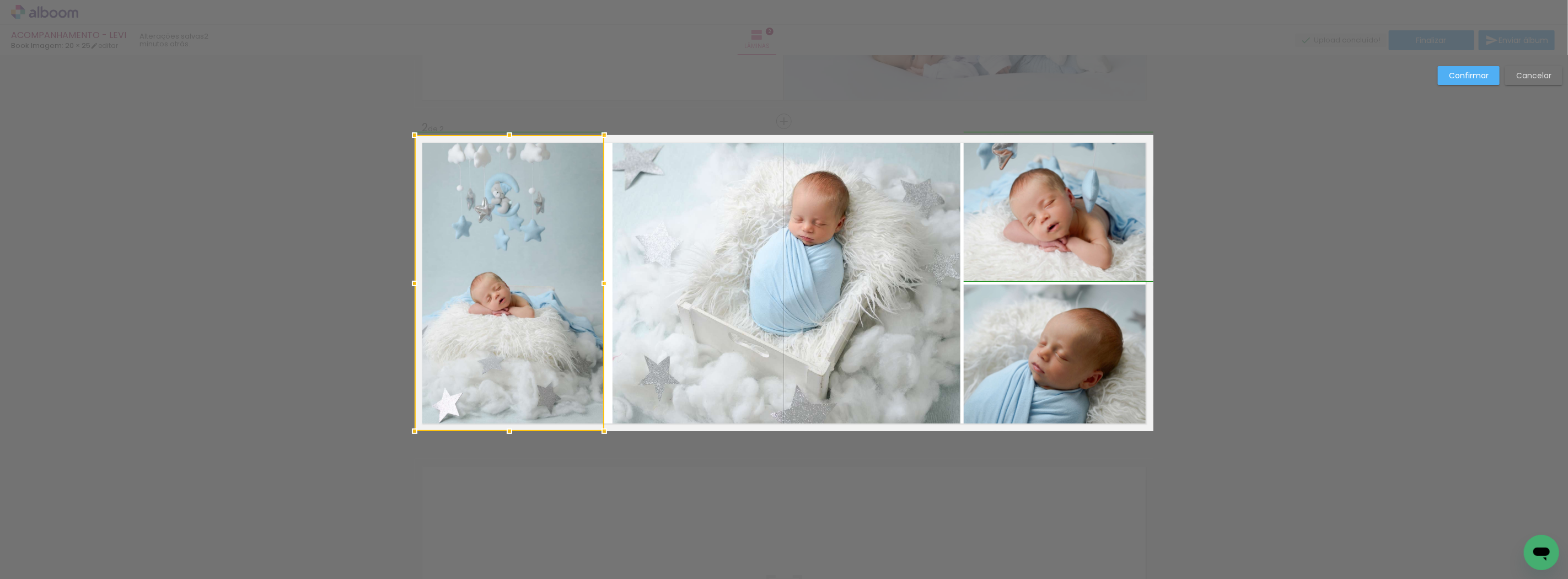
drag, startPoint x: 575, startPoint y: 281, endPoint x: 602, endPoint y: 281, distance: 27.0
click at [602, 281] on div at bounding box center [604, 282] width 22 height 22
click at [597, 282] on quentale-photo at bounding box center [509, 282] width 189 height 296
click at [598, 281] on div at bounding box center [609, 282] width 22 height 22
click at [1450, 64] on div "Confirmar Cancelar" at bounding box center [784, 278] width 1568 height 997
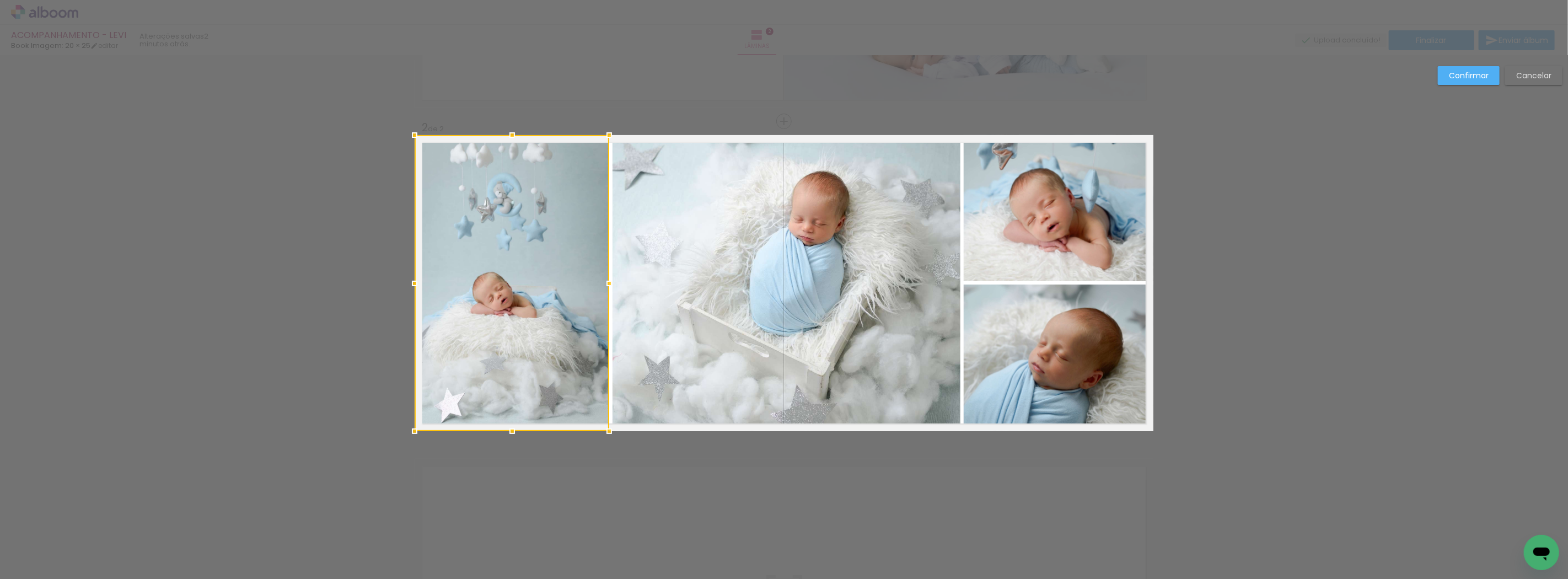
click at [1456, 86] on div "Confirmar Cancelar" at bounding box center [1497, 80] width 130 height 27
click at [1470, 68] on paper-button "Confirmar" at bounding box center [1468, 76] width 62 height 19
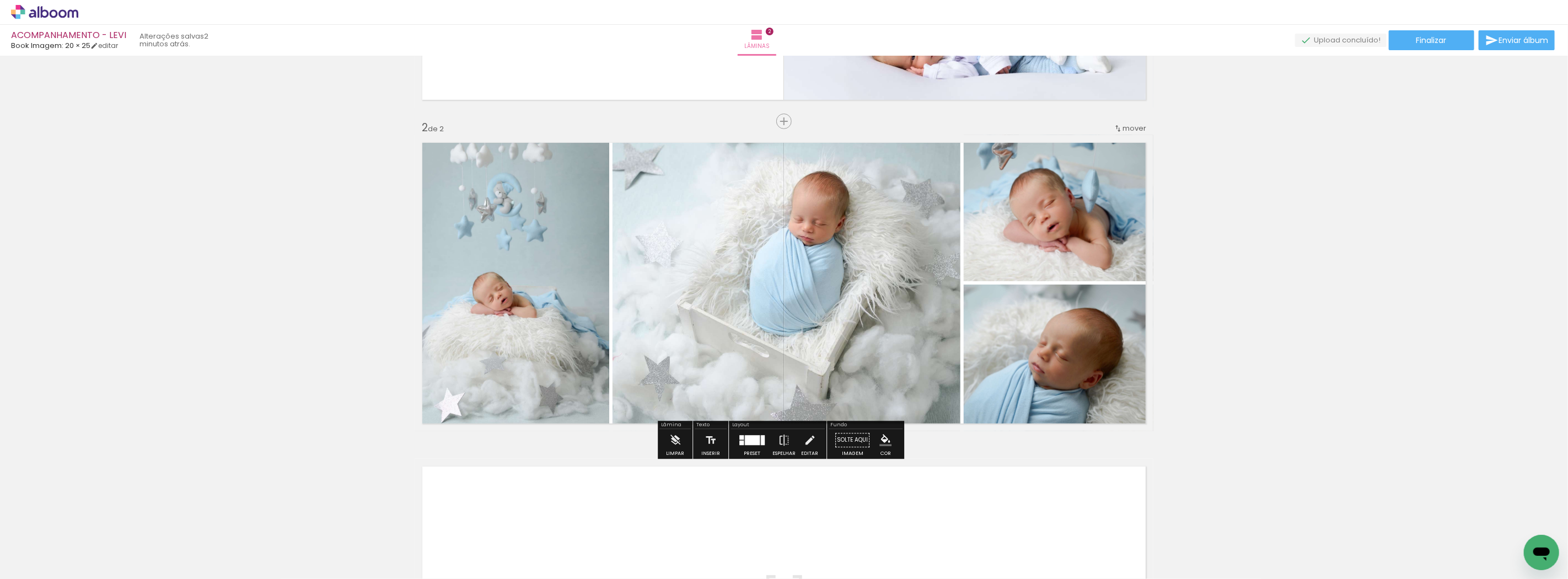
click at [1204, 188] on div "Inserir lâmina 1 de 2 Inserir lâmina 2 de 2" at bounding box center [784, 269] width 1568 height 972
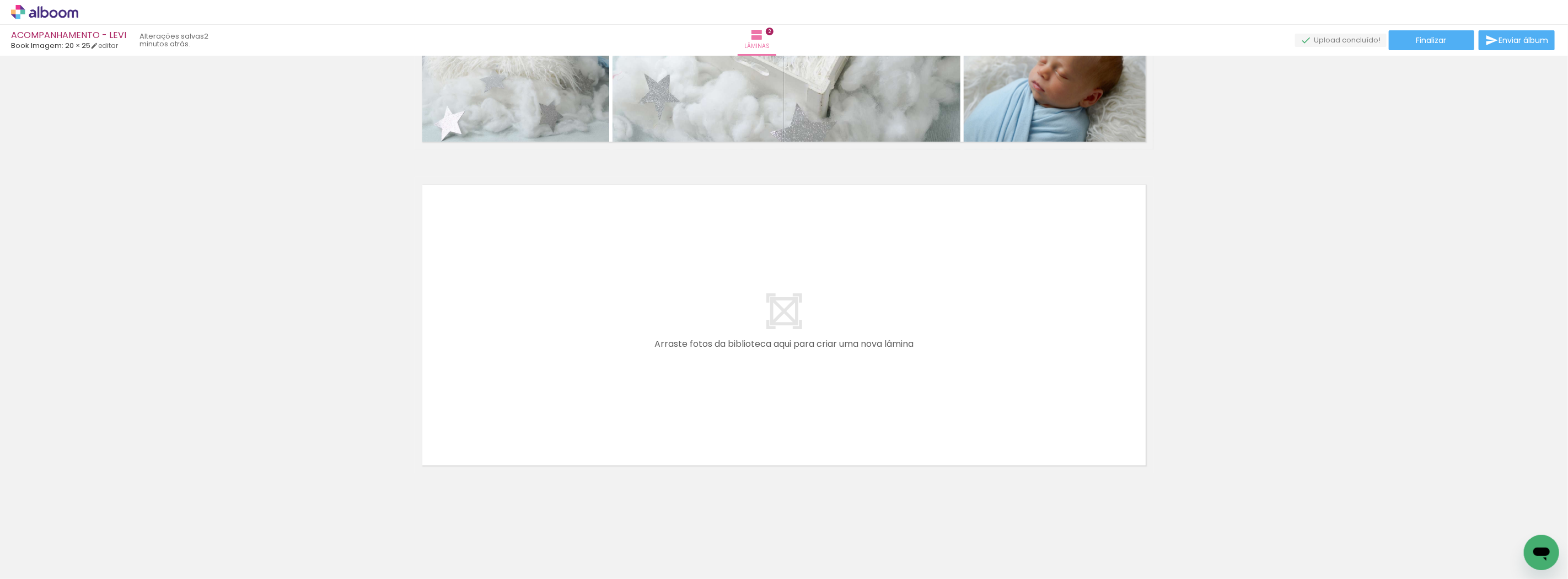
scroll to position [559, 0]
drag, startPoint x: 498, startPoint y: 536, endPoint x: 522, endPoint y: 422, distance: 116.5
click at [522, 422] on quentale-workspace at bounding box center [784, 289] width 1568 height 579
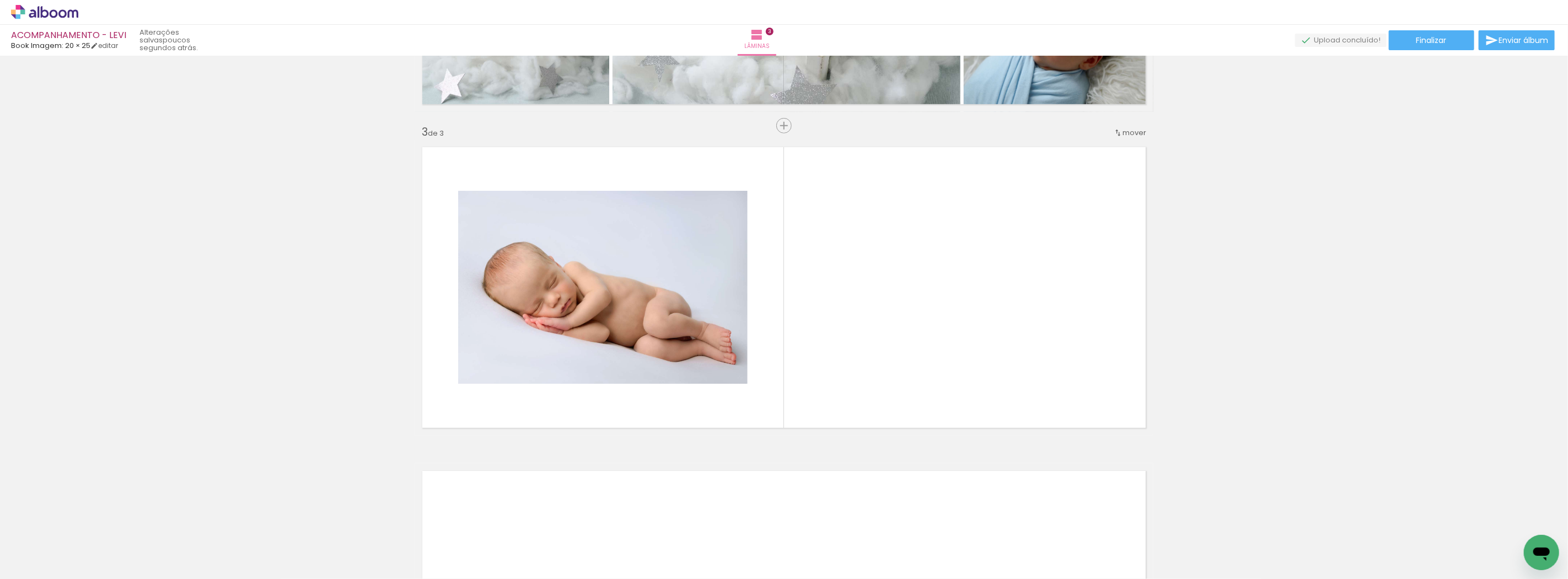
scroll to position [600, 0]
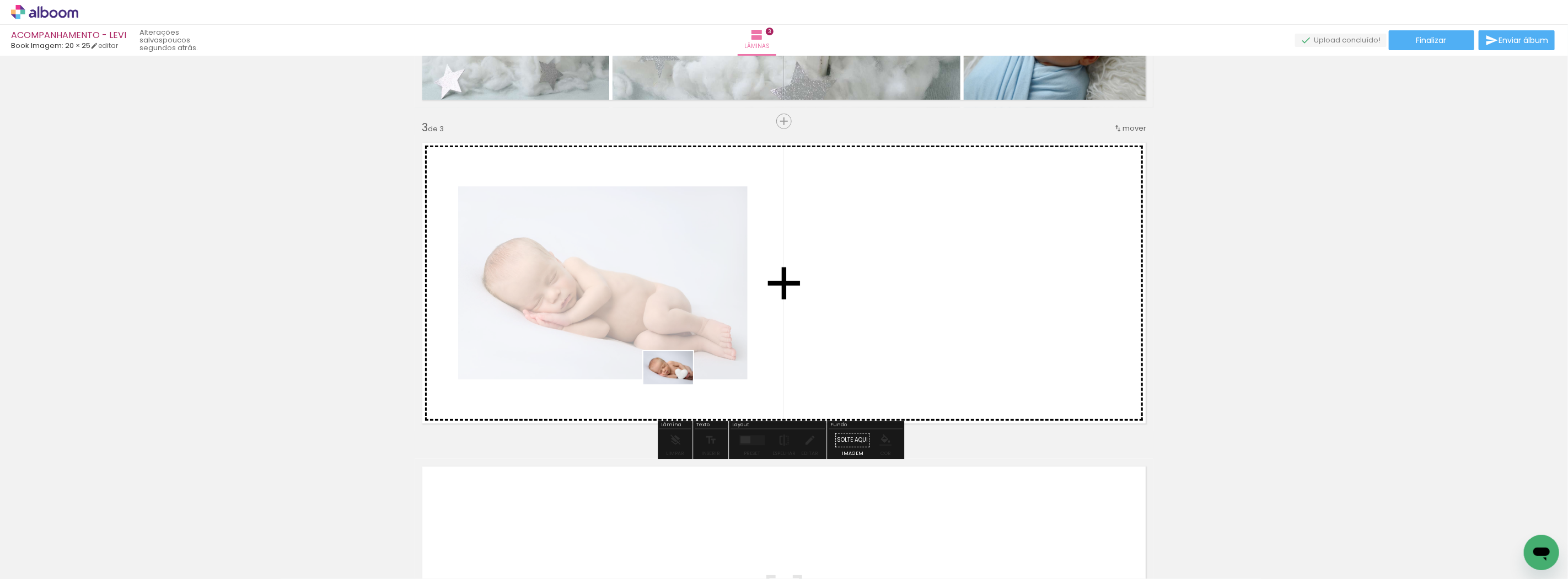
drag, startPoint x: 546, startPoint y: 549, endPoint x: 676, endPoint y: 384, distance: 210.1
click at [676, 384] on quentale-workspace at bounding box center [784, 289] width 1568 height 579
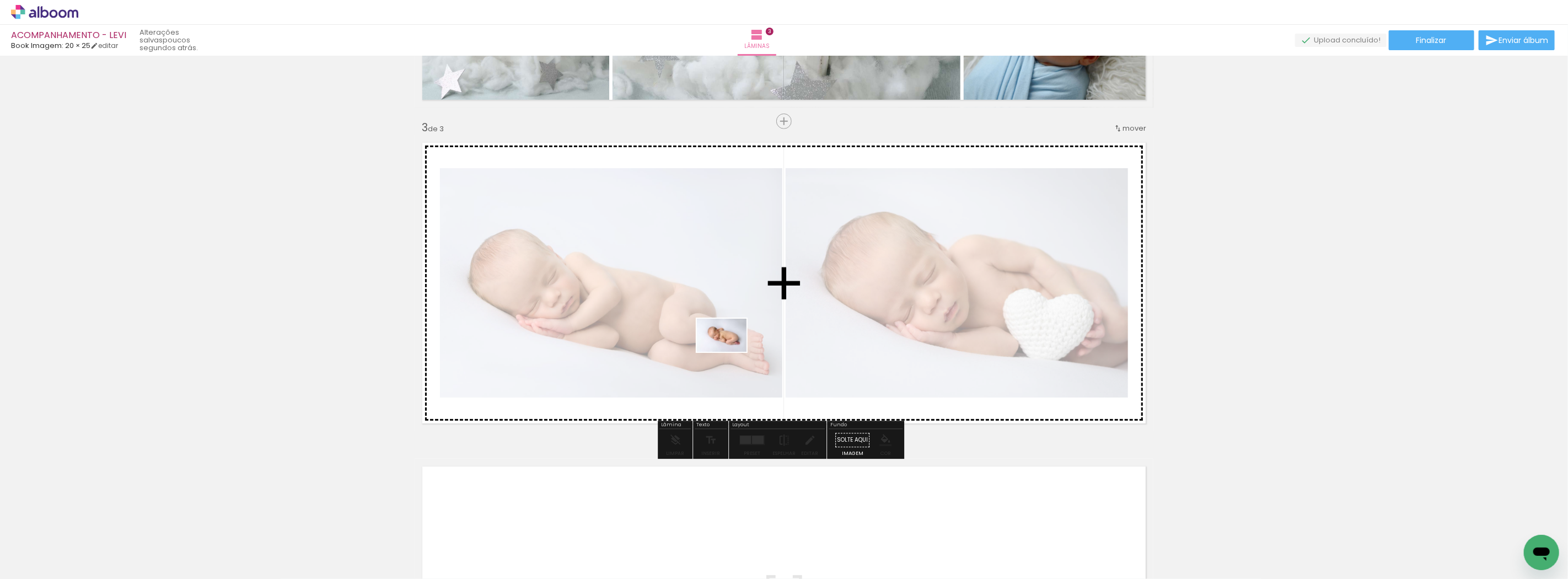
drag, startPoint x: 612, startPoint y: 539, endPoint x: 730, endPoint y: 352, distance: 221.1
click at [730, 352] on quentale-workspace at bounding box center [784, 289] width 1568 height 579
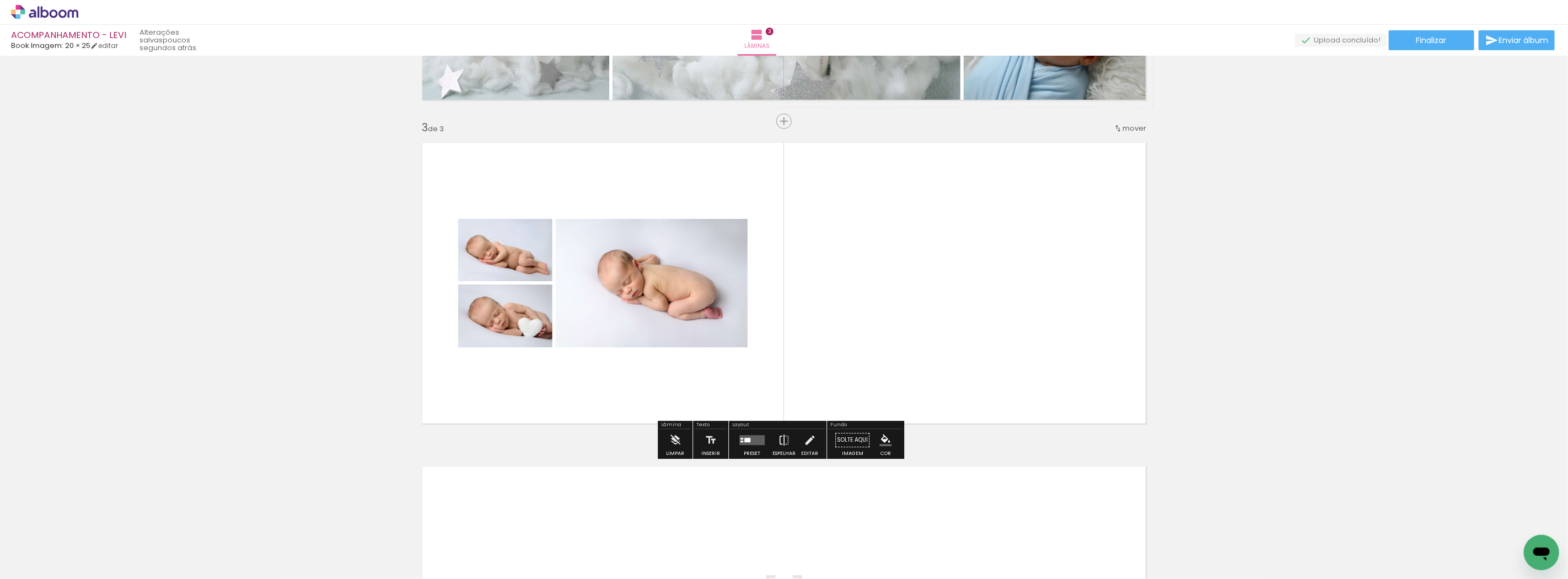
click at [755, 439] on quentale-layouter at bounding box center [751, 439] width 26 height 10
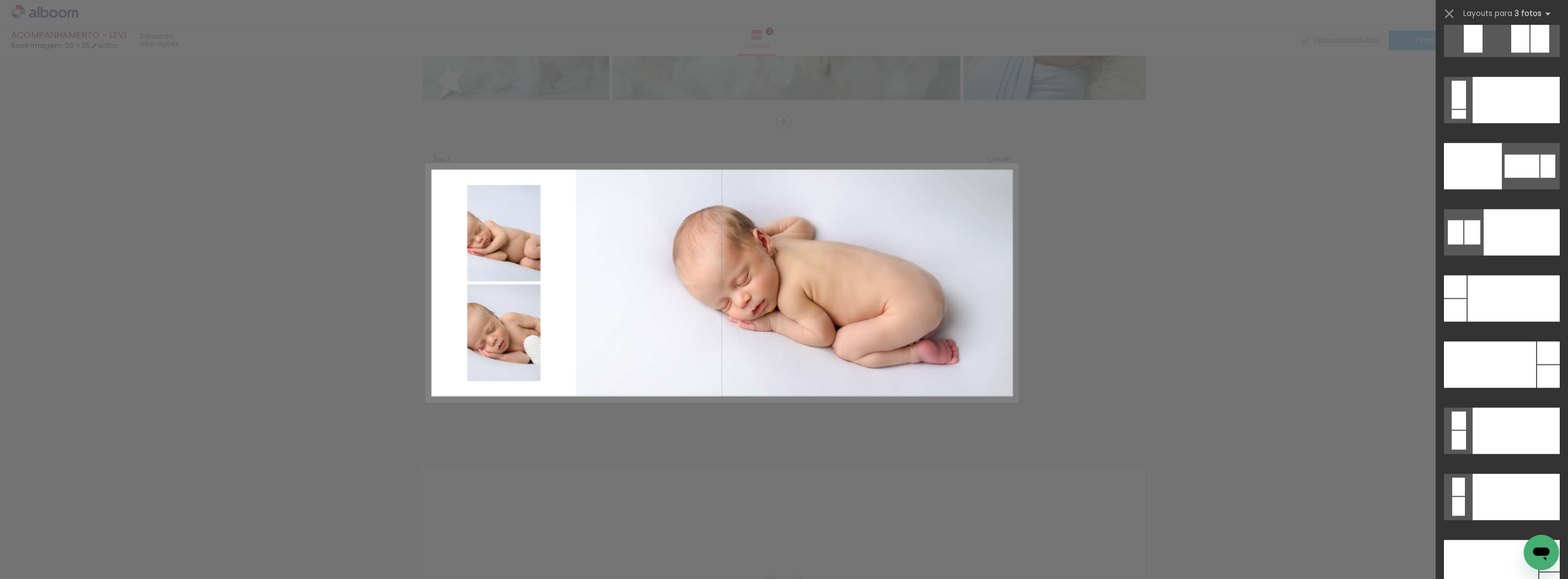
scroll to position [12800, 0]
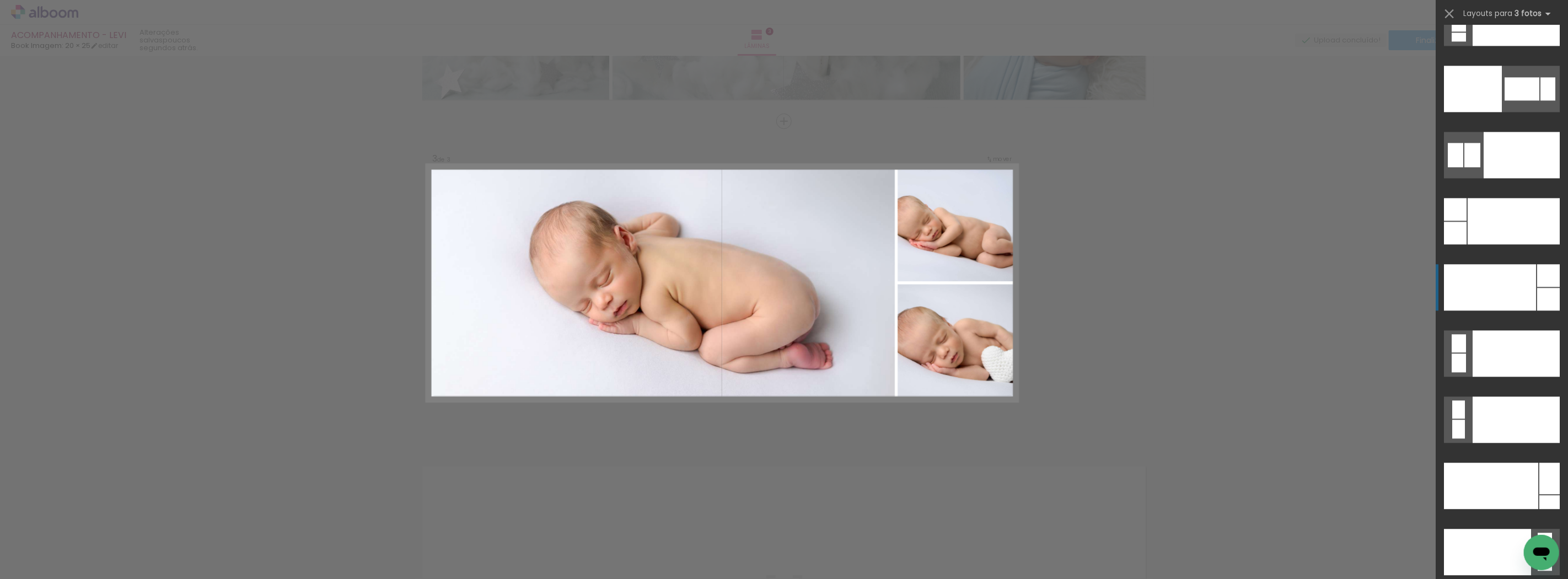
click at [1537, 292] on div at bounding box center [1548, 299] width 23 height 23
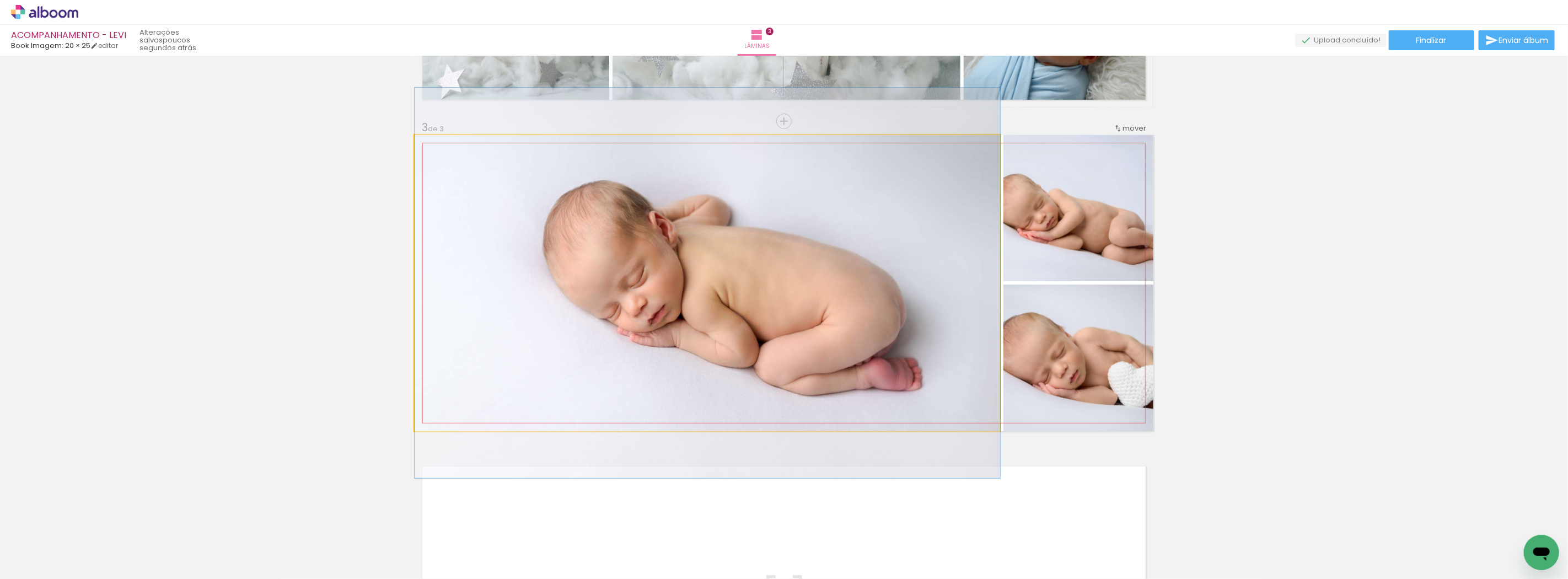
click at [949, 299] on quentale-photo at bounding box center [707, 282] width 586 height 296
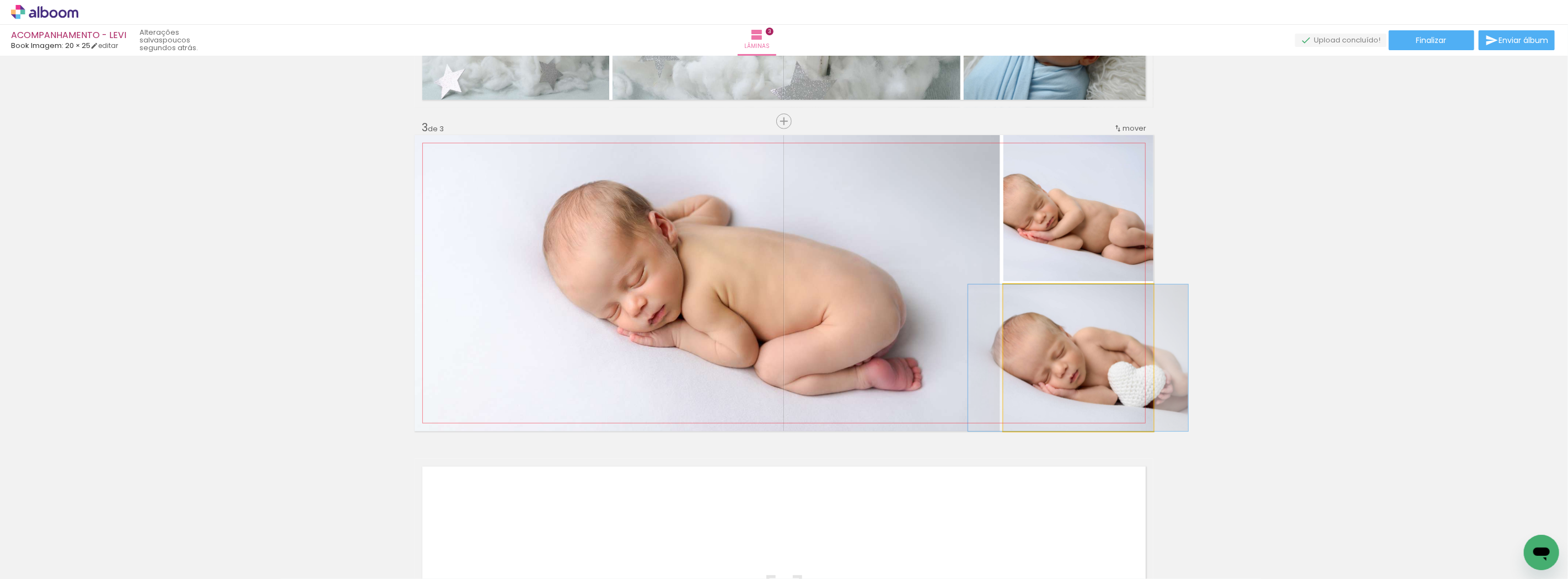
click at [1085, 311] on quentale-photo at bounding box center [1078, 357] width 150 height 146
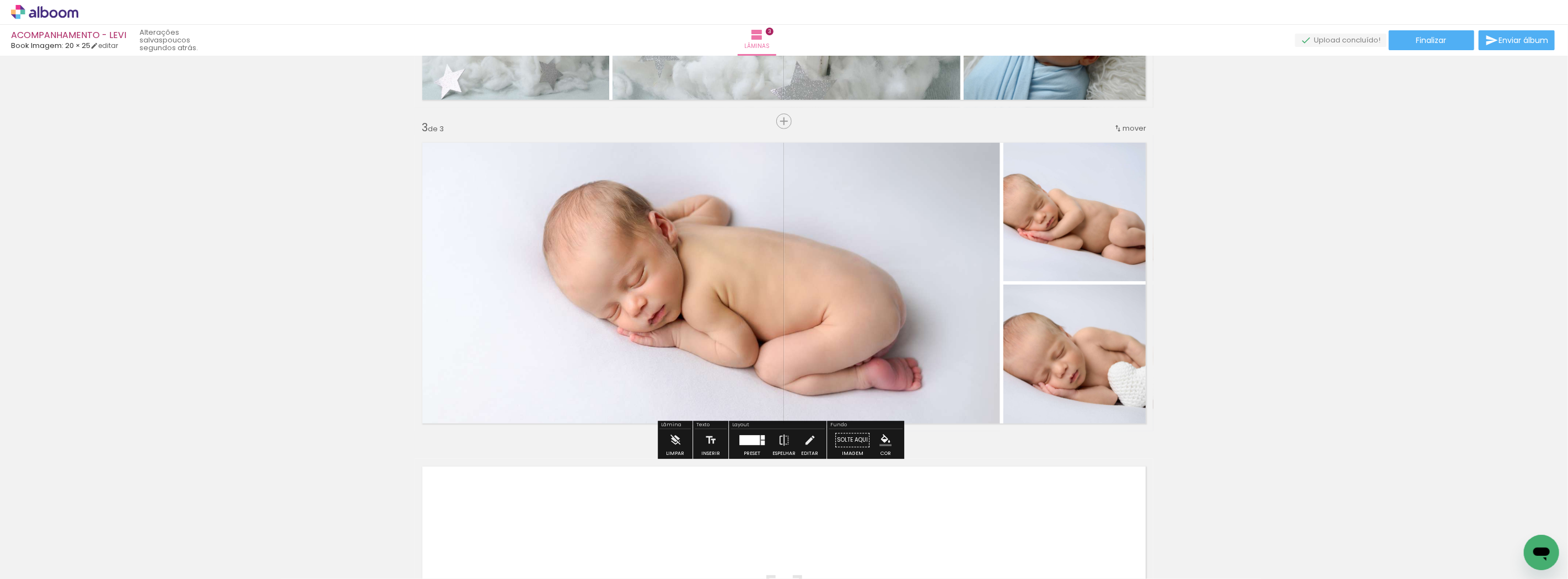
click at [921, 302] on quentale-photo at bounding box center [707, 282] width 586 height 296
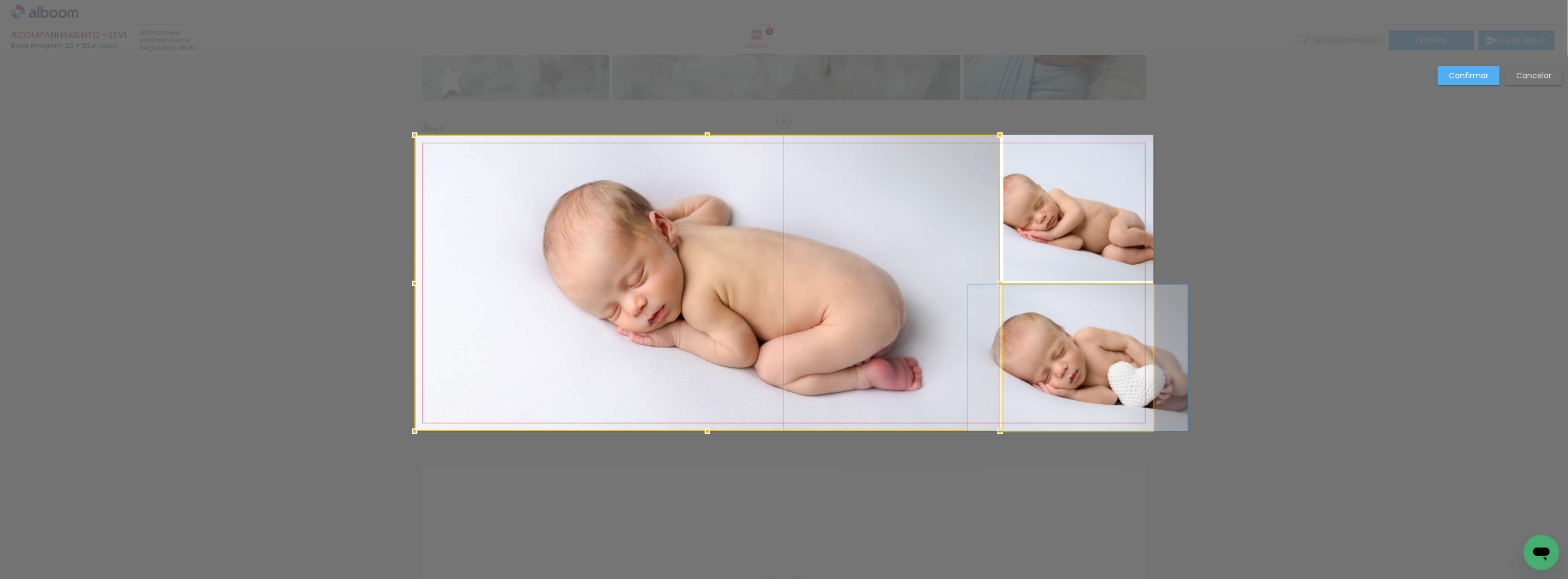
click at [1038, 326] on quentale-photo at bounding box center [1078, 357] width 150 height 146
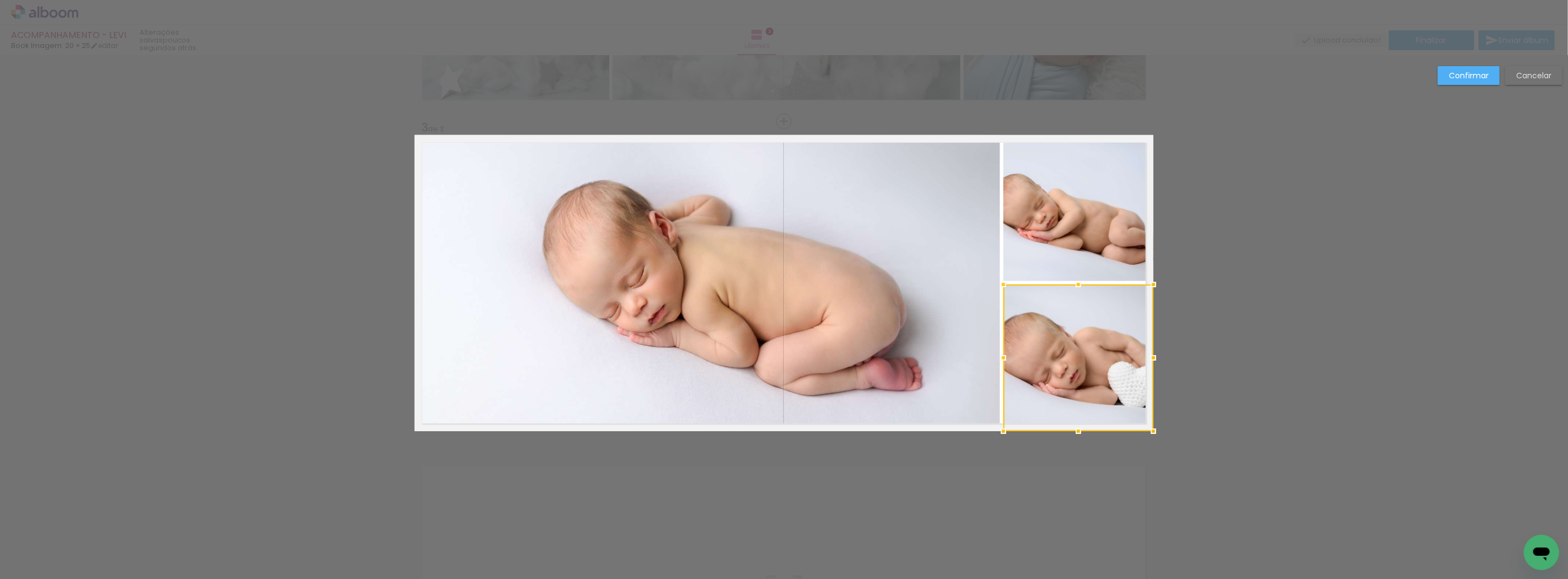
click at [1056, 346] on div at bounding box center [1078, 357] width 150 height 146
click at [907, 340] on quentale-photo at bounding box center [707, 282] width 586 height 296
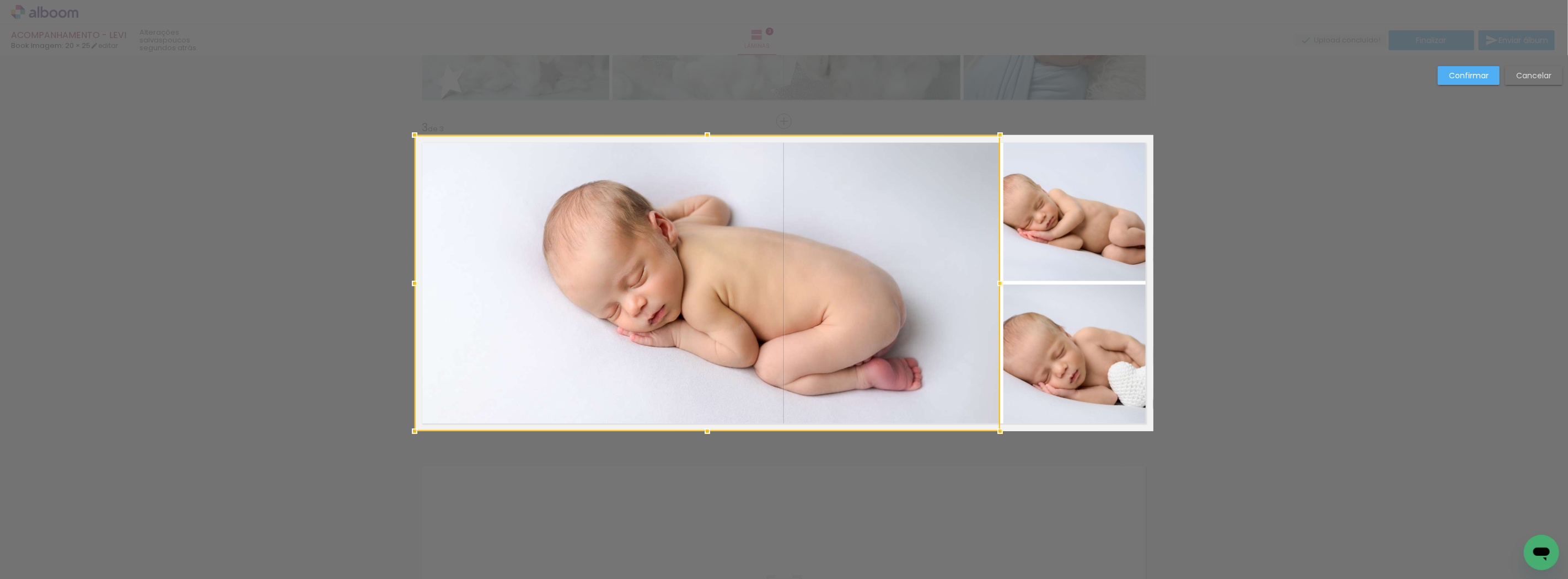
click at [907, 340] on div at bounding box center [707, 282] width 586 height 296
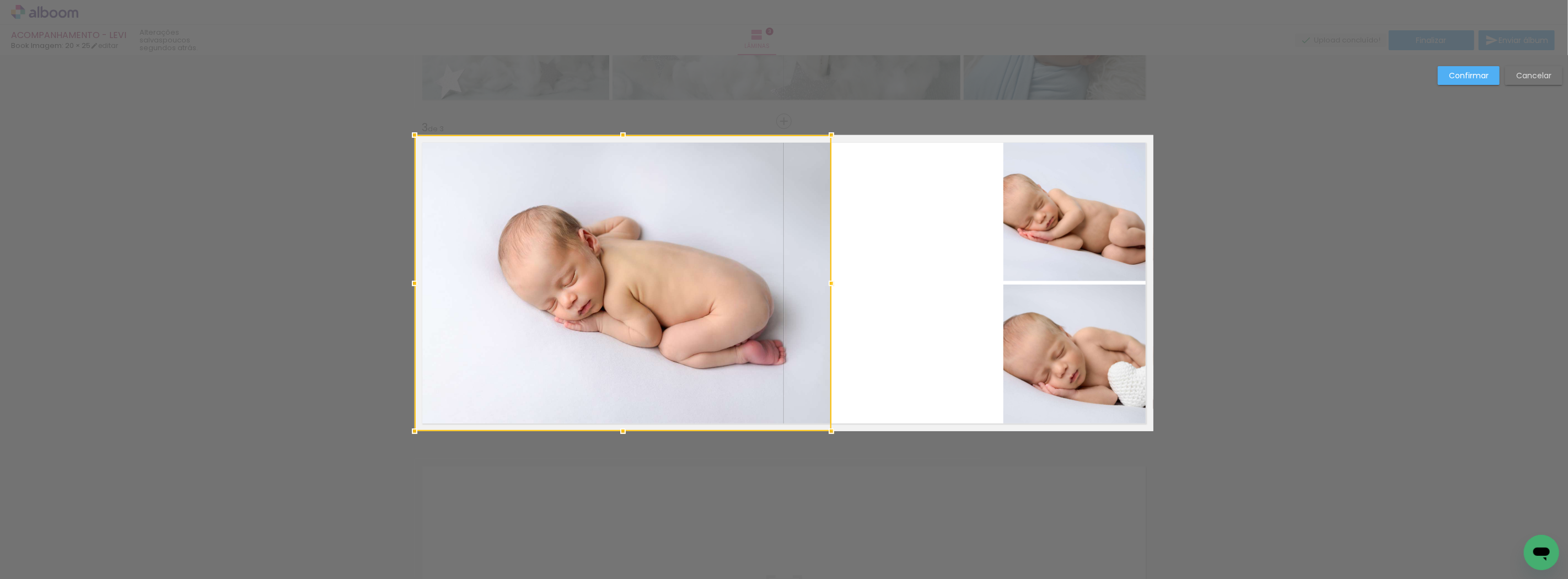
click at [822, 288] on div at bounding box center [831, 282] width 22 height 22
click at [1032, 230] on quentale-photo at bounding box center [1078, 208] width 150 height 146
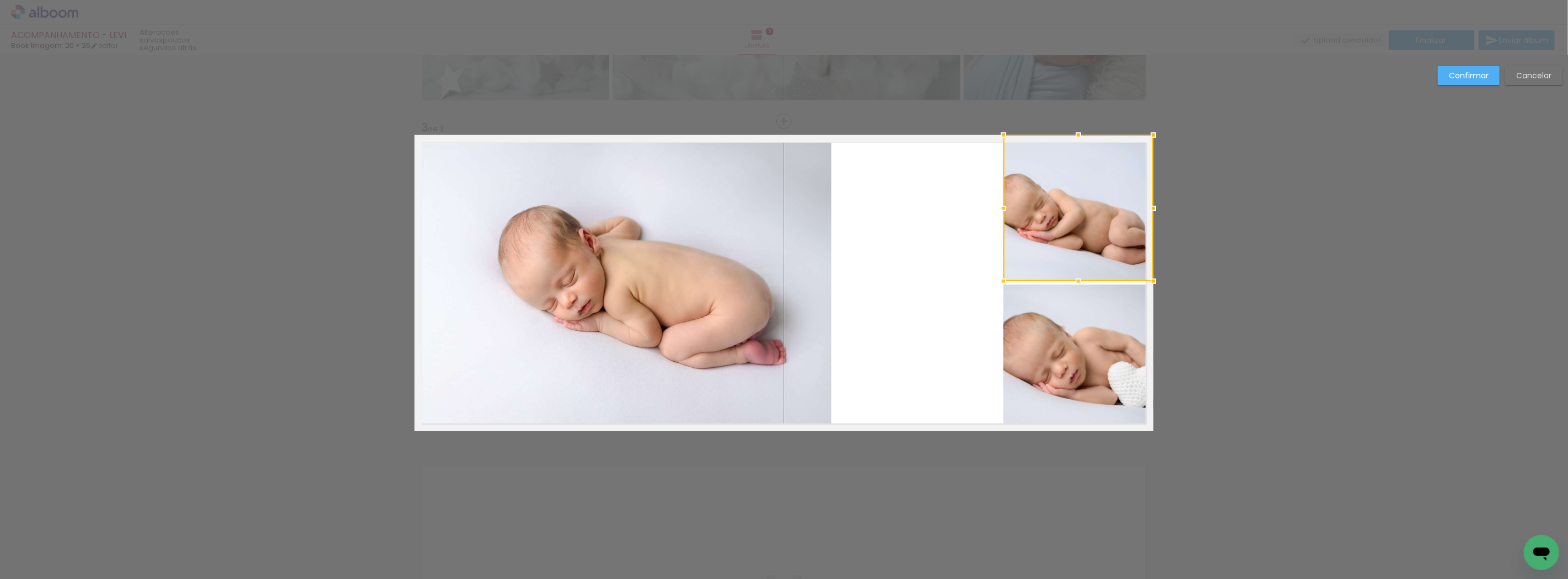
click at [1032, 230] on div at bounding box center [1078, 208] width 150 height 146
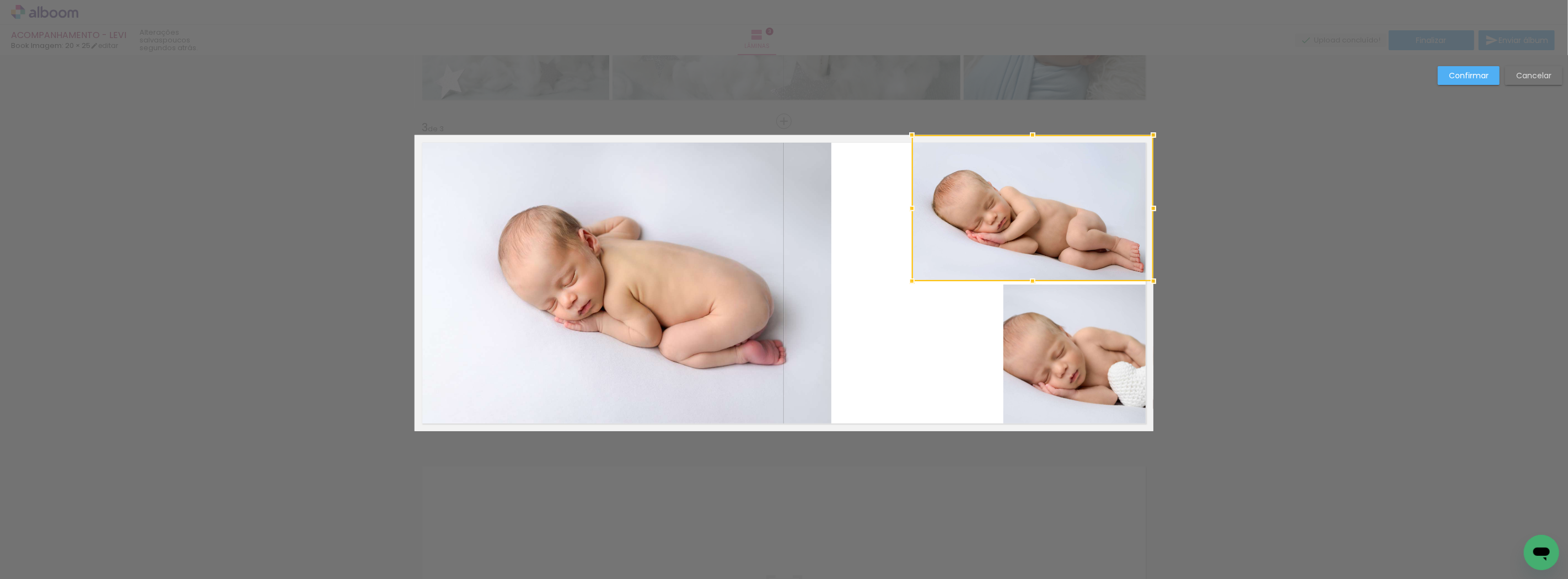
drag, startPoint x: 997, startPoint y: 208, endPoint x: 908, endPoint y: 208, distance: 89.0
click at [908, 208] on div at bounding box center [911, 208] width 22 height 22
click at [1208, 258] on div "Confirmar Cancelar" at bounding box center [784, 116] width 1568 height 1321
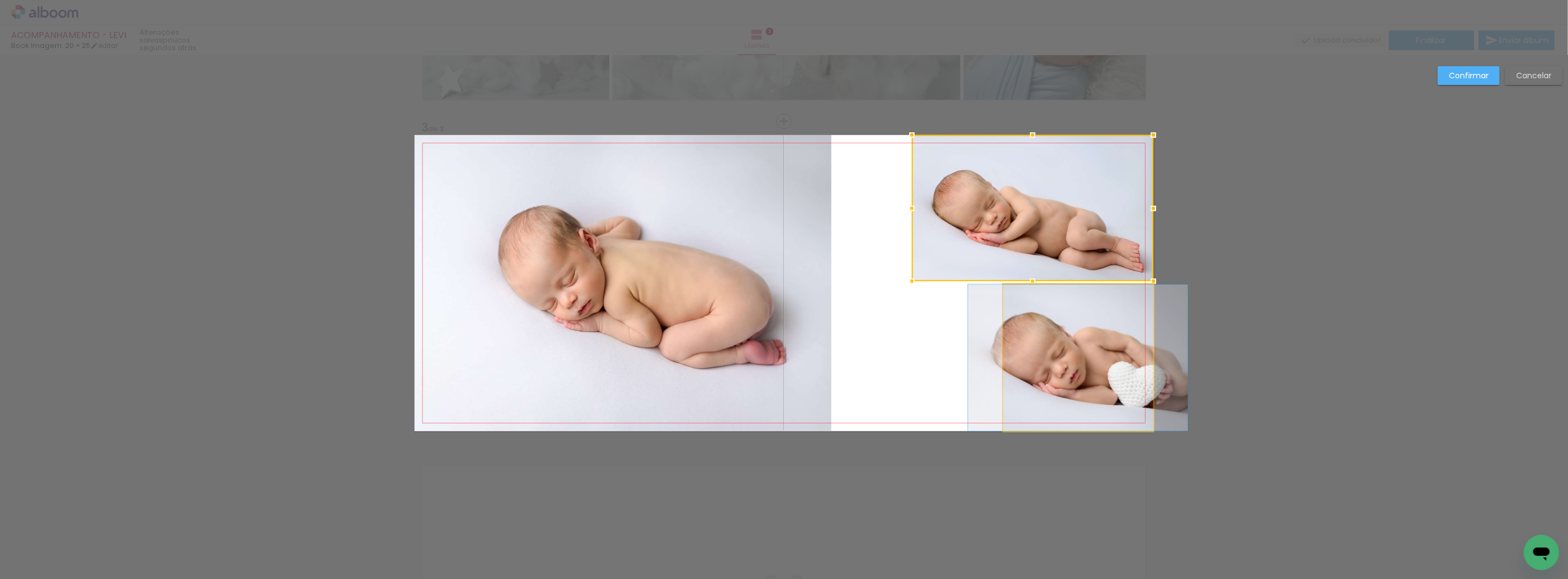
click at [1100, 333] on quentale-photo at bounding box center [1078, 357] width 150 height 146
click at [1100, 281] on div at bounding box center [1033, 208] width 242 height 146
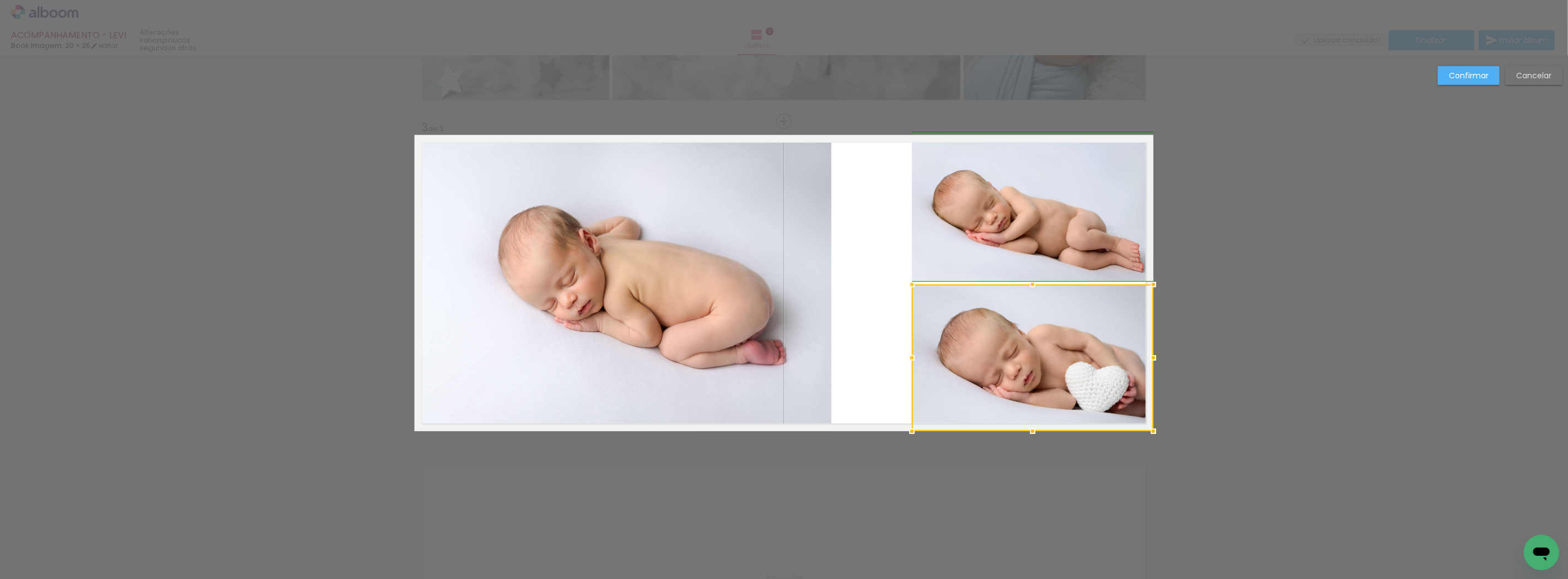
drag, startPoint x: 998, startPoint y: 354, endPoint x: 907, endPoint y: 352, distance: 91.0
click at [907, 352] on div at bounding box center [911, 357] width 22 height 22
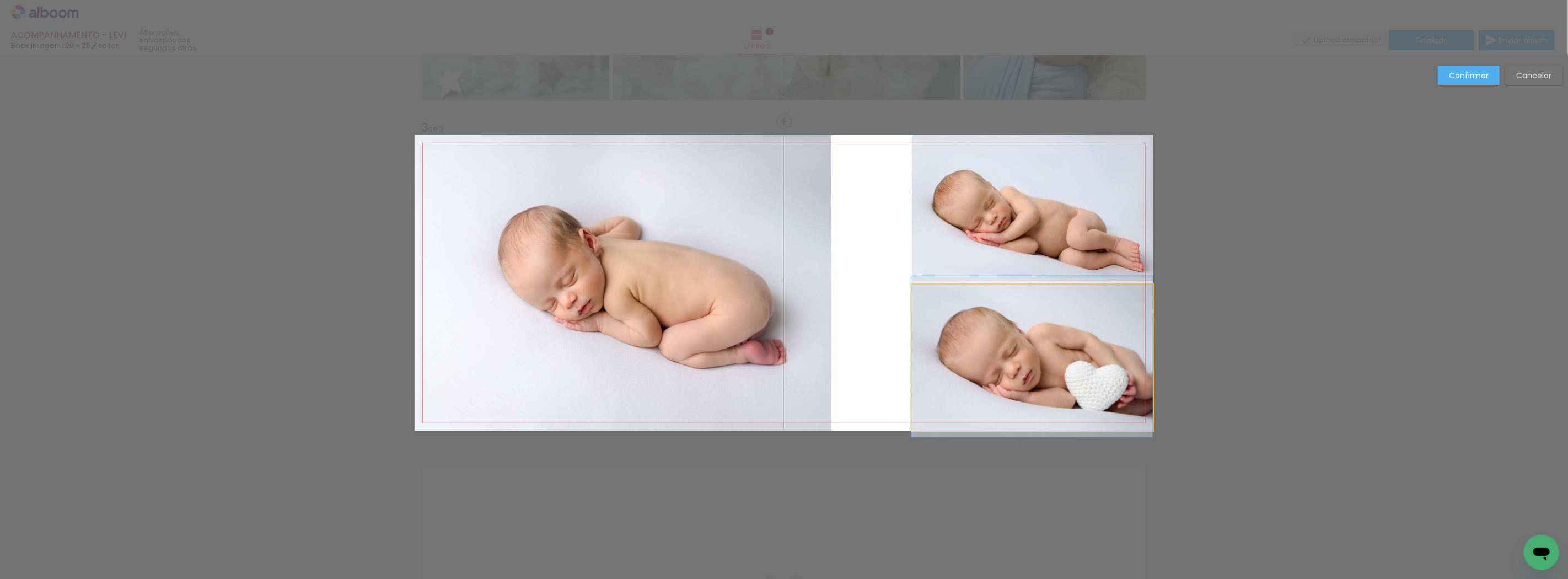
drag, startPoint x: 1063, startPoint y: 352, endPoint x: 1051, endPoint y: 351, distance: 12.0
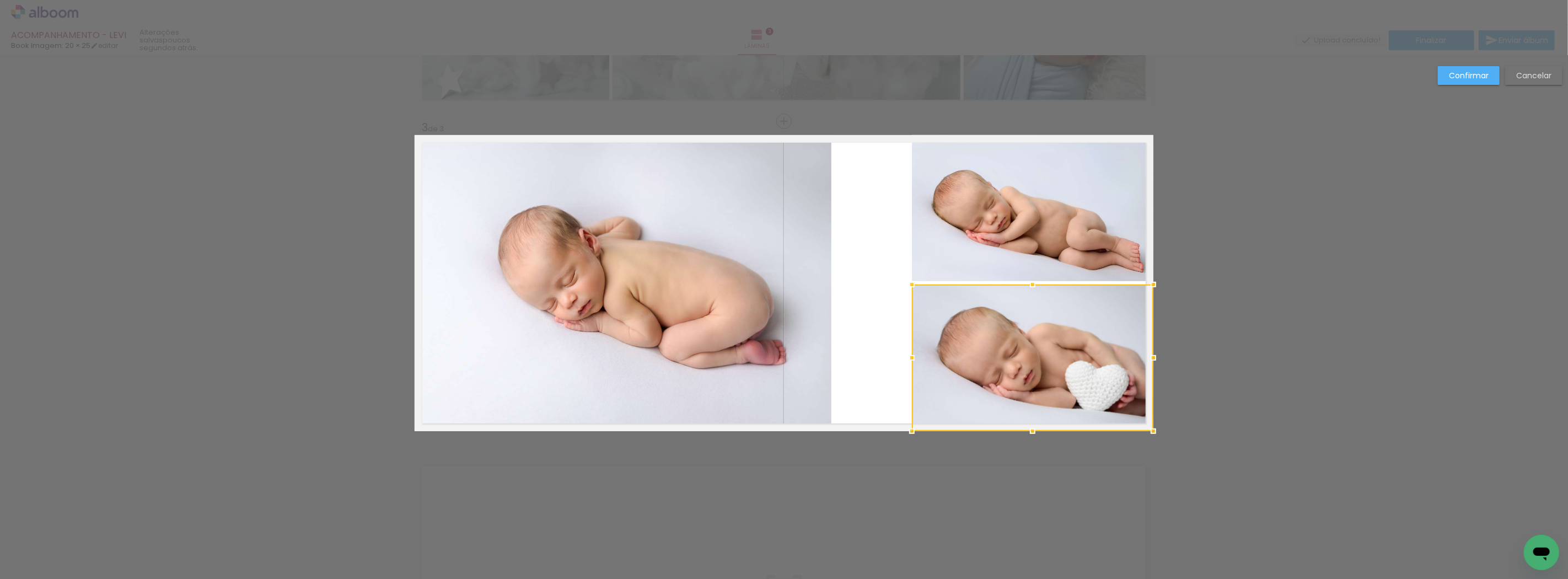
click at [1279, 305] on div "Confirmar Cancelar" at bounding box center [784, 116] width 1568 height 1321
click at [836, 311] on quentale-layouter at bounding box center [784, 282] width 739 height 296
click at [785, 307] on quentale-photo at bounding box center [623, 282] width 416 height 296
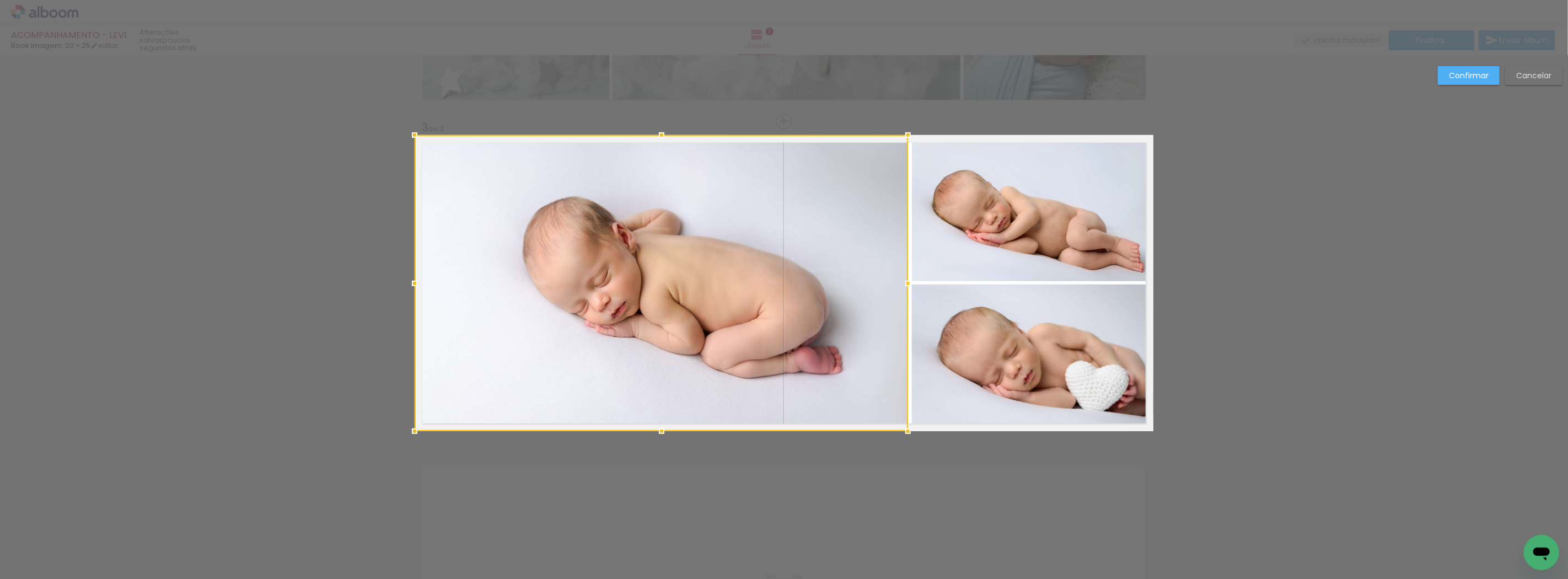
drag, startPoint x: 824, startPoint y: 287, endPoint x: 900, endPoint y: 284, distance: 76.1
click at [900, 284] on div at bounding box center [907, 282] width 22 height 22
click at [1470, 84] on paper-button "Confirmar" at bounding box center [1468, 76] width 62 height 19
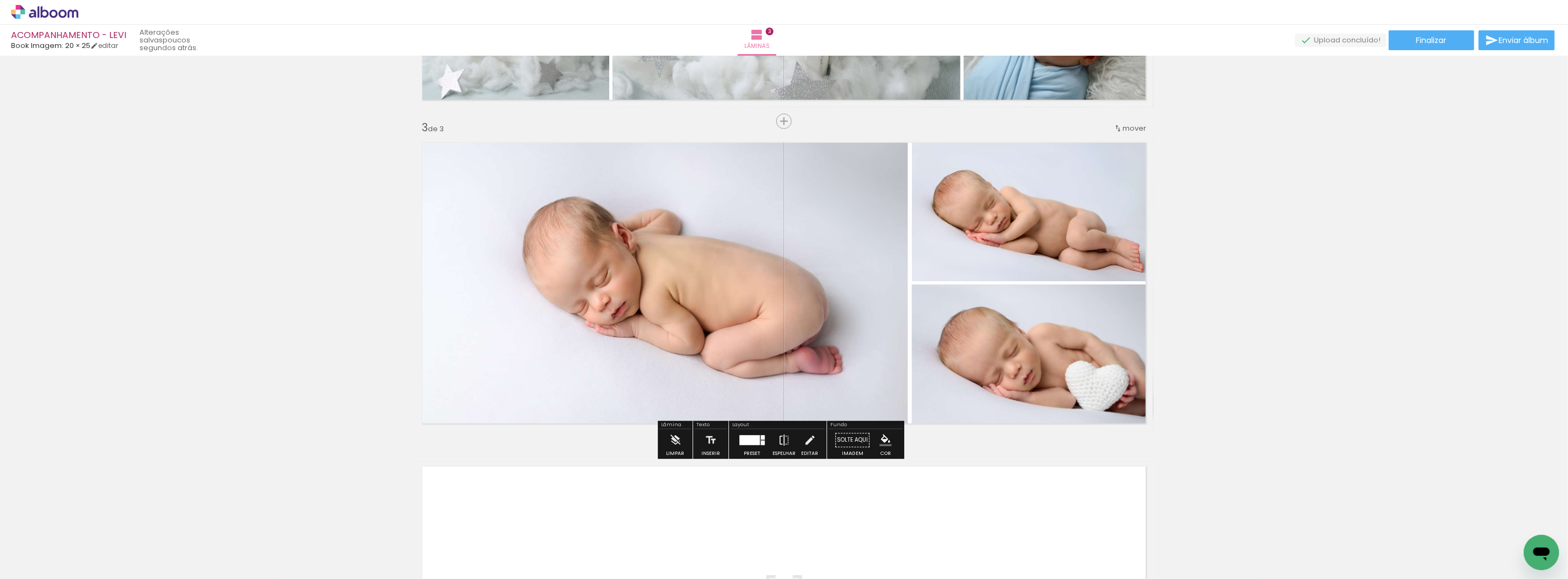
click at [1252, 164] on div "Inserir lâmina 1 de 3 Inserir lâmina 2 de 3 Inserir lâmina 3 de 3" at bounding box center [784, 107] width 1568 height 1295
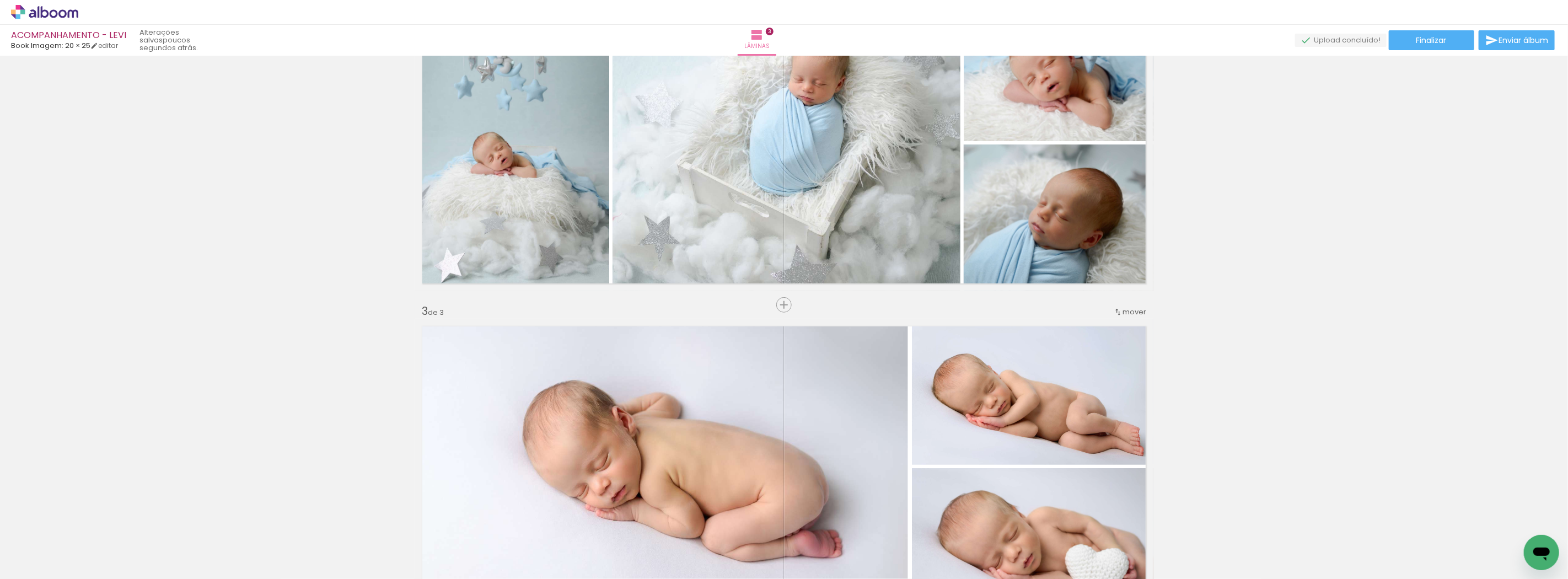
scroll to position [600, 0]
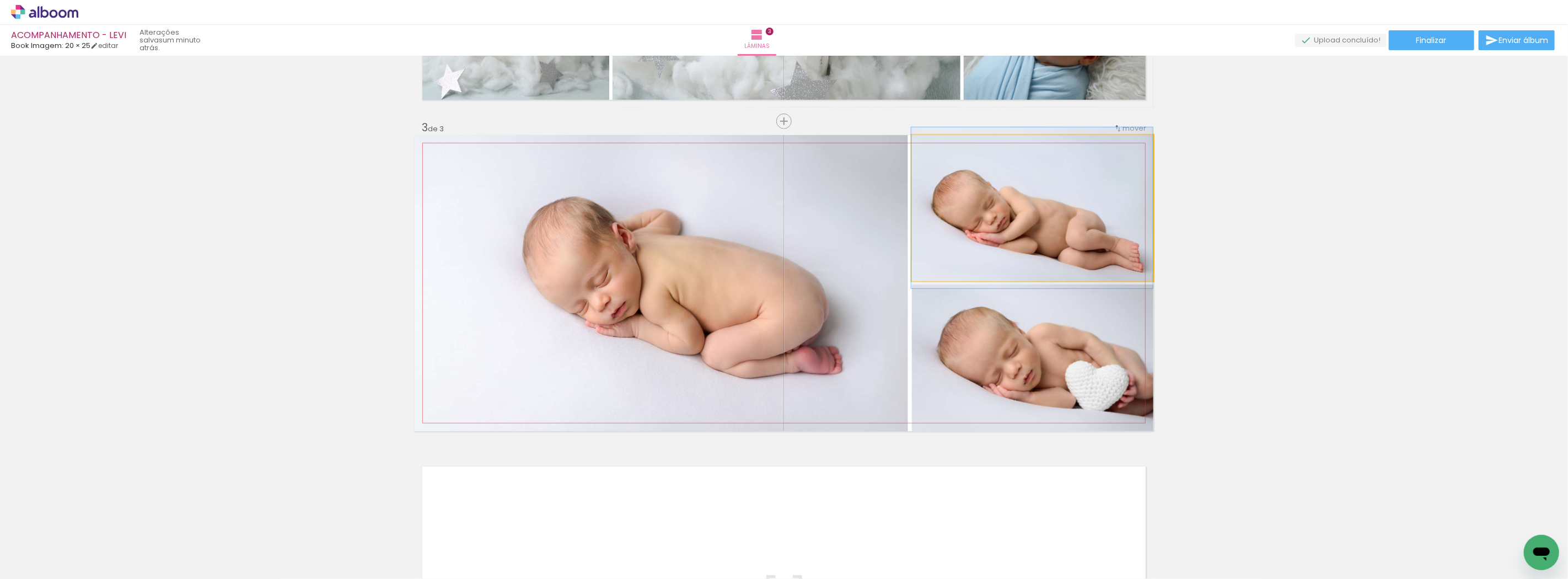
drag, startPoint x: 1060, startPoint y: 187, endPoint x: 1045, endPoint y: 187, distance: 15.0
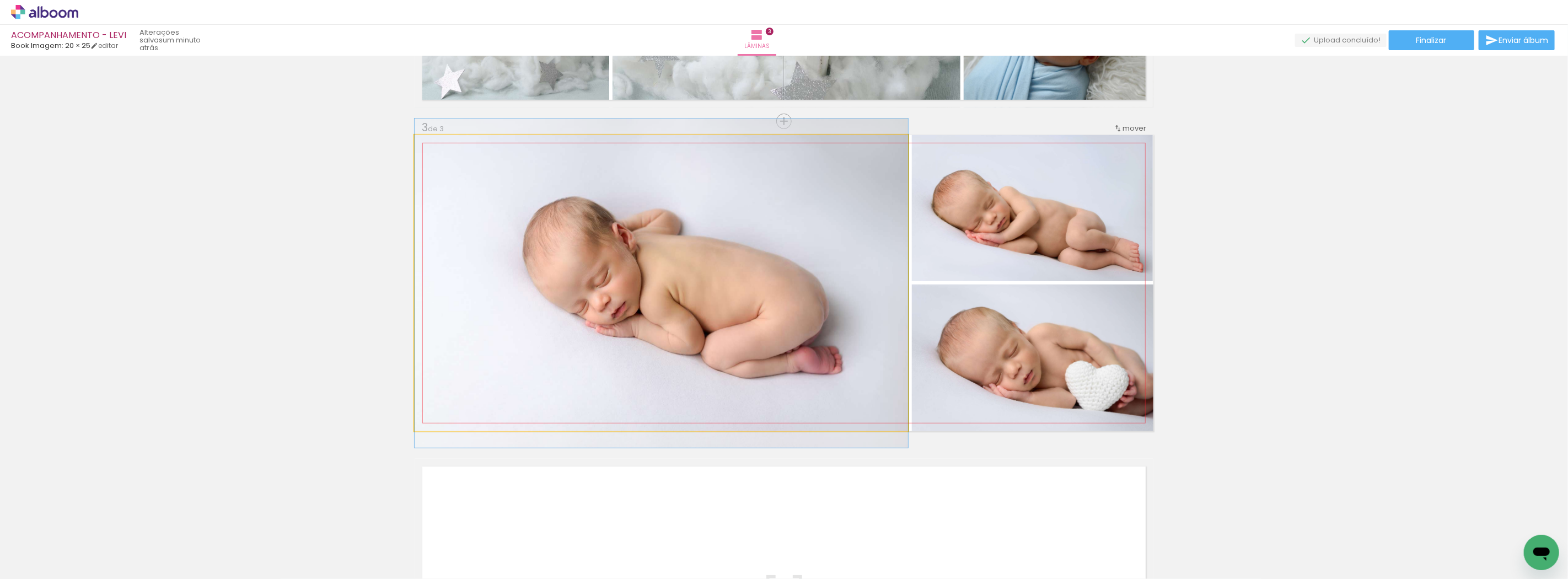
click at [868, 221] on quentale-photo at bounding box center [661, 282] width 494 height 296
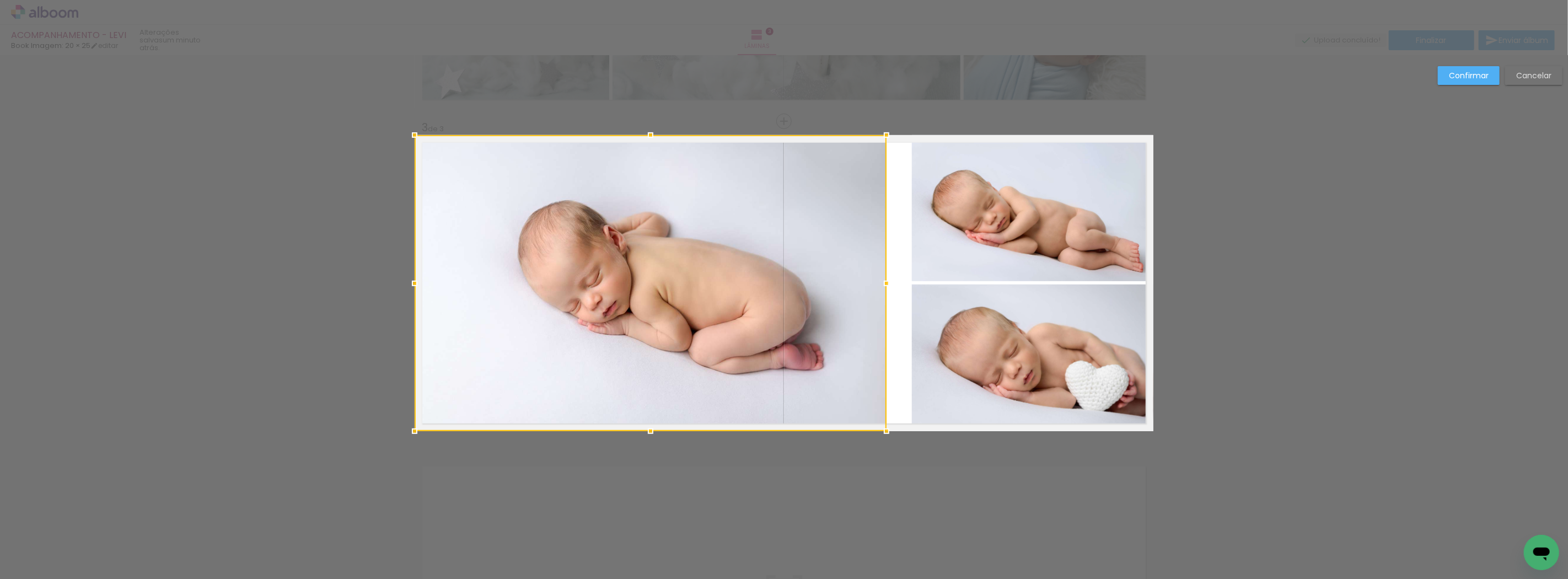
drag, startPoint x: 897, startPoint y: 278, endPoint x: 876, endPoint y: 276, distance: 21.1
click at [876, 276] on div at bounding box center [886, 282] width 22 height 22
click at [955, 236] on quentale-photo at bounding box center [1033, 208] width 242 height 146
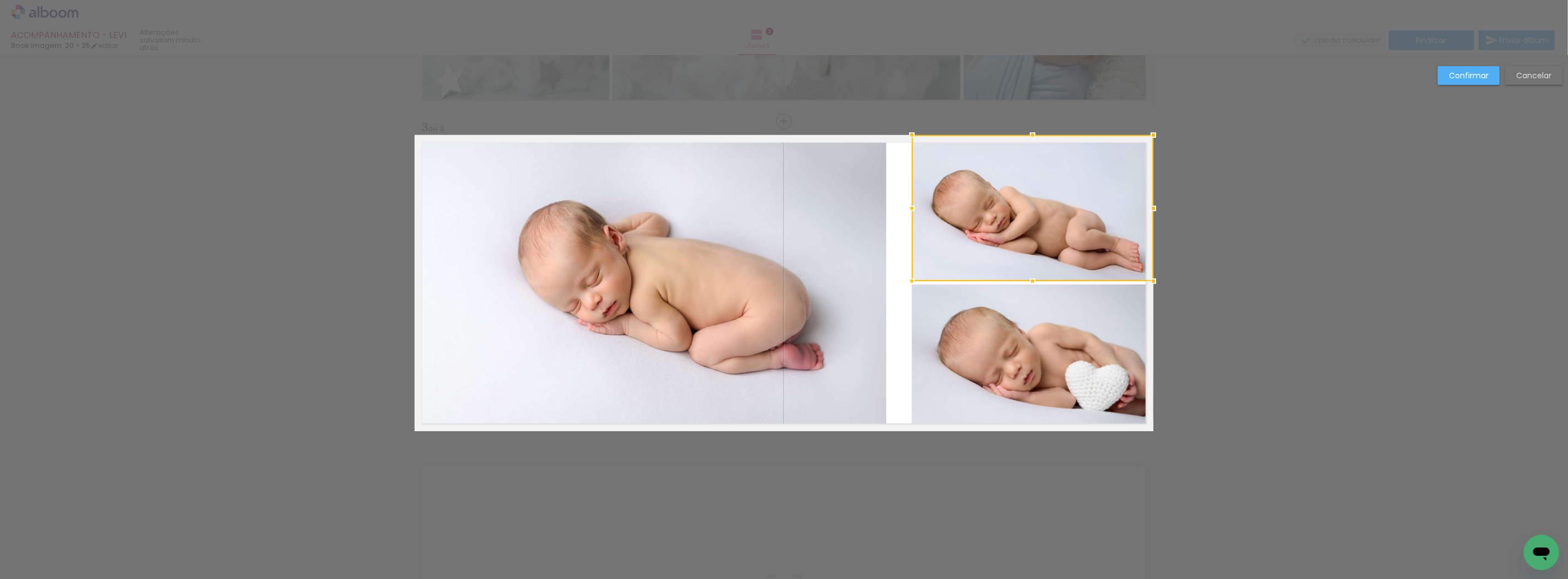
click at [955, 236] on div at bounding box center [1033, 208] width 242 height 146
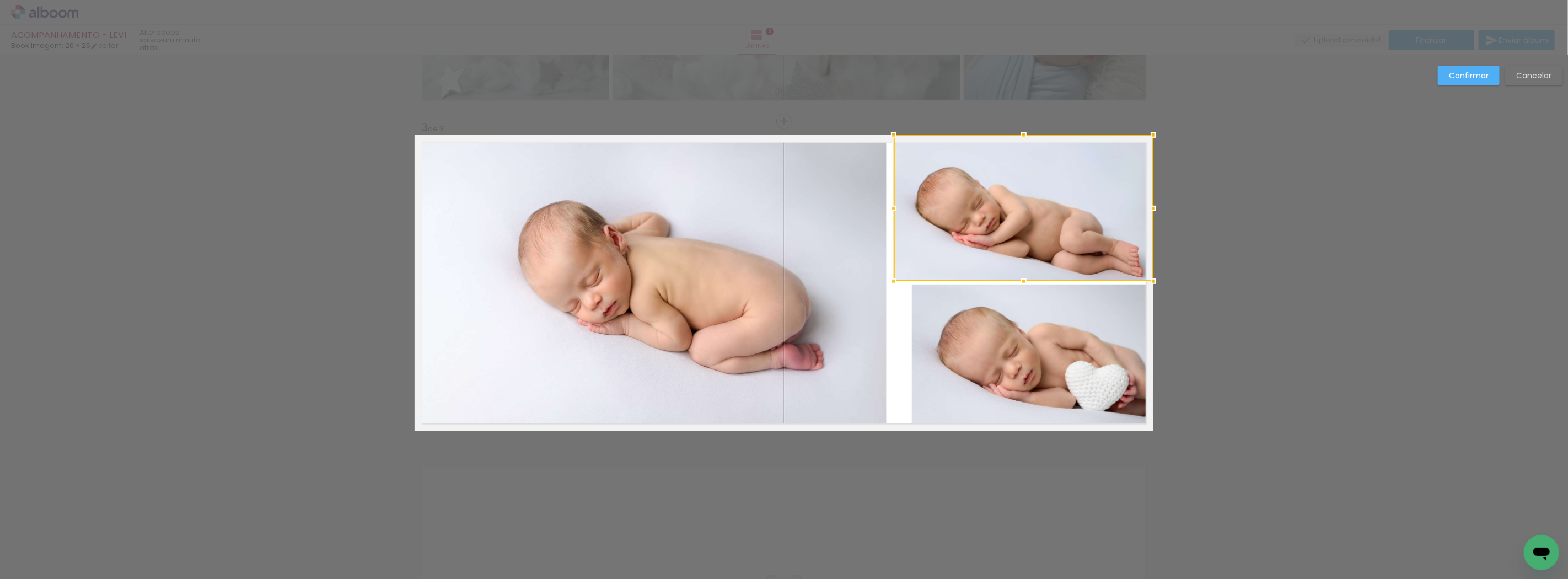
drag, startPoint x: 906, startPoint y: 208, endPoint x: 888, endPoint y: 207, distance: 18.0
click at [888, 207] on div at bounding box center [893, 208] width 22 height 22
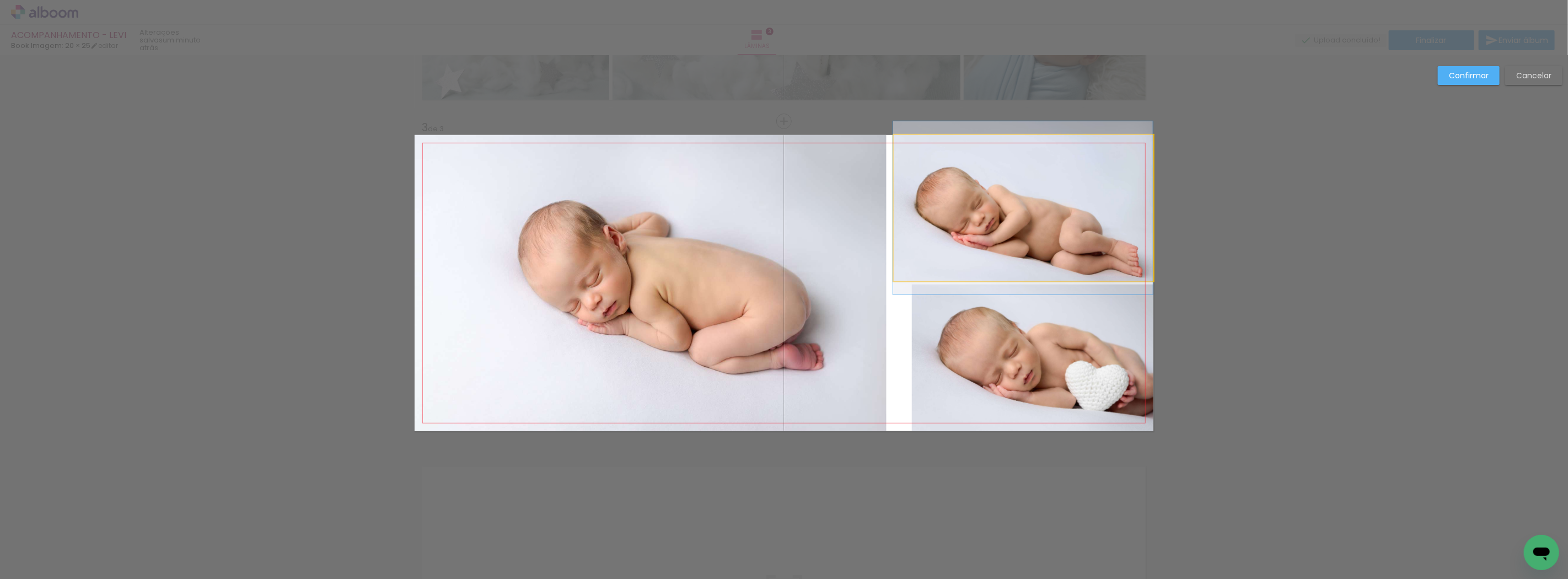
drag, startPoint x: 1017, startPoint y: 222, endPoint x: 1006, endPoint y: 222, distance: 11.0
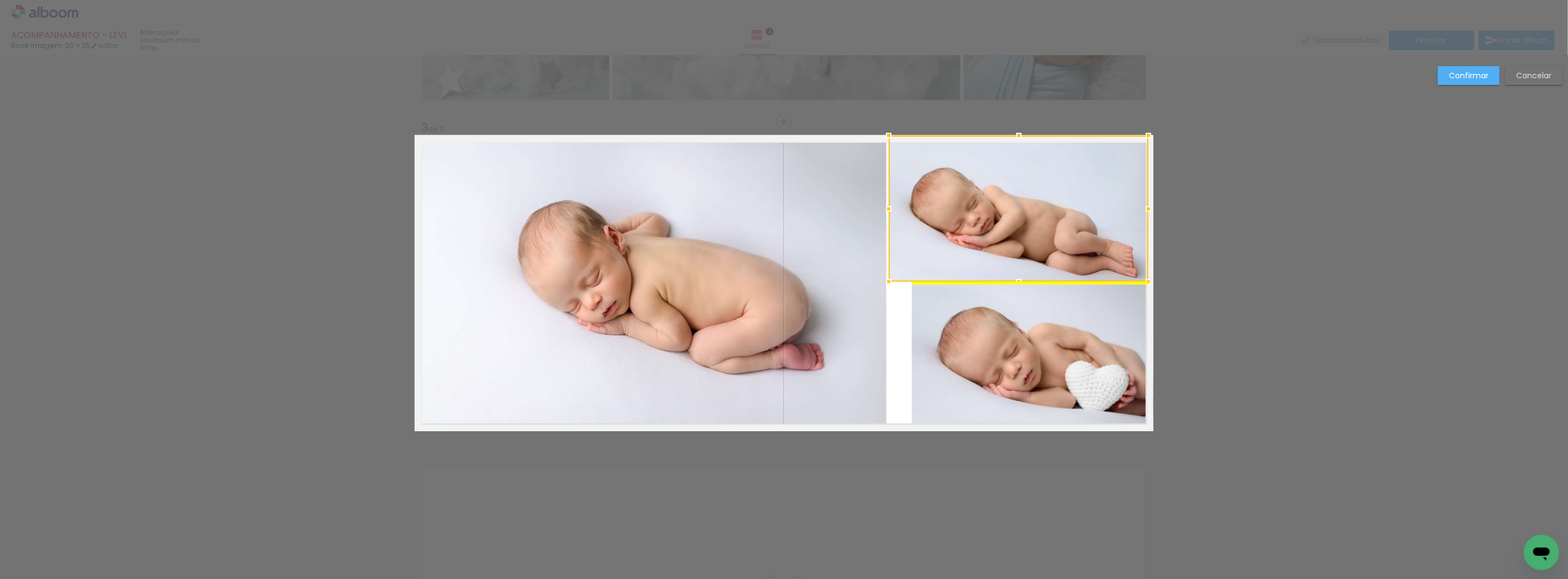
click at [998, 232] on div at bounding box center [1018, 209] width 260 height 146
click at [1045, 331] on quentale-photo at bounding box center [1033, 357] width 242 height 146
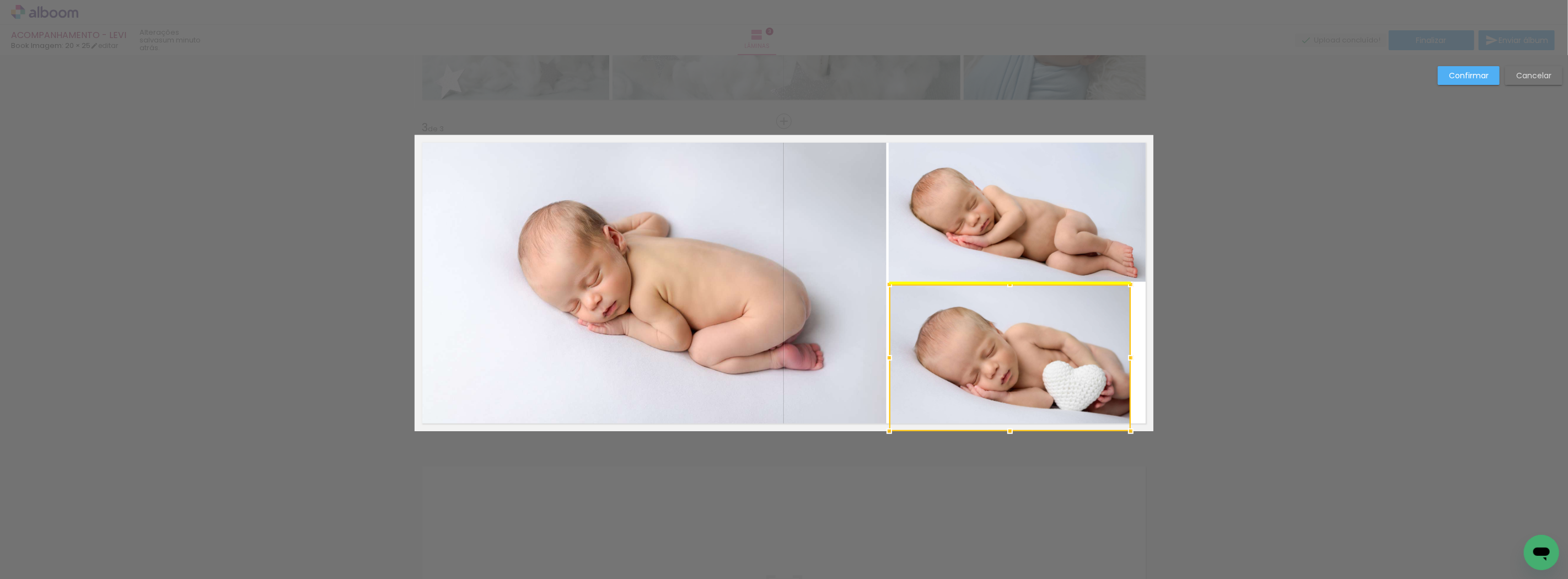
drag, startPoint x: 1037, startPoint y: 352, endPoint x: 1015, endPoint y: 352, distance: 22.0
click at [1015, 352] on div at bounding box center [1010, 357] width 242 height 146
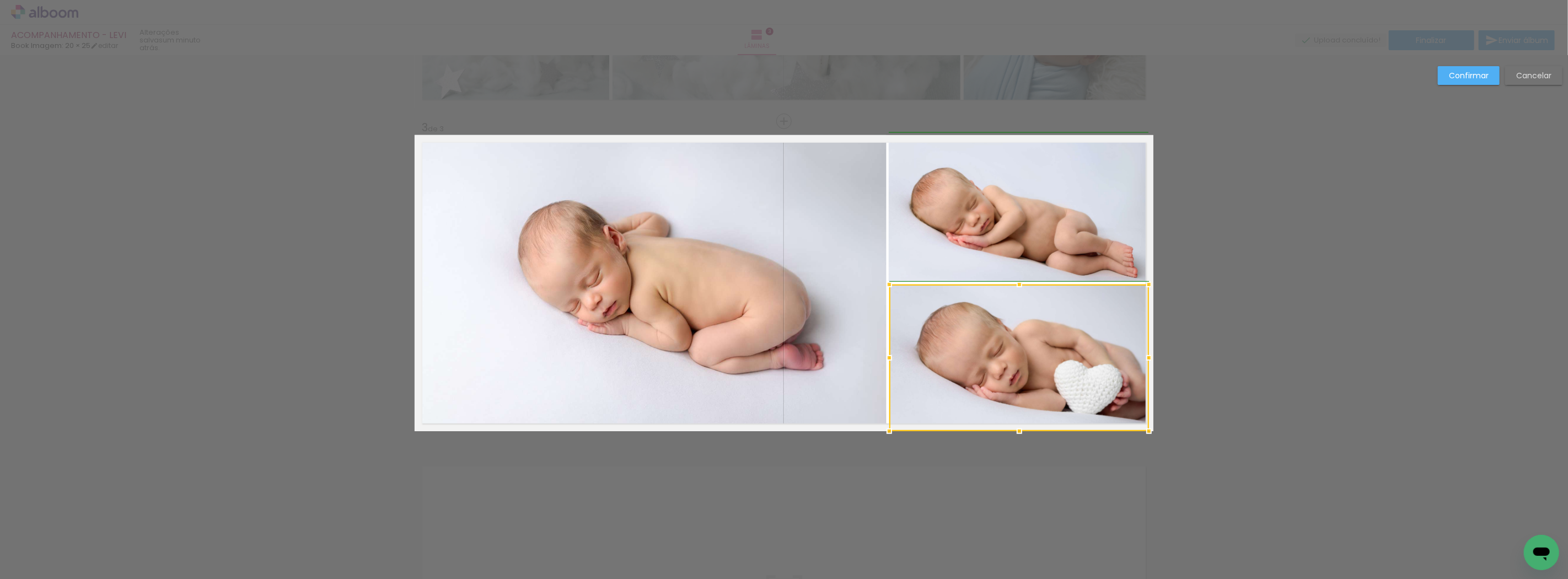
drag, startPoint x: 1126, startPoint y: 360, endPoint x: 1142, endPoint y: 360, distance: 16.0
click at [1142, 360] on div at bounding box center [1149, 357] width 22 height 22
click at [1233, 334] on div "Confirmar Cancelar" at bounding box center [784, 116] width 1568 height 1321
click at [0, 0] on slot "Confirmar" at bounding box center [0, 0] width 0 height 0
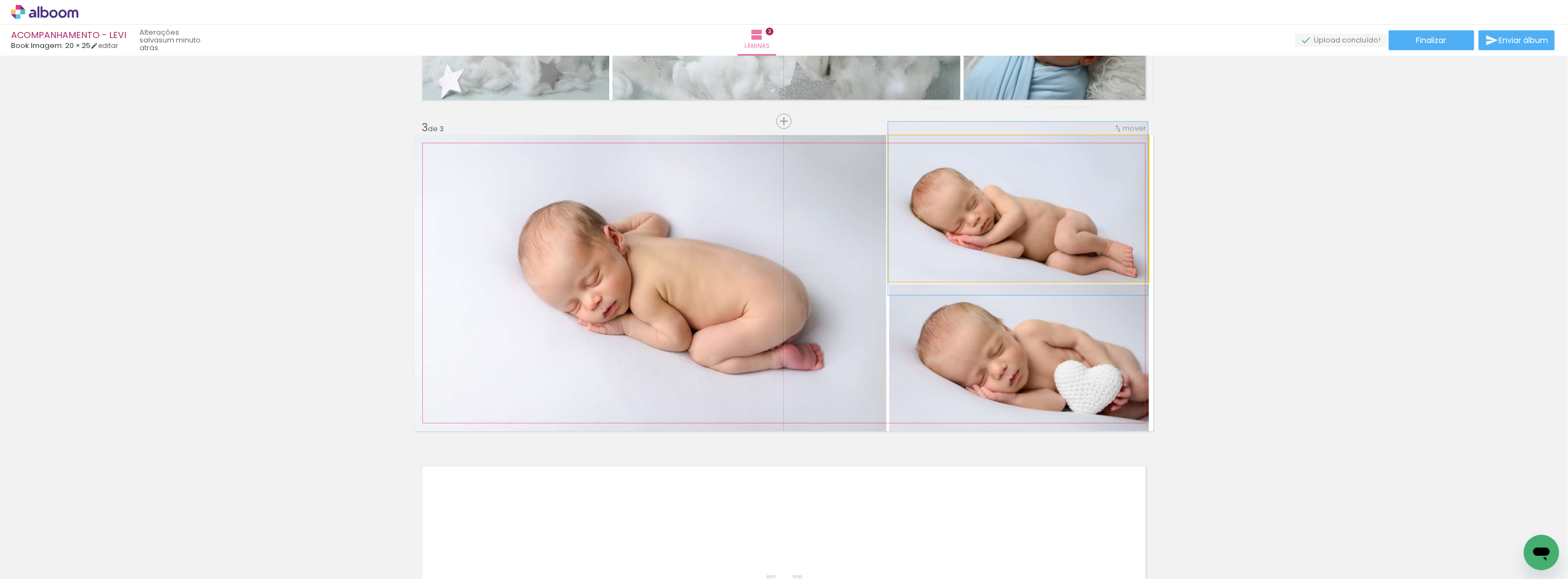
click at [1096, 174] on quentale-photo at bounding box center [1018, 209] width 260 height 146
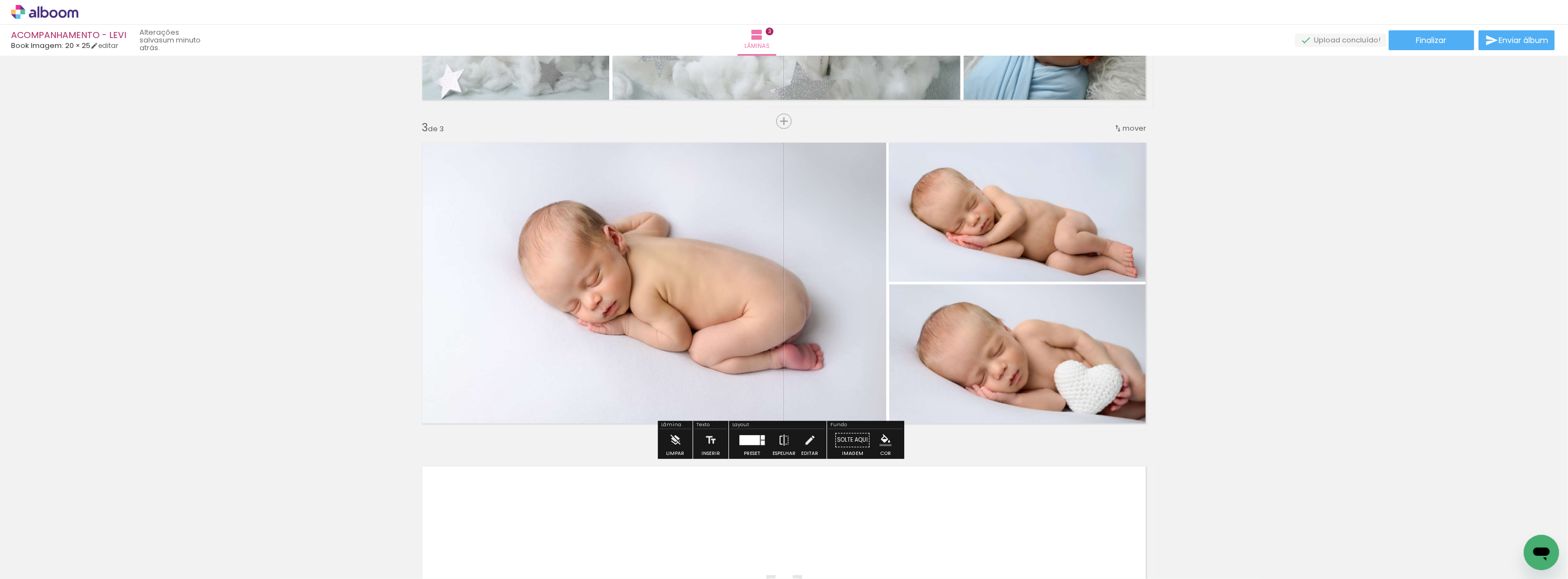
click at [1210, 179] on div "Inserir lâmina 1 de 3 Inserir lâmina 2 de 3 Inserir lâmina 3 de 3" at bounding box center [784, 107] width 1568 height 1295
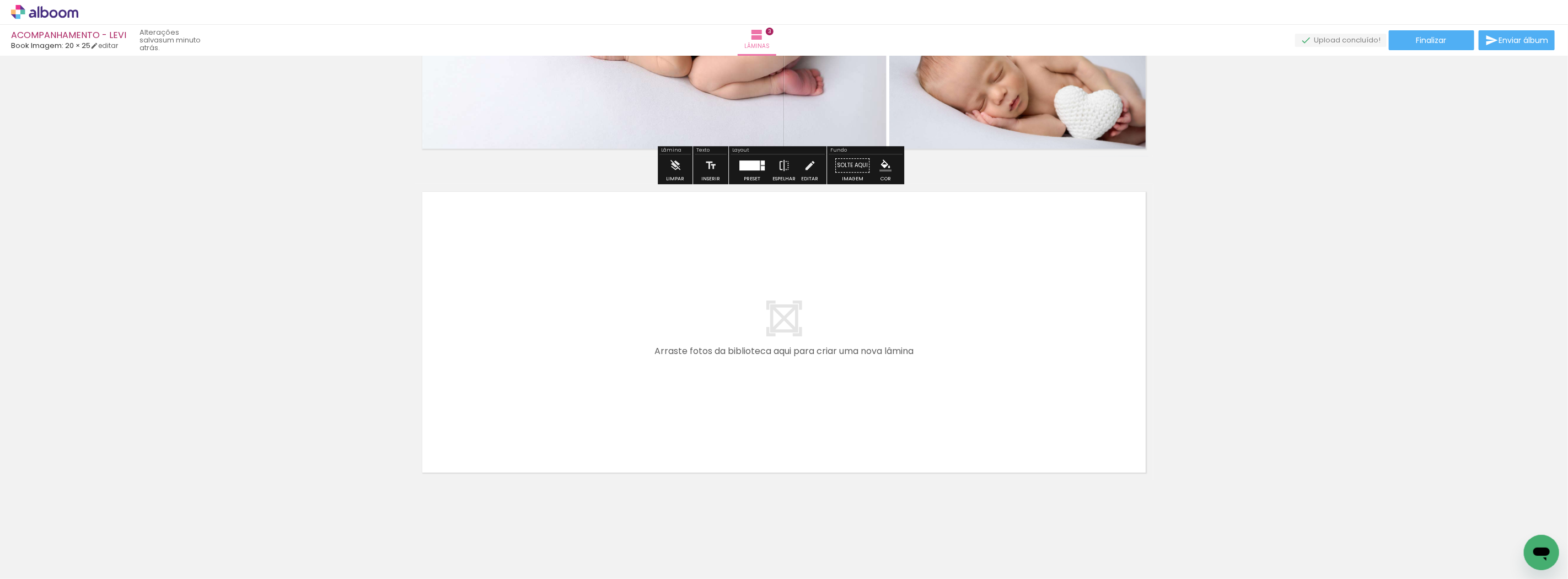
scroll to position [883, 0]
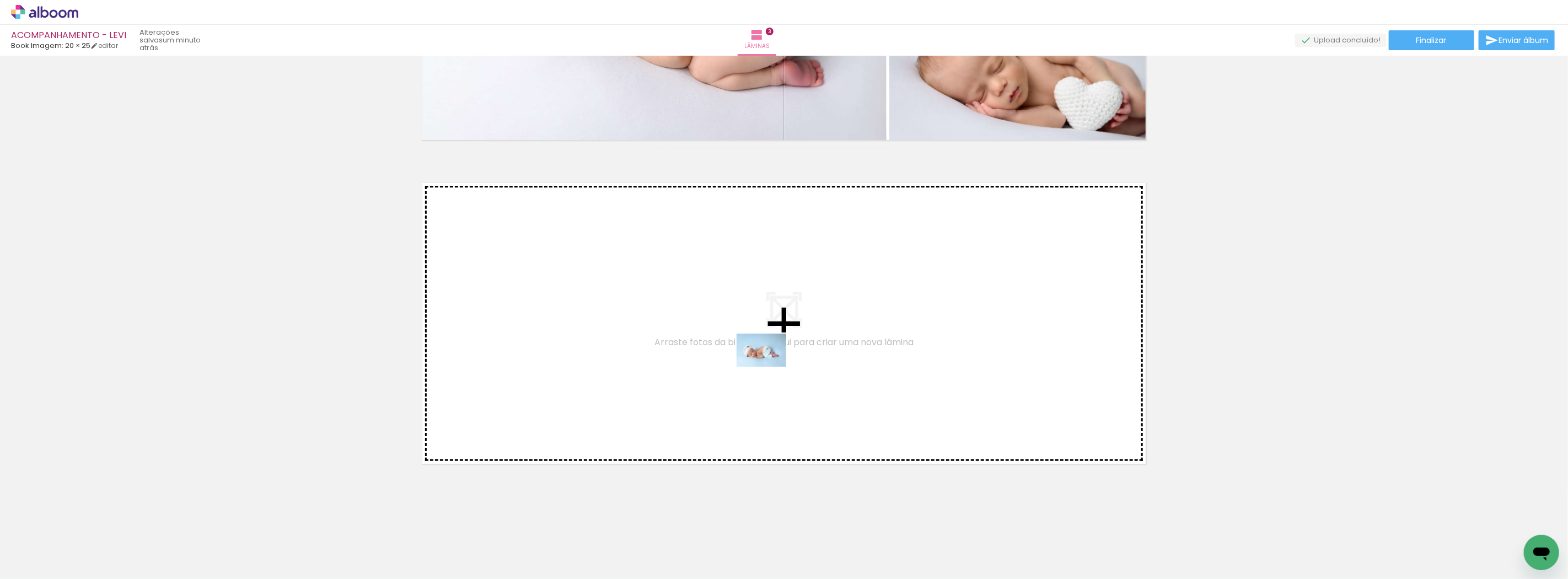
drag, startPoint x: 1158, startPoint y: 547, endPoint x: 769, endPoint y: 367, distance: 428.6
click at [769, 367] on quentale-workspace at bounding box center [784, 289] width 1568 height 579
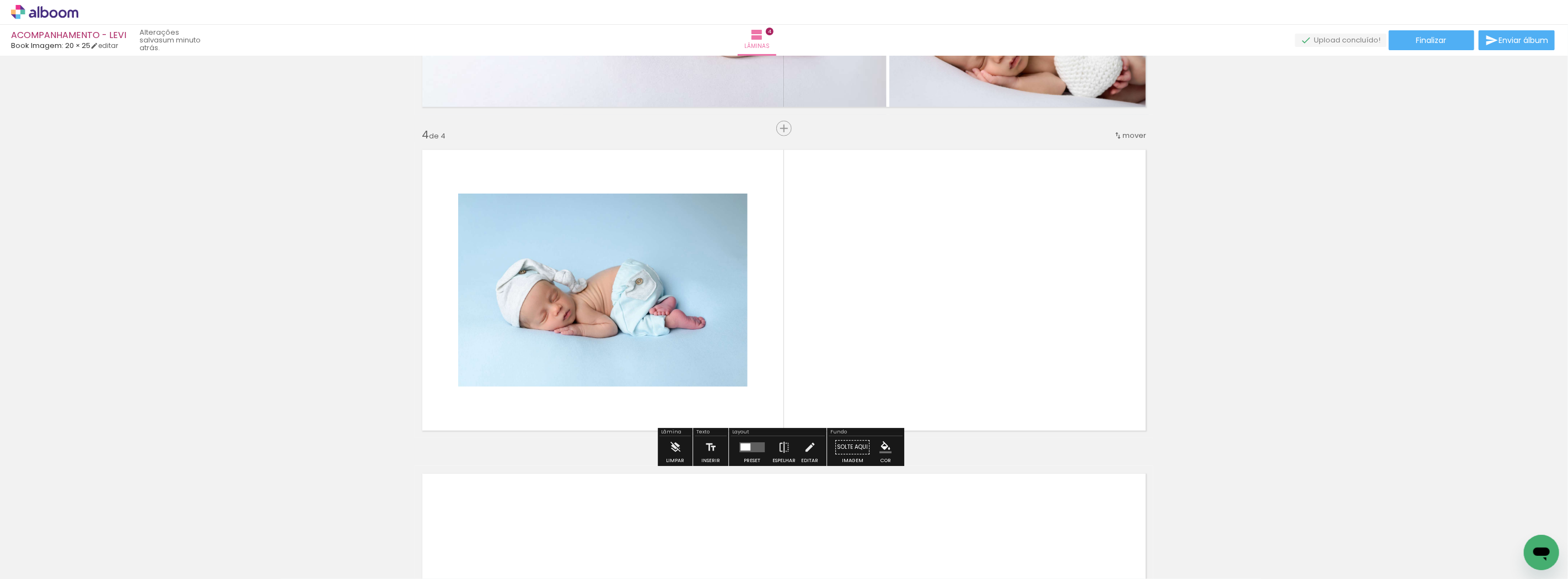
scroll to position [923, 0]
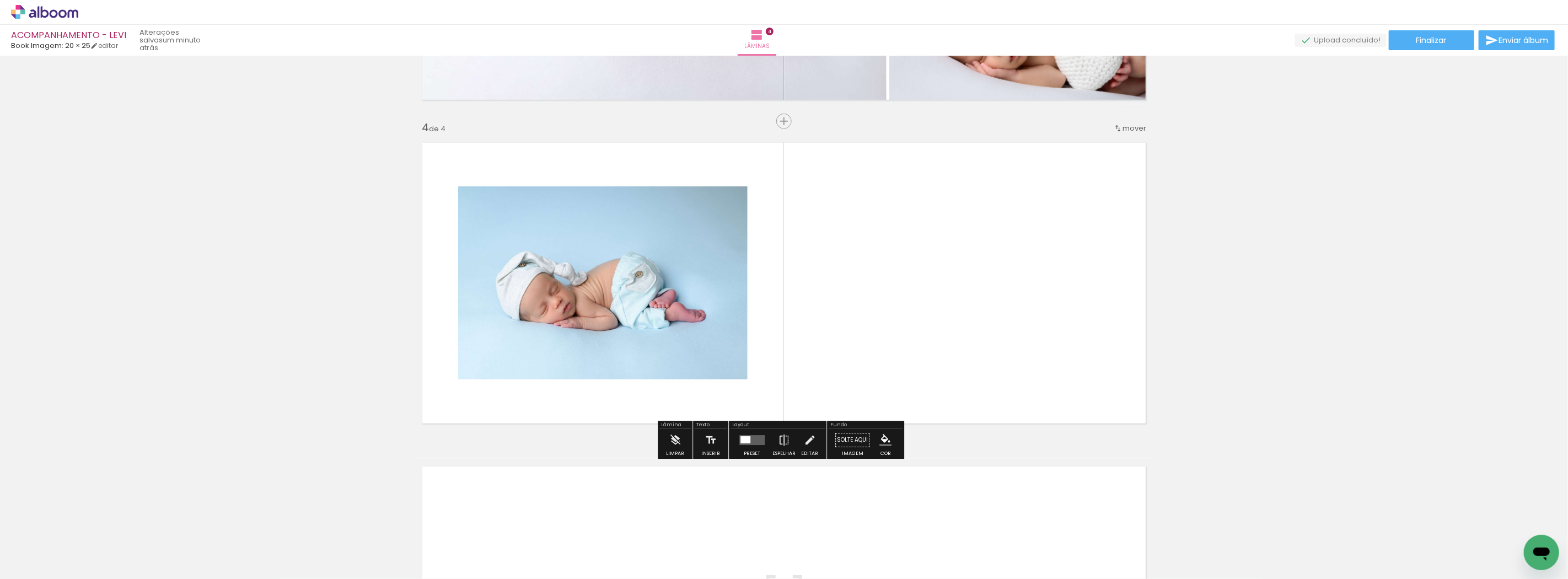
click at [748, 441] on quentale-layouter at bounding box center [751, 439] width 26 height 10
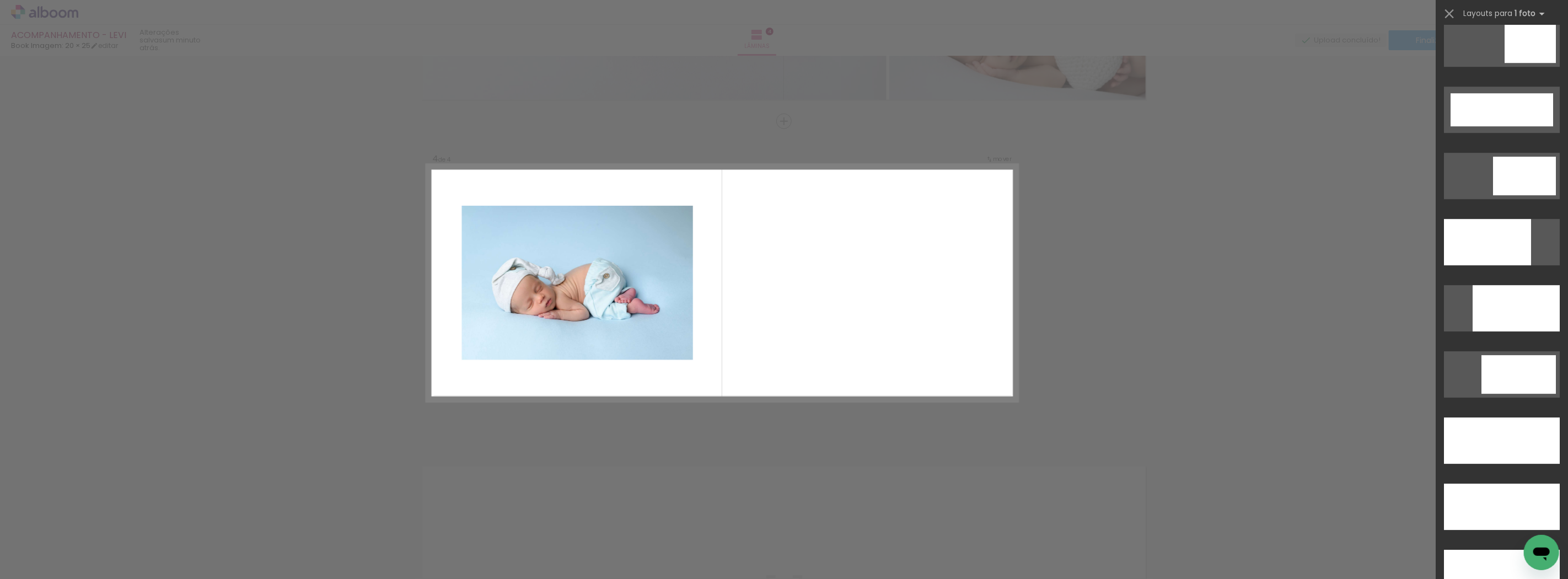
scroll to position [2836, 0]
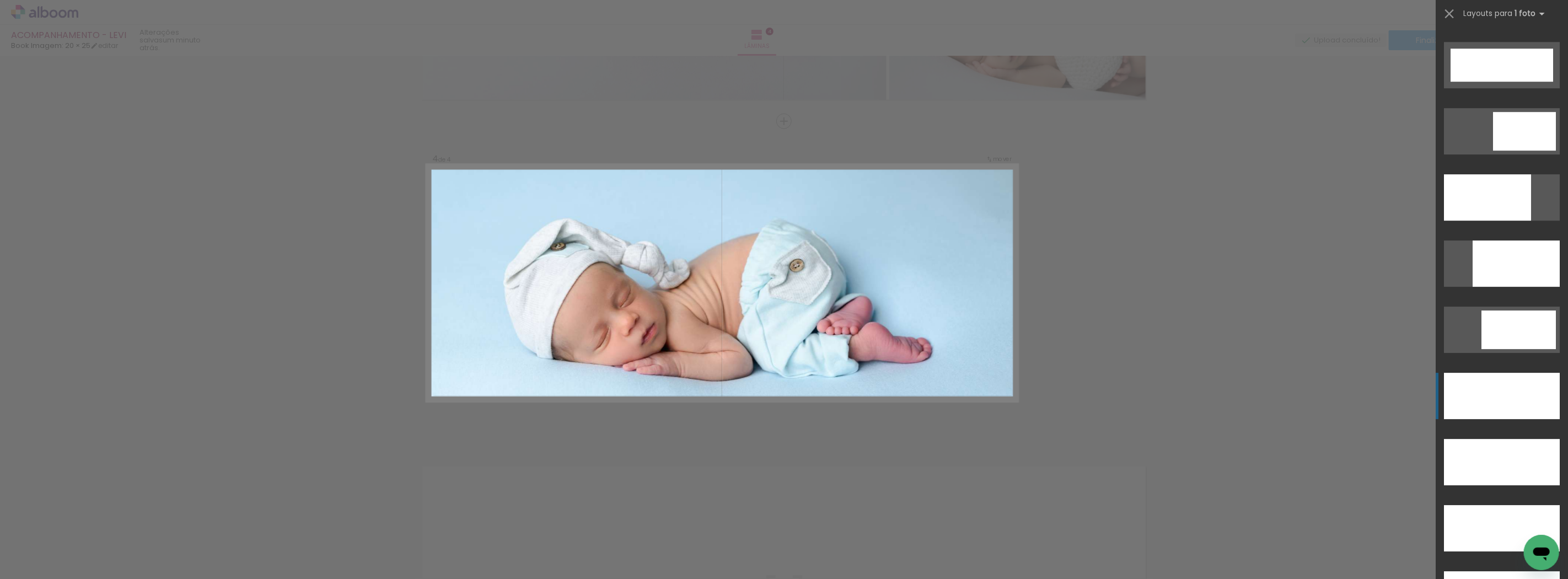
click at [1501, 385] on div at bounding box center [1501, 396] width 116 height 47
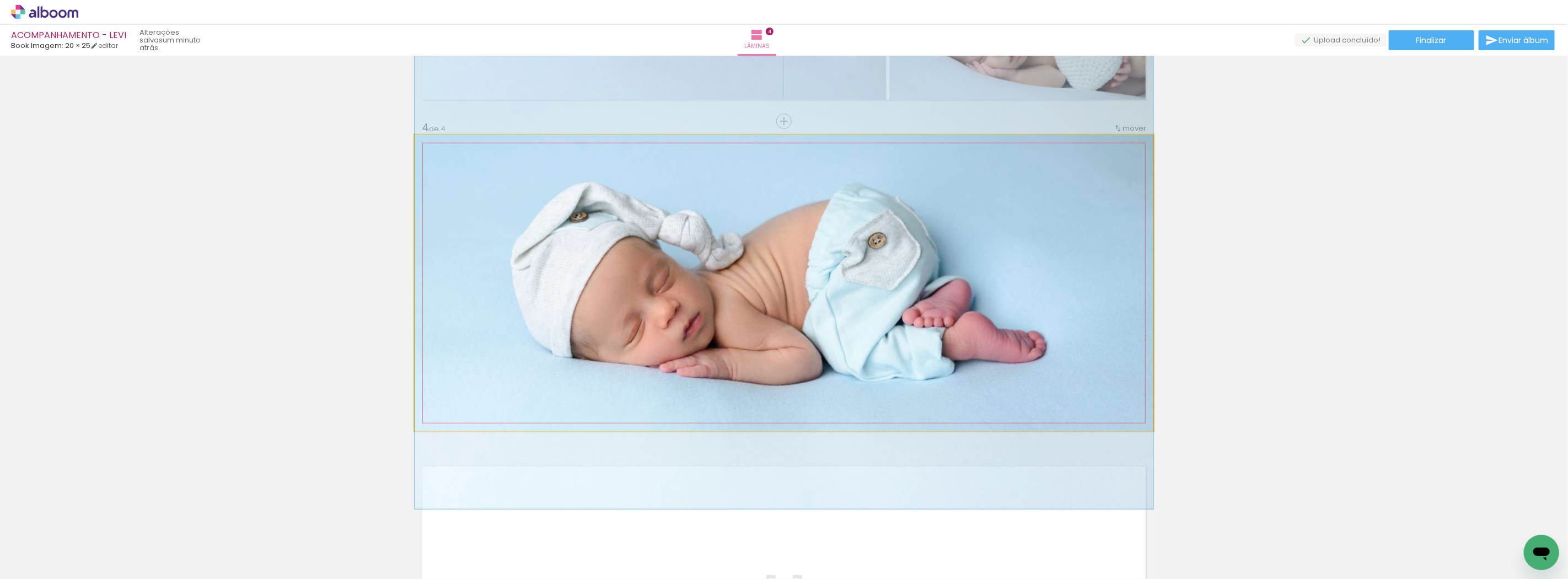
drag, startPoint x: 950, startPoint y: 375, endPoint x: 950, endPoint y: 355, distance: 20.0
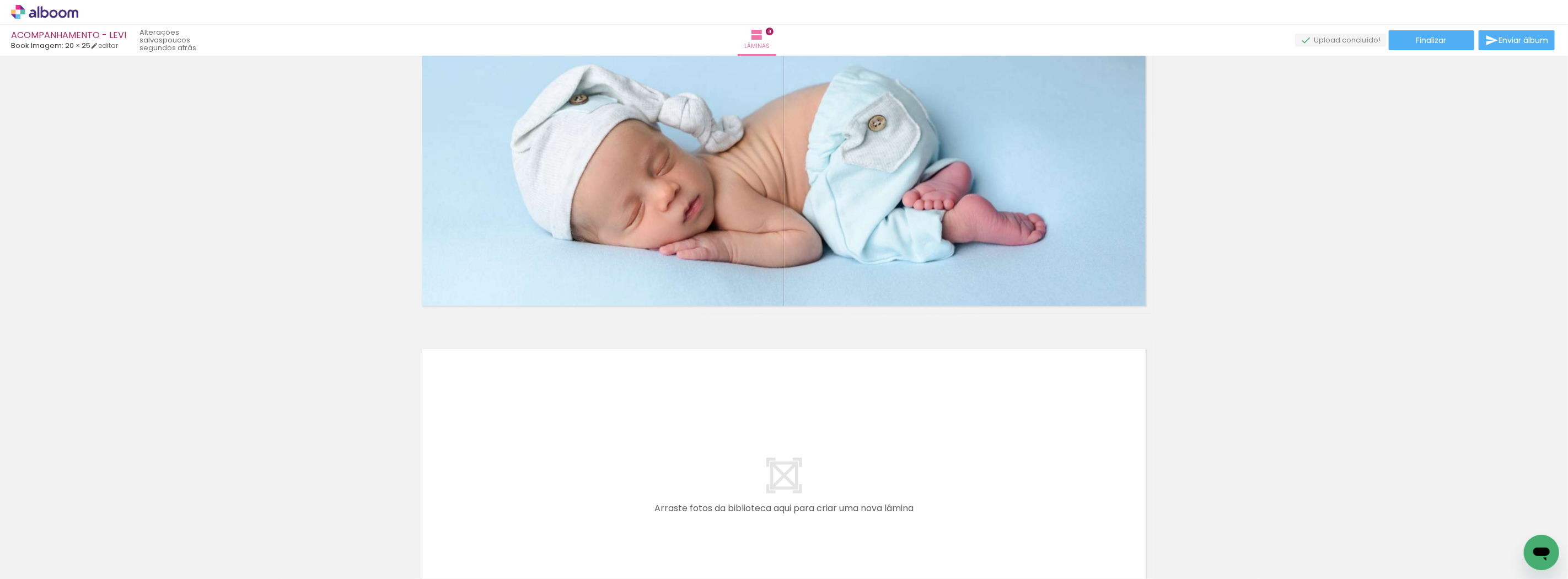
scroll to position [1206, 0]
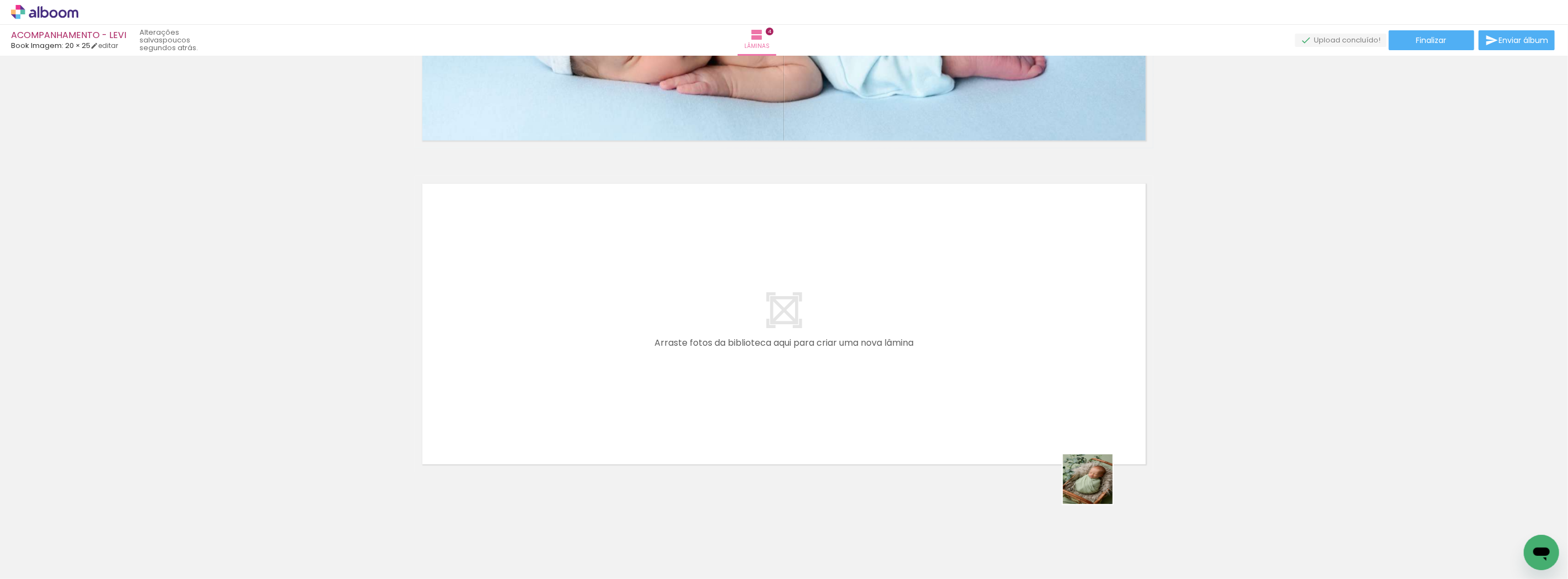
drag, startPoint x: 1222, startPoint y: 543, endPoint x: 679, endPoint y: 360, distance: 573.0
click at [679, 360] on quentale-workspace at bounding box center [784, 289] width 1568 height 579
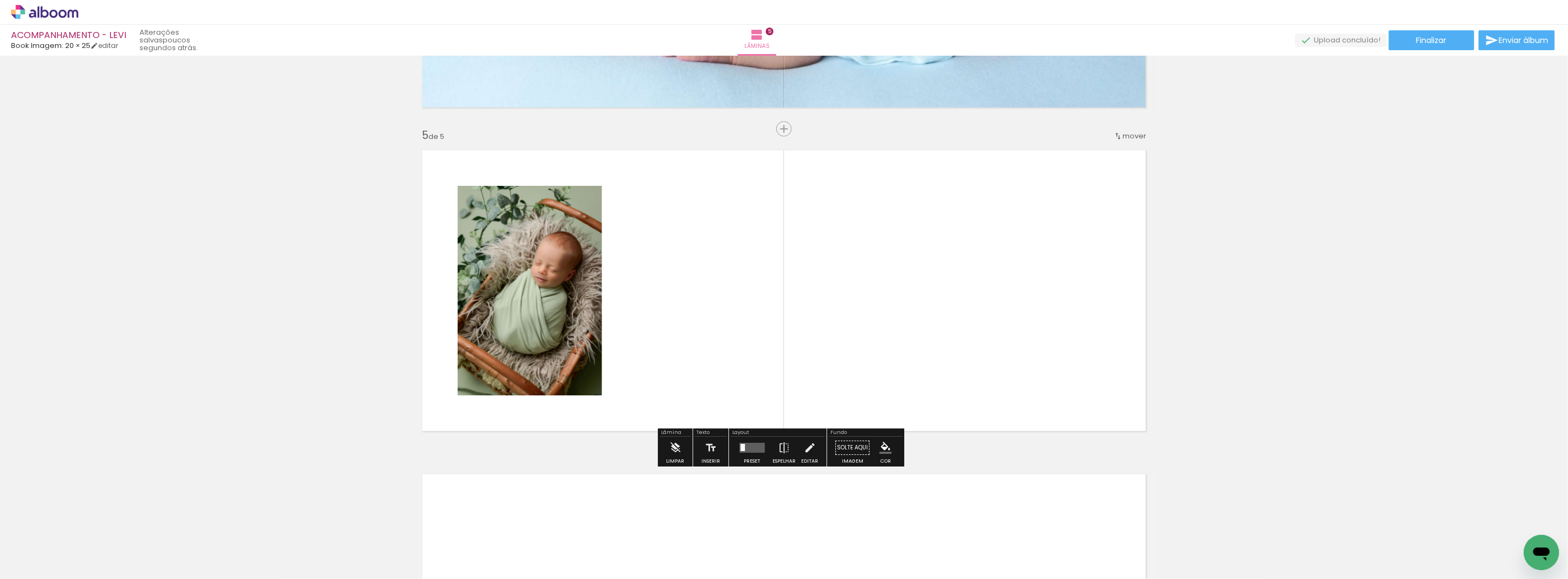
scroll to position [1246, 0]
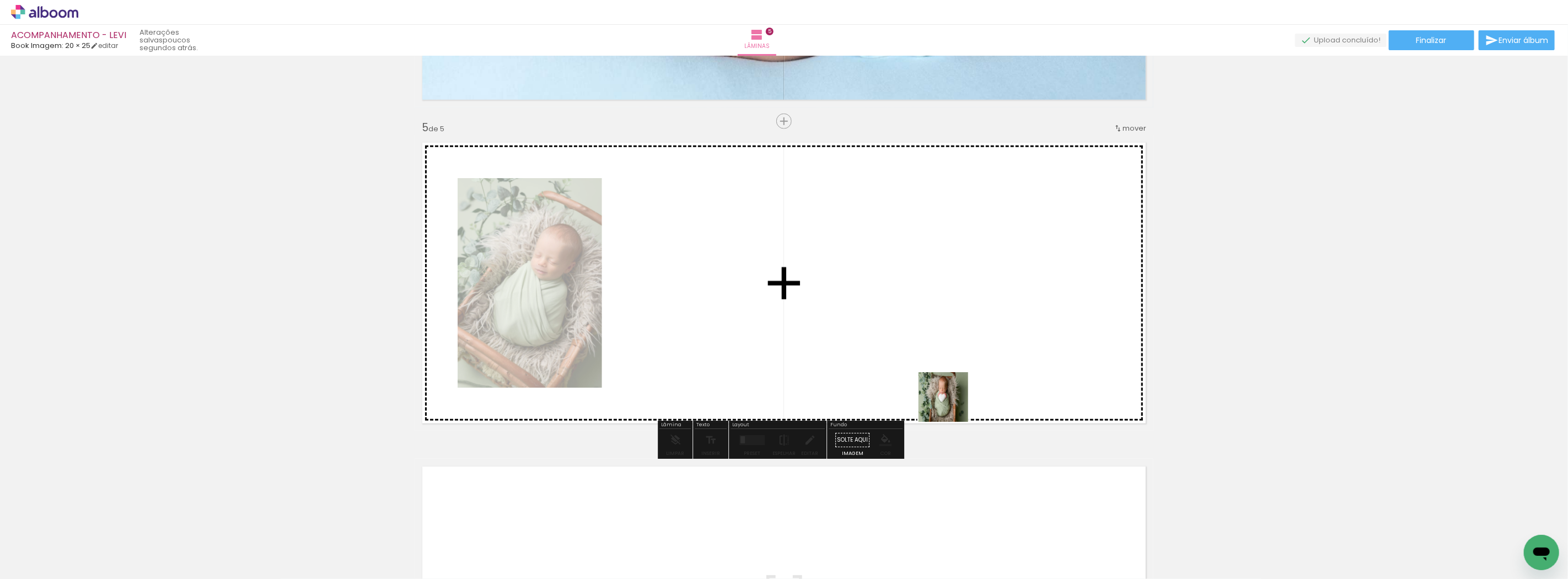
drag, startPoint x: 1278, startPoint y: 541, endPoint x: 751, endPoint y: 311, distance: 575.0
click at [751, 311] on quentale-workspace at bounding box center [784, 289] width 1568 height 579
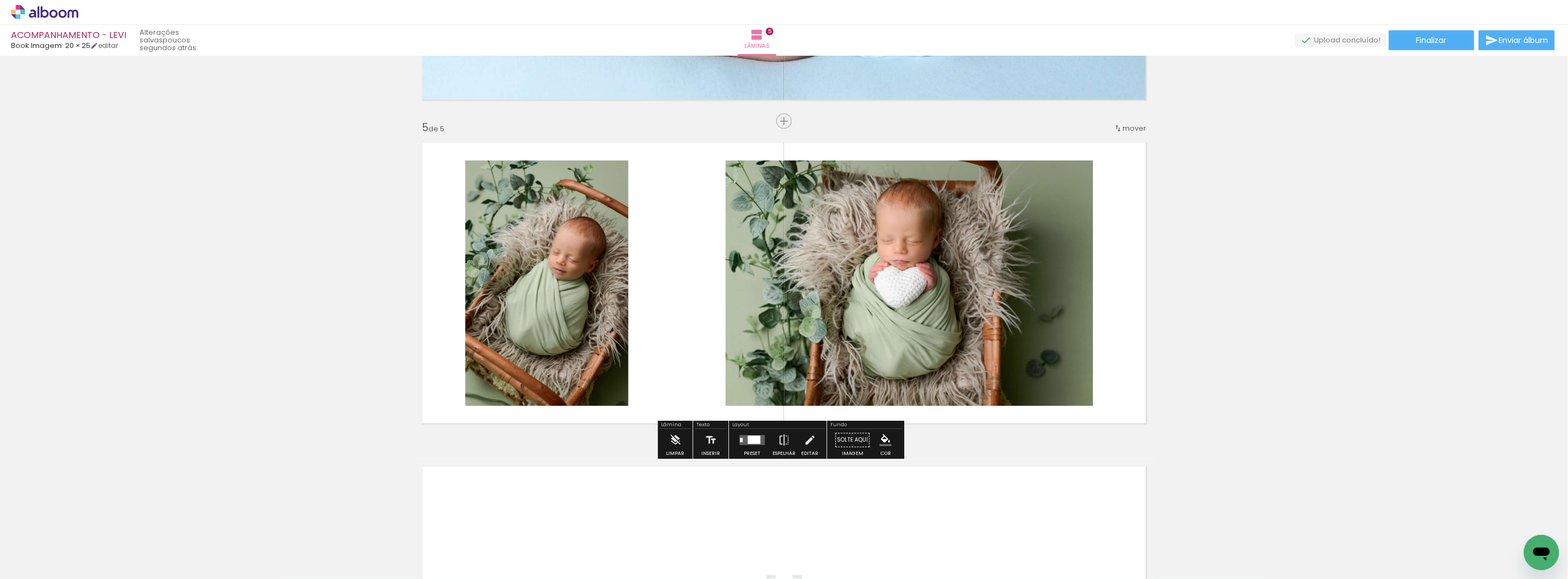
click at [754, 440] on div at bounding box center [753, 439] width 12 height 9
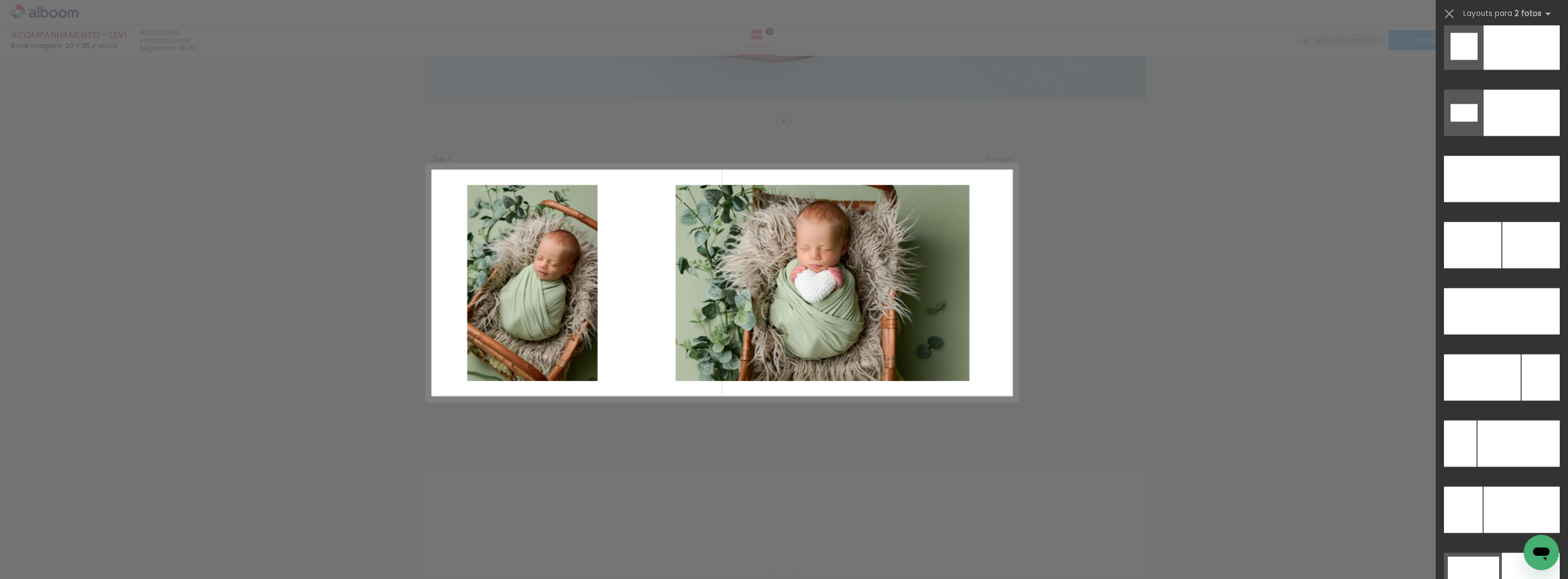
scroll to position [4941, 0]
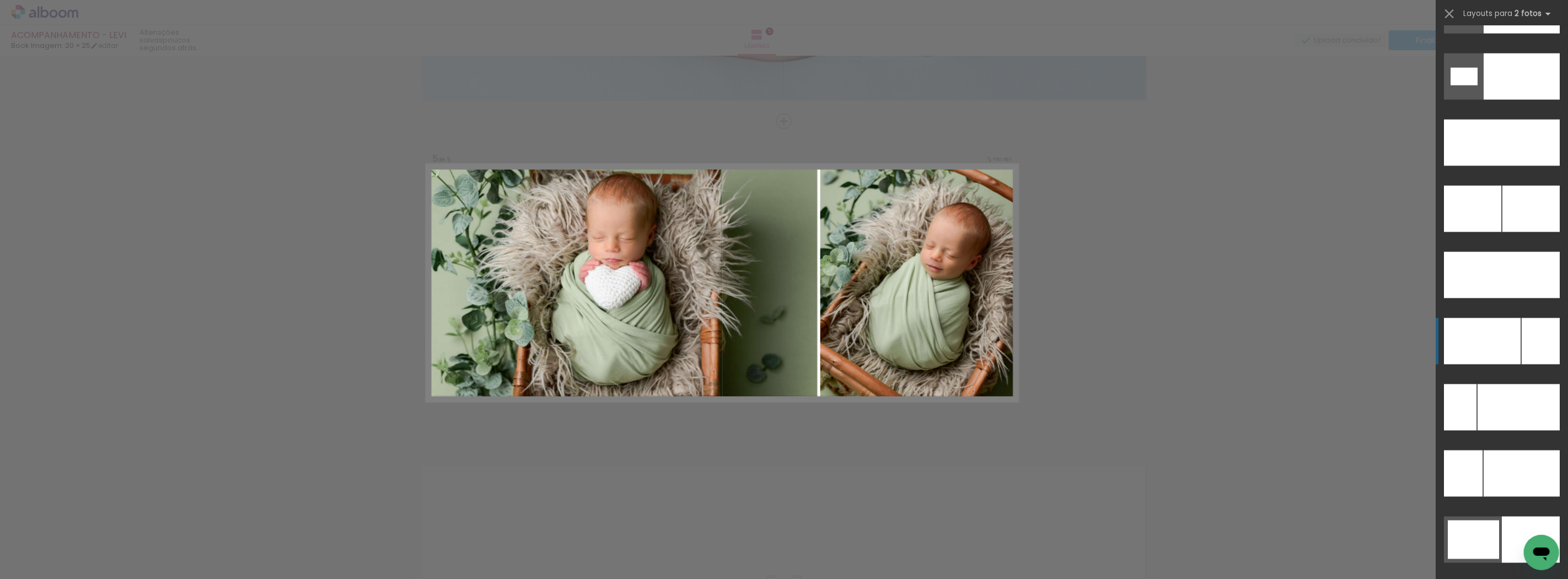
click at [1511, 333] on div at bounding box center [1481, 341] width 77 height 47
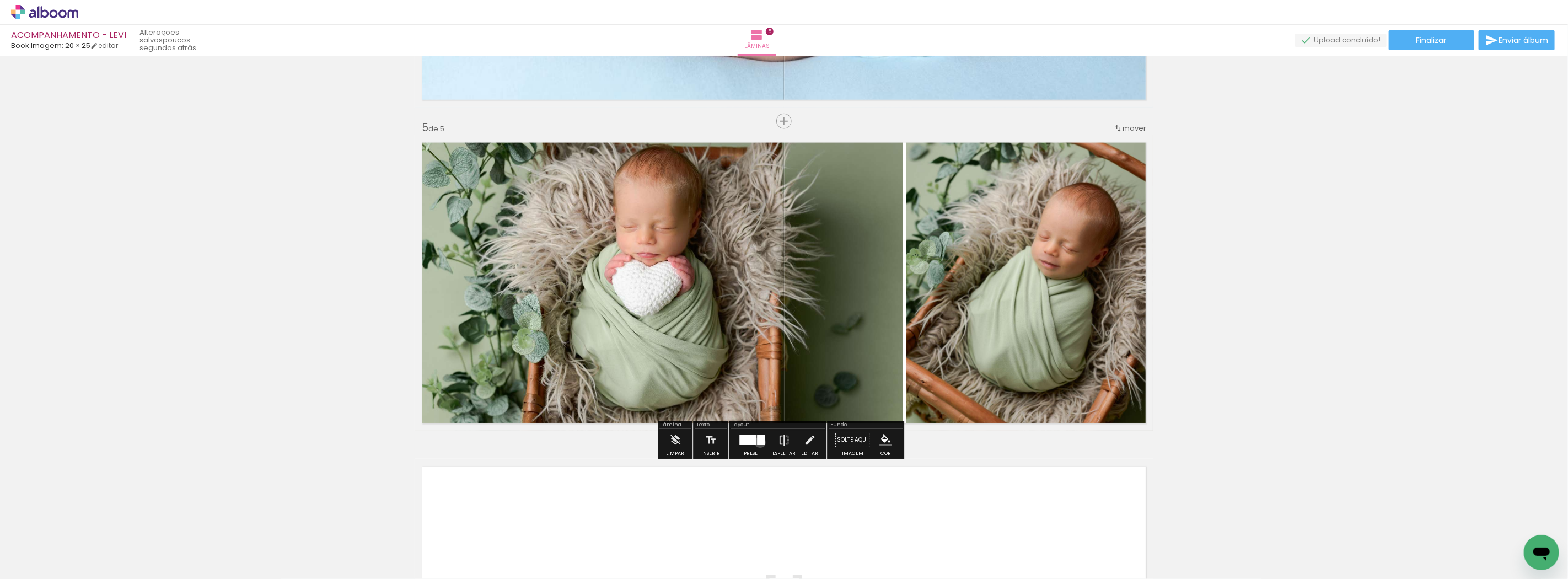
click at [758, 442] on div at bounding box center [761, 439] width 8 height 10
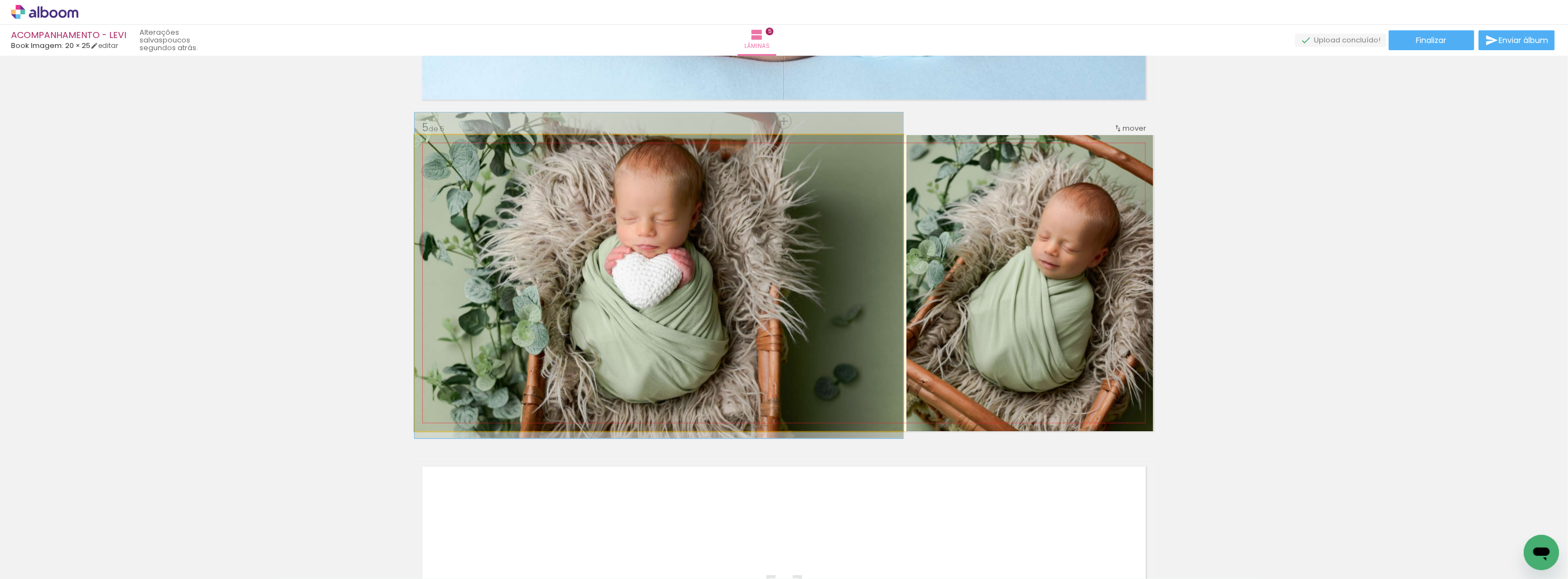
drag, startPoint x: 797, startPoint y: 307, endPoint x: 699, endPoint y: 299, distance: 98.3
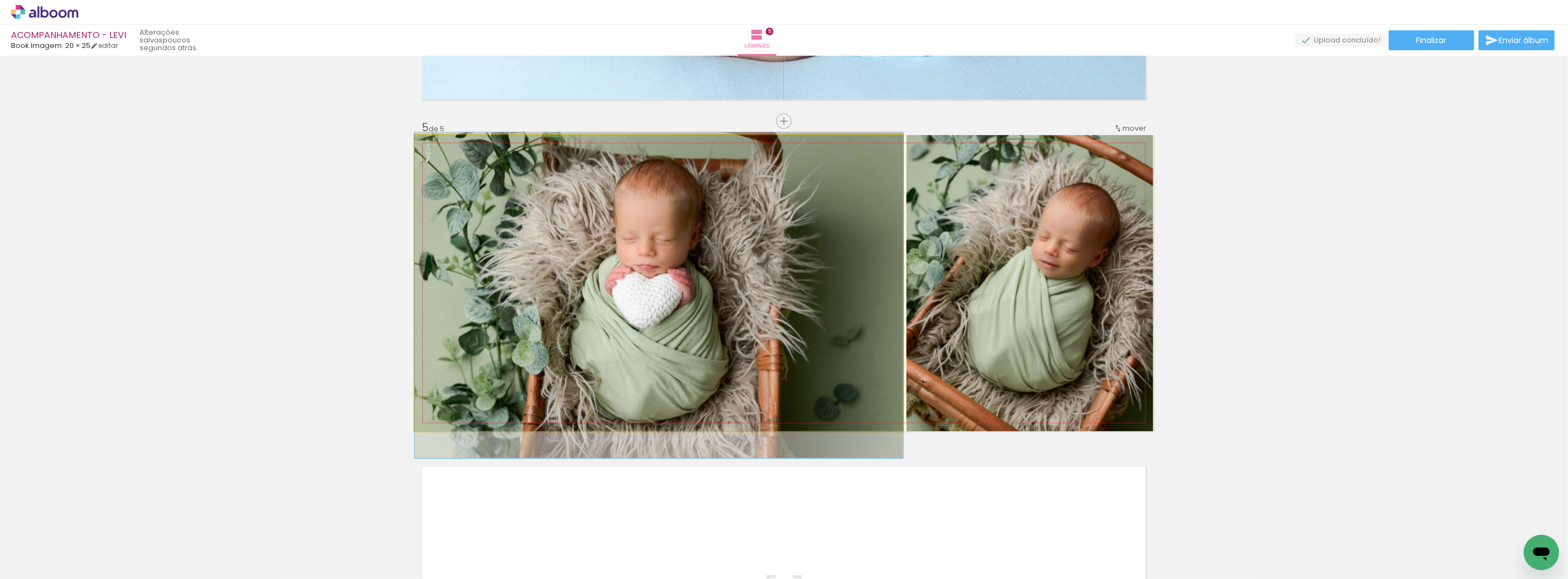
drag, startPoint x: 701, startPoint y: 291, endPoint x: 698, endPoint y: 310, distance: 19.2
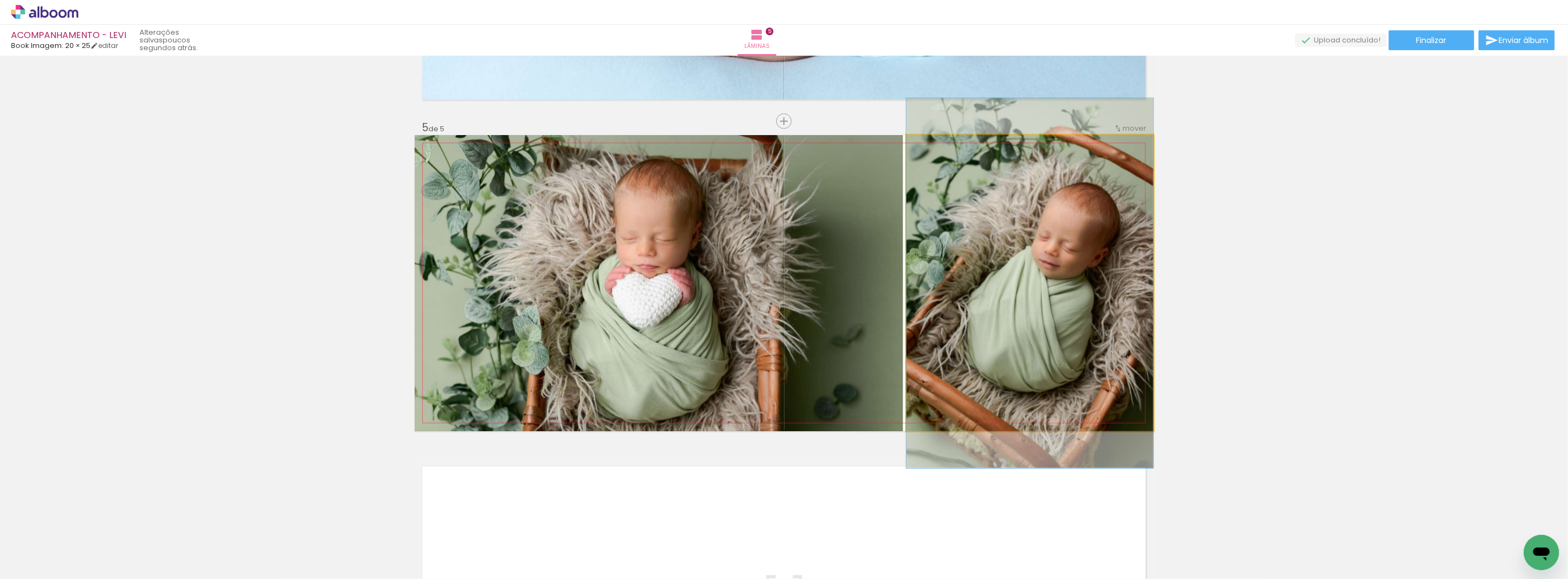
click at [1007, 310] on quentale-photo at bounding box center [1030, 282] width 247 height 296
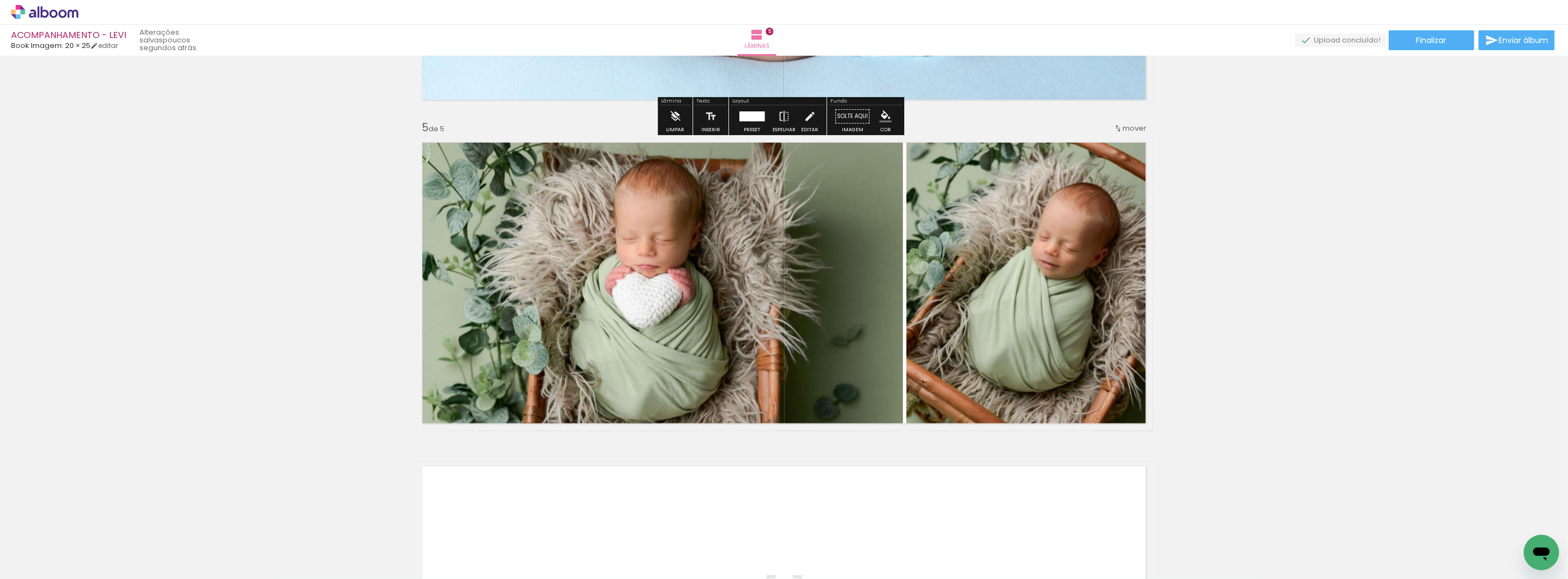
scroll to position [1530, 0]
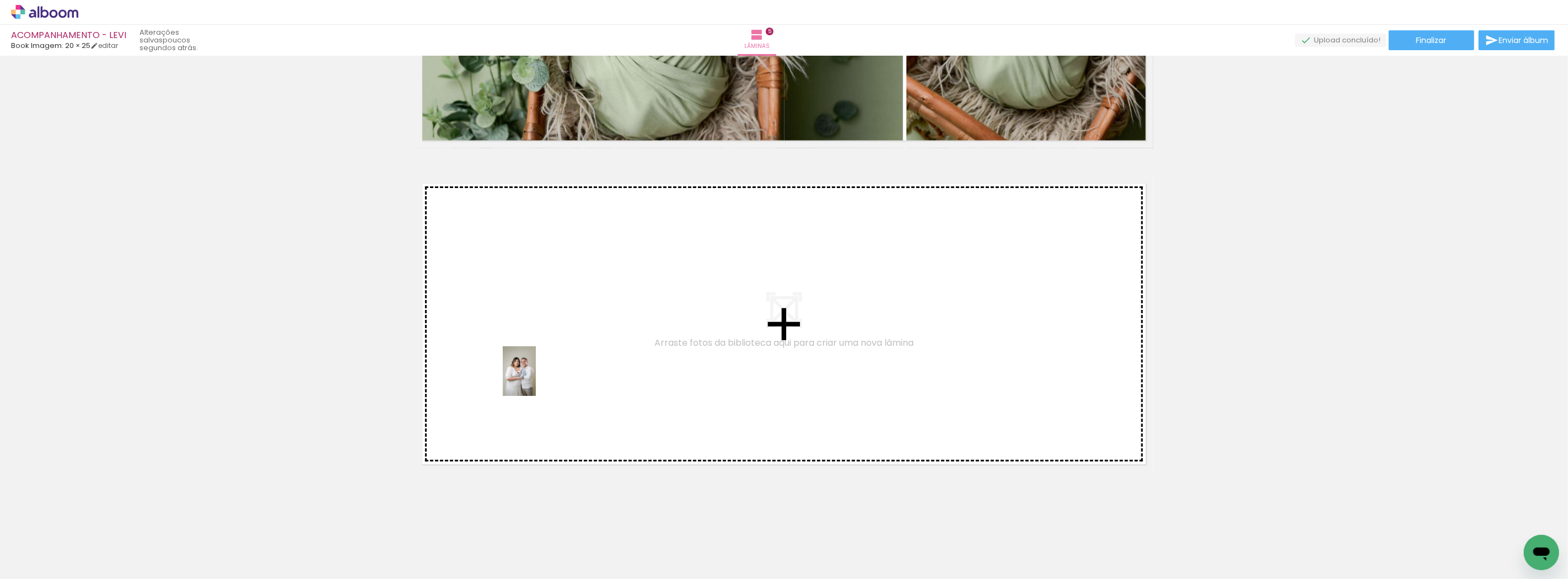
drag, startPoint x: 177, startPoint y: 553, endPoint x: 536, endPoint y: 379, distance: 398.9
click at [536, 379] on quentale-workspace at bounding box center [784, 289] width 1568 height 579
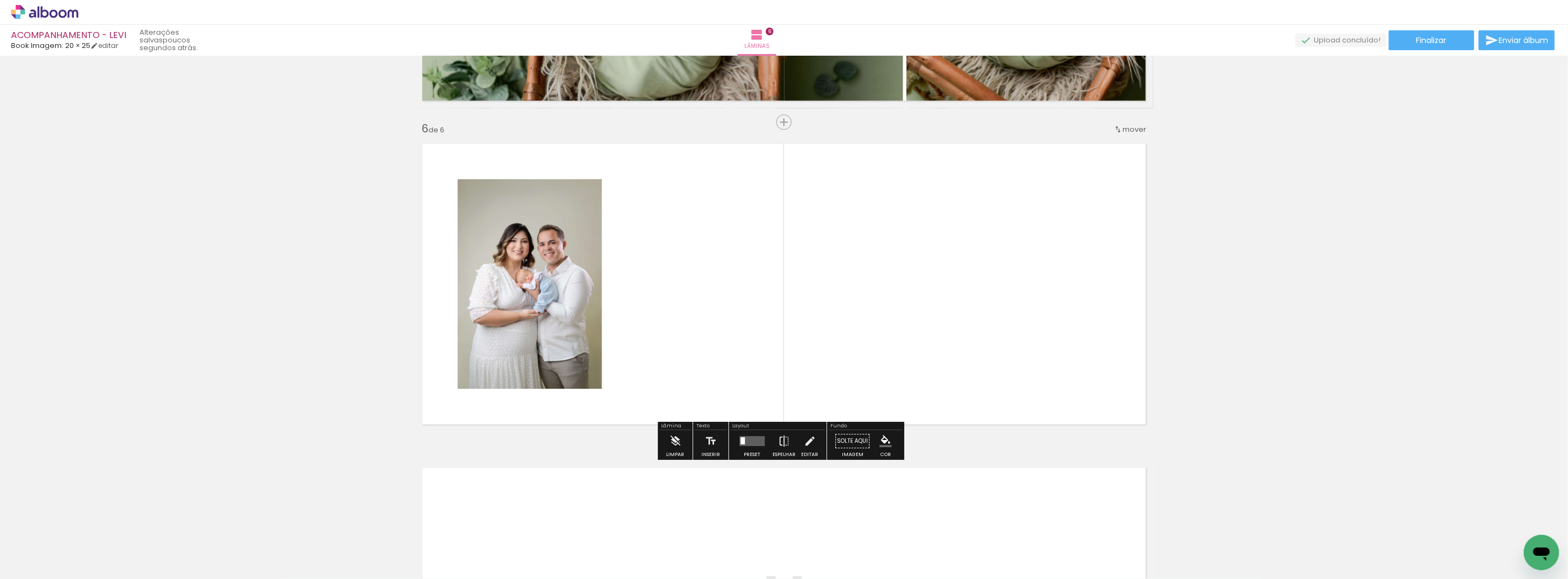
scroll to position [1571, 0]
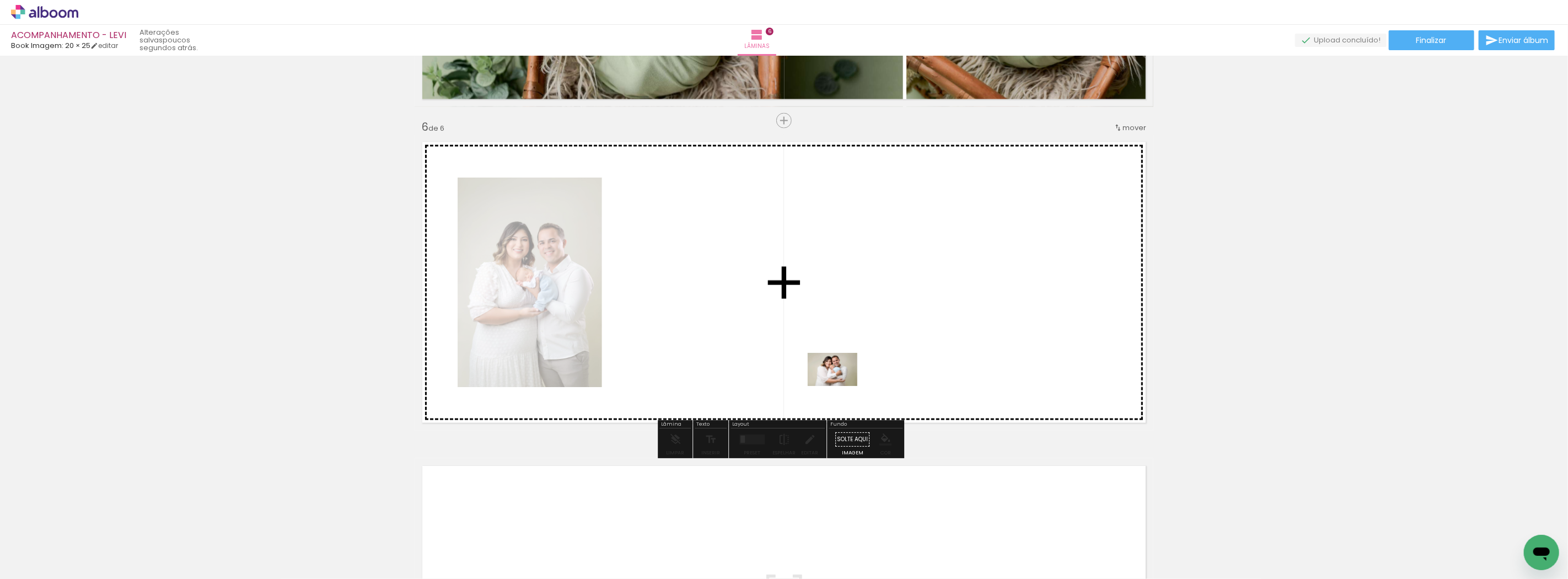
drag, startPoint x: 974, startPoint y: 544, endPoint x: 841, endPoint y: 386, distance: 206.5
click at [841, 386] on quentale-workspace at bounding box center [784, 289] width 1568 height 579
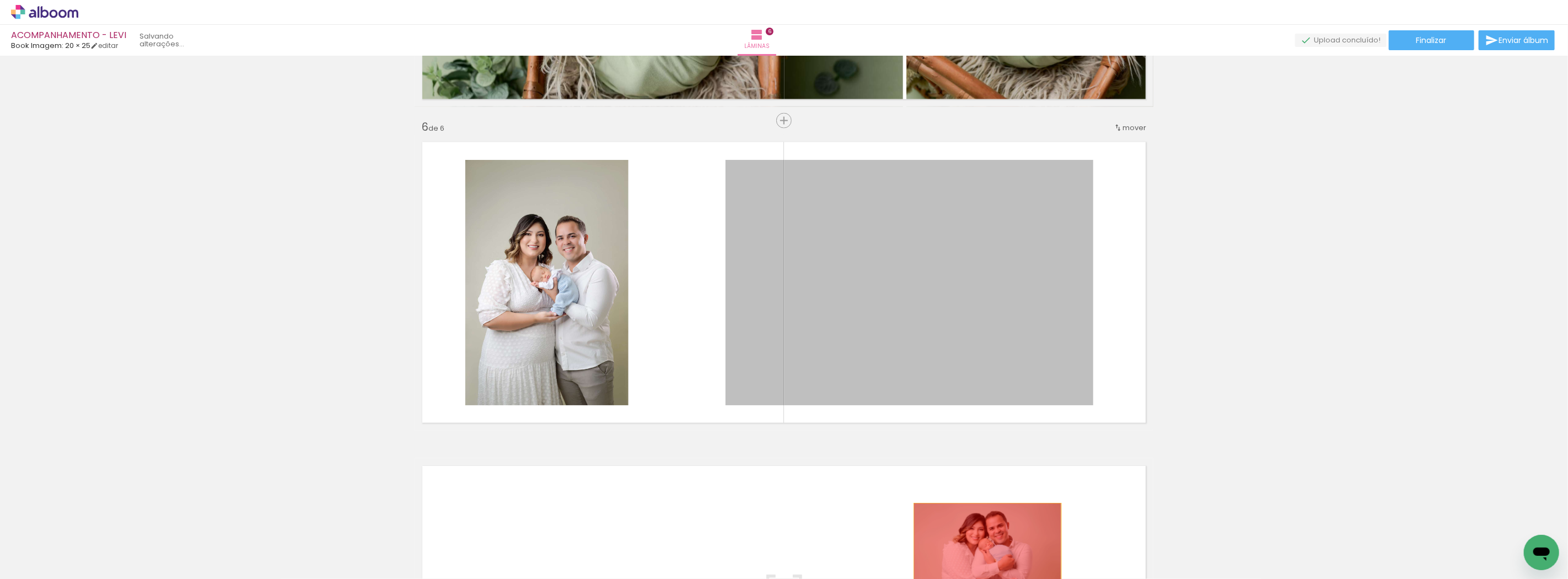
drag, startPoint x: 870, startPoint y: 345, endPoint x: 984, endPoint y: 552, distance: 236.3
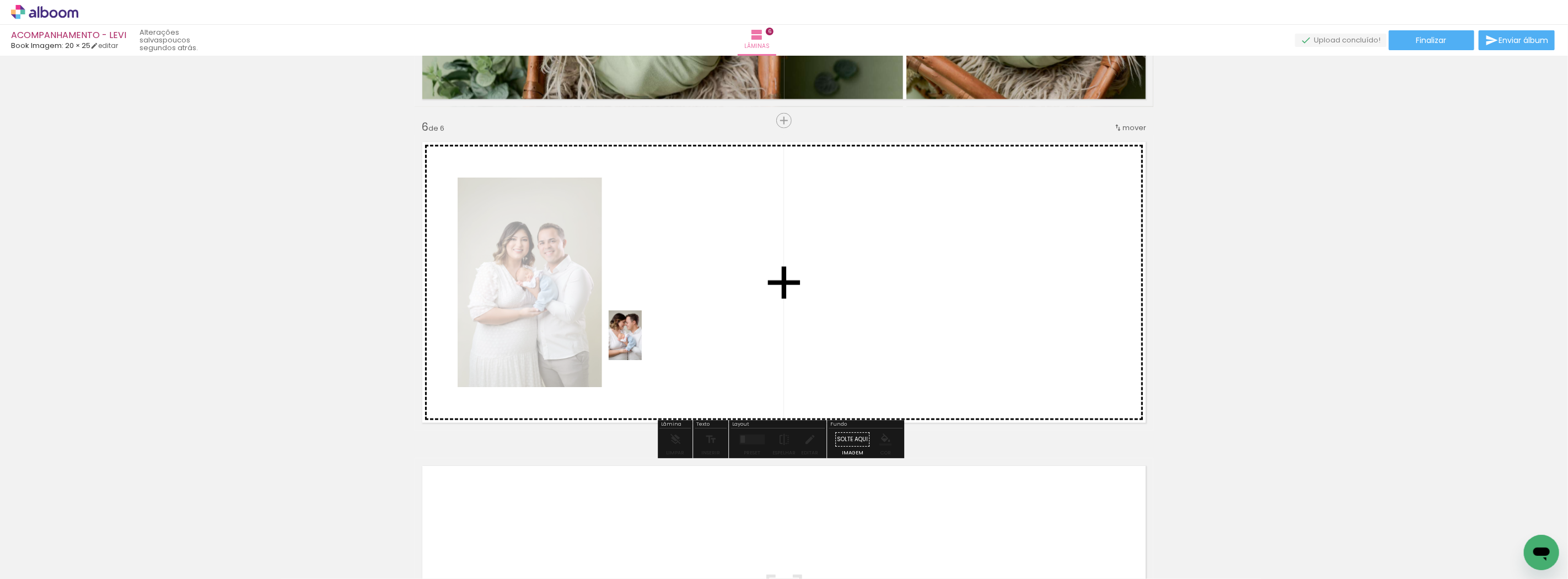
drag, startPoint x: 255, startPoint y: 551, endPoint x: 642, endPoint y: 342, distance: 439.8
click at [642, 342] on quentale-workspace at bounding box center [784, 289] width 1568 height 579
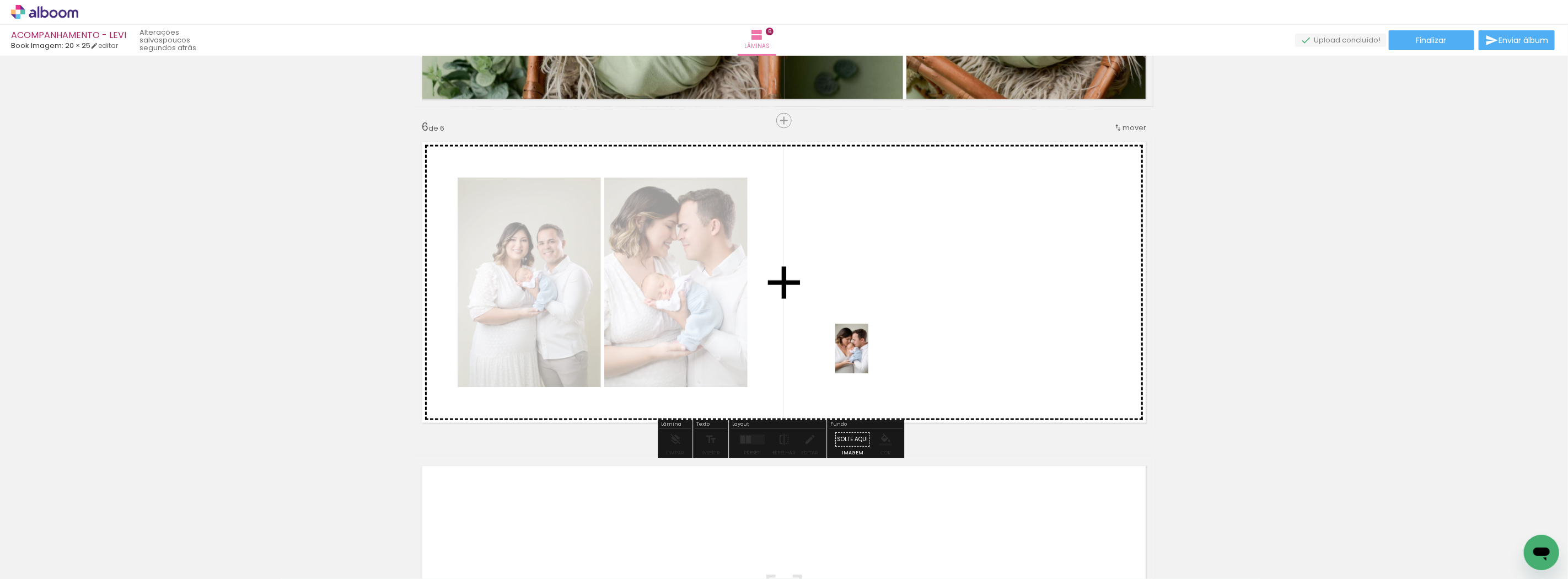
drag, startPoint x: 293, startPoint y: 549, endPoint x: 704, endPoint y: 398, distance: 437.9
click at [867, 357] on quentale-workspace at bounding box center [784, 289] width 1568 height 579
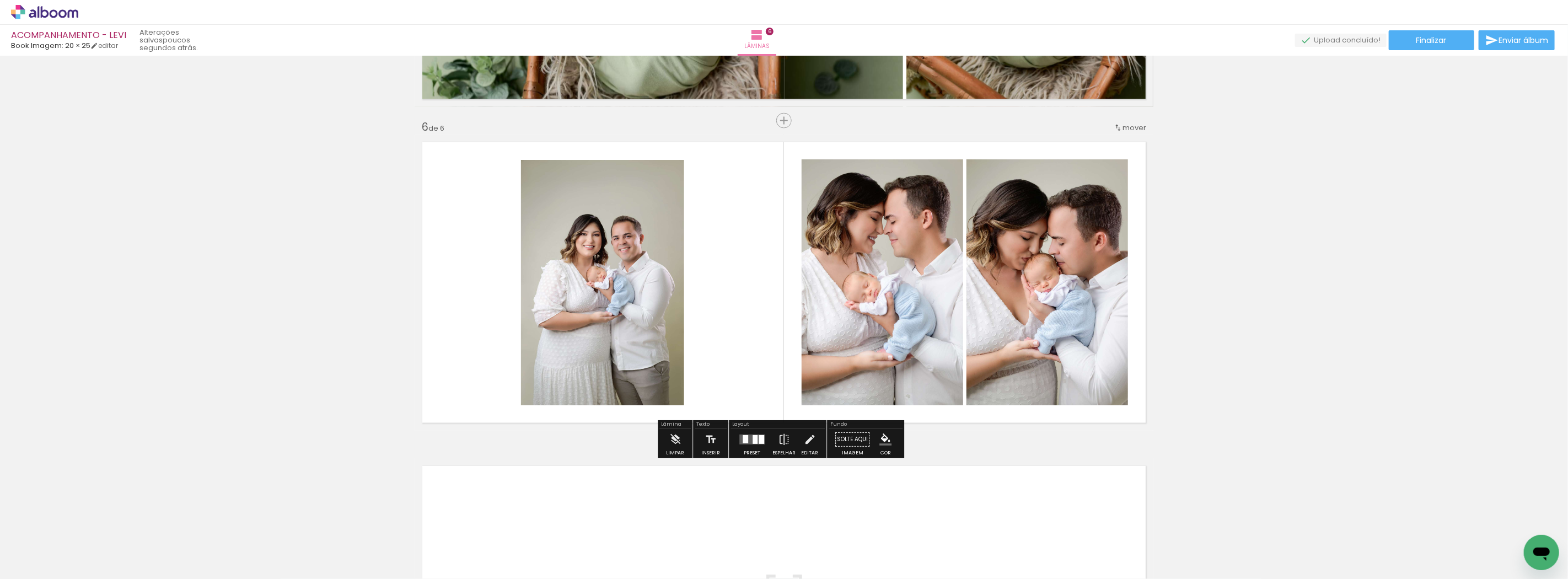
click at [430, 548] on div at bounding box center [418, 542] width 54 height 36
click at [746, 448] on div at bounding box center [751, 438] width 29 height 22
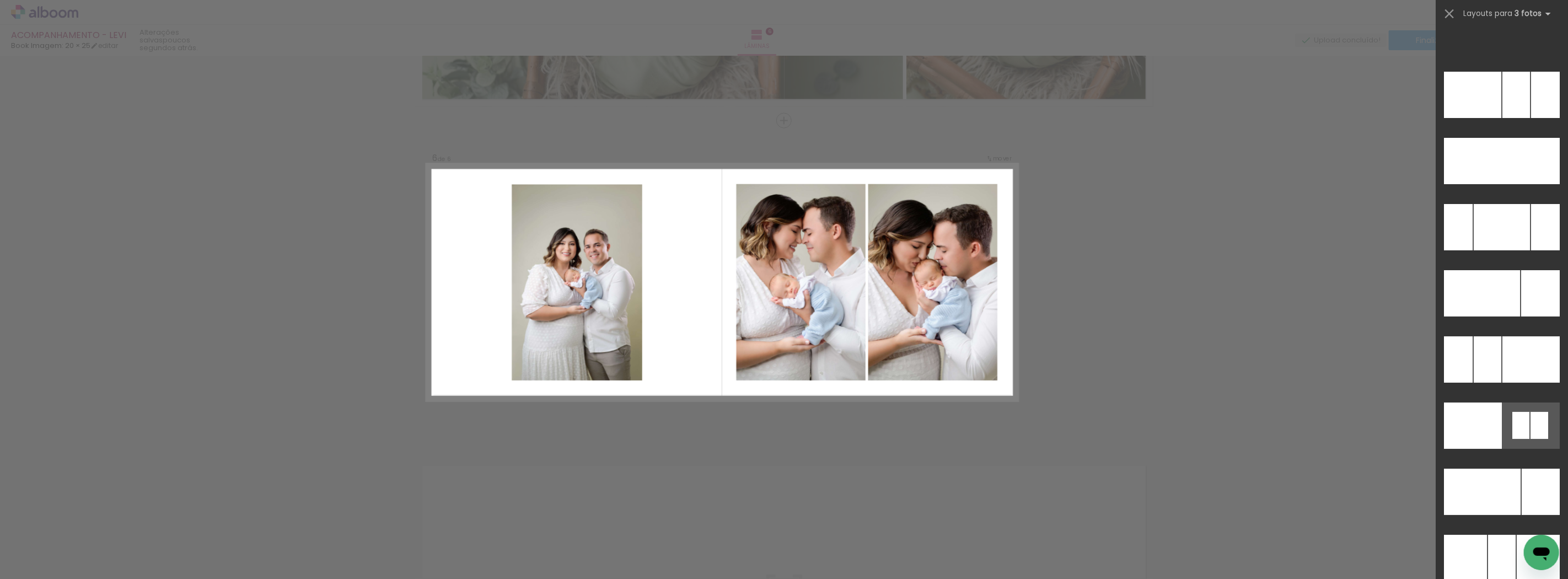
scroll to position [10910, 0]
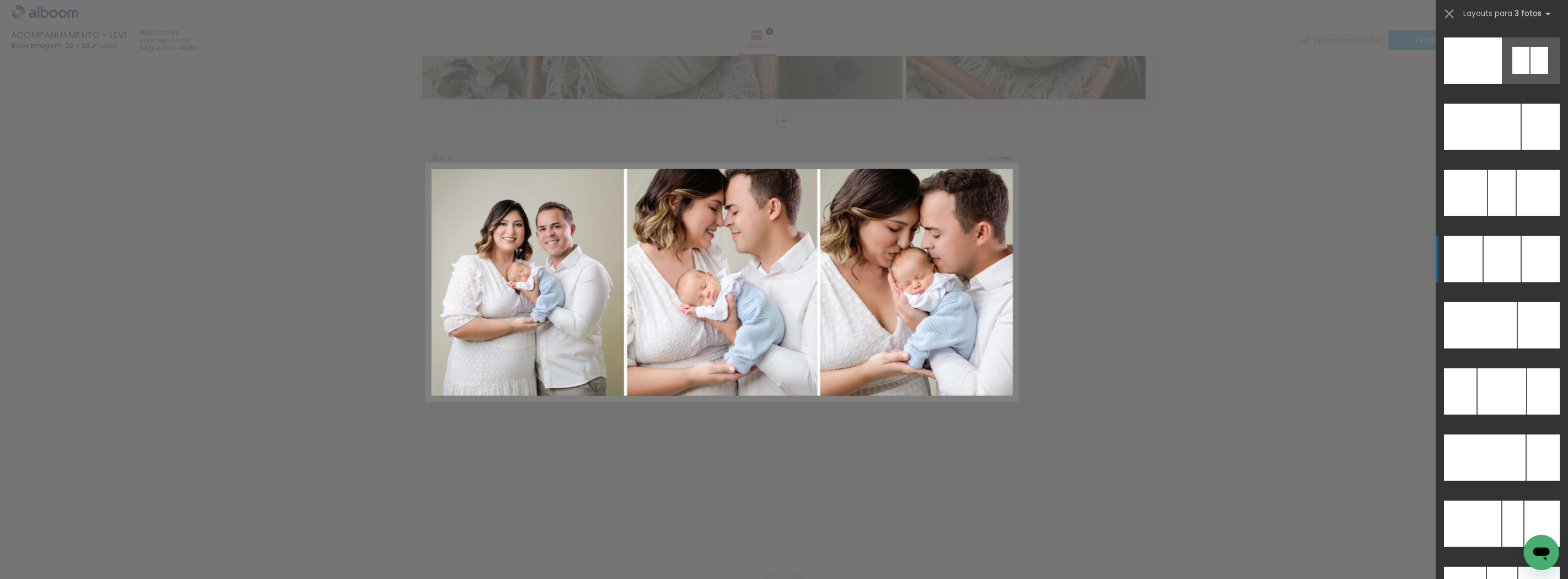
click at [1525, 251] on div at bounding box center [1540, 259] width 38 height 47
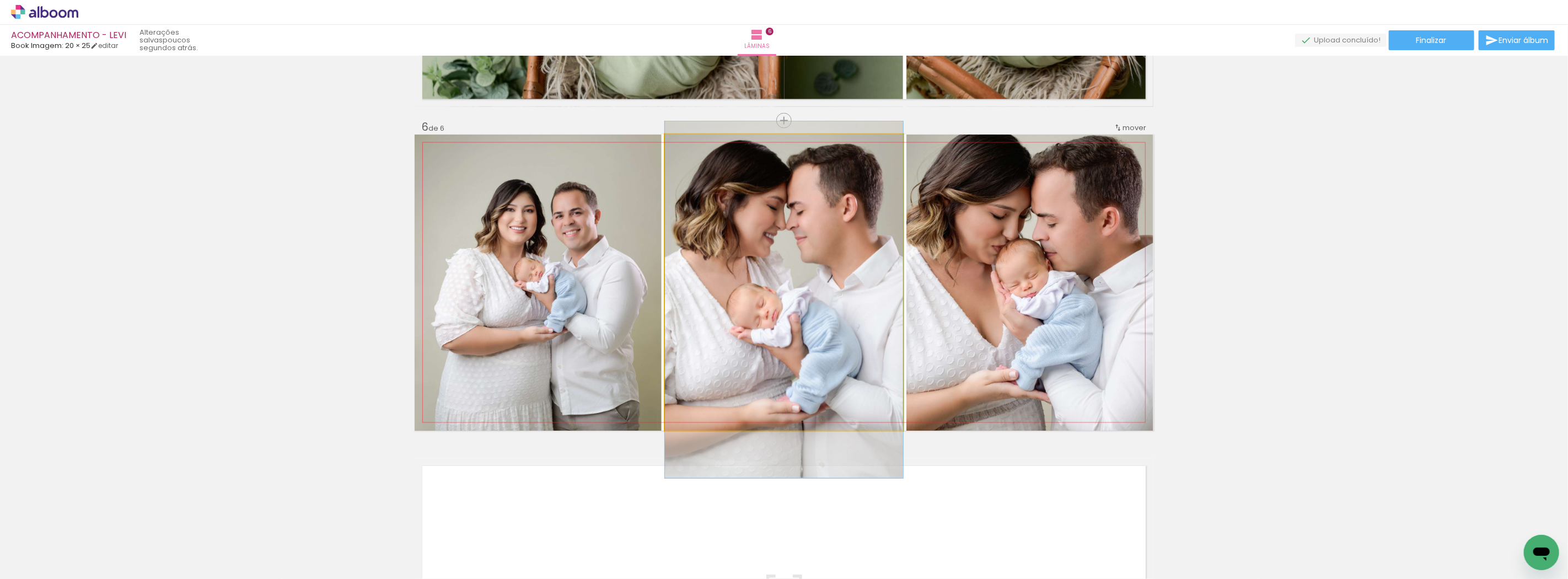
drag, startPoint x: 735, startPoint y: 267, endPoint x: 731, endPoint y: 284, distance: 17.5
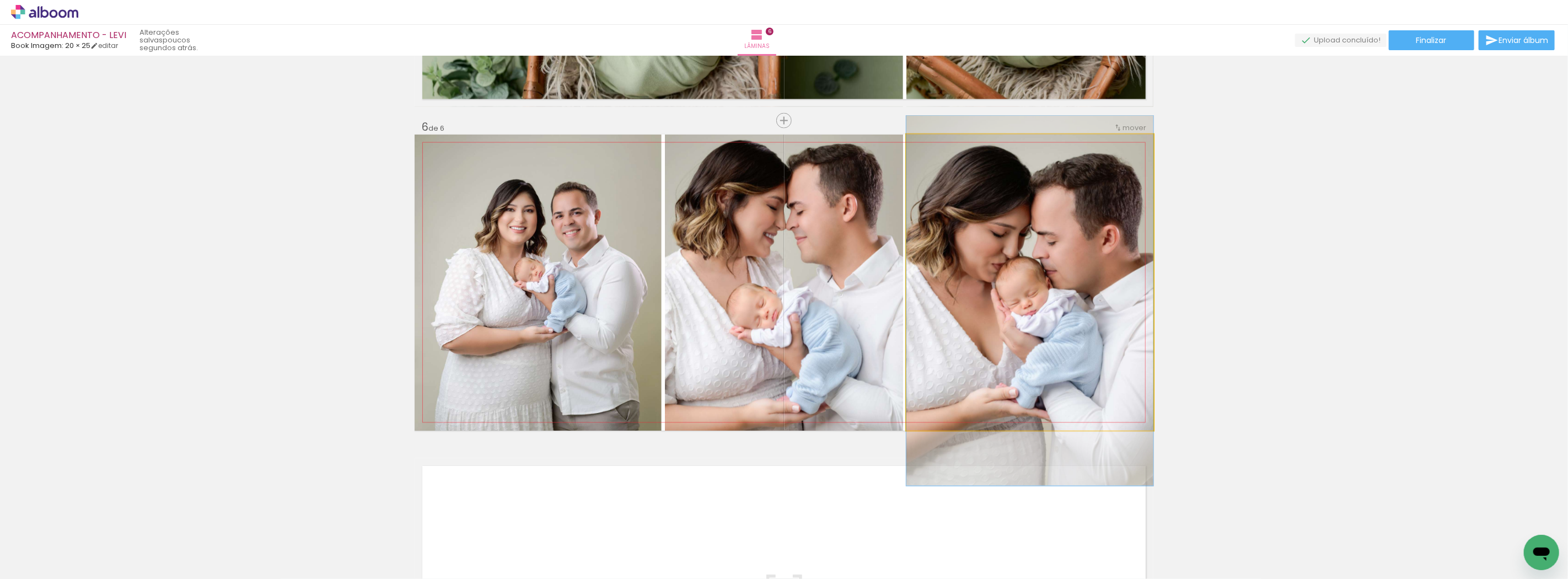
drag, startPoint x: 972, startPoint y: 297, endPoint x: 968, endPoint y: 315, distance: 18.4
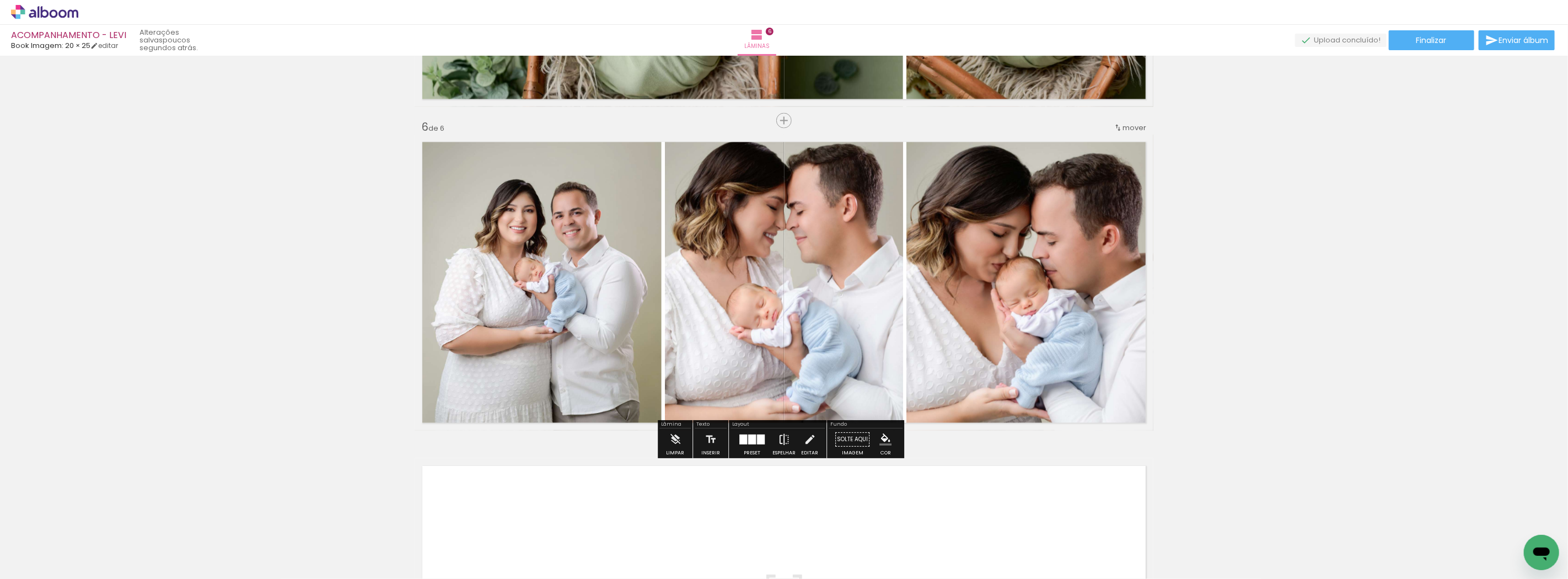
click at [780, 437] on iron-icon at bounding box center [784, 438] width 12 height 22
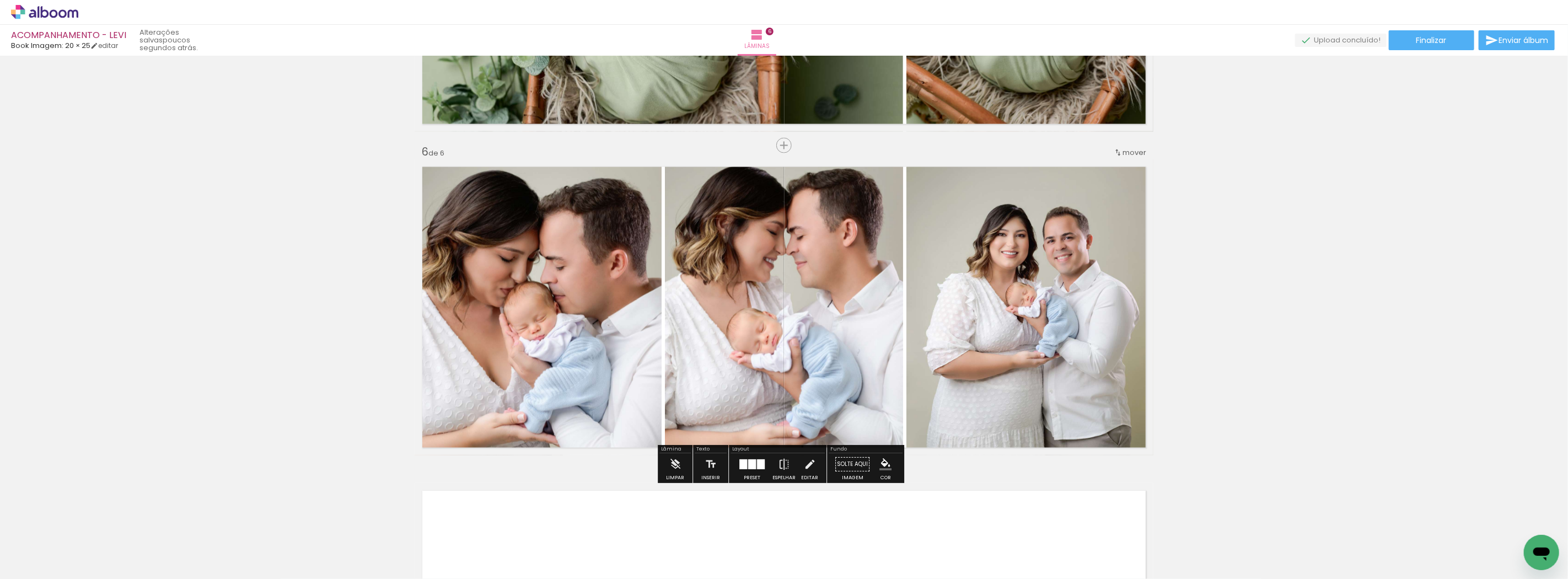
scroll to position [1571, 0]
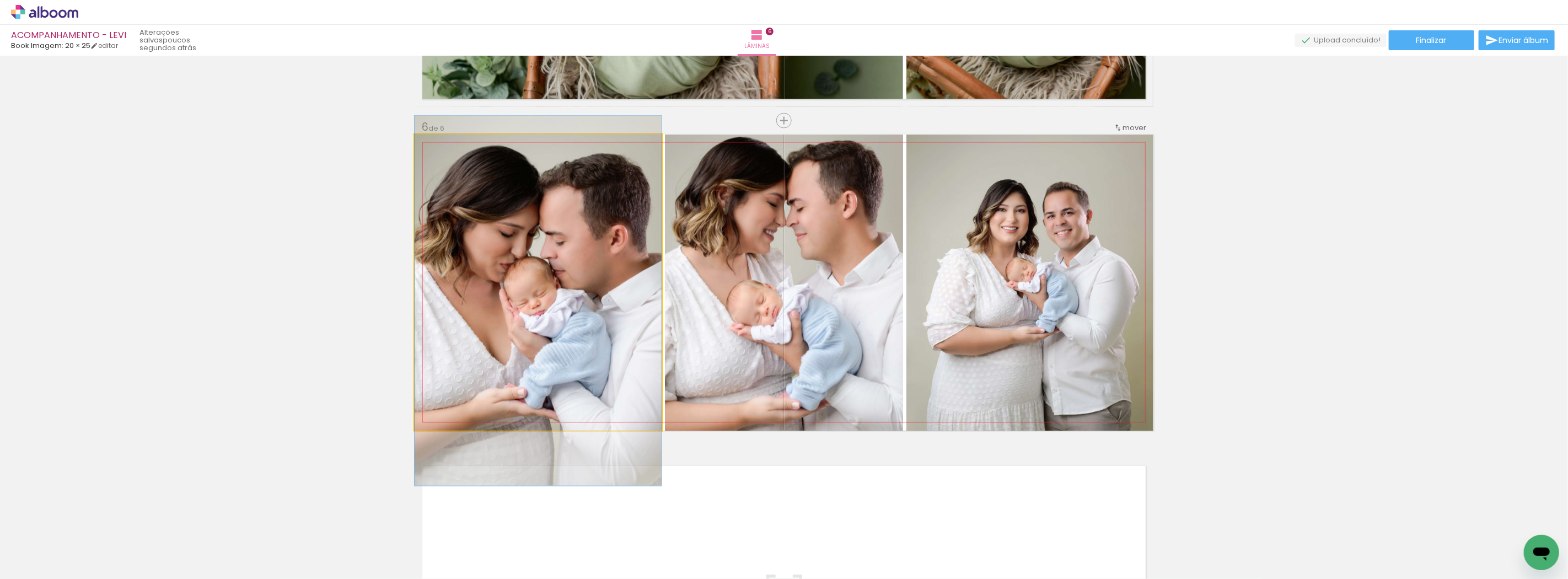
click at [544, 289] on quentale-photo at bounding box center [538, 281] width 247 height 296
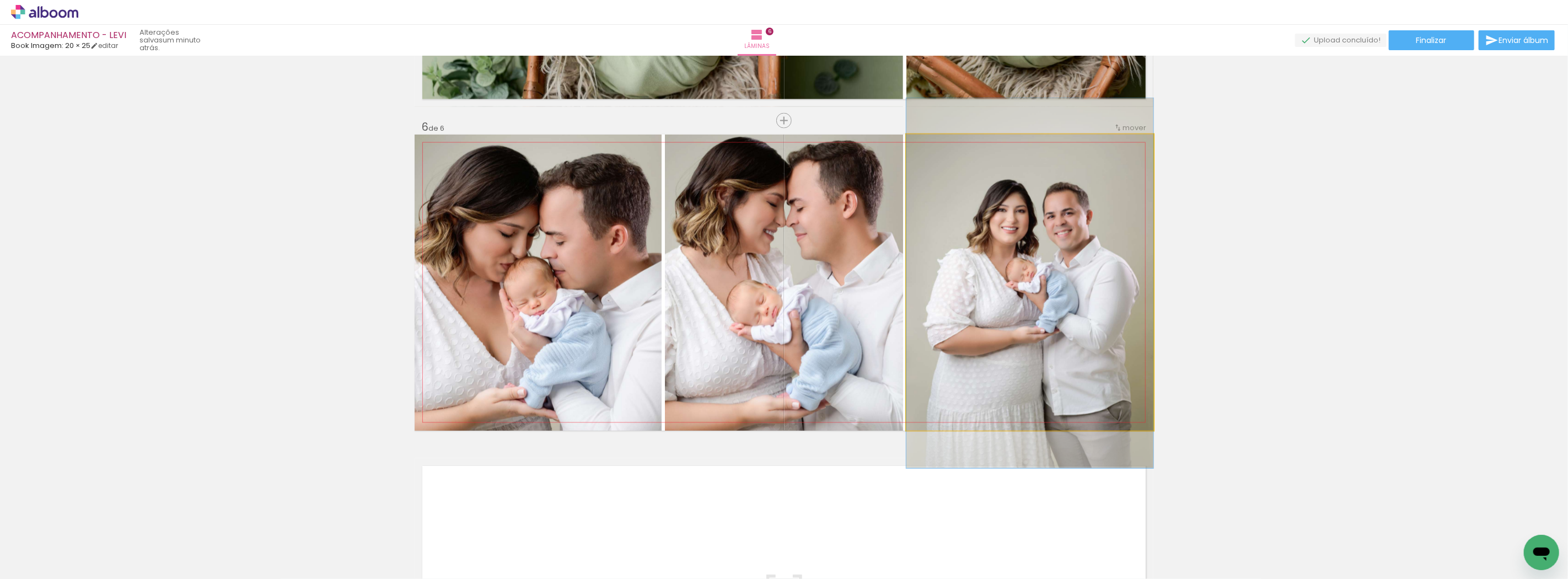
drag, startPoint x: 981, startPoint y: 284, endPoint x: 967, endPoint y: 284, distance: 14.0
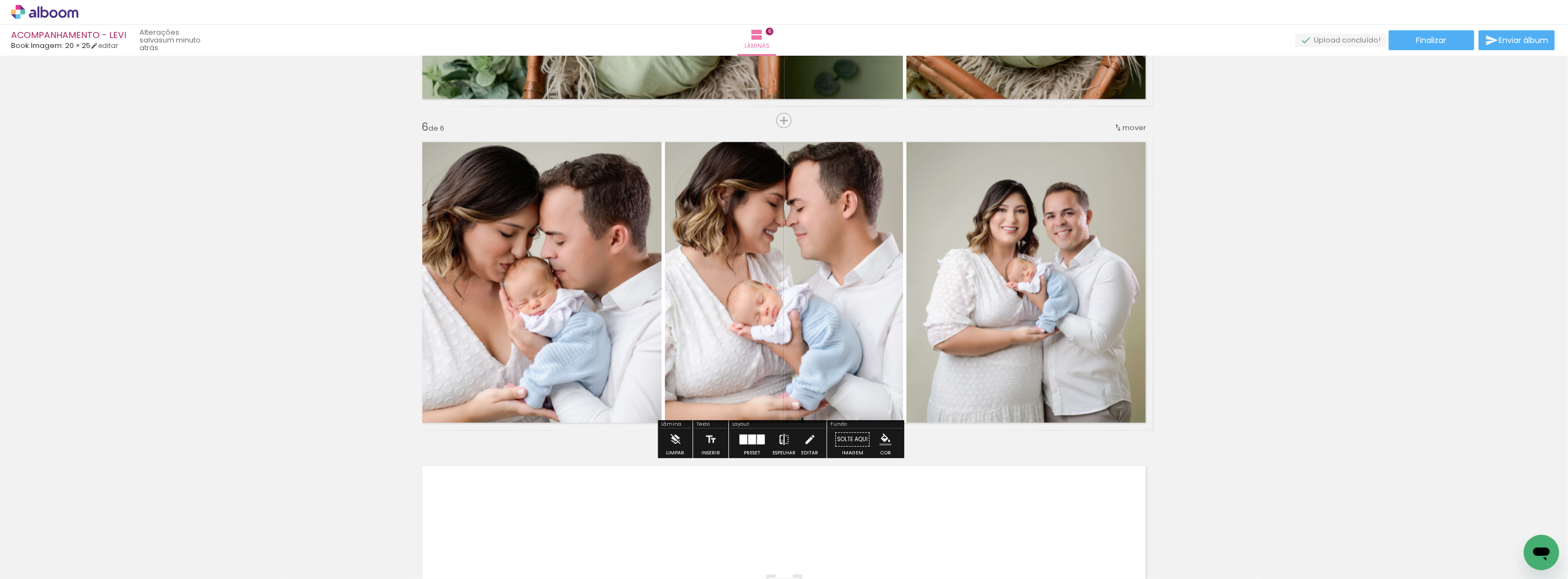
click at [779, 442] on iron-icon at bounding box center [784, 438] width 12 height 22
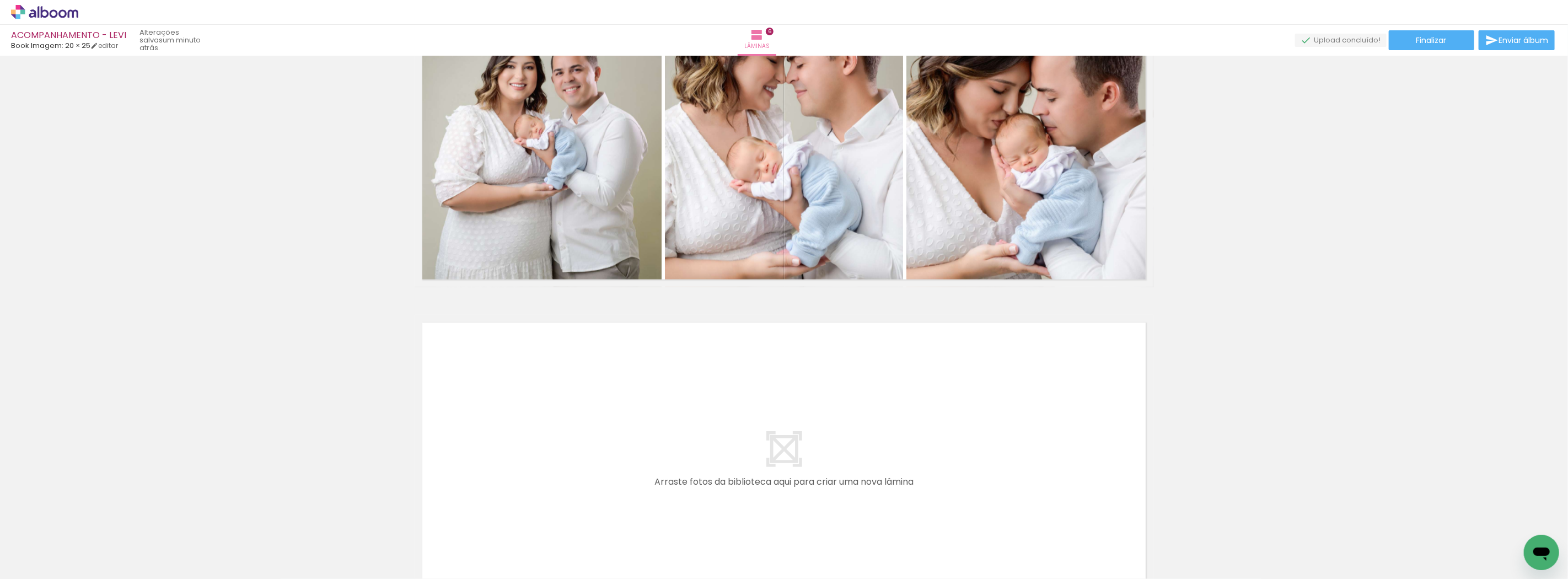
scroll to position [1754, 0]
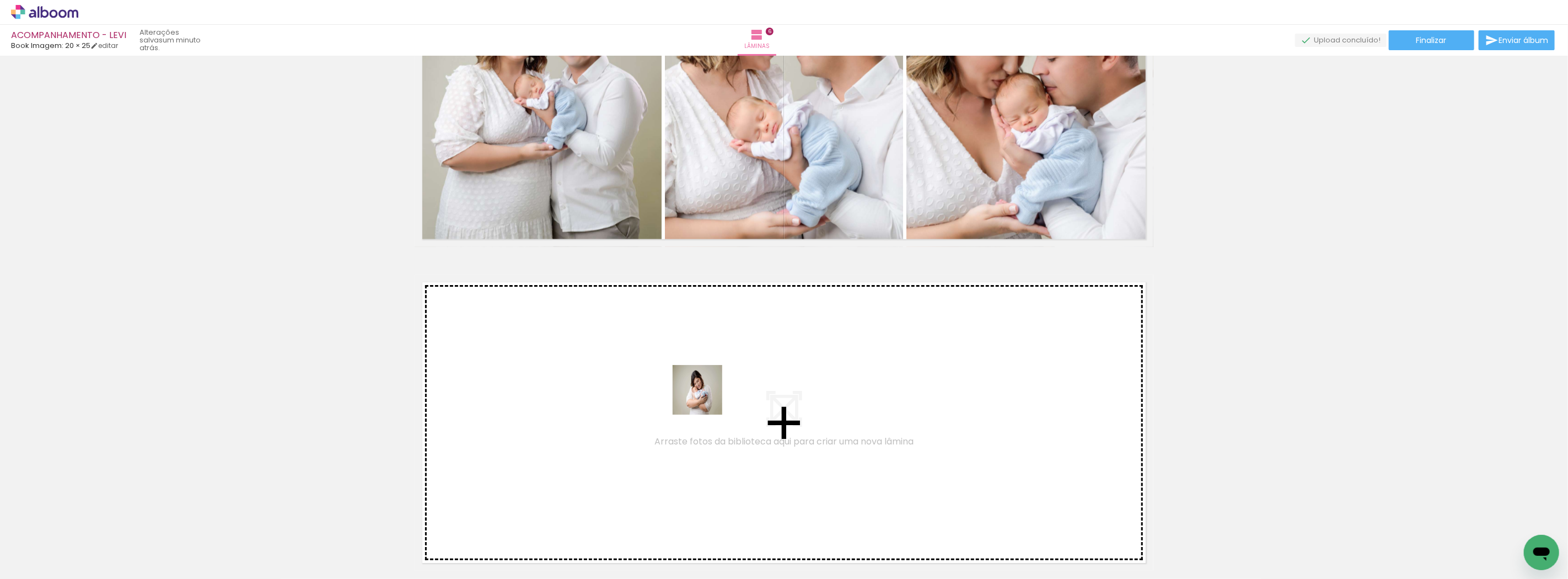
drag, startPoint x: 414, startPoint y: 539, endPoint x: 748, endPoint y: 371, distance: 373.9
click at [748, 371] on quentale-workspace at bounding box center [784, 289] width 1568 height 579
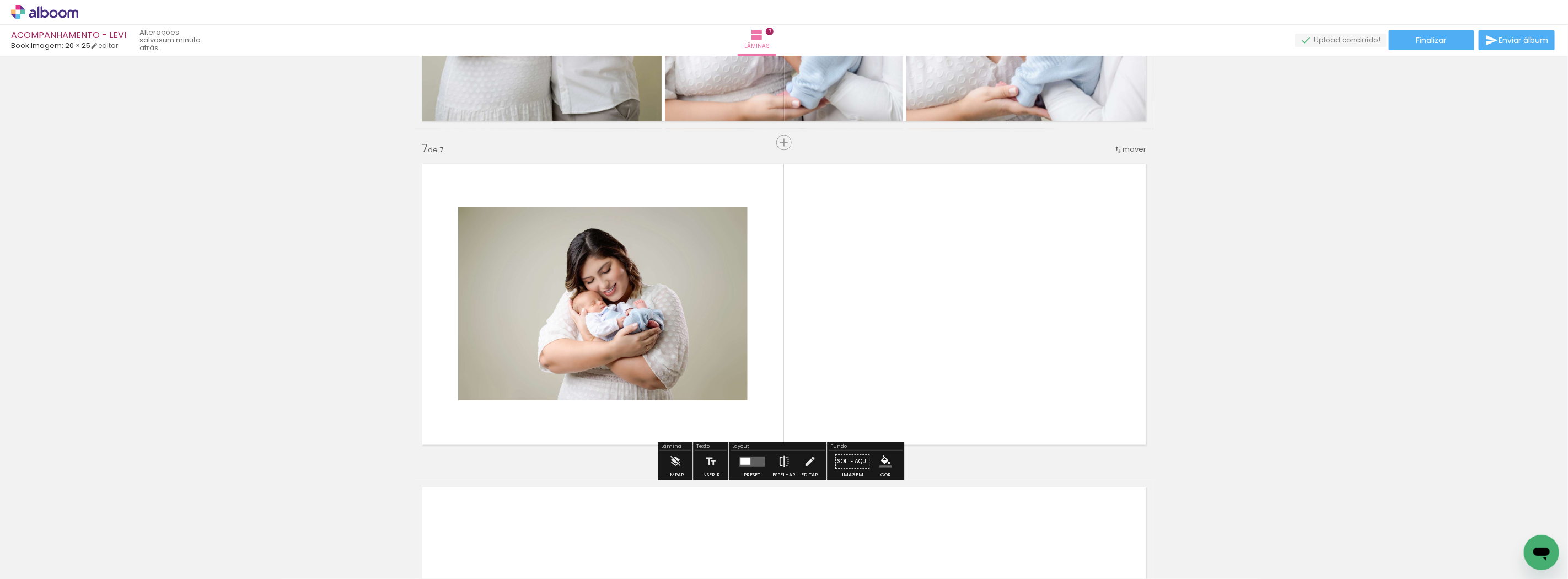
scroll to position [1894, 0]
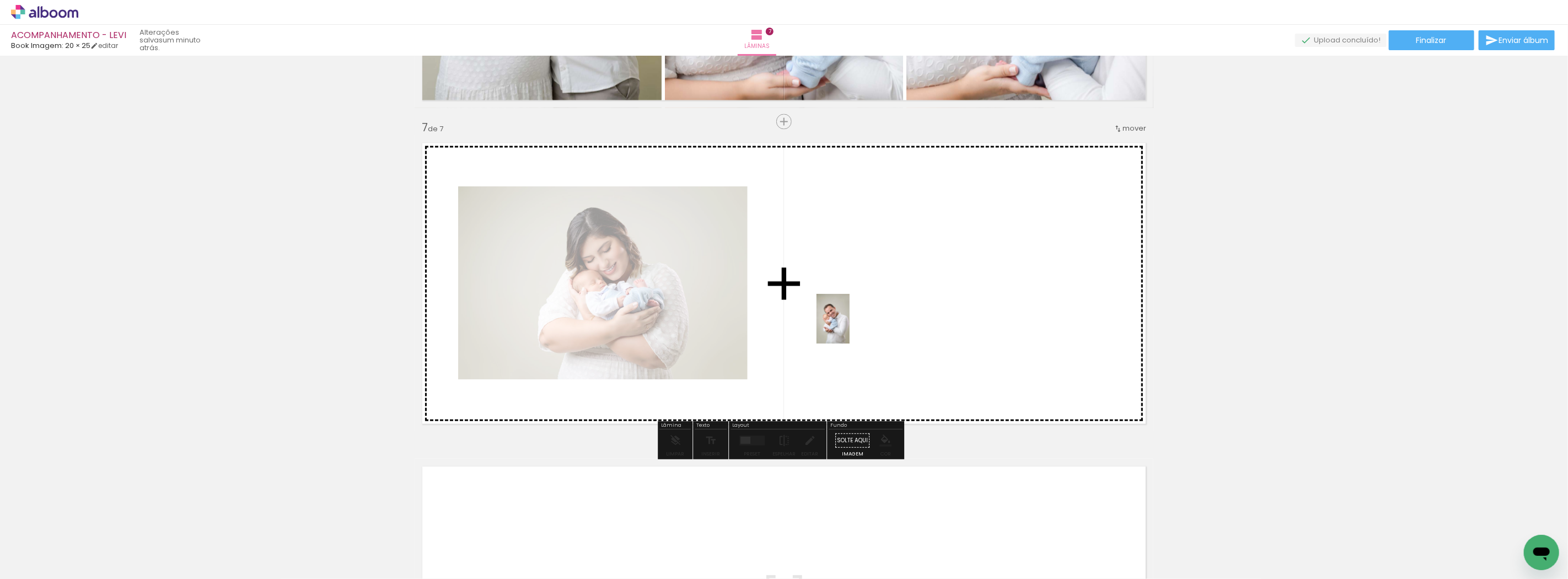
drag, startPoint x: 376, startPoint y: 549, endPoint x: 849, endPoint y: 327, distance: 522.5
click at [849, 327] on quentale-workspace at bounding box center [784, 289] width 1568 height 579
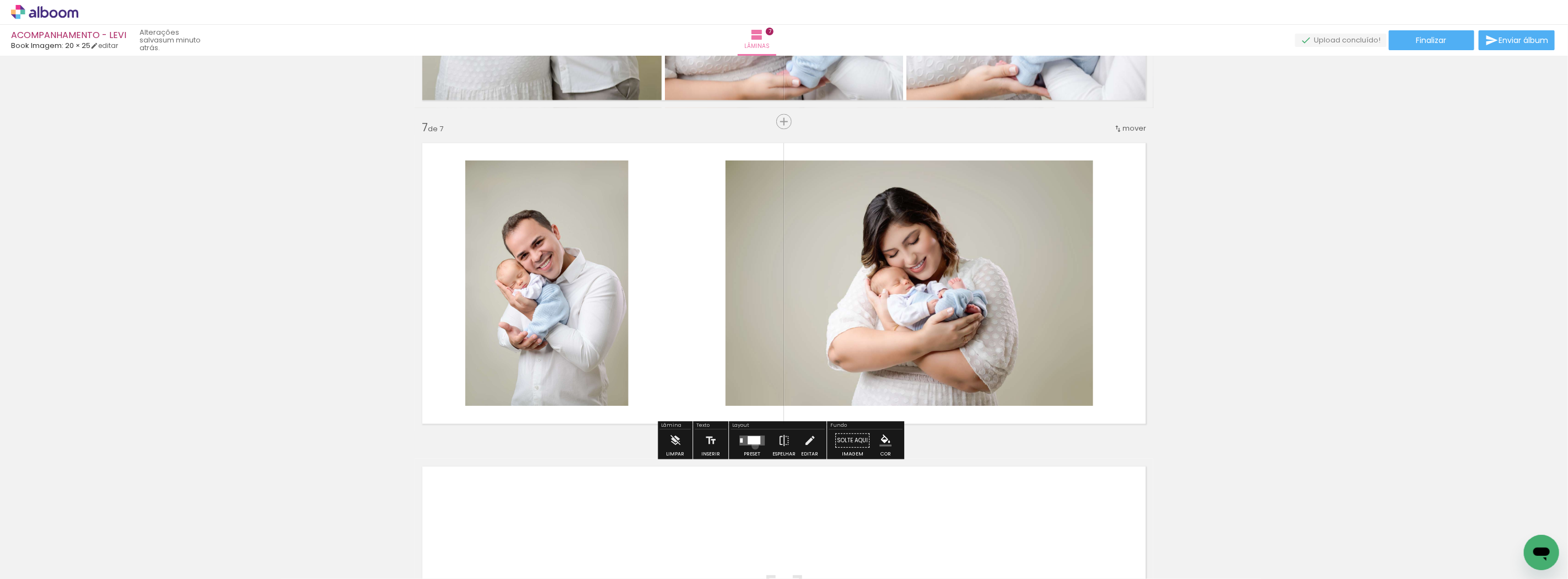
click at [752, 445] on div at bounding box center [751, 439] width 29 height 22
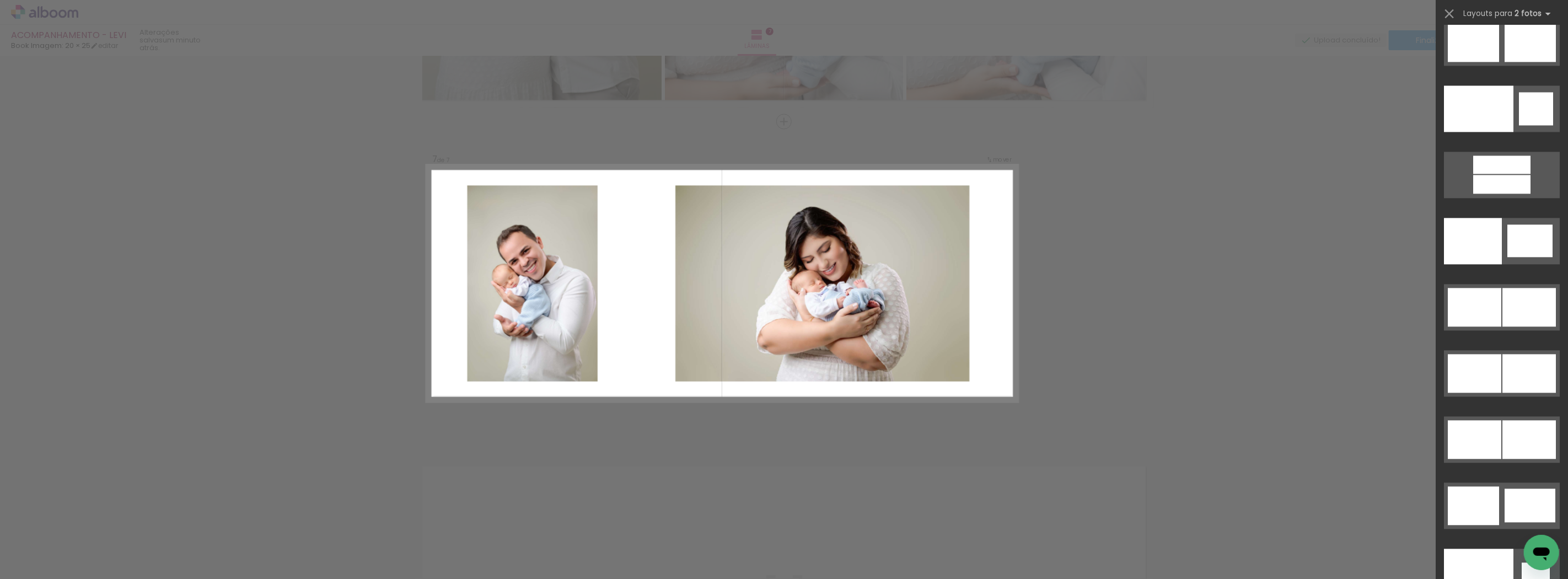
scroll to position [5729, 0]
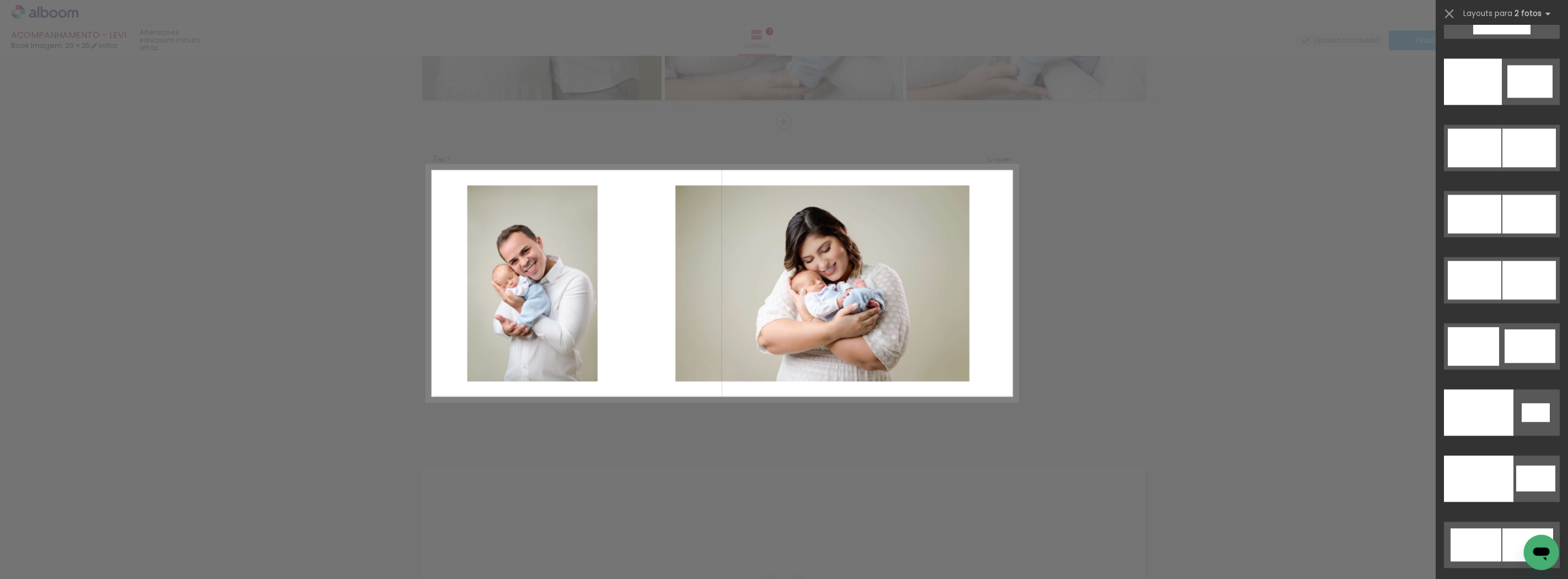
drag, startPoint x: 1562, startPoint y: 62, endPoint x: 17, endPoint y: 17, distance: 1545.7
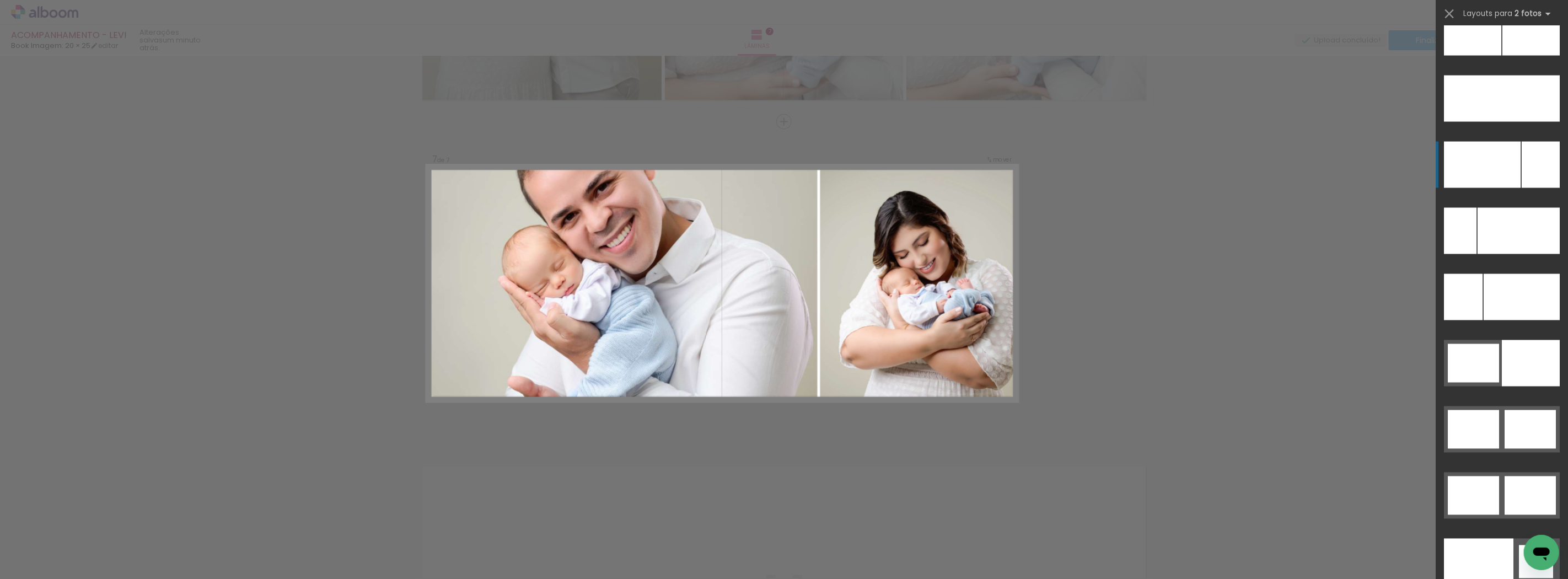
scroll to position [4933, 0]
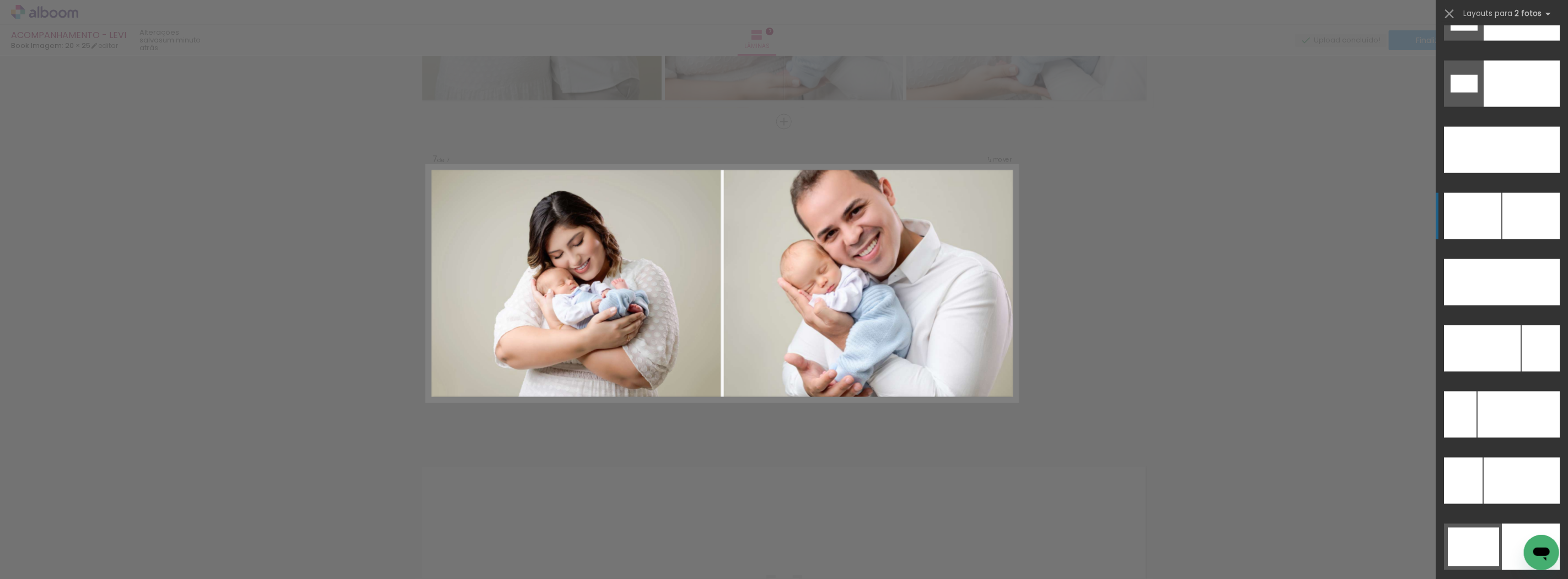
click at [1502, 221] on div at bounding box center [1531, 216] width 57 height 47
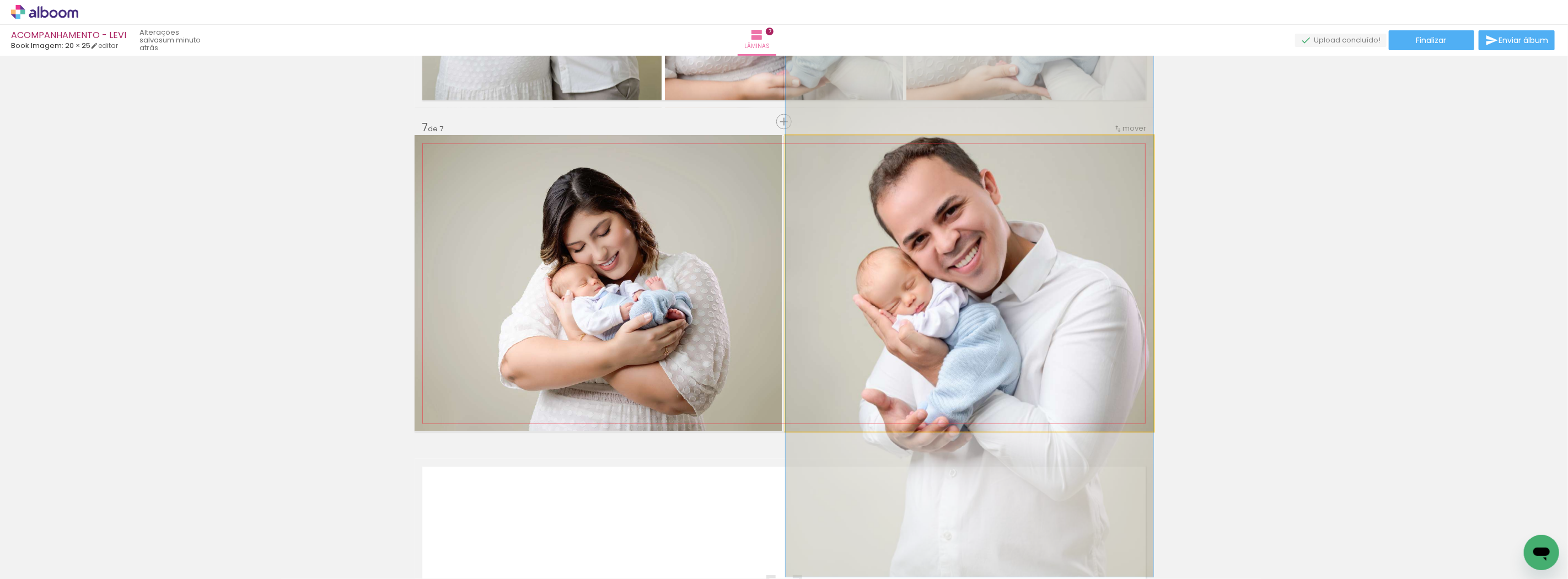
drag, startPoint x: 1032, startPoint y: 306, endPoint x: 1002, endPoint y: 324, distance: 35.0
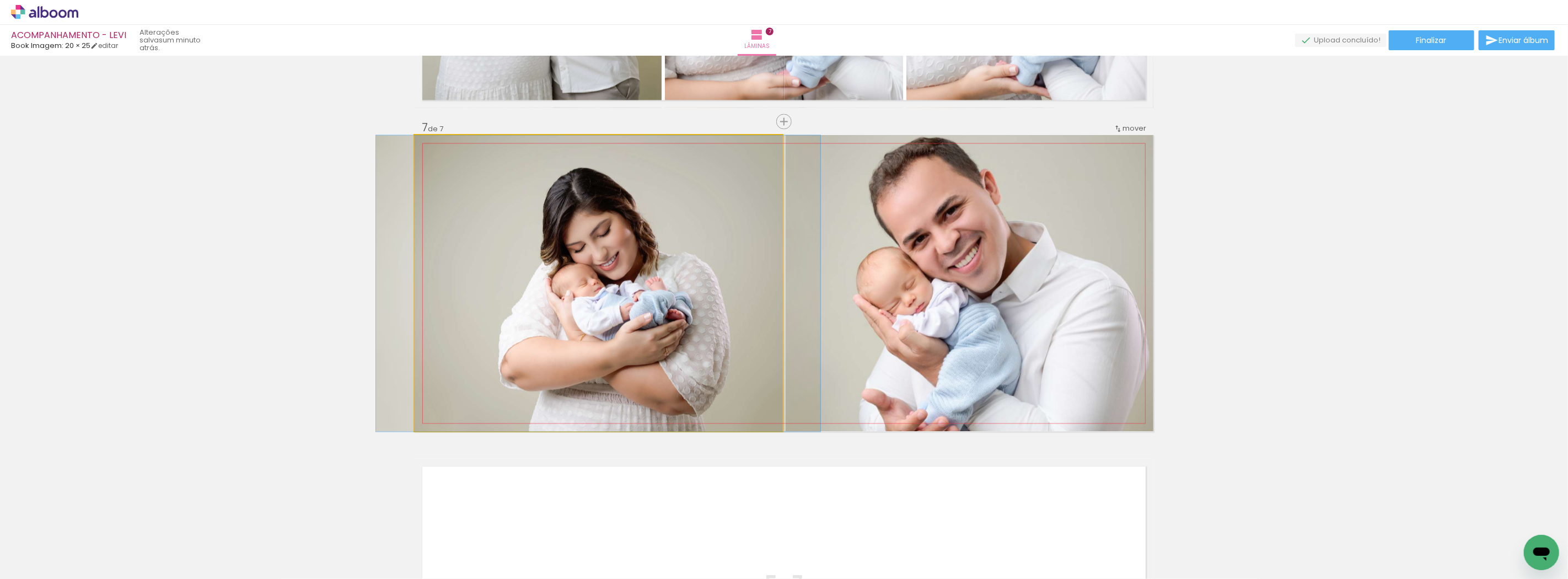
click at [630, 309] on quentale-photo at bounding box center [598, 282] width 368 height 296
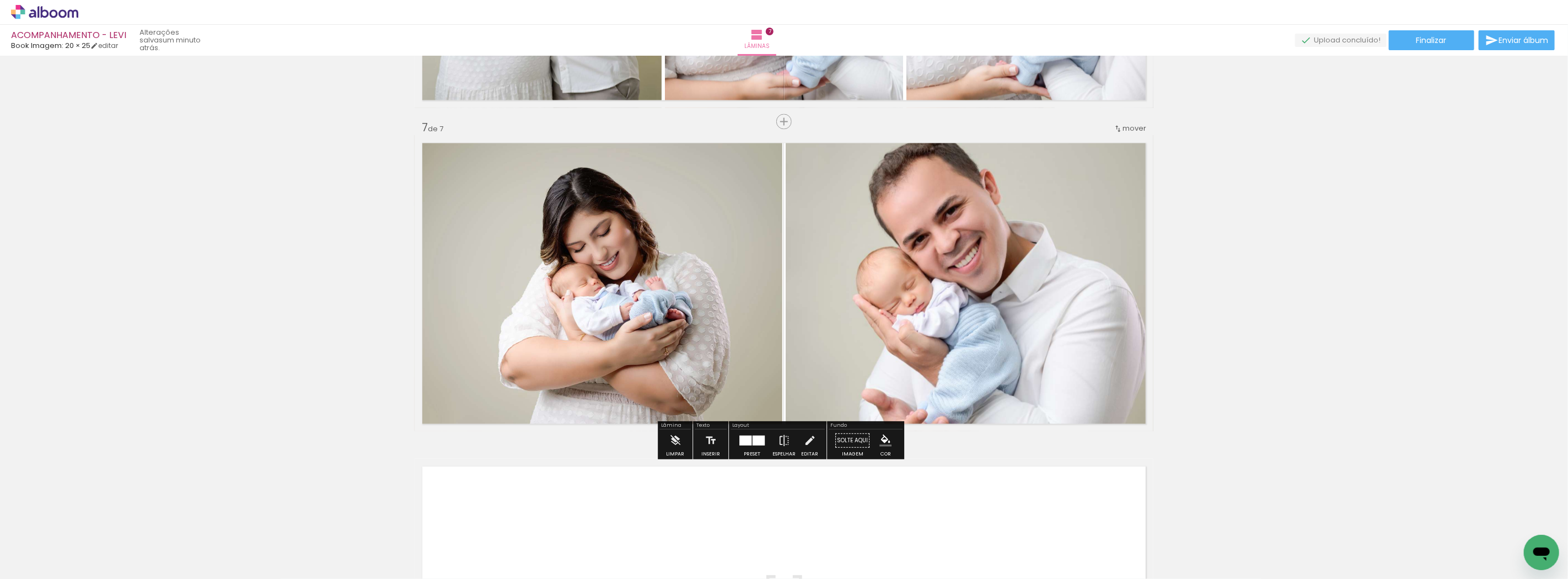
click at [745, 444] on div at bounding box center [745, 439] width 12 height 10
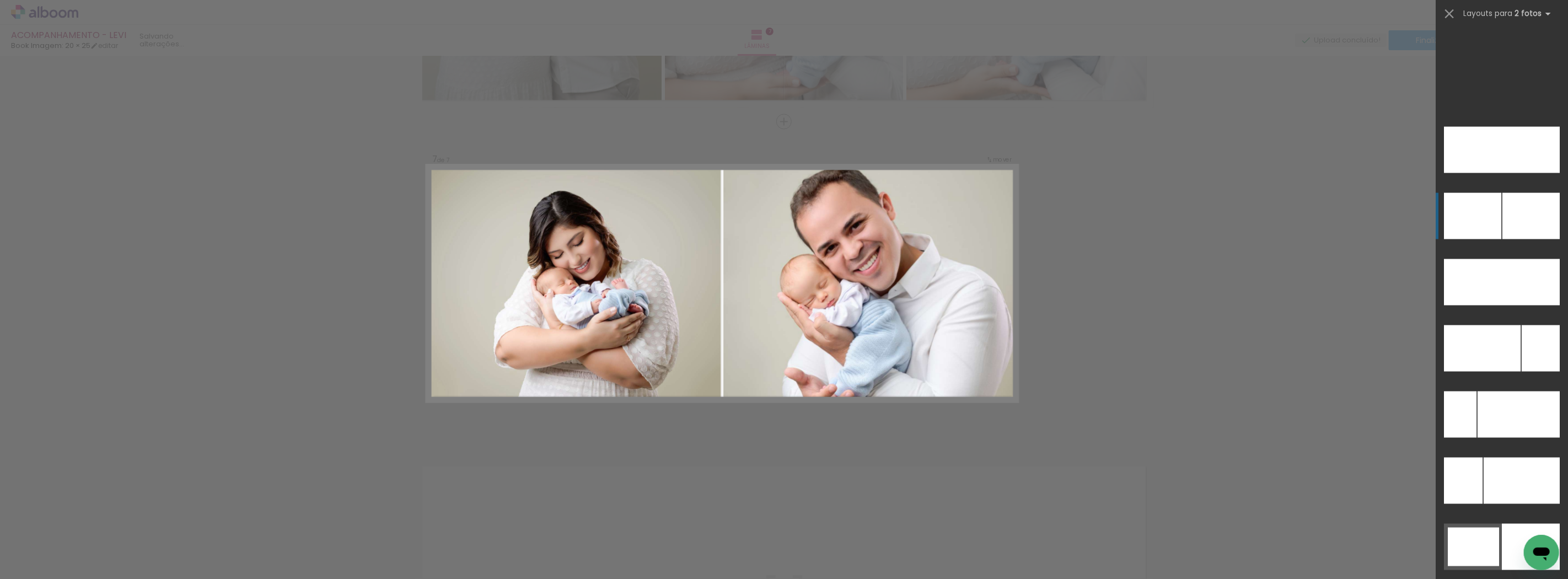
scroll to position [5093, 0]
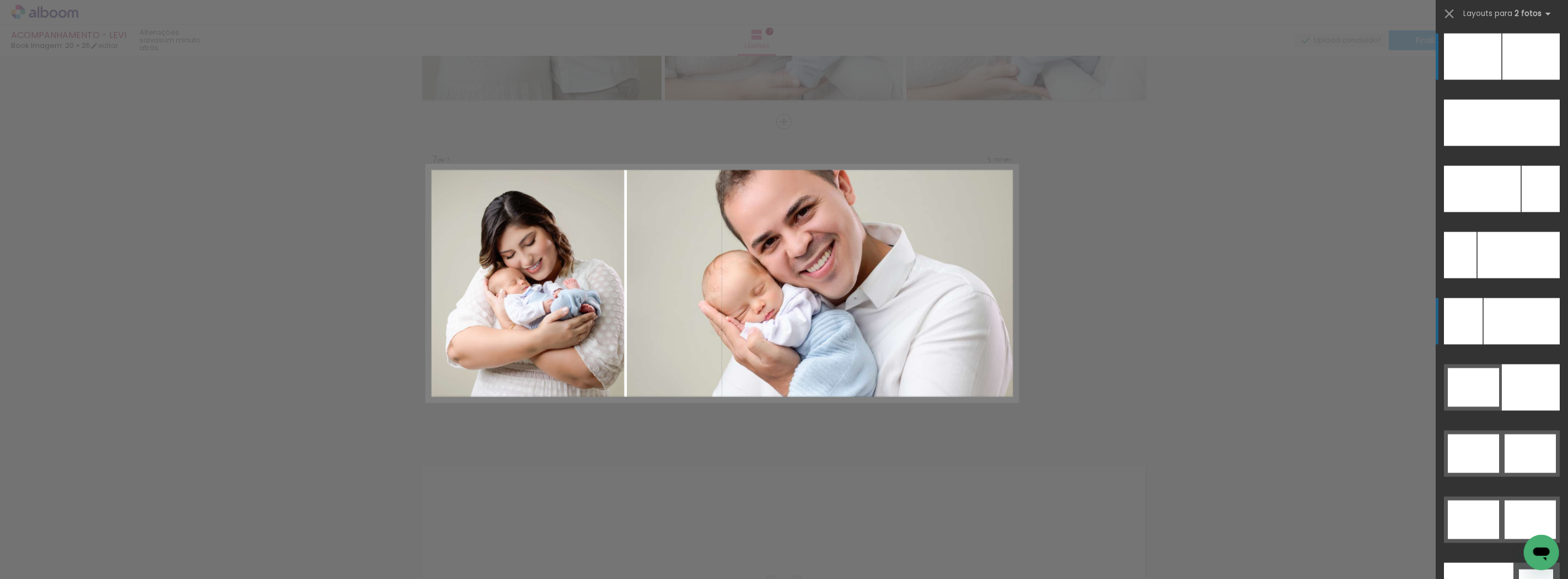
click at [1475, 314] on div at bounding box center [1462, 321] width 39 height 47
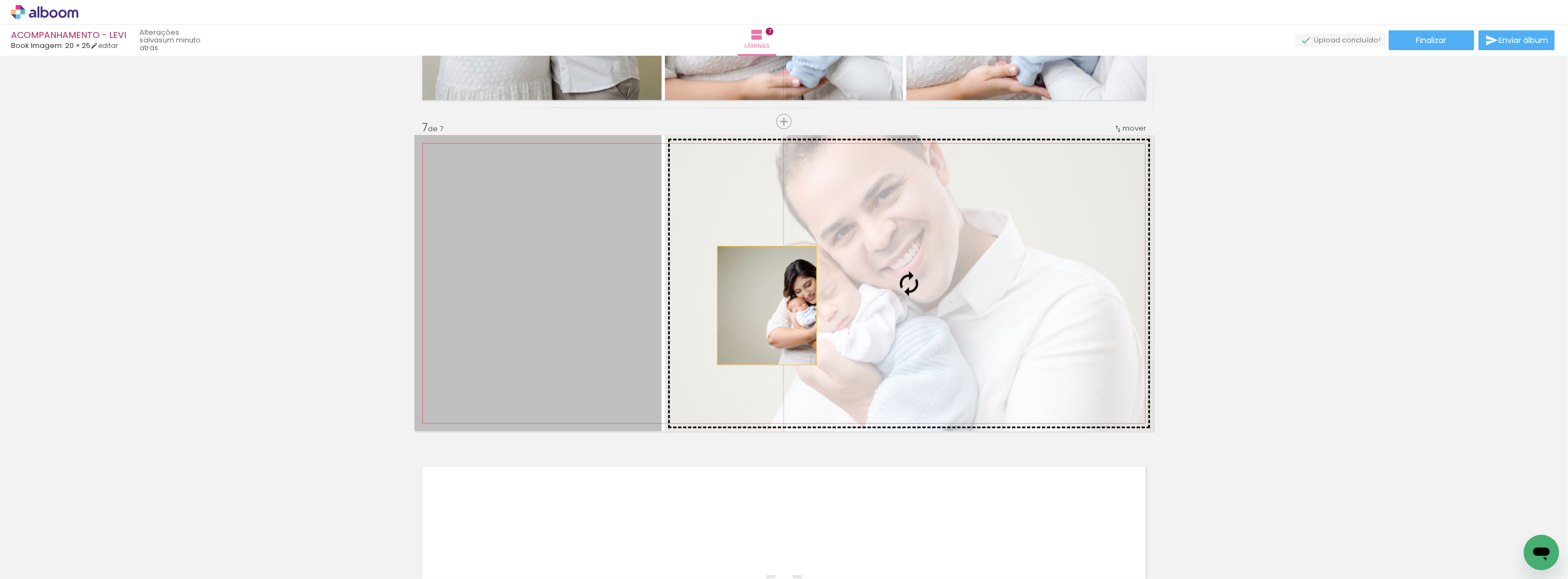
drag, startPoint x: 535, startPoint y: 307, endPoint x: 872, endPoint y: 303, distance: 337.0
click at [0, 0] on slot at bounding box center [0, 0] width 0 height 0
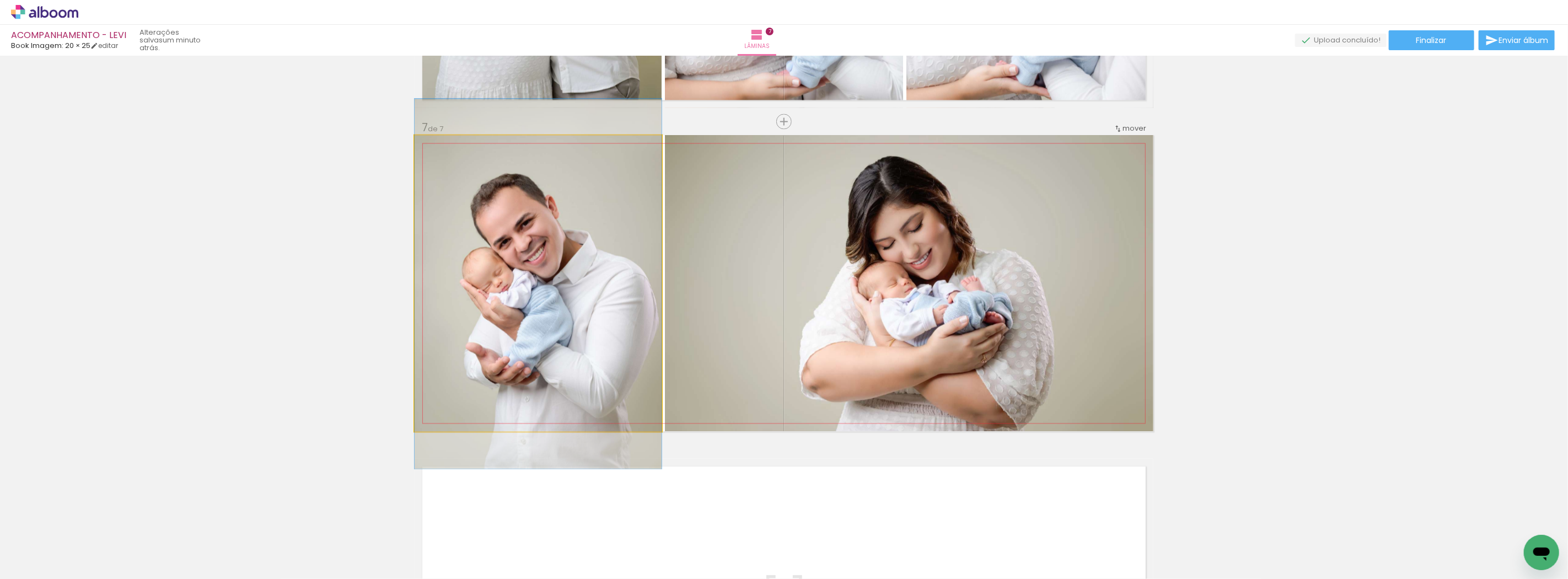
drag, startPoint x: 570, startPoint y: 292, endPoint x: 552, endPoint y: 292, distance: 18.0
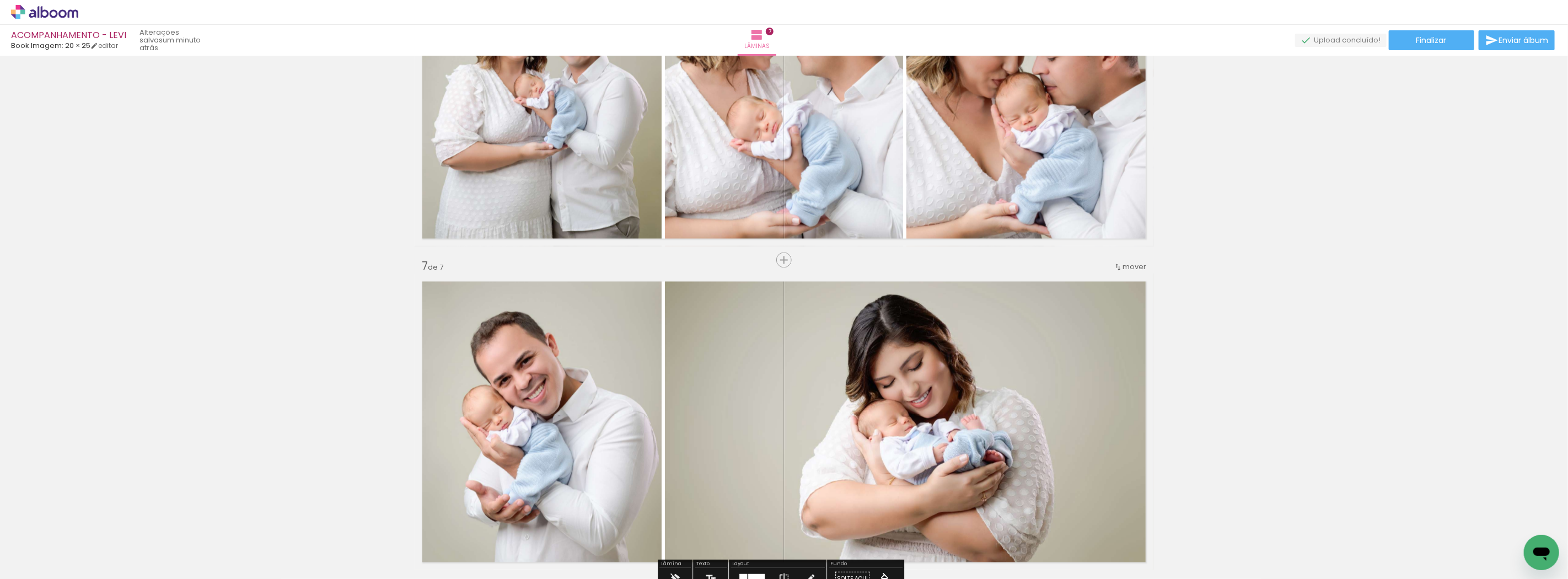
scroll to position [1894, 0]
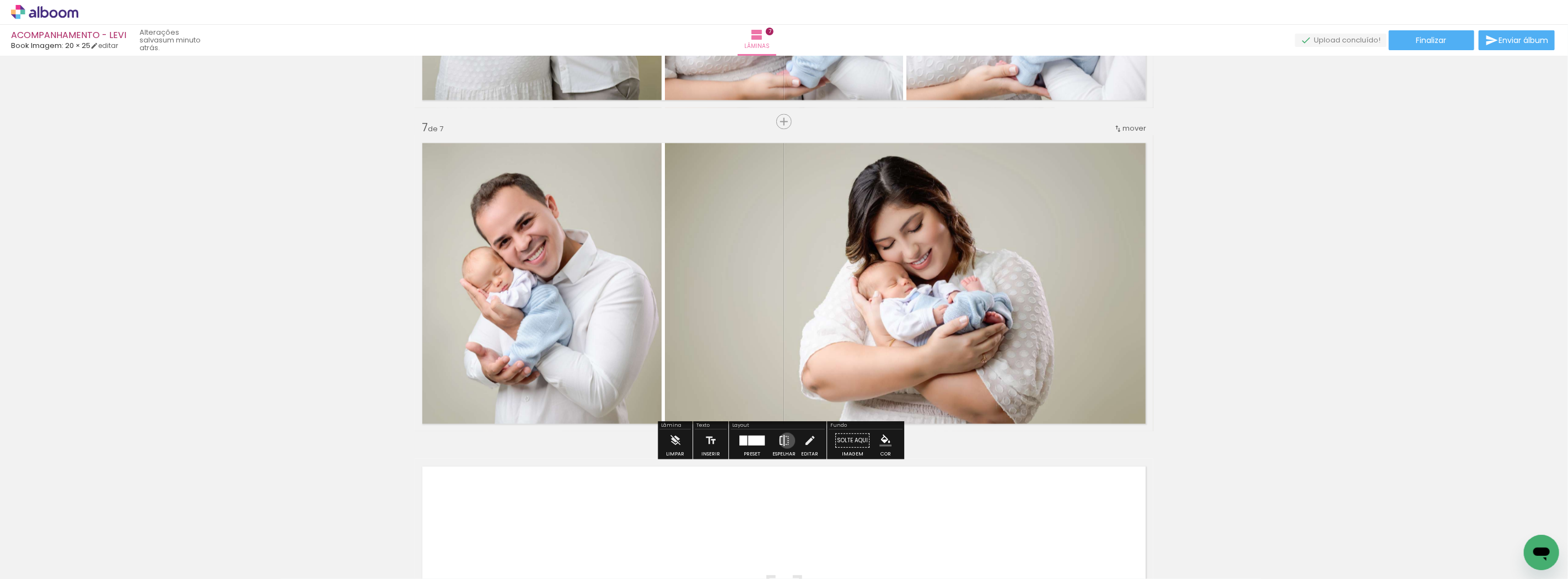
click at [784, 440] on iron-icon at bounding box center [784, 439] width 12 height 22
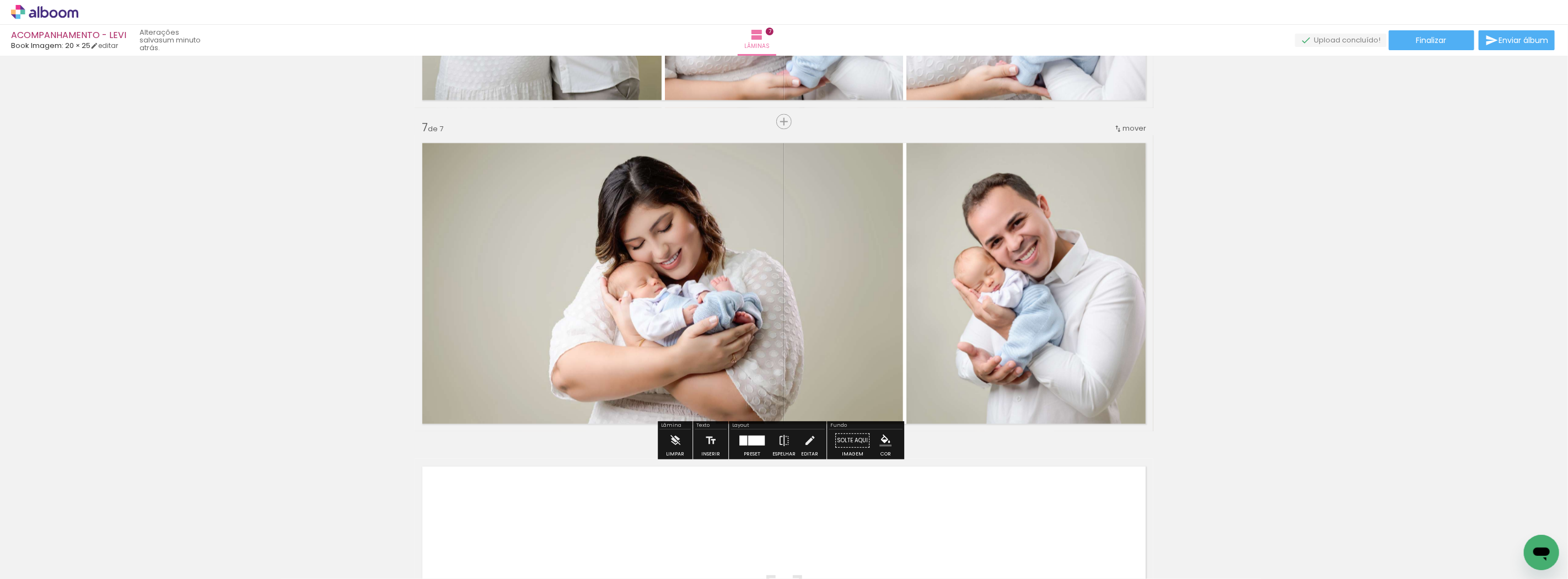
click at [841, 269] on quentale-photo at bounding box center [659, 282] width 489 height 296
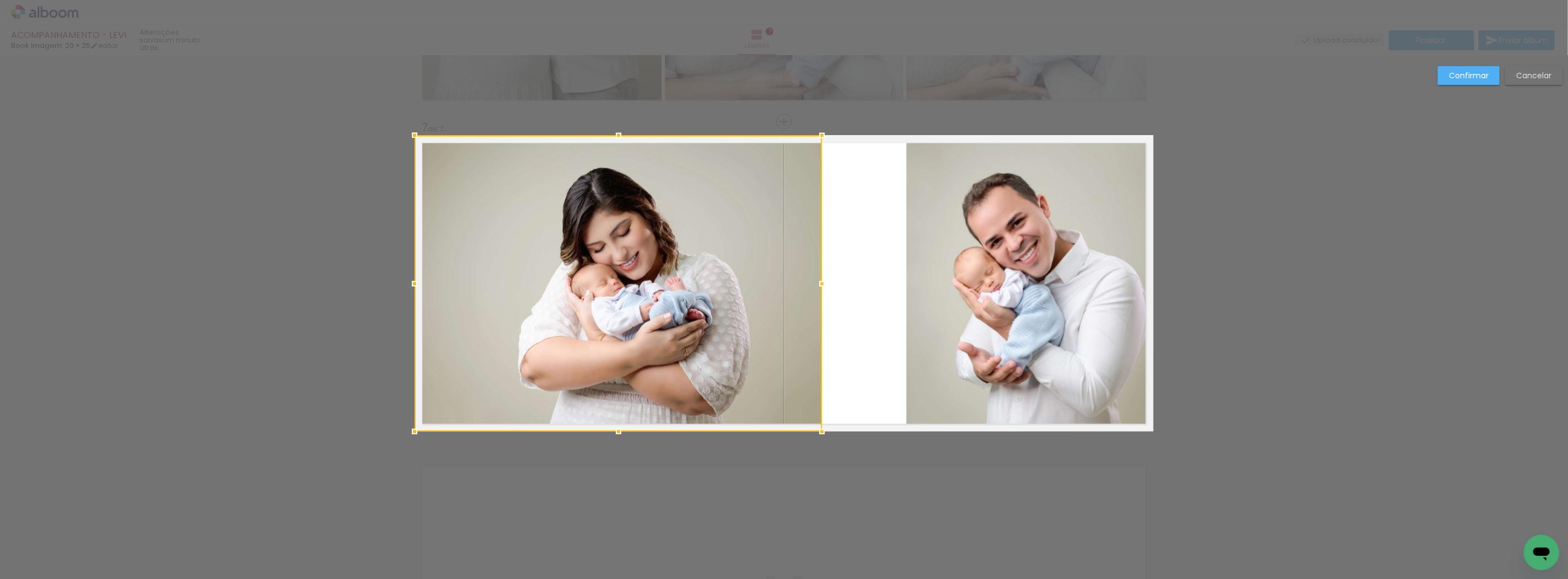
drag, startPoint x: 891, startPoint y: 280, endPoint x: 813, endPoint y: 280, distance: 78.0
click at [813, 280] on div at bounding box center [822, 282] width 22 height 22
click at [957, 275] on quentale-photo at bounding box center [1030, 282] width 247 height 296
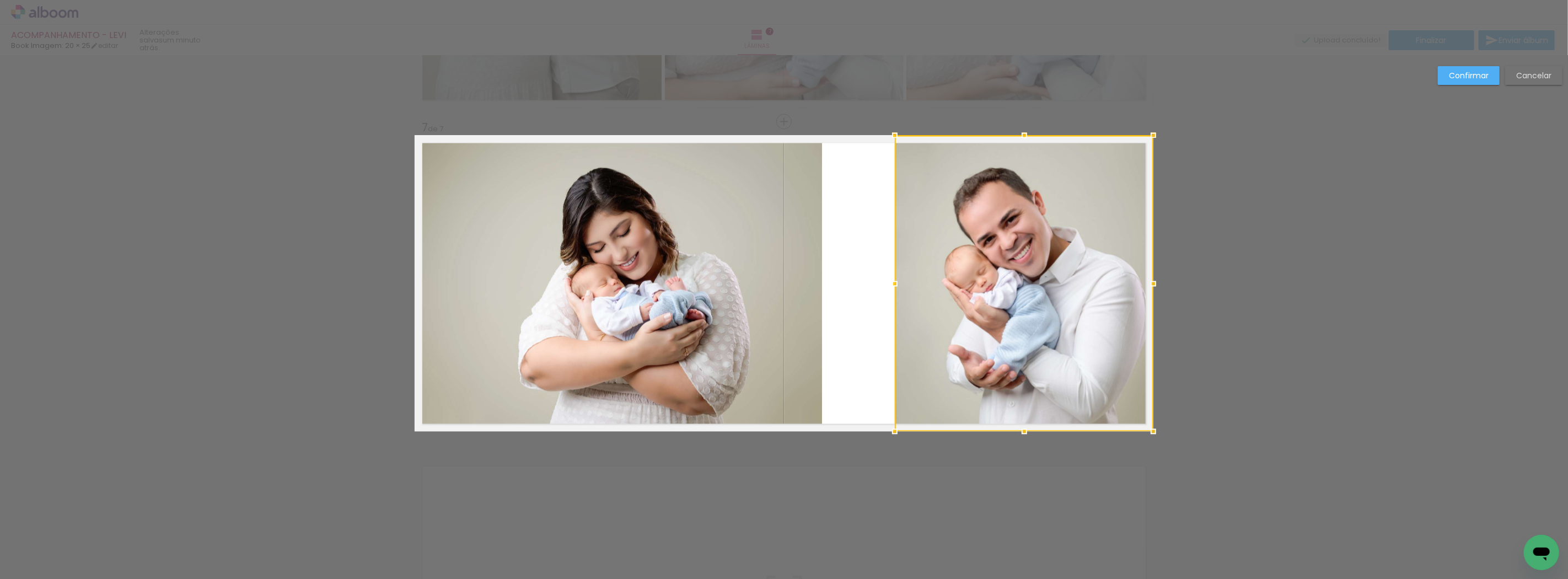
drag, startPoint x: 898, startPoint y: 280, endPoint x: 886, endPoint y: 268, distance: 17.0
click at [886, 268] on album-spread "7 de 7" at bounding box center [784, 282] width 739 height 296
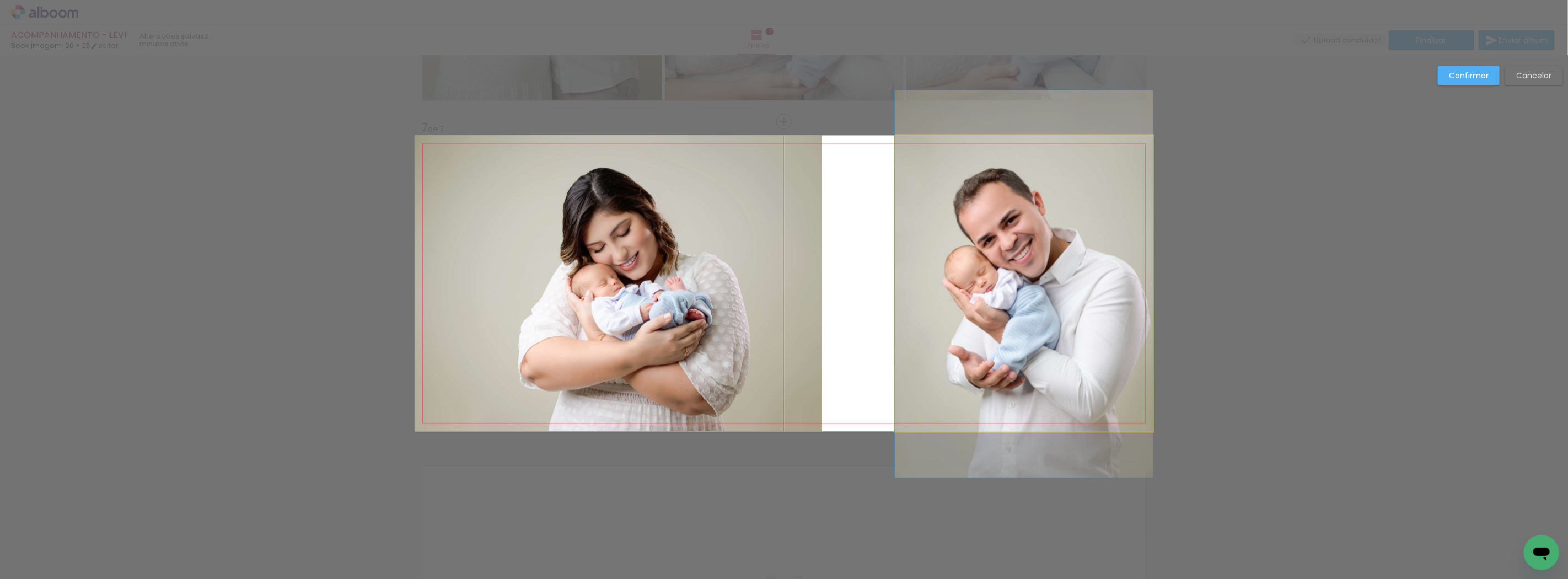
drag, startPoint x: 1040, startPoint y: 268, endPoint x: 1020, endPoint y: 268, distance: 20.0
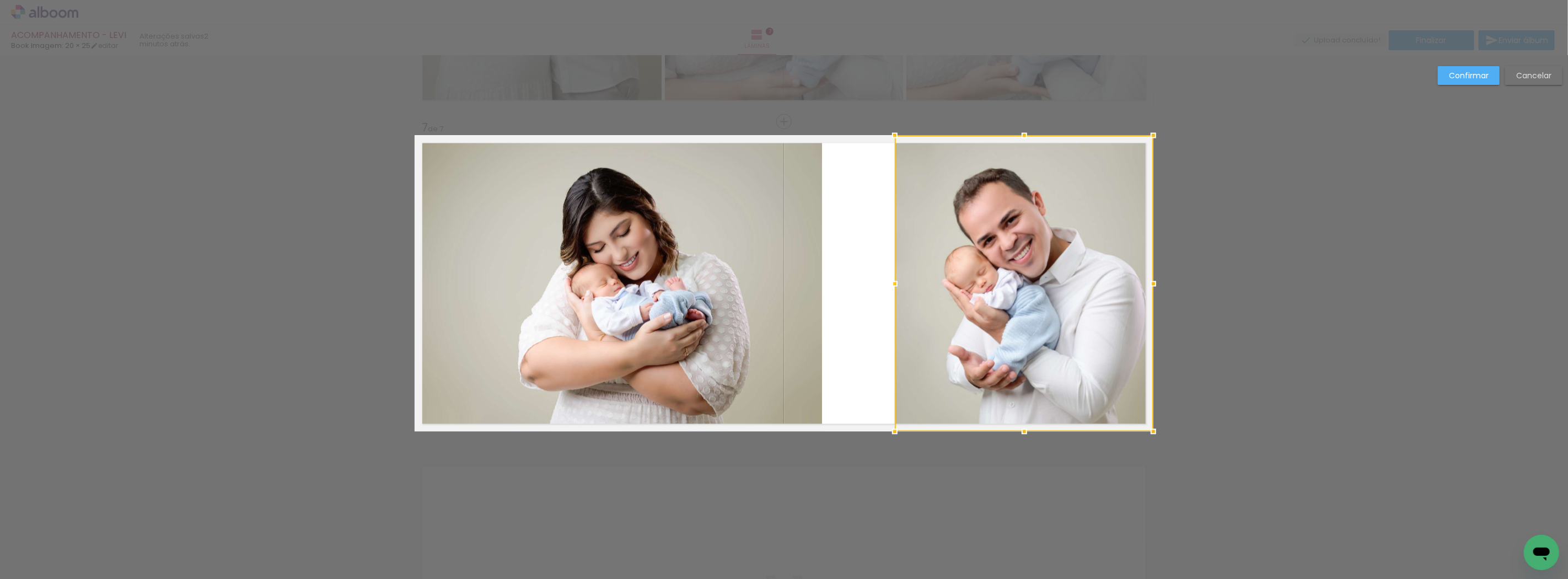
click at [803, 280] on quentale-photo at bounding box center [618, 282] width 407 height 296
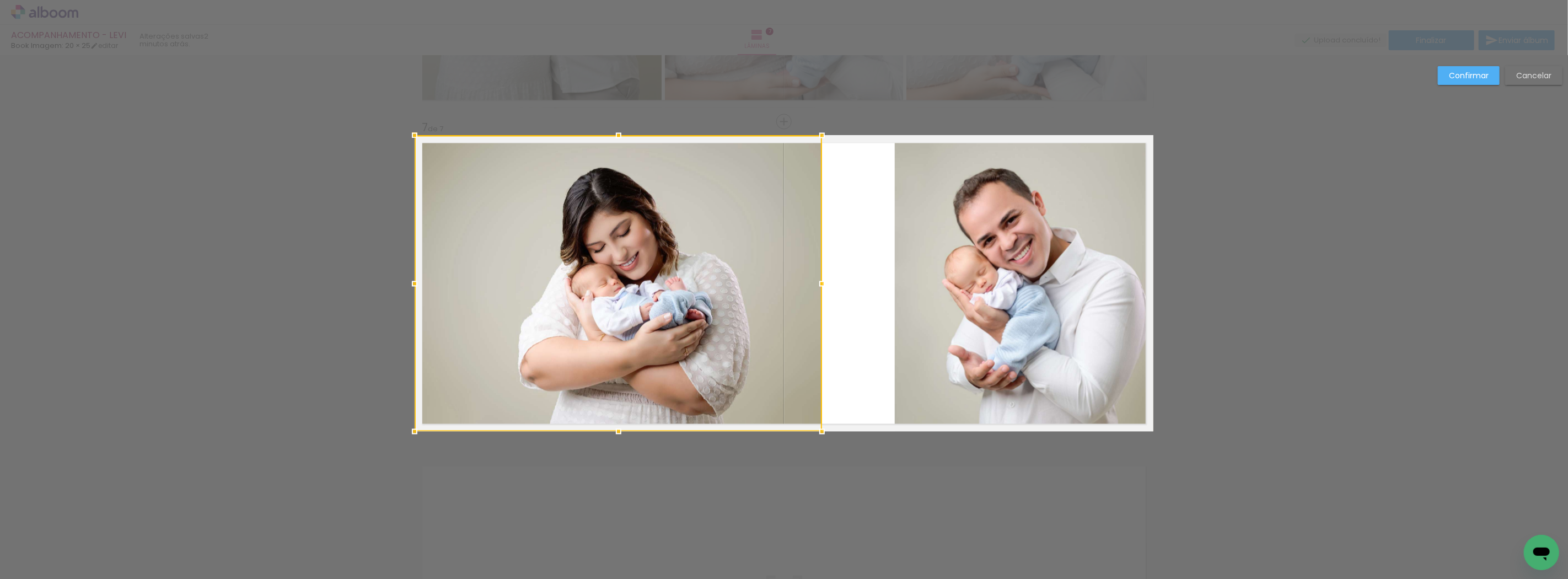
click at [0, 0] on slot "Cancelar" at bounding box center [0, 0] width 0 height 0
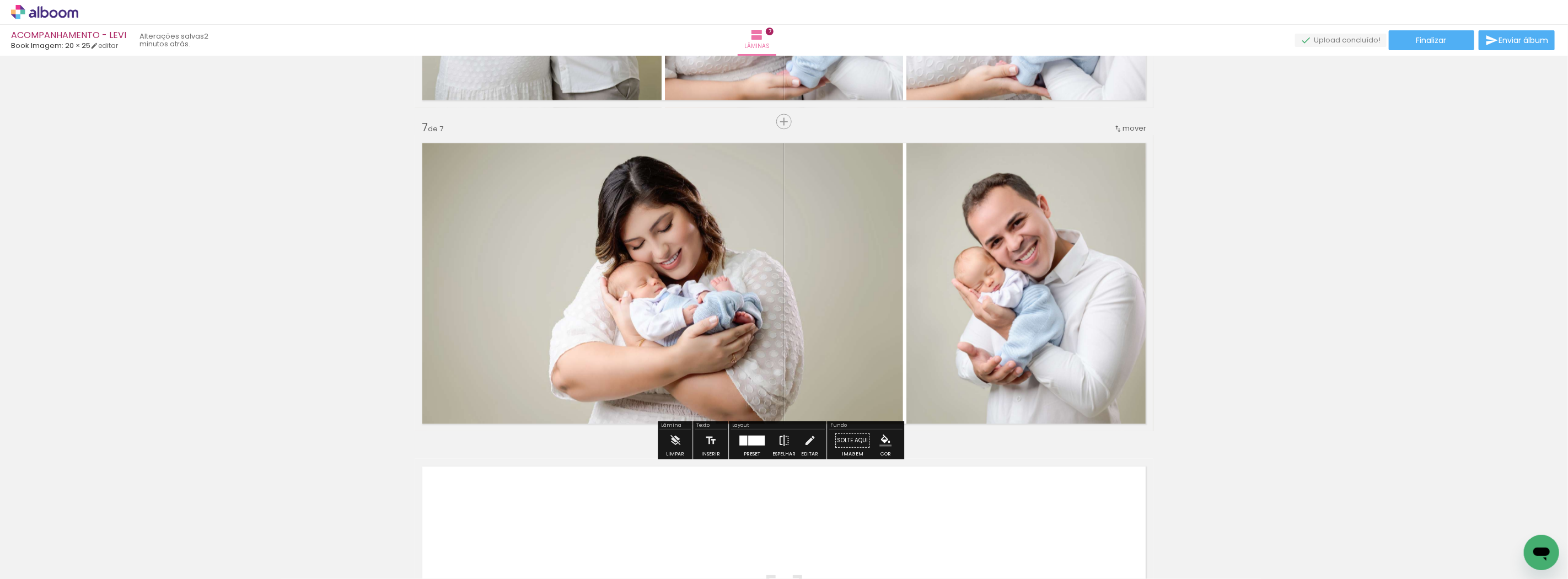
click at [783, 441] on iron-icon at bounding box center [784, 439] width 12 height 22
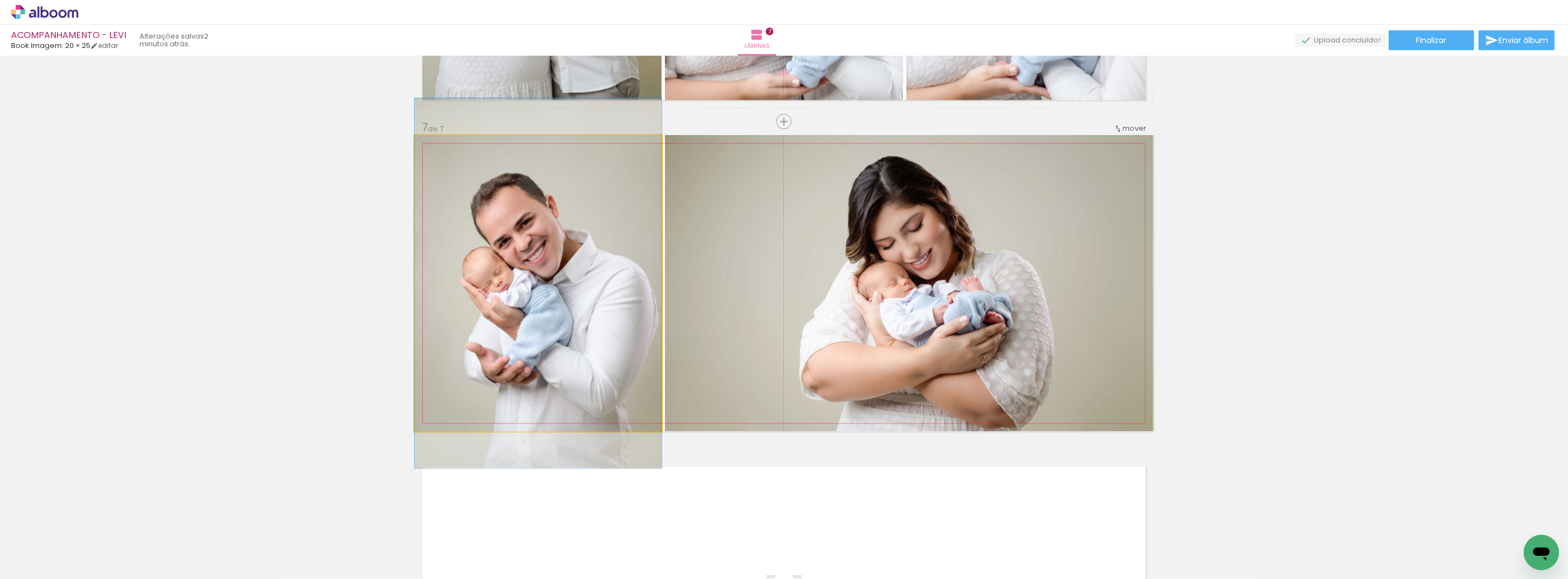
drag, startPoint x: 574, startPoint y: 348, endPoint x: 564, endPoint y: 348, distance: 10.0
click at [436, 149] on div at bounding box center [440, 146] width 18 height 18
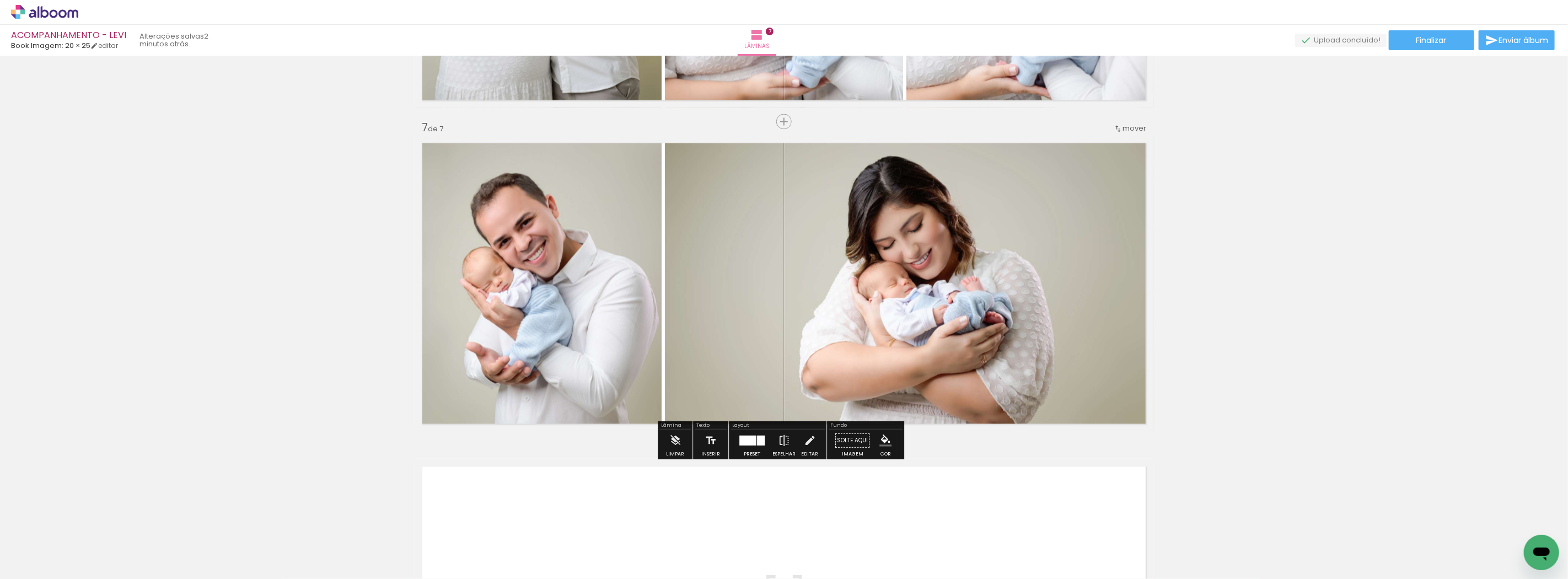
click at [666, 199] on quentale-photo at bounding box center [909, 282] width 489 height 296
click at [680, 214] on quentale-photo at bounding box center [909, 282] width 489 height 296
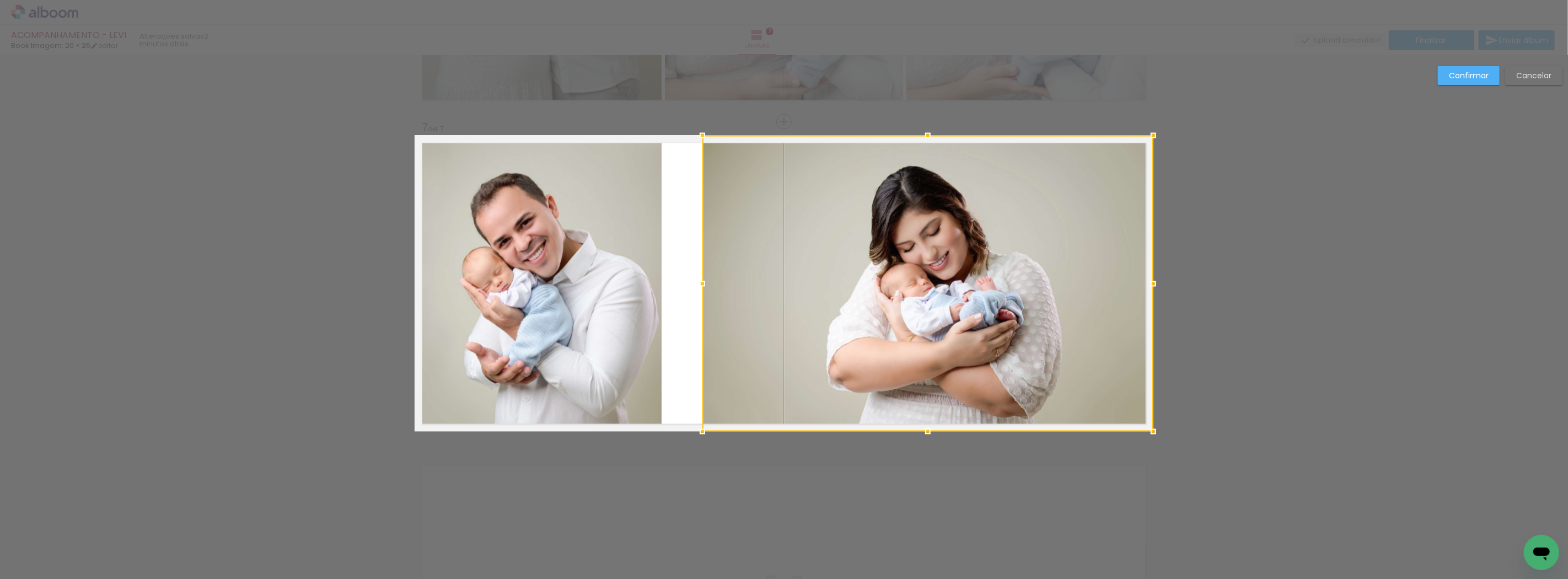
drag, startPoint x: 664, startPoint y: 280, endPoint x: 701, endPoint y: 278, distance: 37.1
click at [701, 278] on div at bounding box center [702, 282] width 22 height 22
click at [622, 276] on quentale-photo at bounding box center [538, 282] width 247 height 296
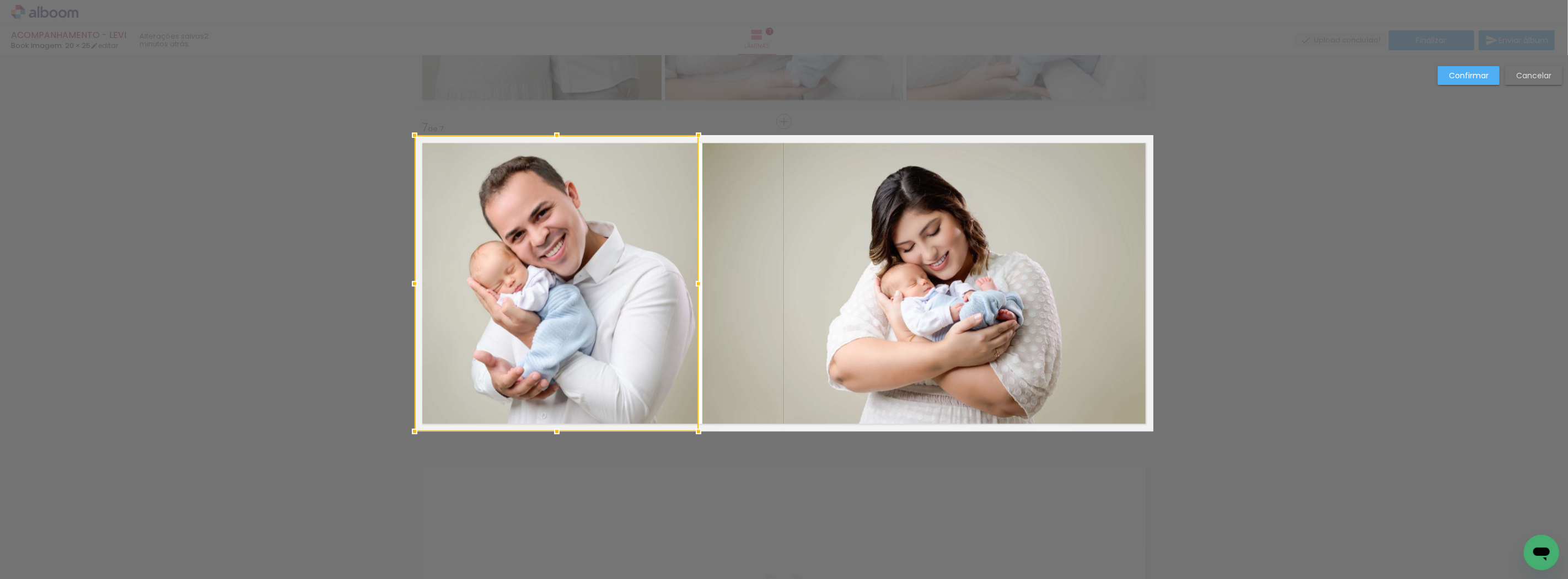
drag, startPoint x: 657, startPoint y: 278, endPoint x: 693, endPoint y: 278, distance: 36.0
click at [693, 278] on div at bounding box center [698, 282] width 22 height 22
click at [0, 0] on slot "Confirmar" at bounding box center [0, 0] width 0 height 0
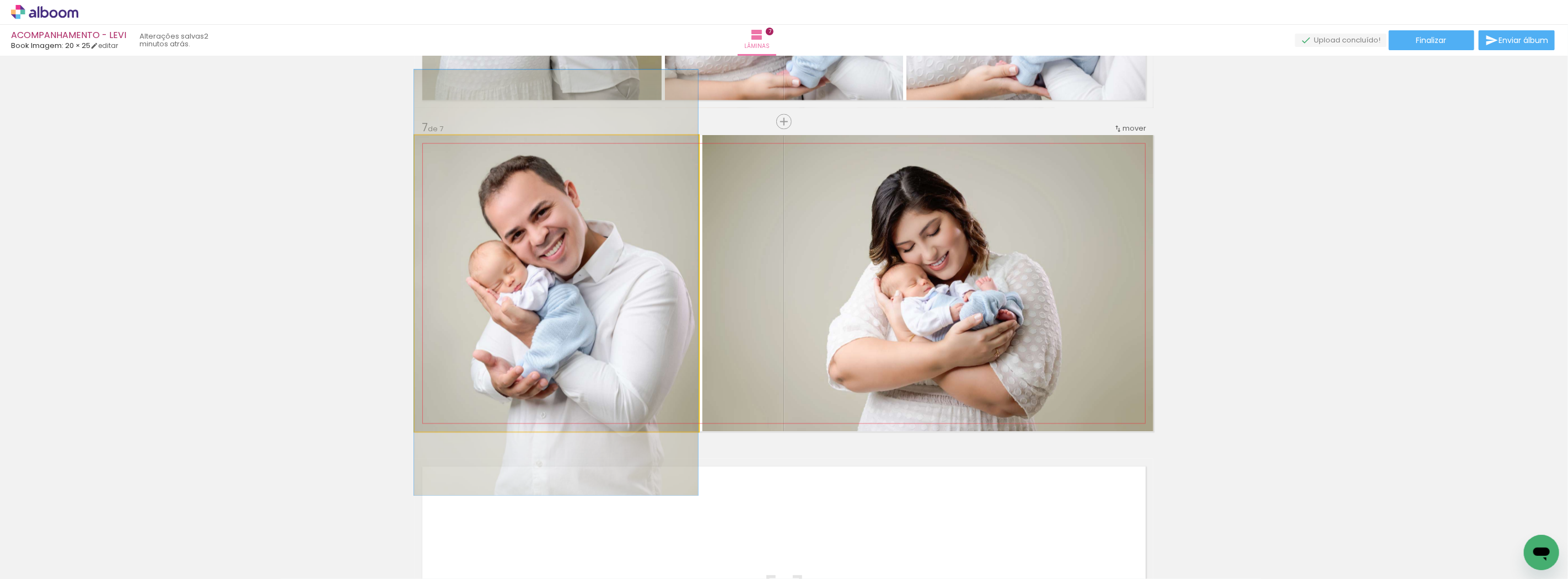
drag, startPoint x: 625, startPoint y: 277, endPoint x: 580, endPoint y: 276, distance: 45.0
click at [438, 147] on div at bounding box center [440, 146] width 10 height 10
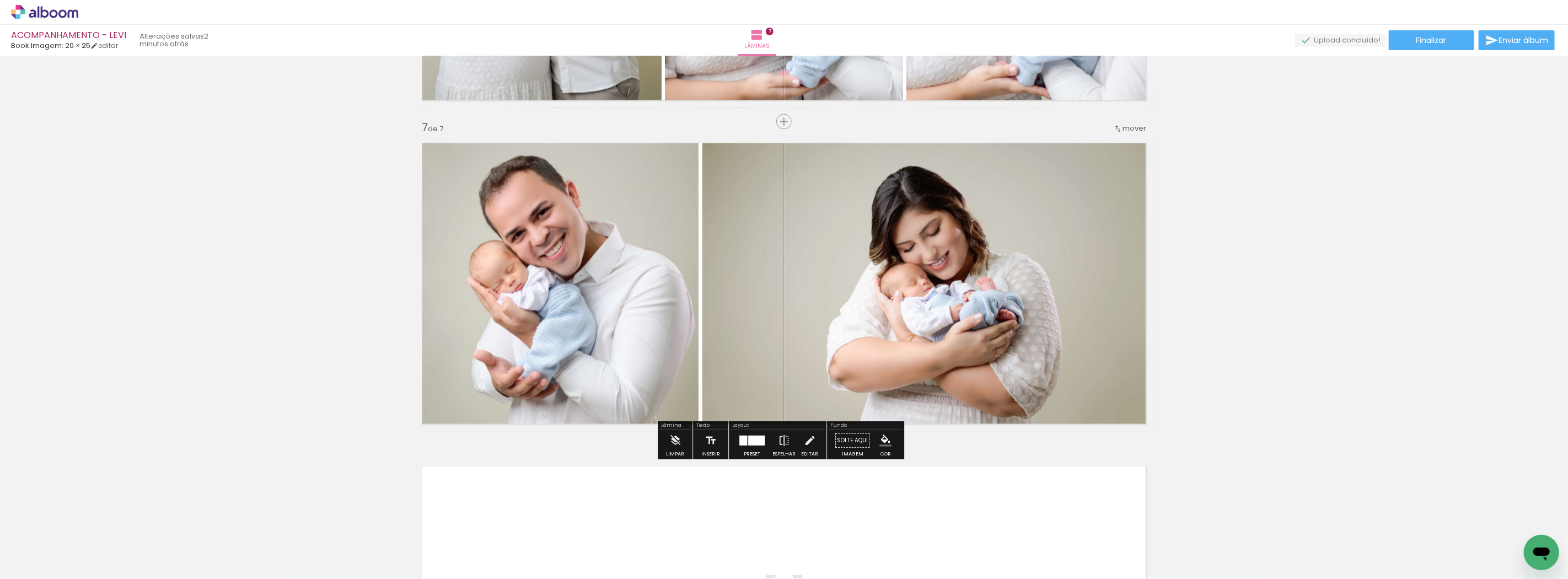
click at [735, 206] on quentale-photo at bounding box center [928, 282] width 451 height 296
click at [730, 237] on quentale-photo at bounding box center [928, 282] width 451 height 296
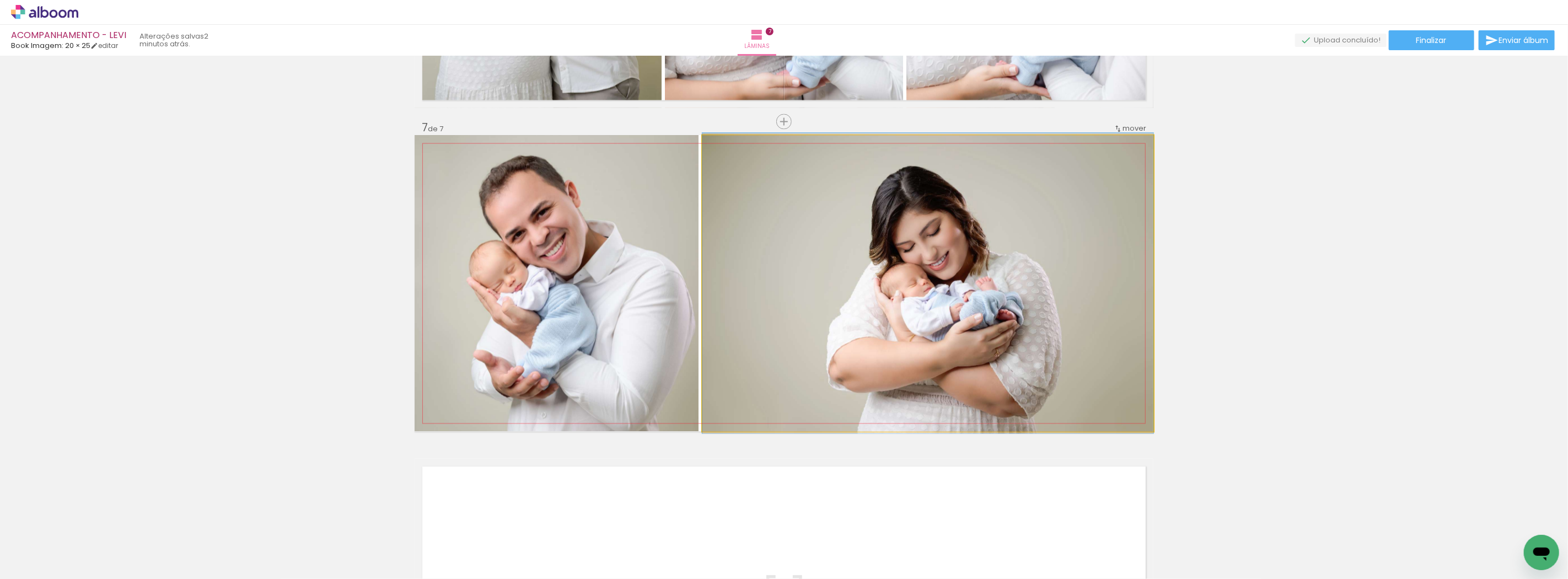
click at [730, 237] on quentale-photo at bounding box center [928, 282] width 451 height 296
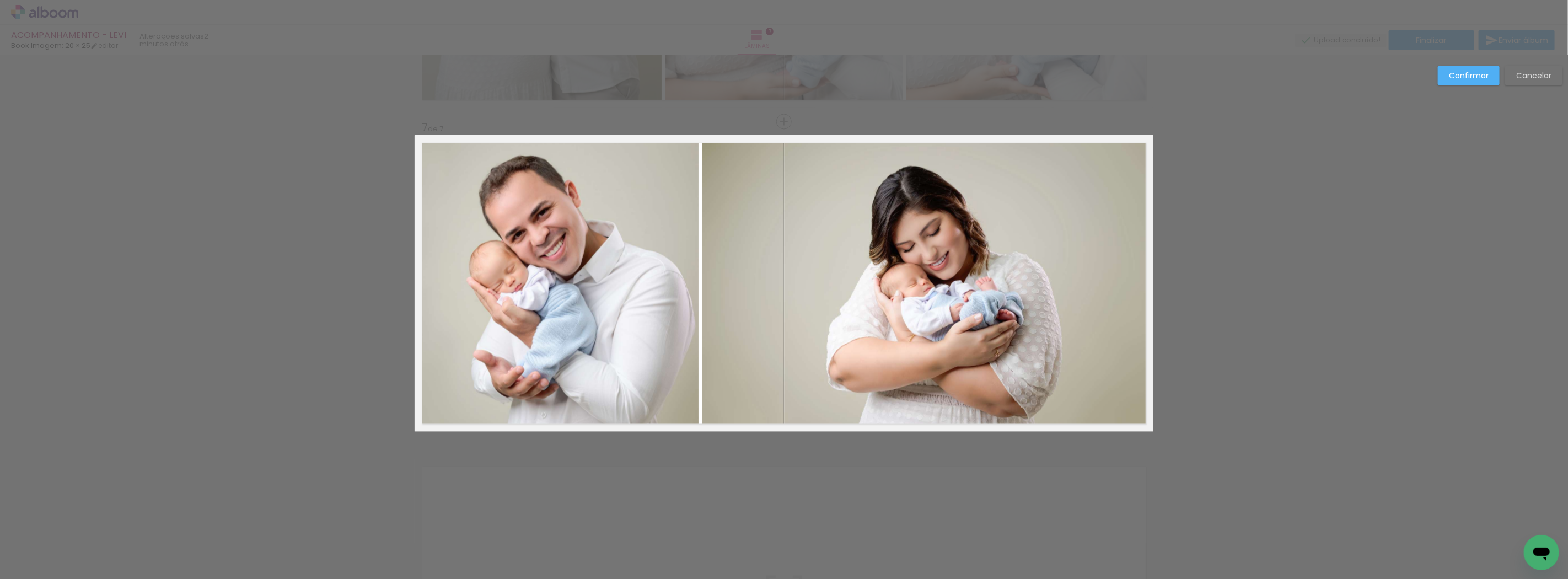
click at [1512, 72] on paper-button "Cancelar" at bounding box center [1534, 76] width 57 height 19
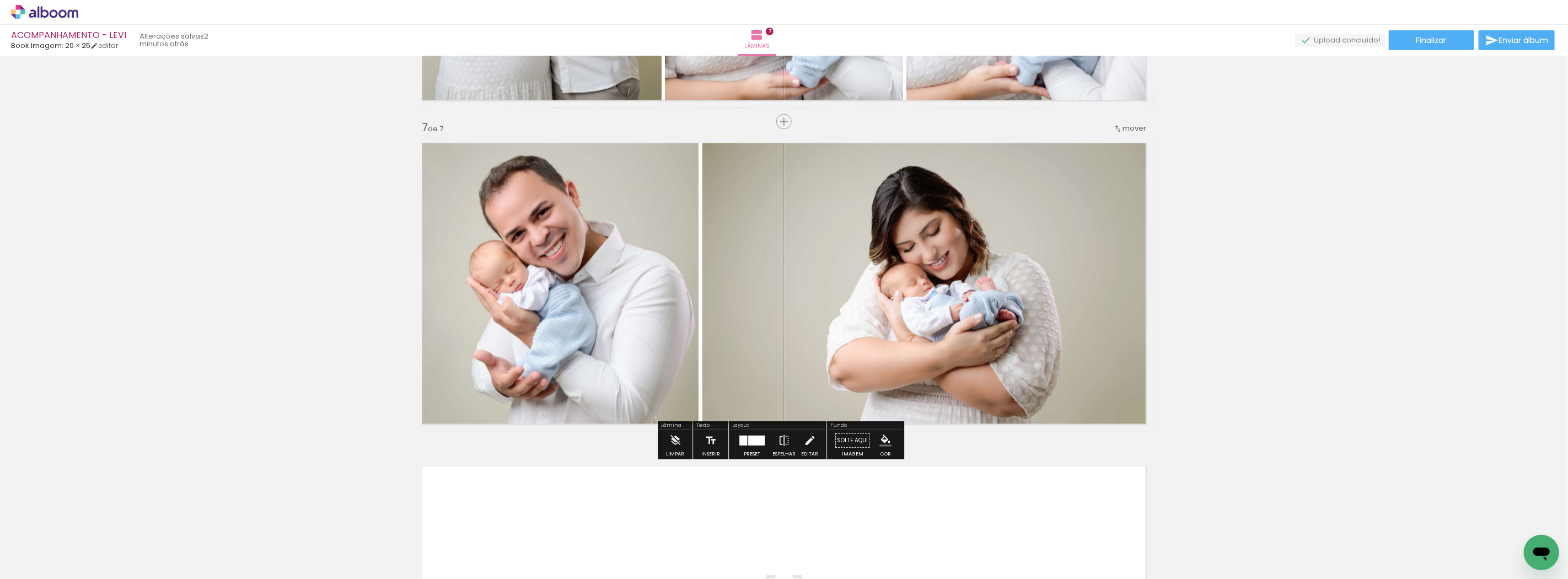
click at [822, 275] on quentale-photo at bounding box center [928, 282] width 451 height 296
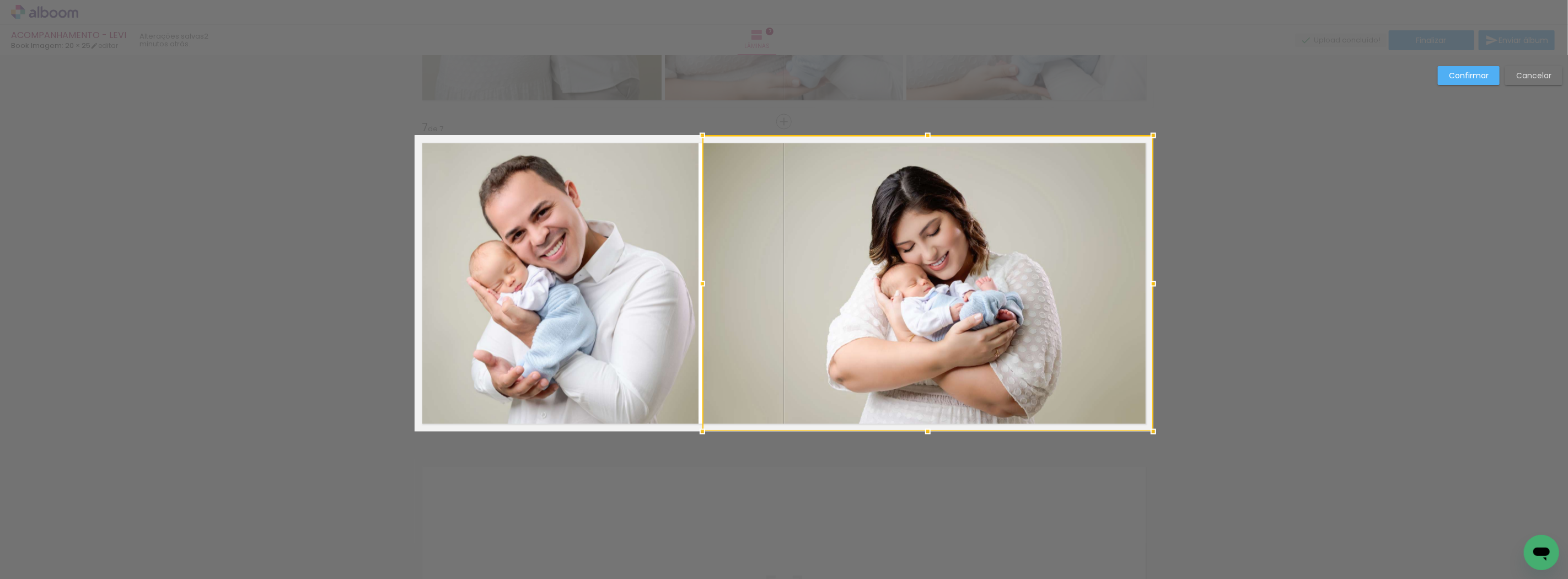
click at [1530, 67] on paper-button "Cancelar" at bounding box center [1534, 76] width 57 height 19
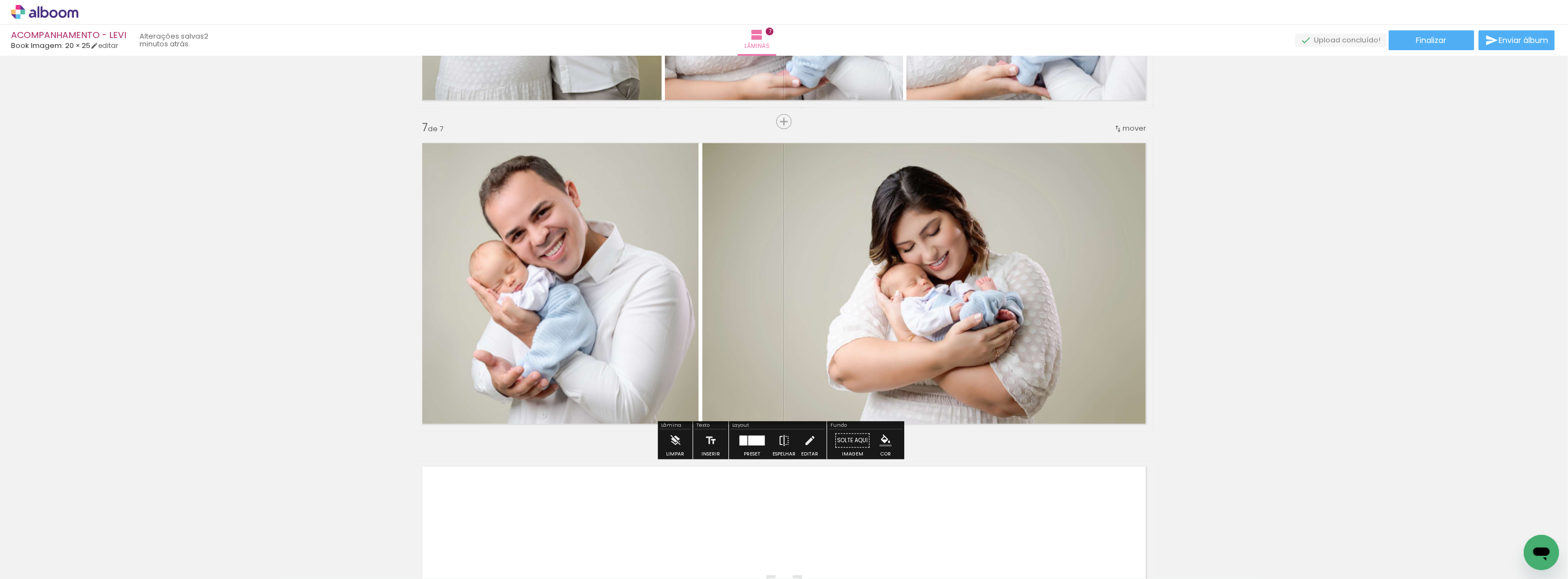
click at [751, 441] on div at bounding box center [756, 439] width 16 height 10
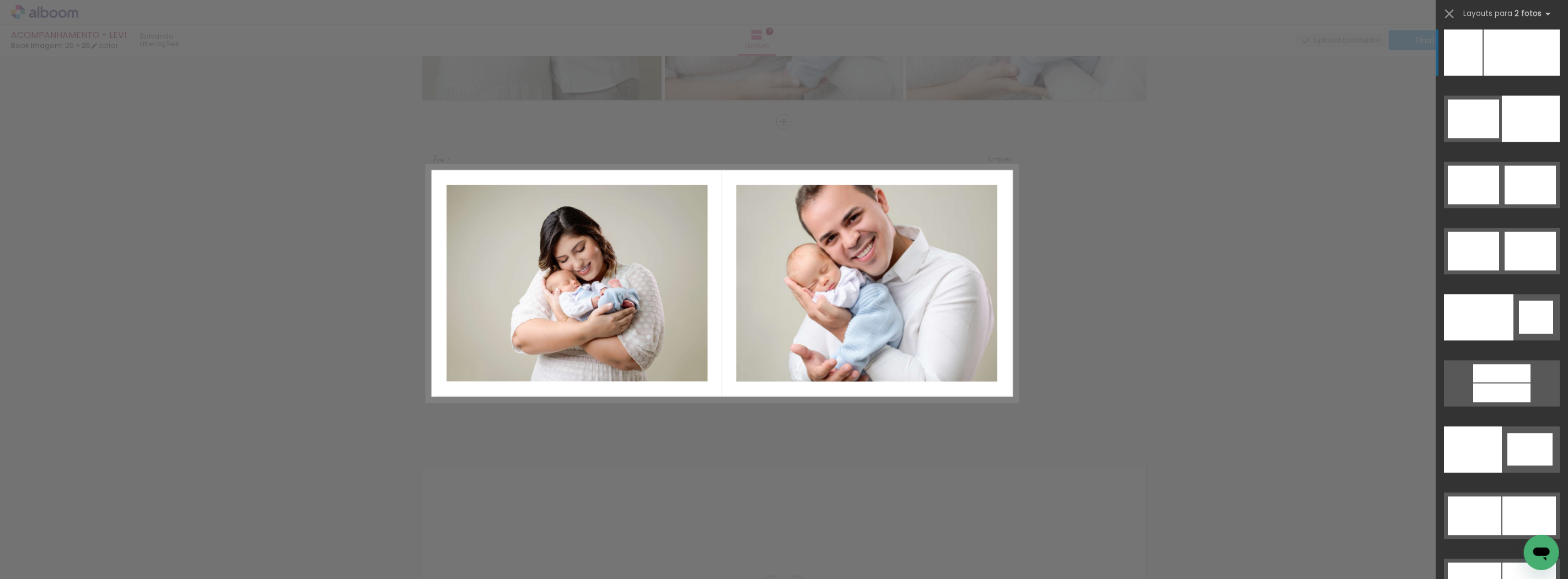
scroll to position [4995, 0]
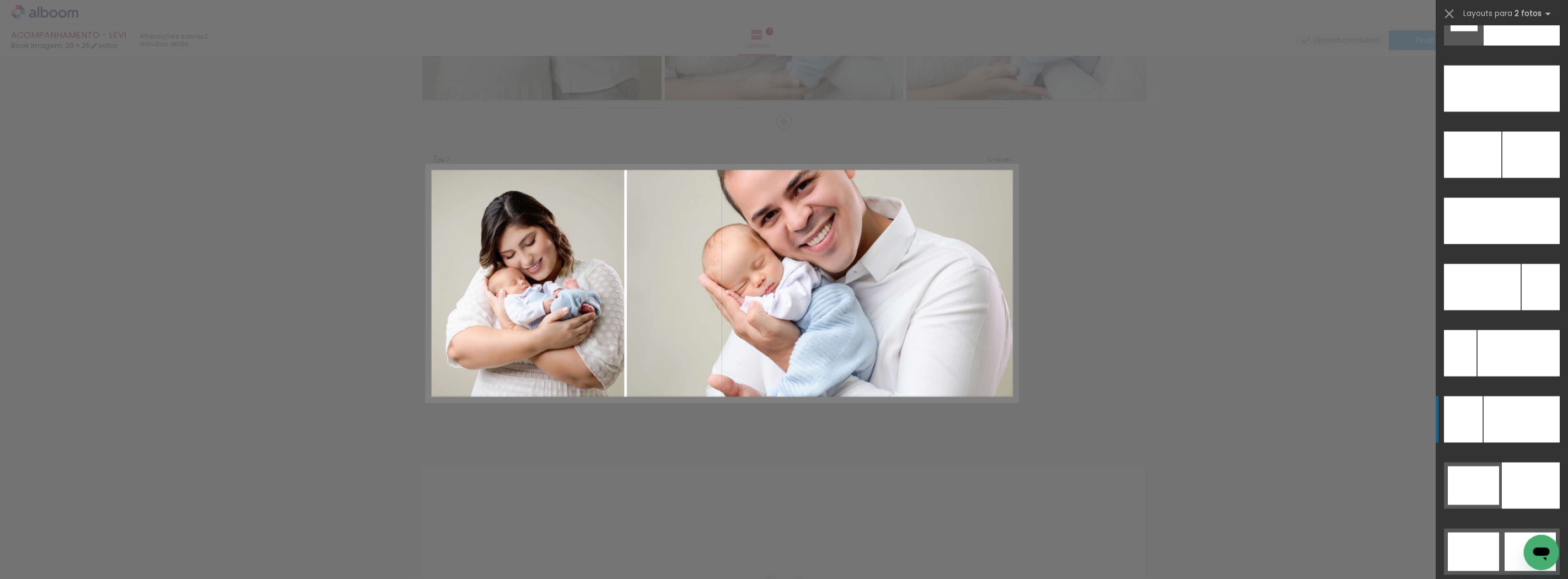
click at [1493, 421] on div at bounding box center [1521, 419] width 76 height 47
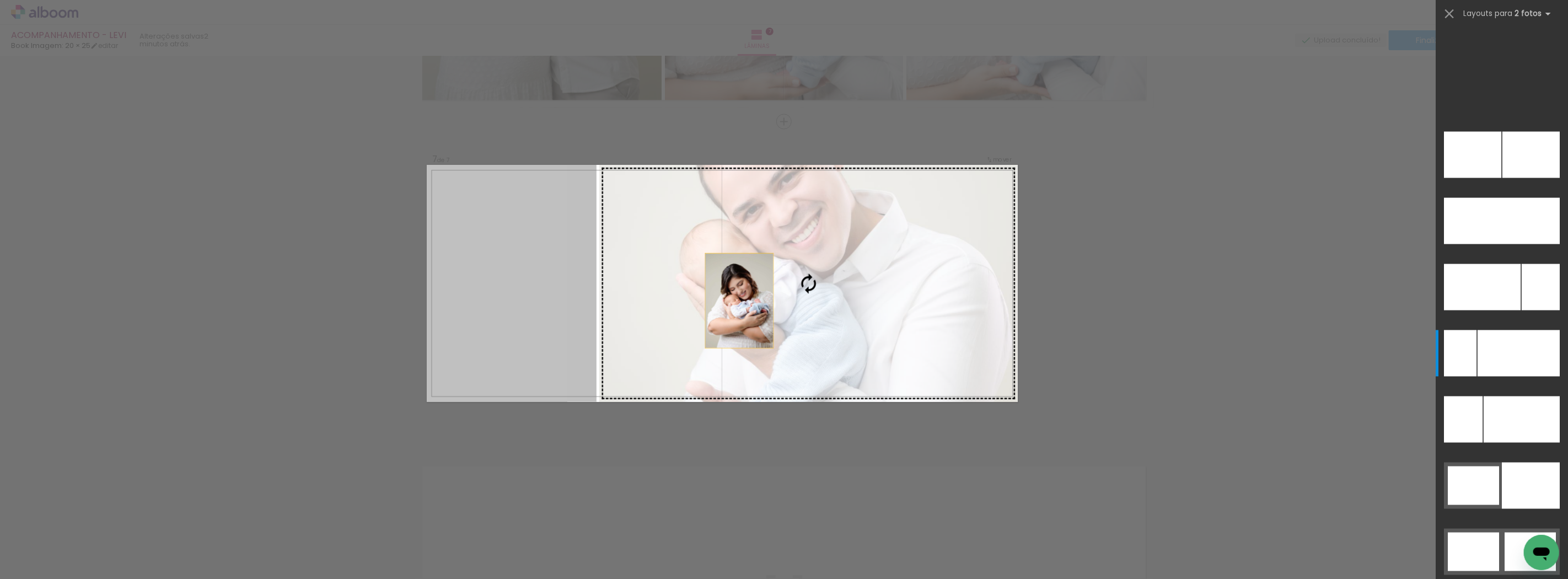
scroll to position [5292, 0]
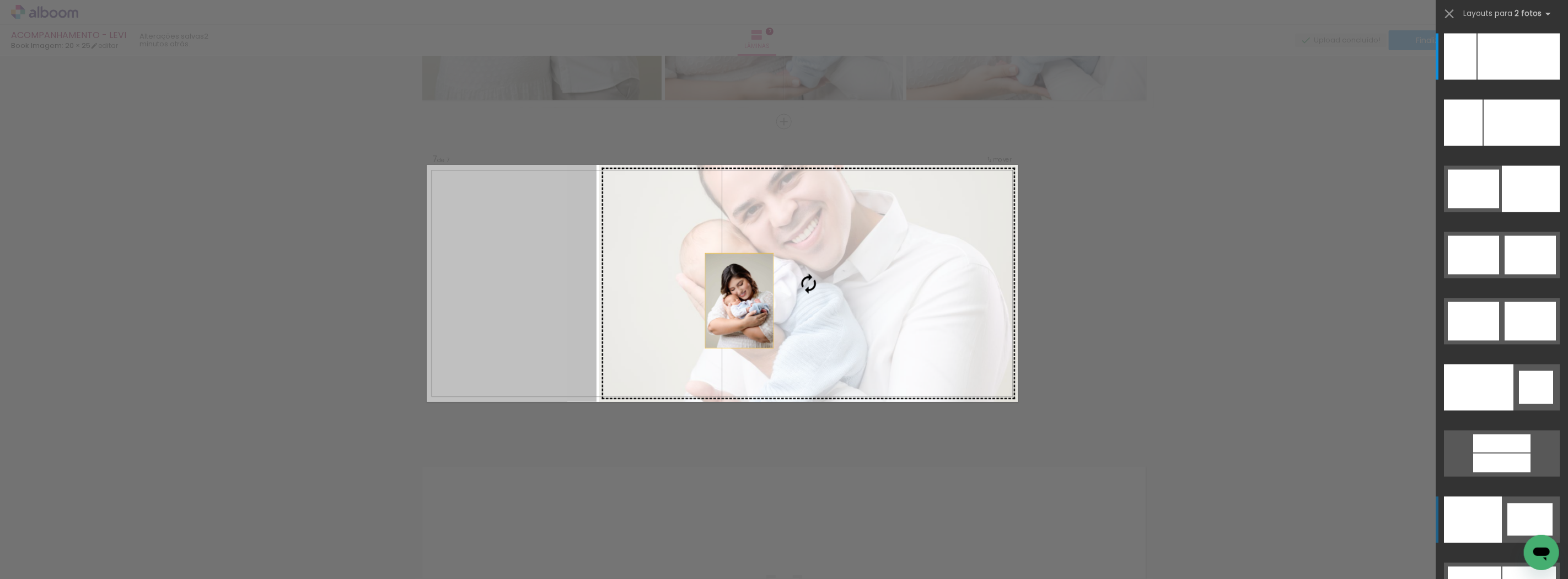
drag, startPoint x: 536, startPoint y: 307, endPoint x: 792, endPoint y: 304, distance: 256.0
click at [0, 0] on slot at bounding box center [0, 0] width 0 height 0
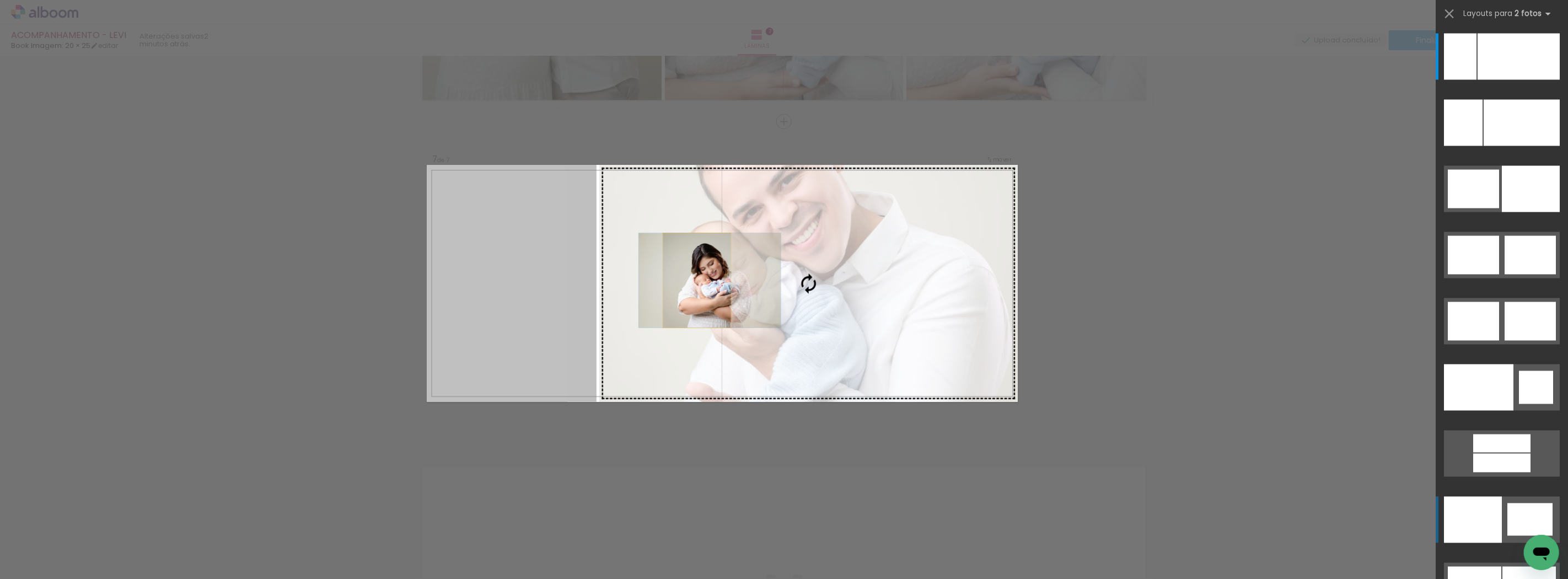
drag, startPoint x: 541, startPoint y: 297, endPoint x: 739, endPoint y: 279, distance: 198.8
click at [0, 0] on slot at bounding box center [0, 0] width 0 height 0
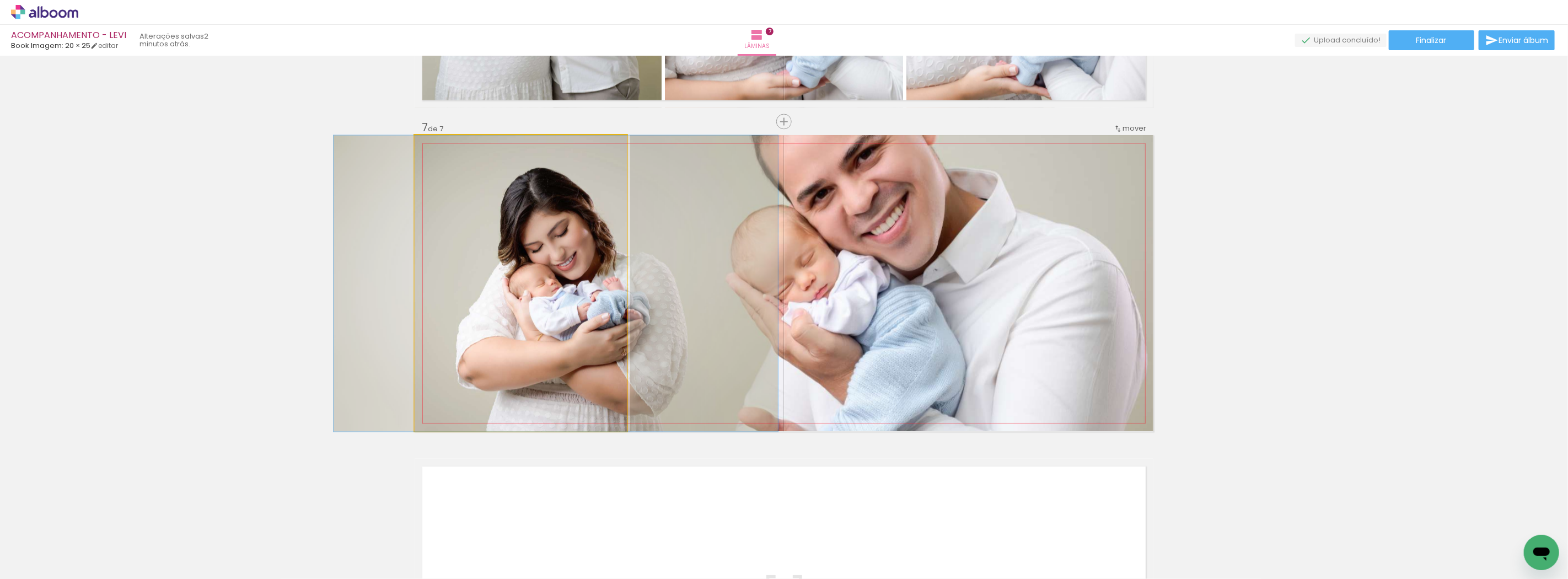
drag, startPoint x: 564, startPoint y: 309, endPoint x: 895, endPoint y: 291, distance: 331.5
click at [0, 0] on slot at bounding box center [0, 0] width 0 height 0
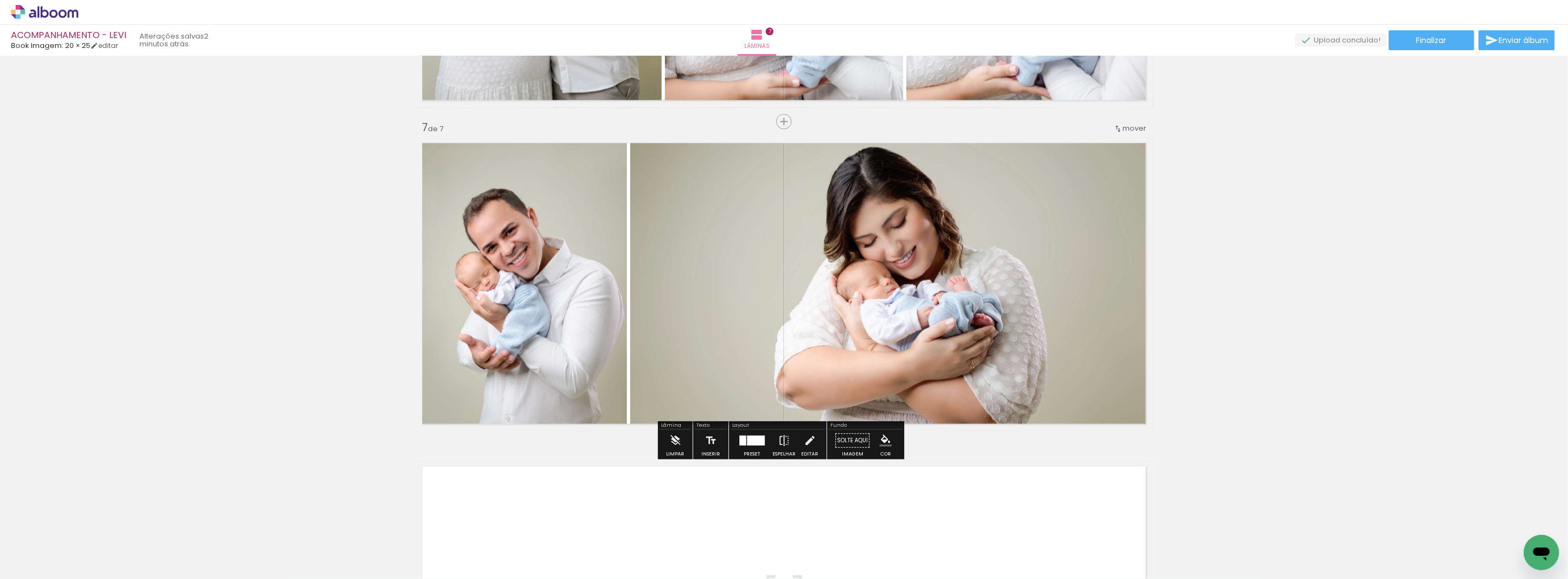
click at [516, 290] on quentale-photo at bounding box center [520, 282] width 212 height 296
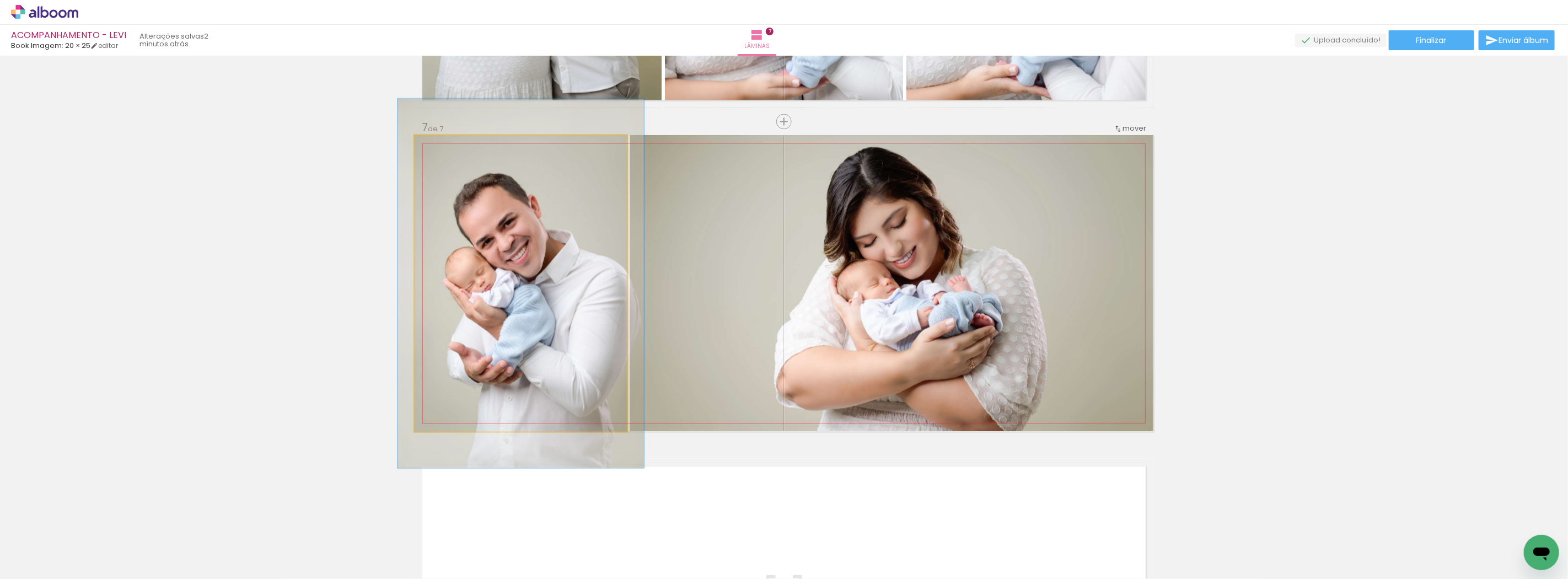
drag, startPoint x: 436, startPoint y: 151, endPoint x: 443, endPoint y: 151, distance: 7.0
click at [443, 151] on div at bounding box center [446, 146] width 18 height 18
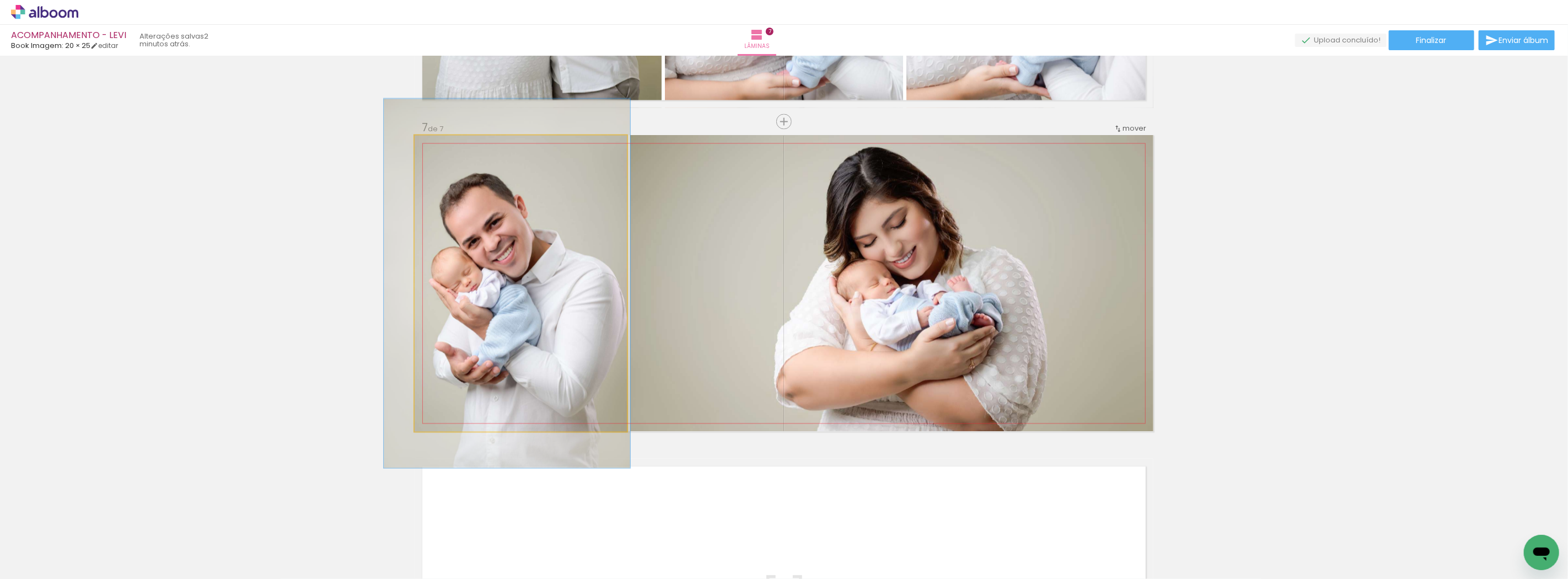
drag, startPoint x: 502, startPoint y: 251, endPoint x: 488, endPoint y: 251, distance: 14.0
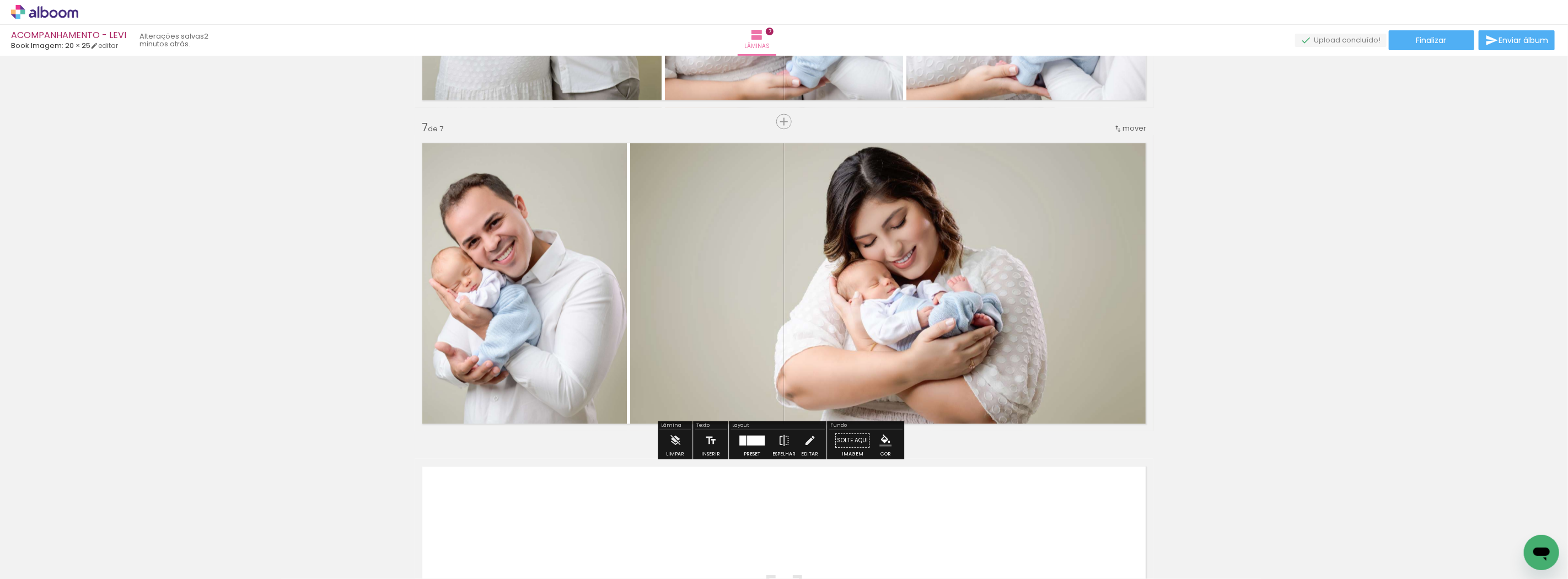
click at [605, 237] on quentale-photo at bounding box center [520, 282] width 212 height 296
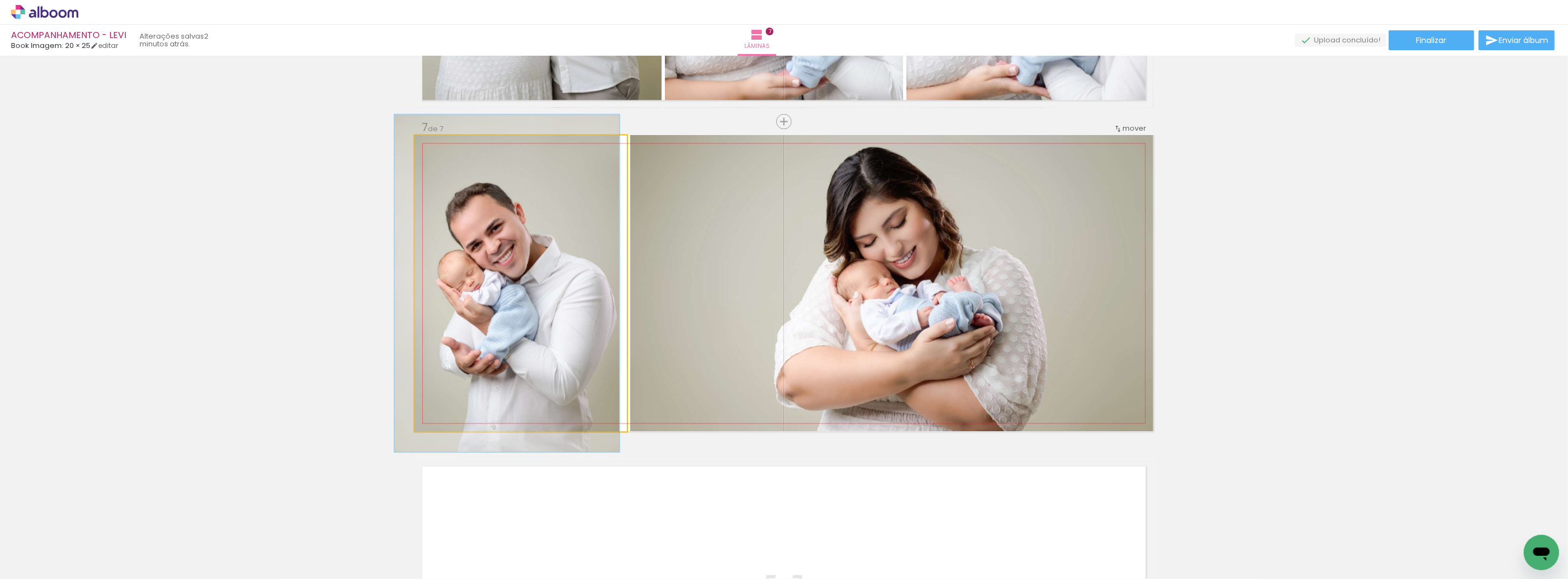
type paper-slider "106"
click at [440, 149] on div at bounding box center [443, 146] width 10 height 10
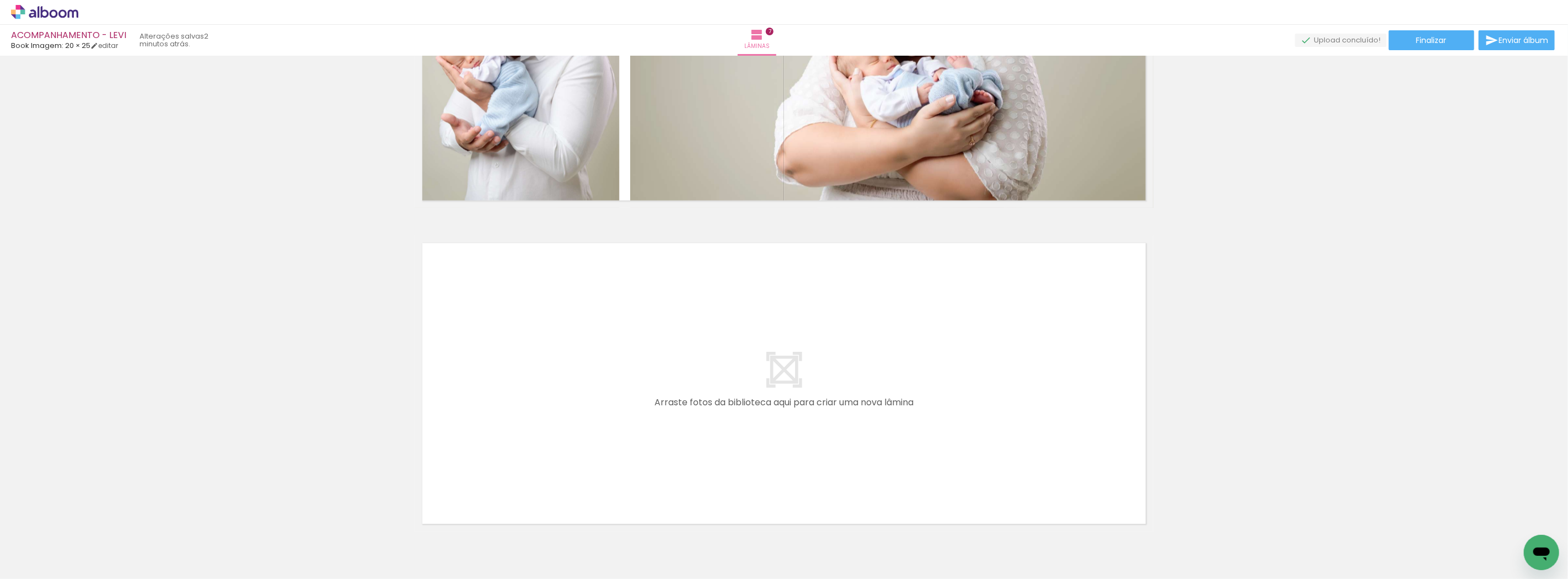
scroll to position [1993, 0]
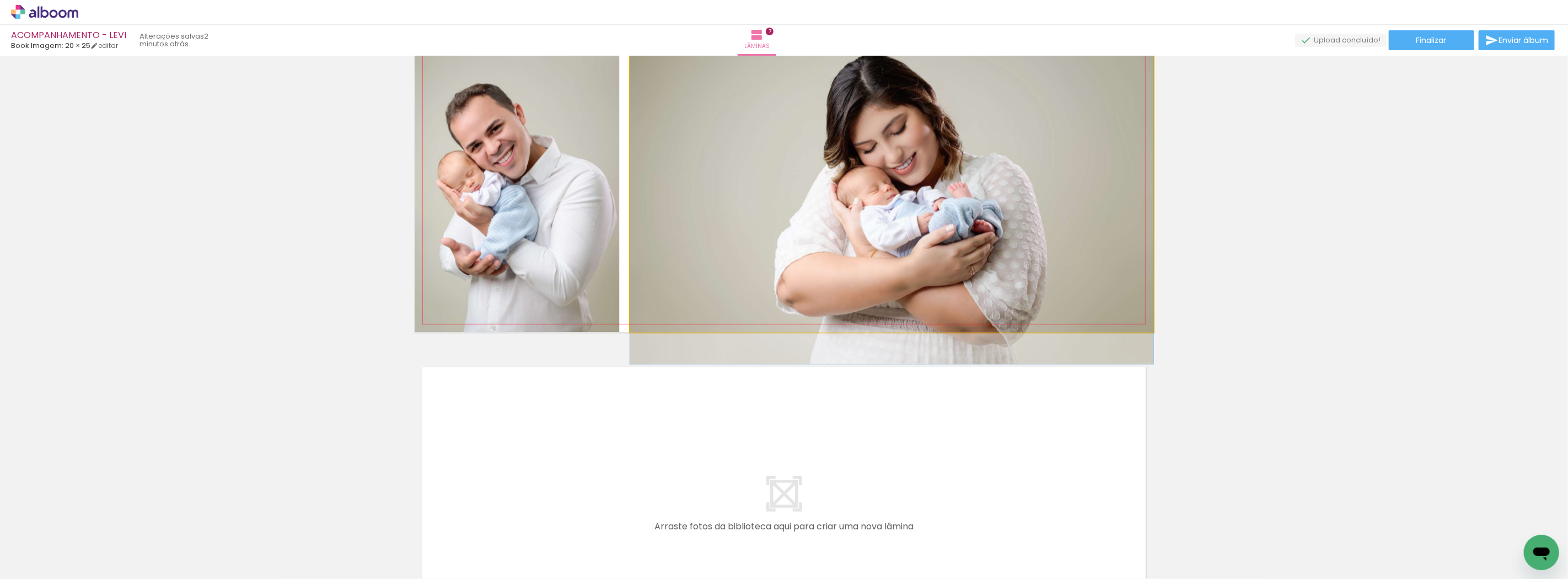
drag, startPoint x: 1046, startPoint y: 200, endPoint x: 1045, endPoint y: 205, distance: 5.1
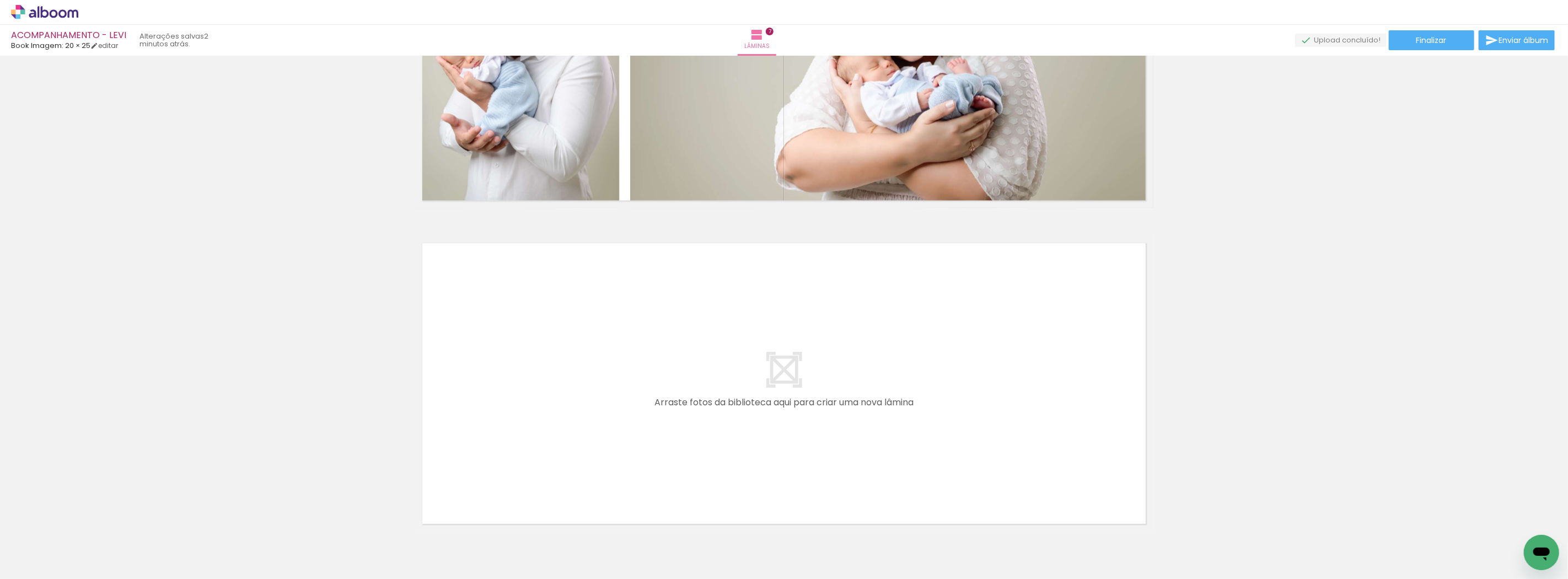
scroll to position [2177, 0]
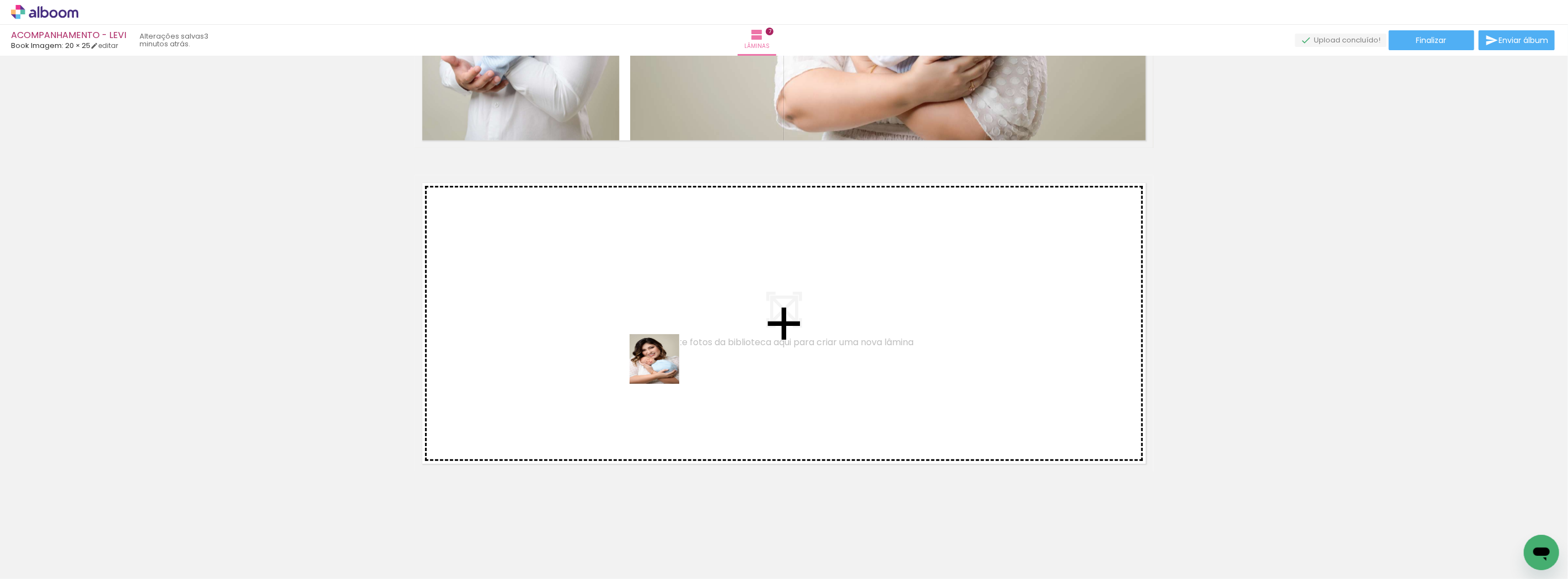
drag, startPoint x: 852, startPoint y: 551, endPoint x: 663, endPoint y: 367, distance: 263.8
click at [663, 367] on quentale-workspace at bounding box center [784, 289] width 1568 height 579
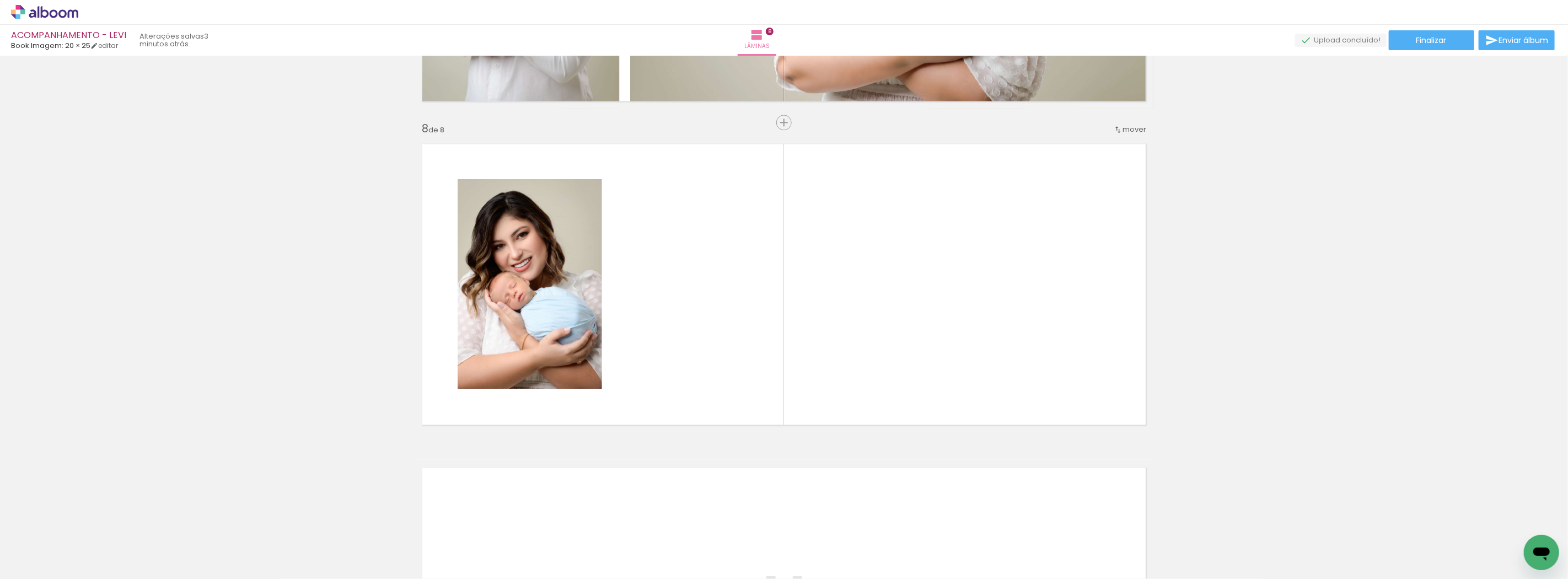
scroll to position [2217, 0]
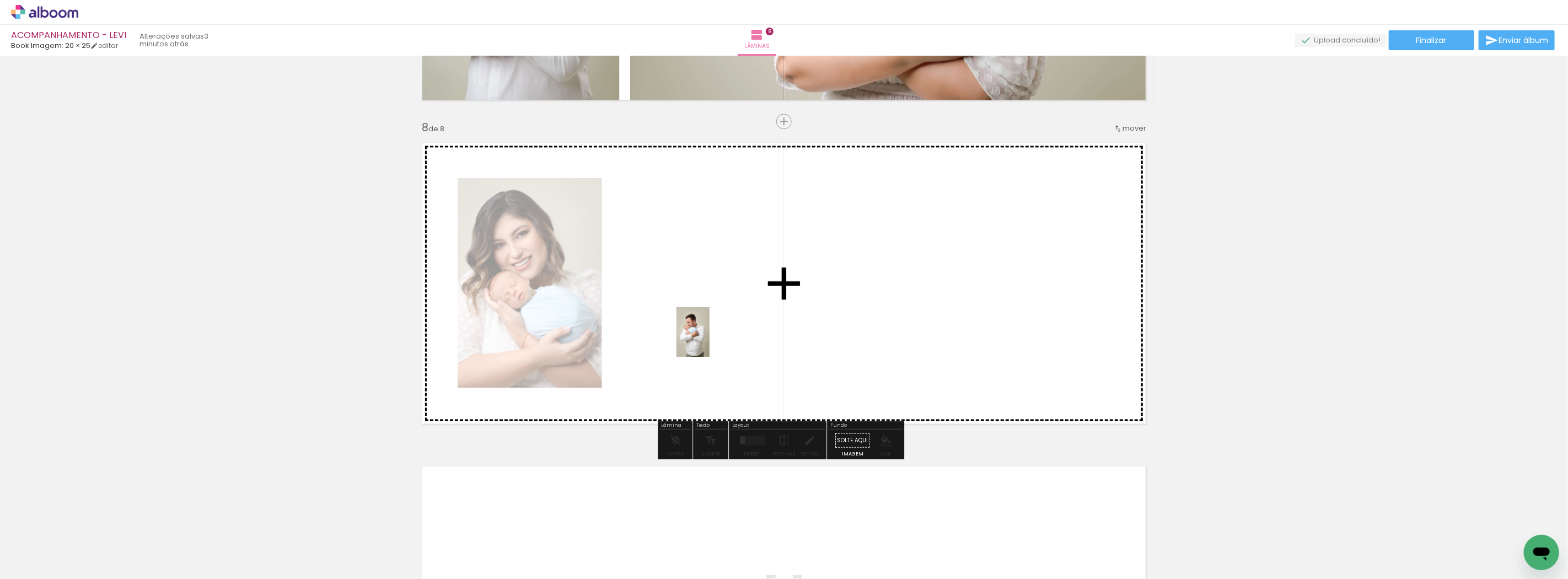
drag, startPoint x: 913, startPoint y: 548, endPoint x: 709, endPoint y: 340, distance: 291.3
click at [709, 340] on quentale-workspace at bounding box center [784, 289] width 1568 height 579
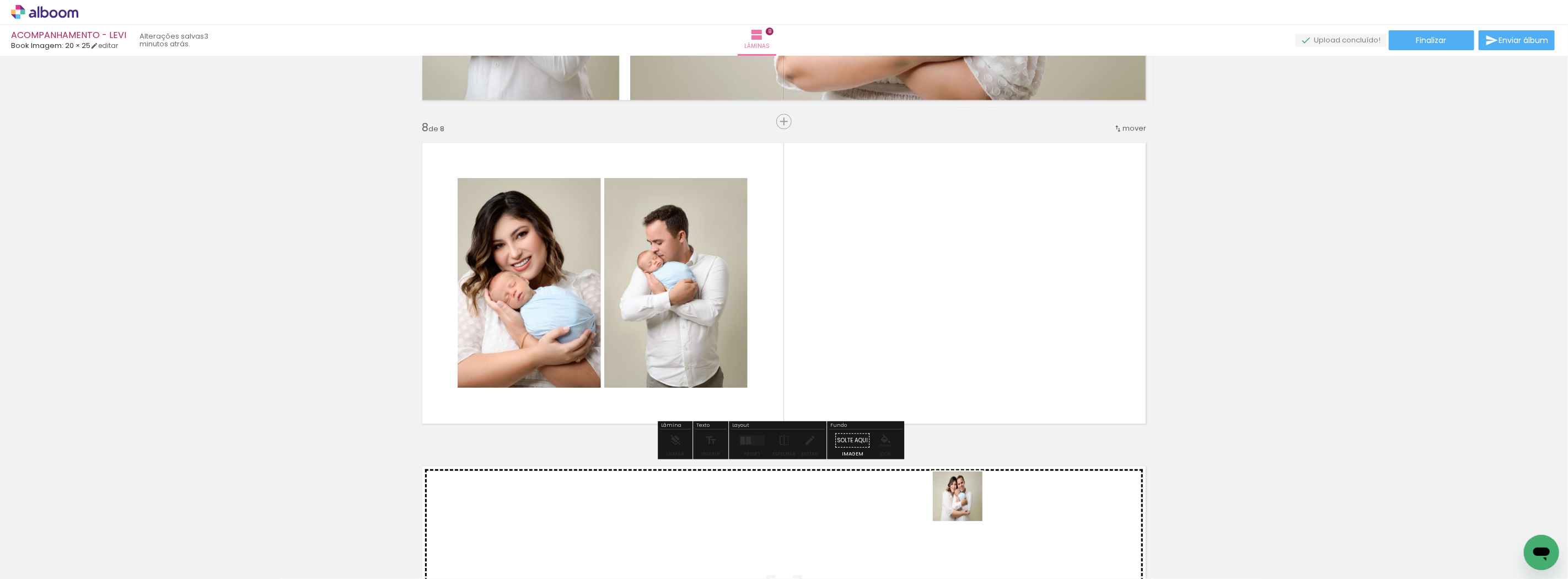
drag, startPoint x: 978, startPoint y: 539, endPoint x: 843, endPoint y: 309, distance: 266.7
click at [843, 309] on quentale-workspace at bounding box center [784, 289] width 1568 height 579
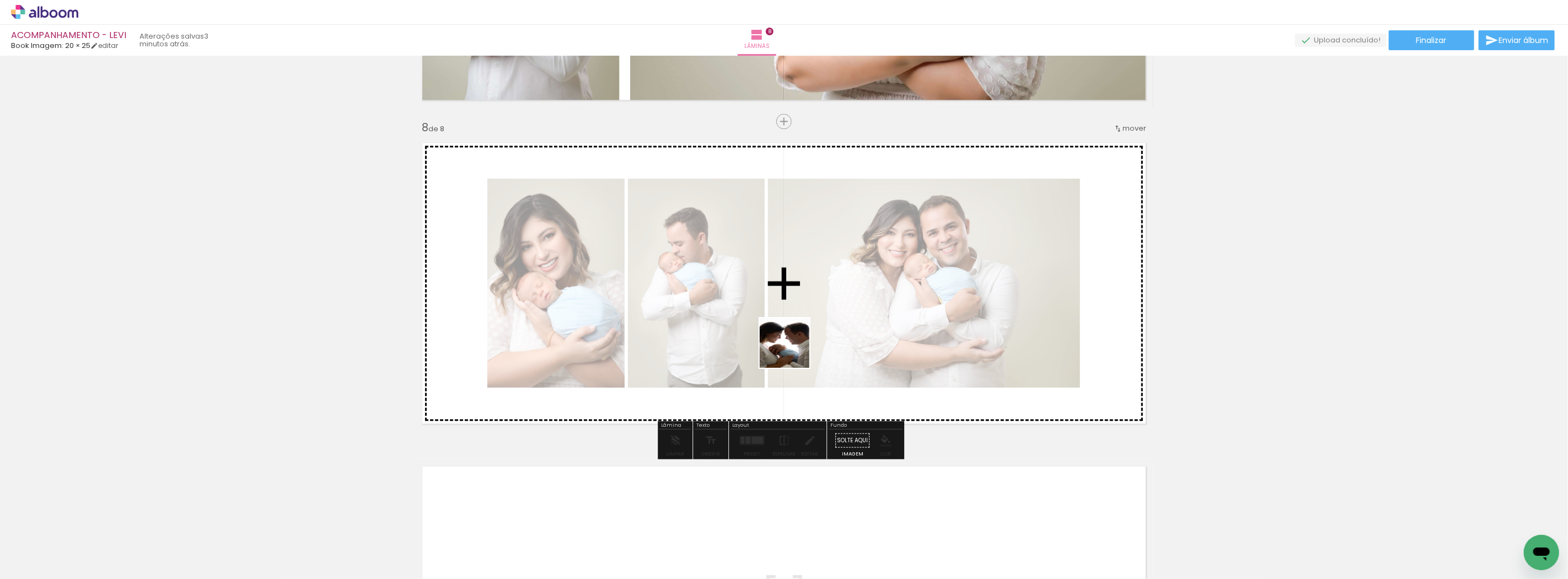
drag, startPoint x: 785, startPoint y: 540, endPoint x: 811, endPoint y: 340, distance: 201.7
click at [793, 351] on quentale-workspace at bounding box center [784, 289] width 1568 height 579
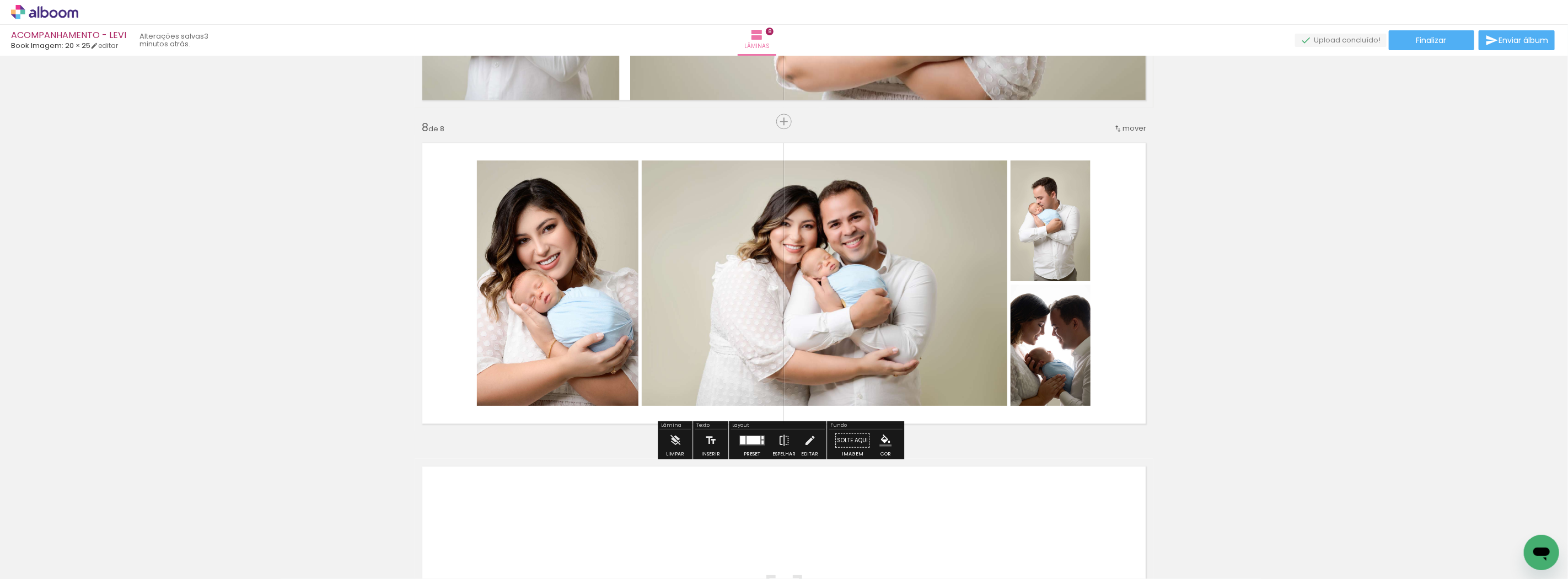
click at [746, 443] on div at bounding box center [753, 439] width 13 height 9
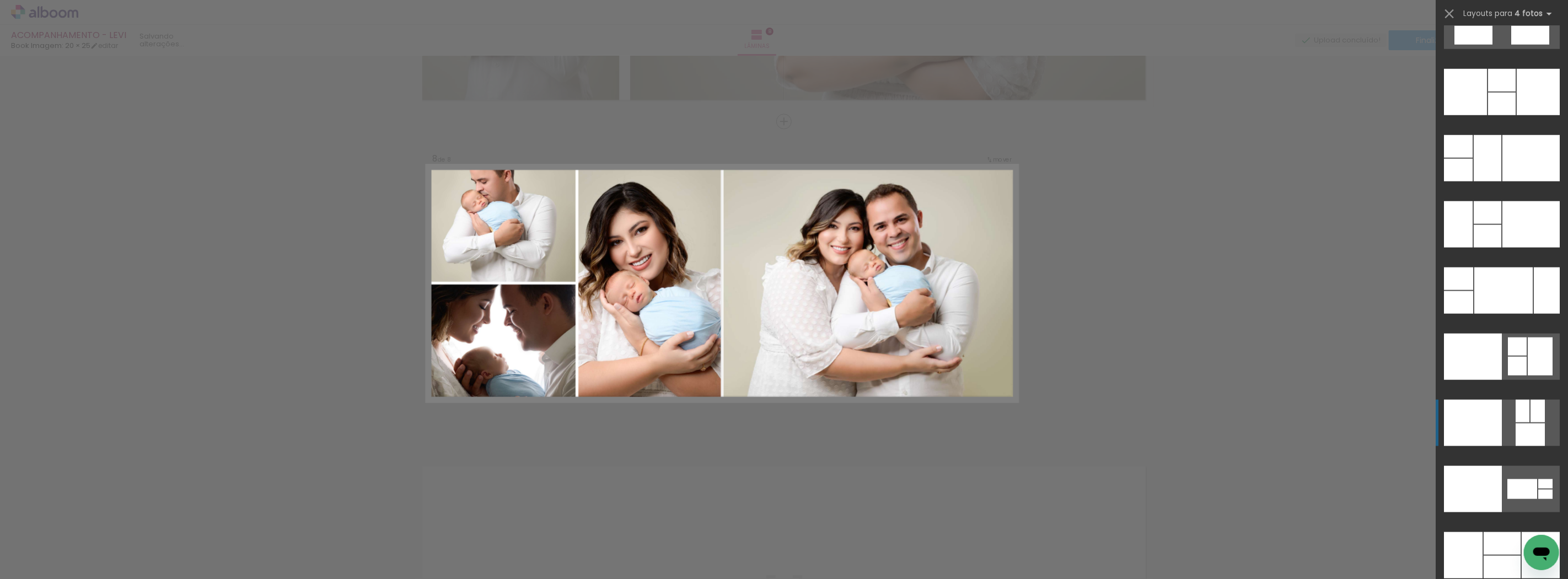
scroll to position [22095, 0]
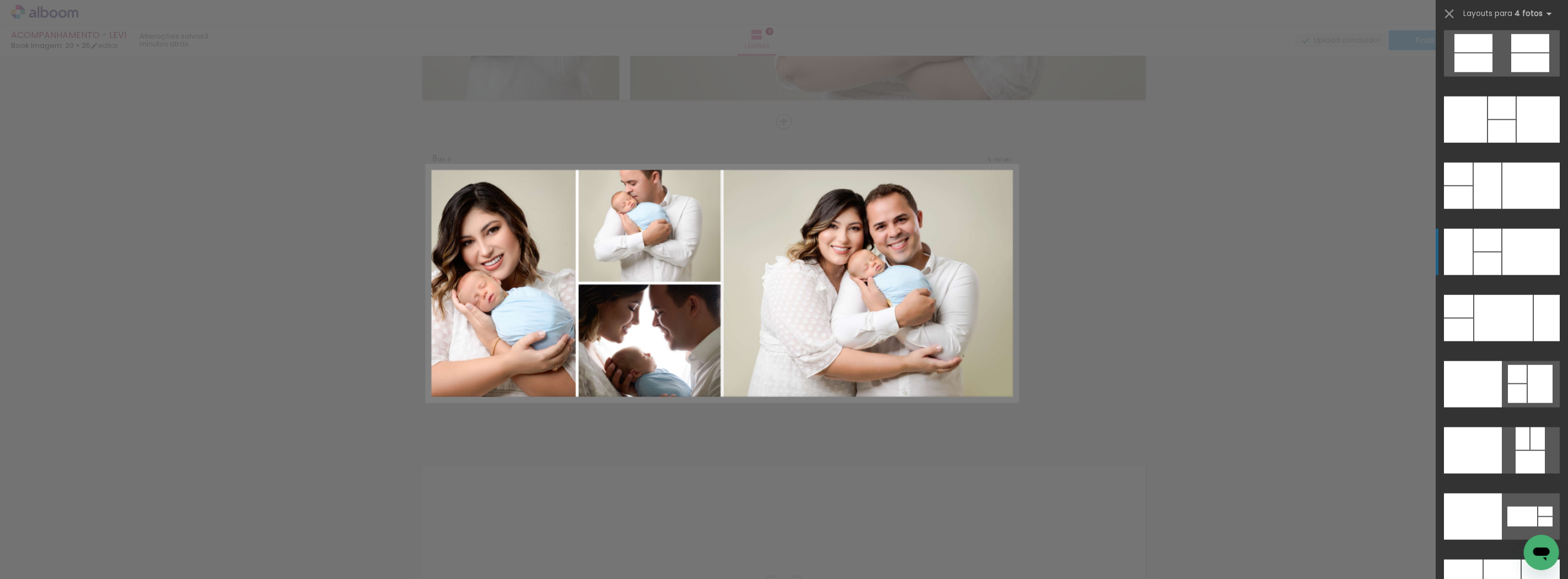
click at [1491, 250] on div at bounding box center [1487, 241] width 28 height 23
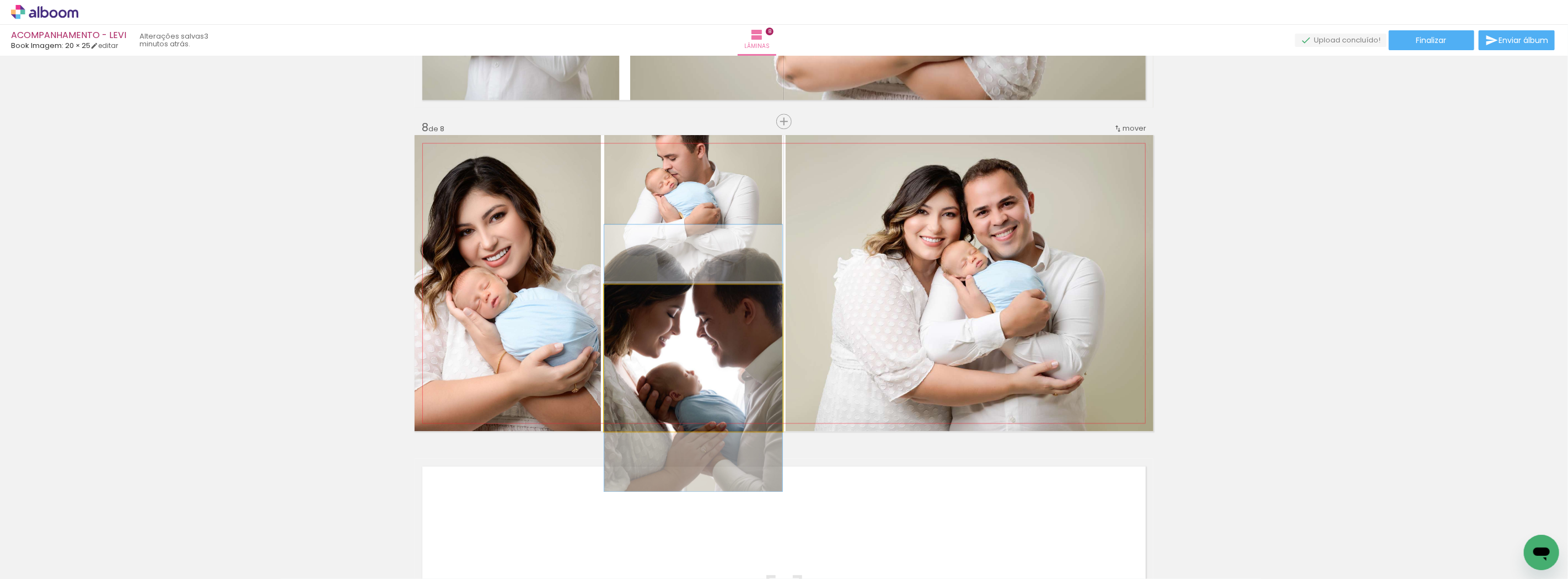
click at [728, 356] on quentale-photo at bounding box center [692, 357] width 178 height 146
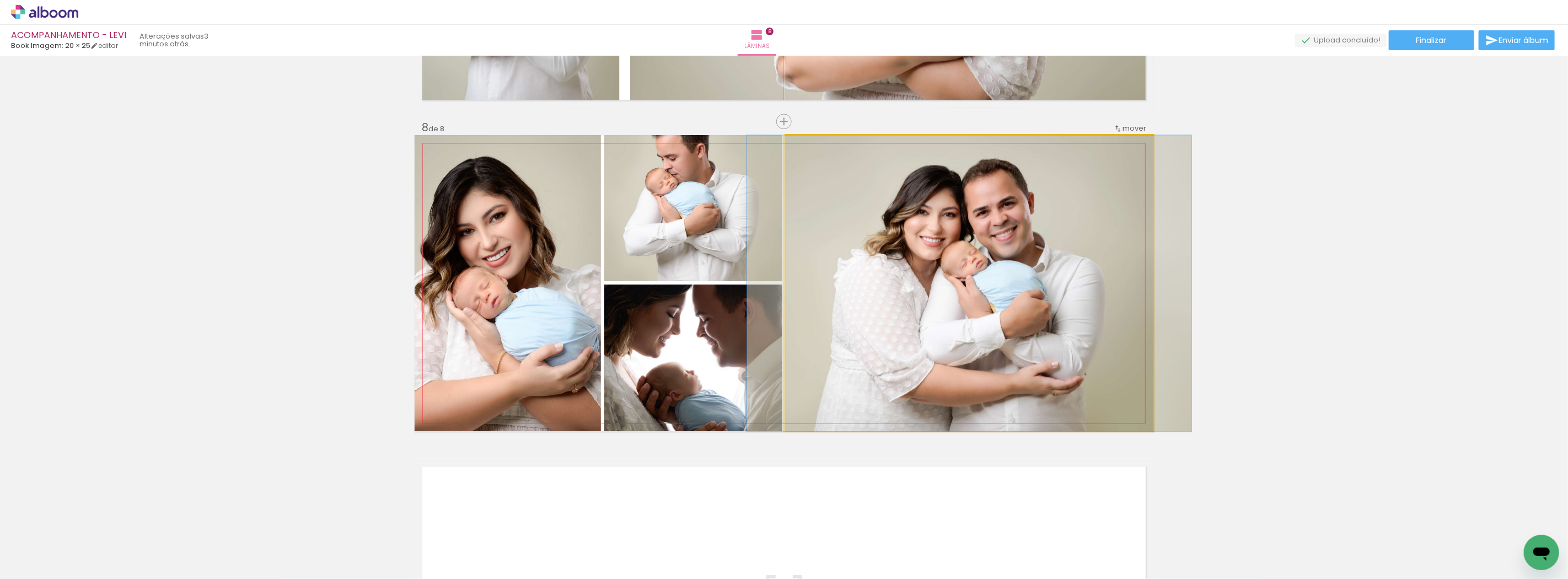
click at [960, 337] on quentale-photo at bounding box center [969, 282] width 368 height 296
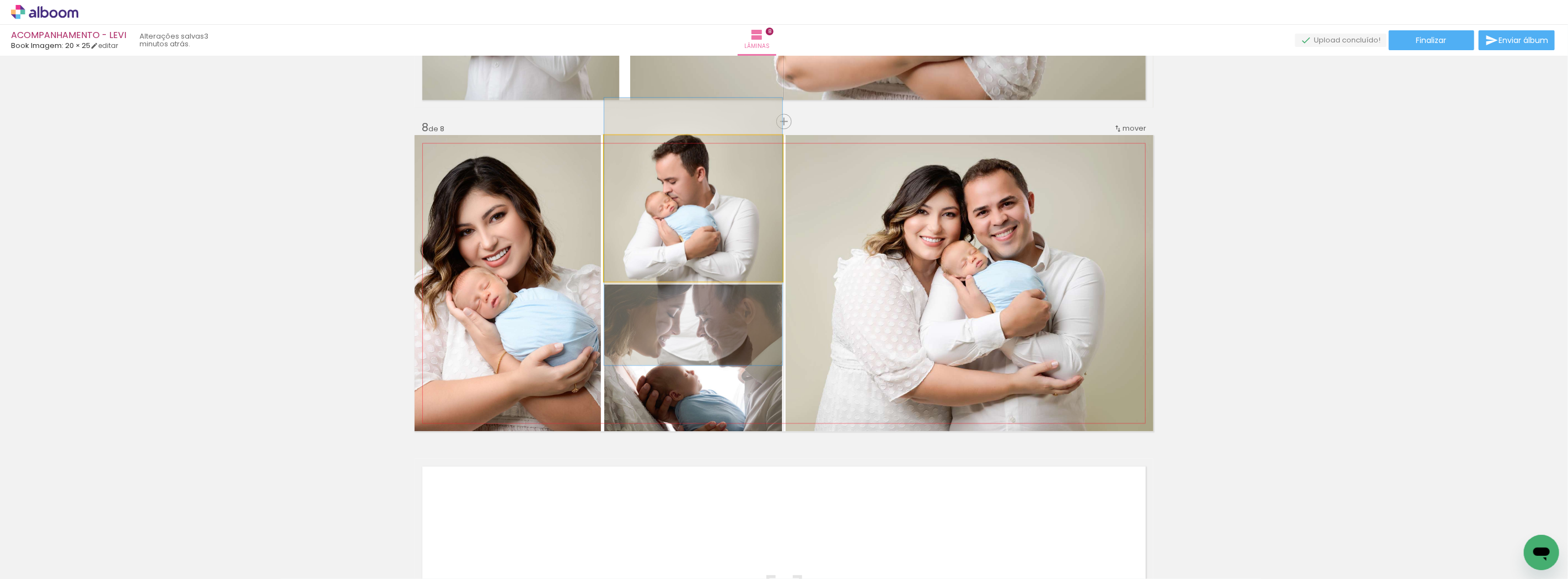
drag, startPoint x: 715, startPoint y: 256, endPoint x: 714, endPoint y: 279, distance: 23.0
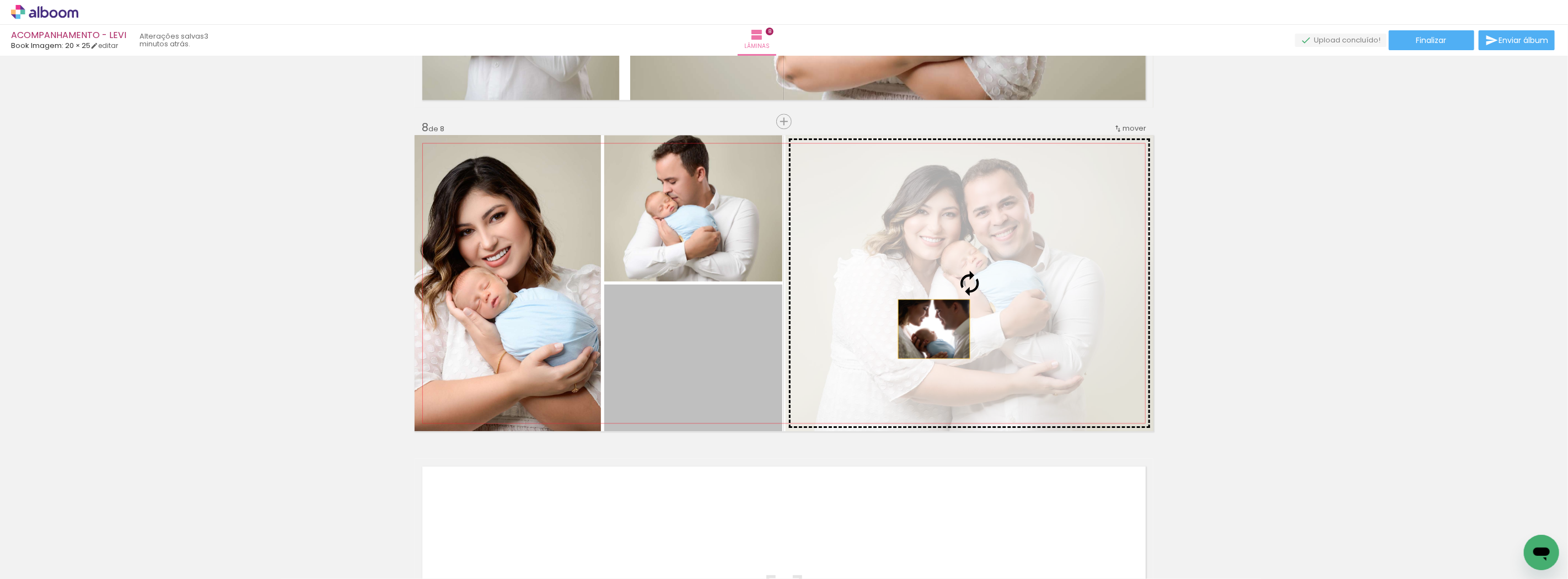
drag, startPoint x: 701, startPoint y: 360, endPoint x: 929, endPoint y: 329, distance: 230.1
click at [0, 0] on slot at bounding box center [0, 0] width 0 height 0
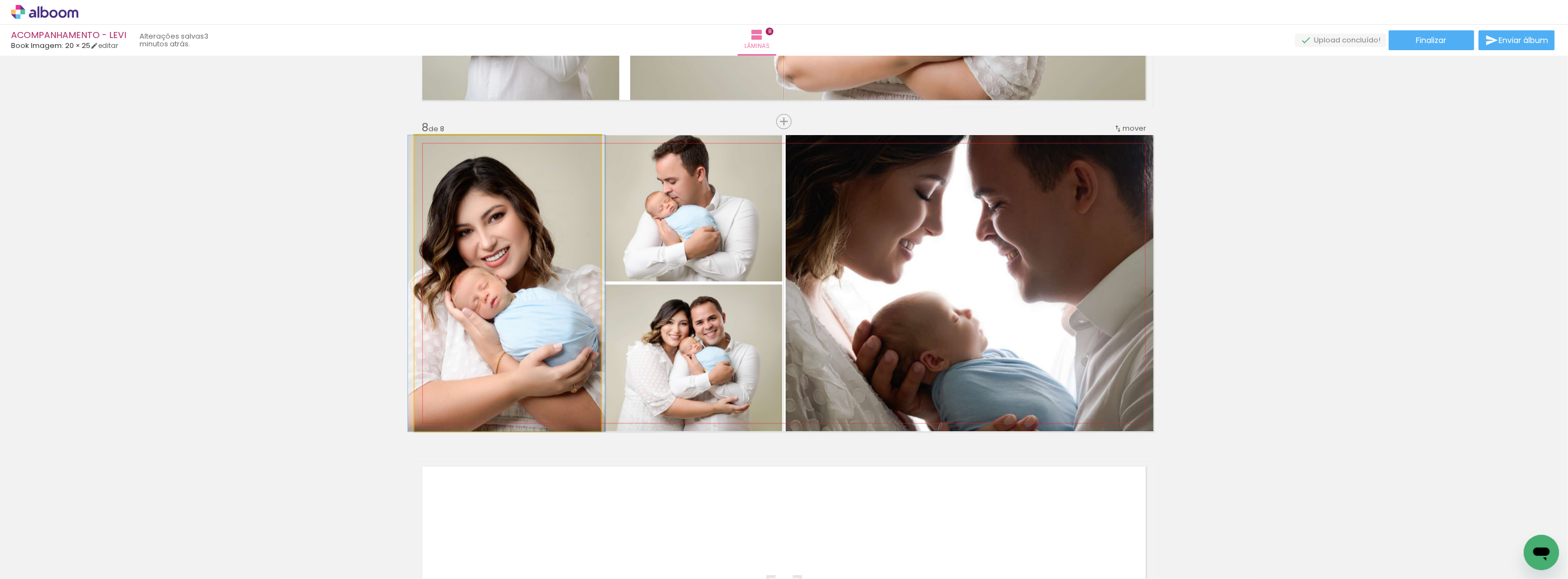
drag, startPoint x: 542, startPoint y: 346, endPoint x: 541, endPoint y: 321, distance: 25.0
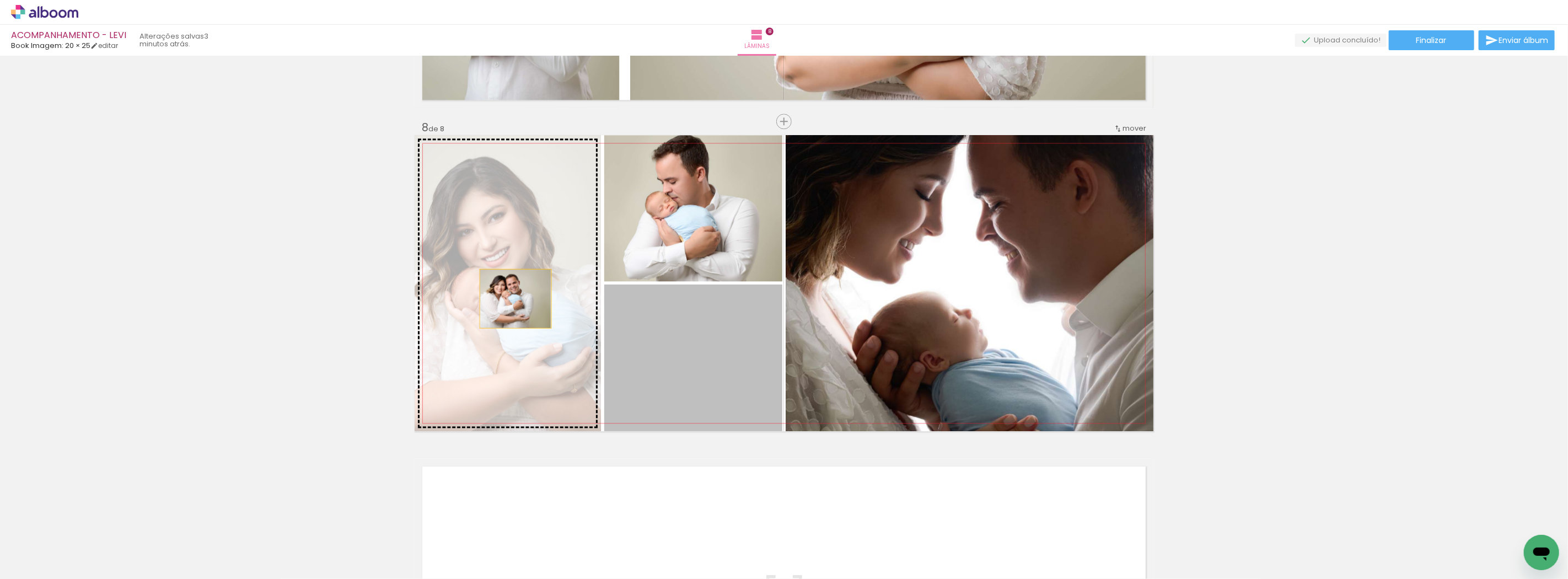
drag, startPoint x: 708, startPoint y: 341, endPoint x: 511, endPoint y: 299, distance: 201.4
click at [0, 0] on slot at bounding box center [0, 0] width 0 height 0
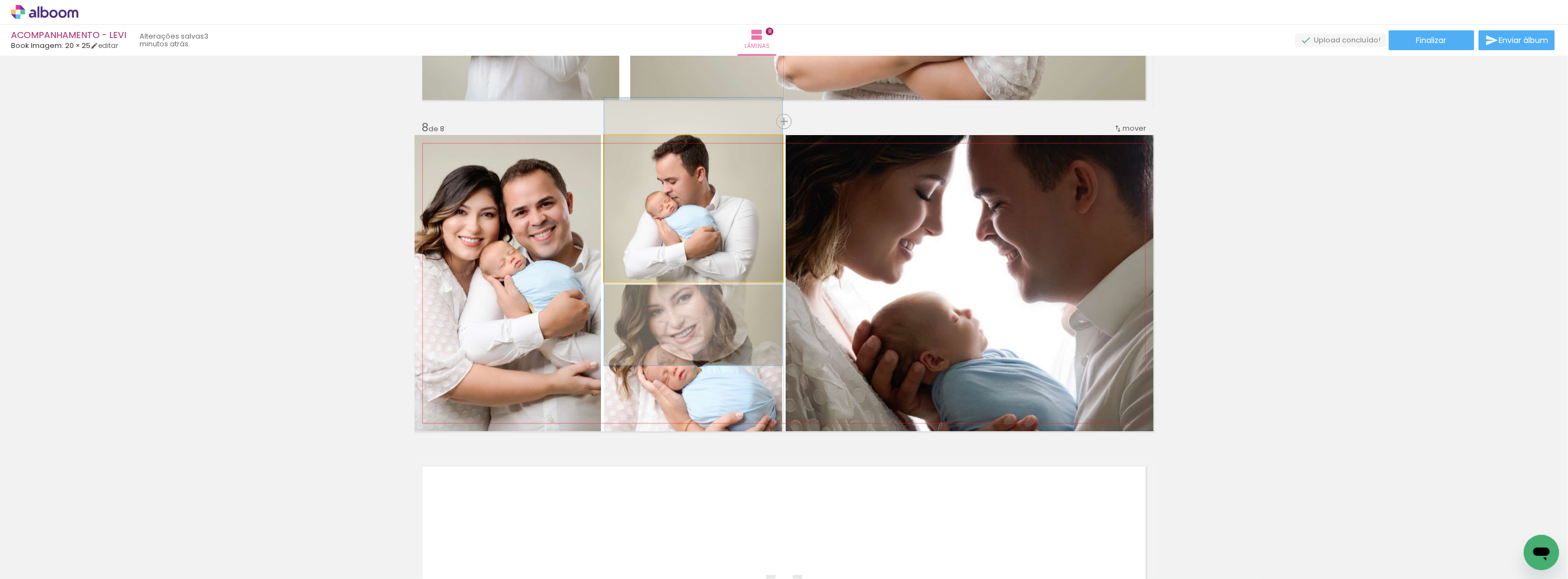
click at [751, 226] on quentale-photo at bounding box center [692, 208] width 178 height 146
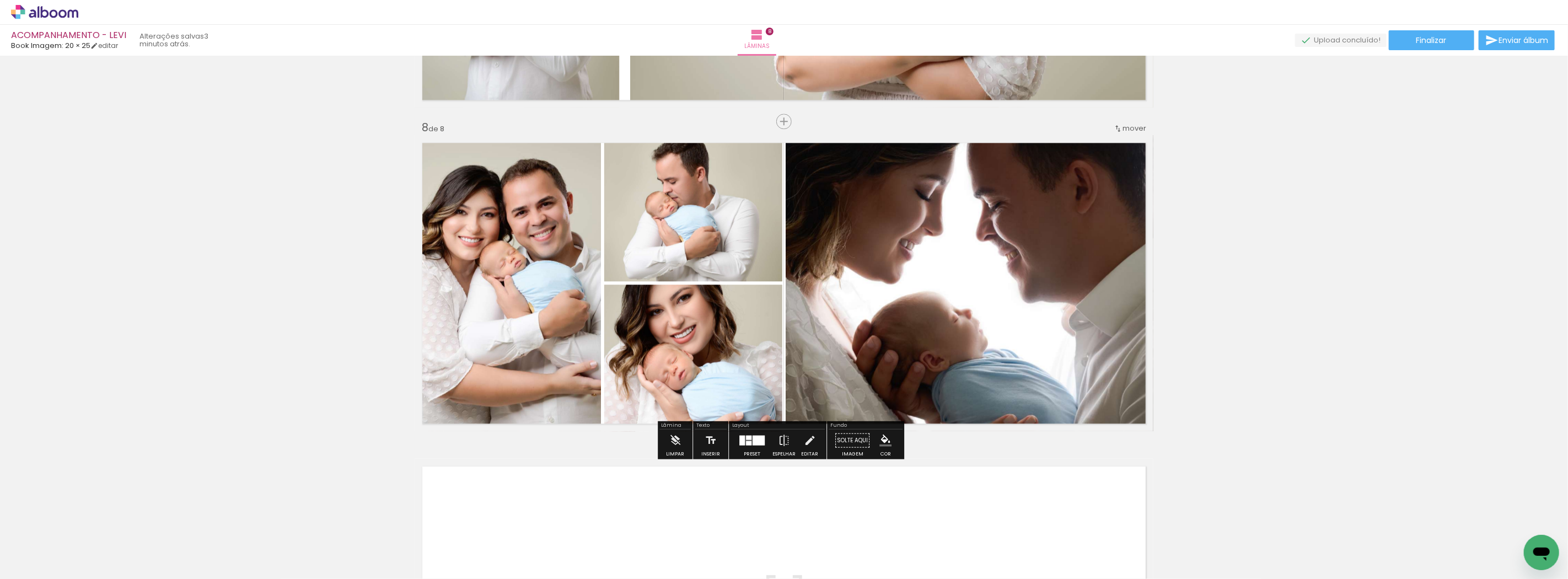
click at [824, 252] on quentale-photo at bounding box center [969, 282] width 368 height 296
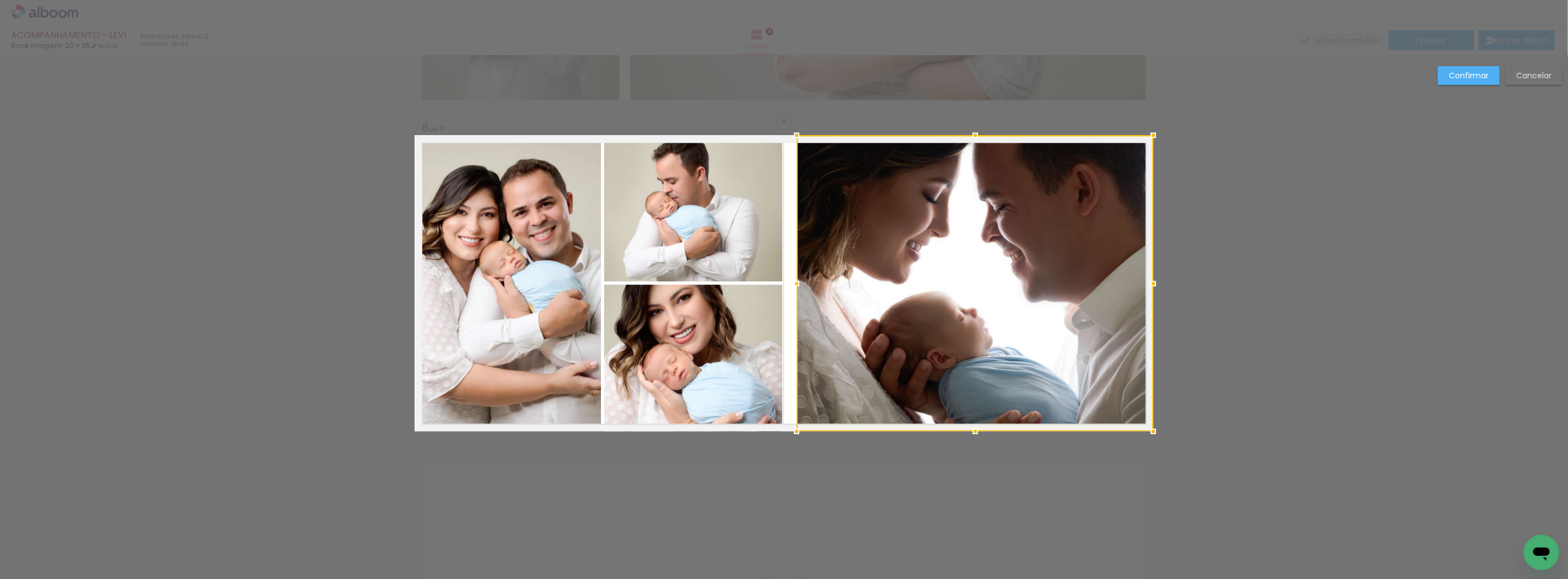
drag, startPoint x: 784, startPoint y: 281, endPoint x: 795, endPoint y: 281, distance: 11.0
click at [795, 281] on div at bounding box center [796, 282] width 22 height 22
click at [0, 0] on slot "Cancelar" at bounding box center [0, 0] width 0 height 0
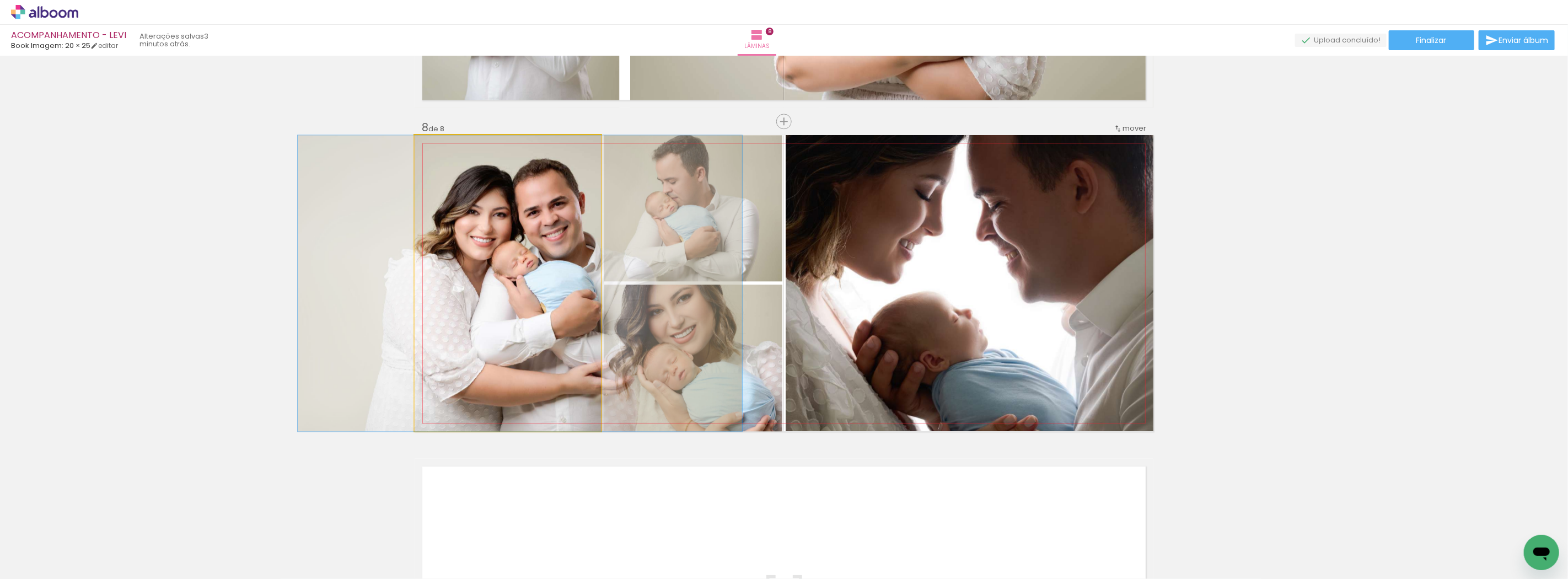
drag, startPoint x: 569, startPoint y: 326, endPoint x: 576, endPoint y: 326, distance: 7.0
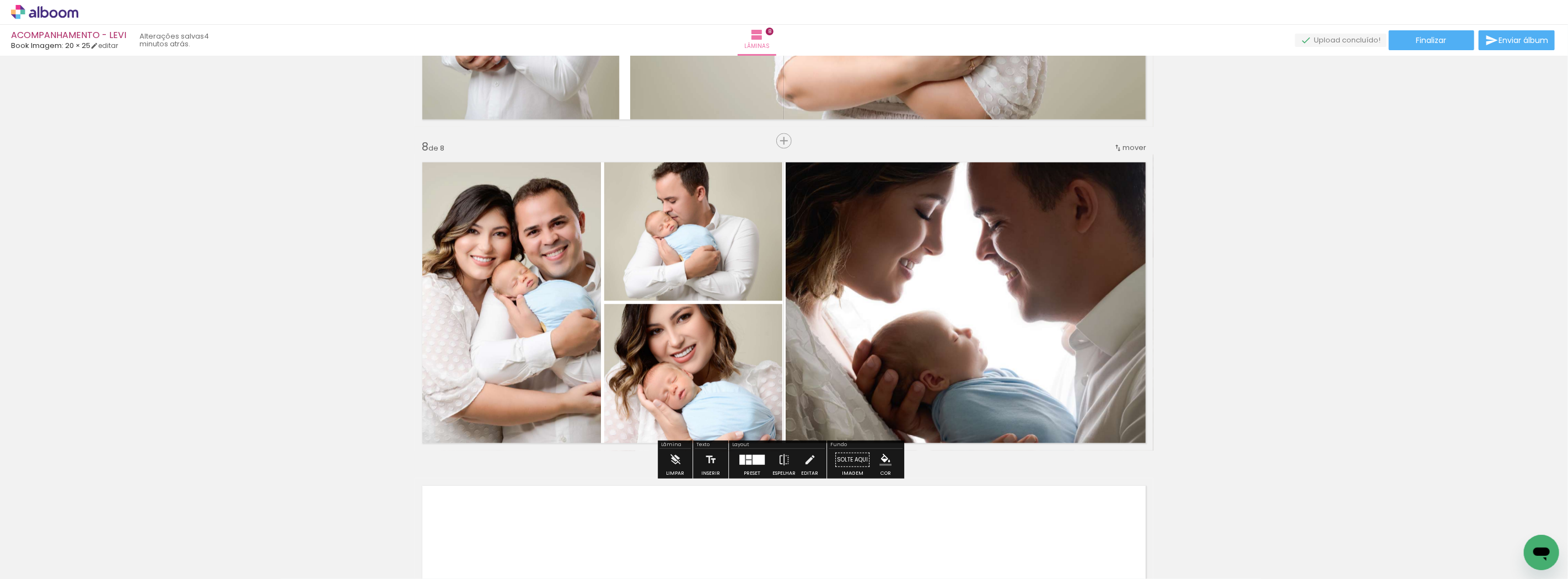
scroll to position [1911, 0]
